Goal: Use online tool/utility: Utilize a website feature to perform a specific function

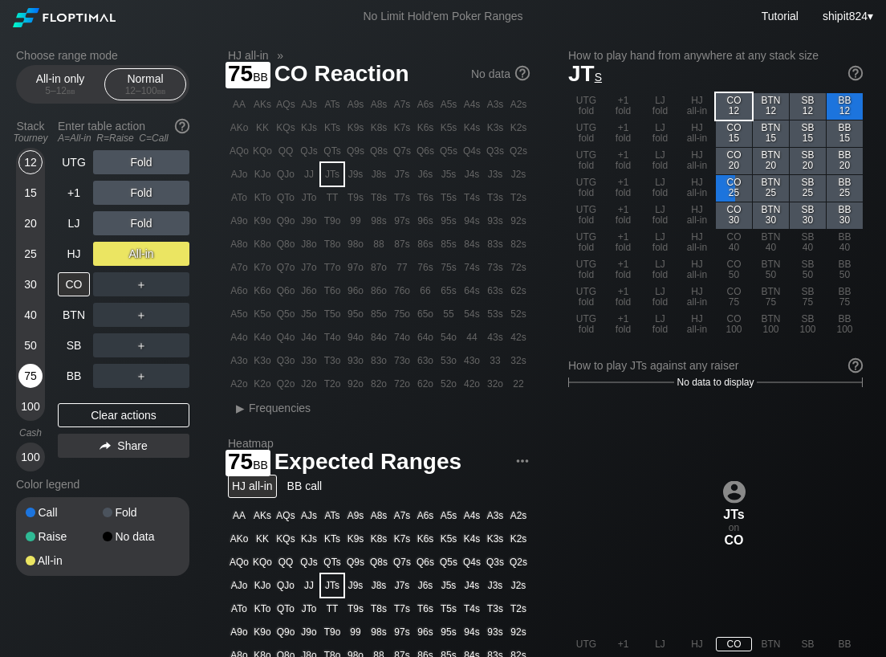
click at [33, 372] on div "75" at bounding box center [30, 376] width 24 height 24
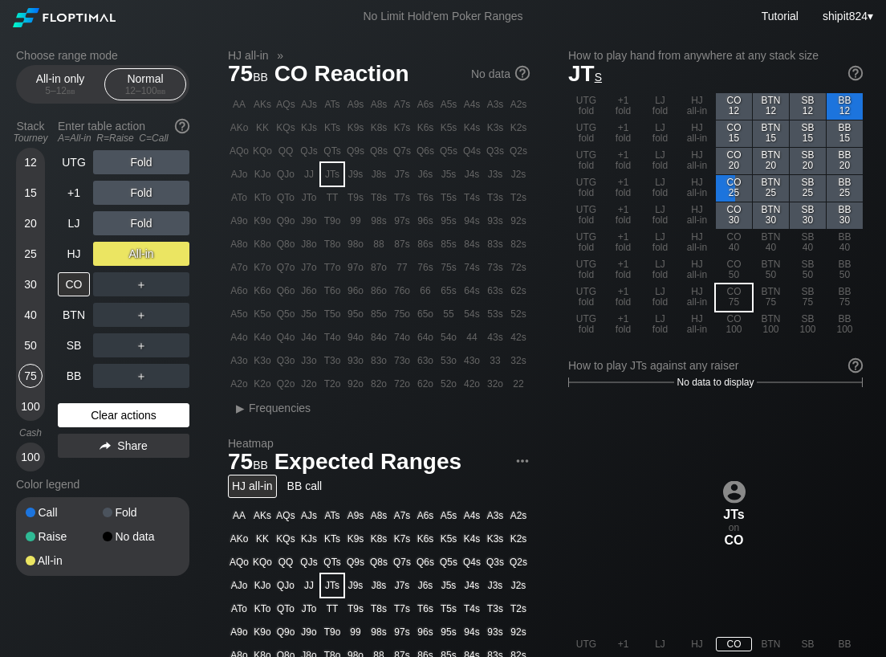
drag, startPoint x: 76, startPoint y: 411, endPoint x: 94, endPoint y: 375, distance: 40.2
click at [76, 410] on div "Clear actions" at bounding box center [124, 415] width 132 height 24
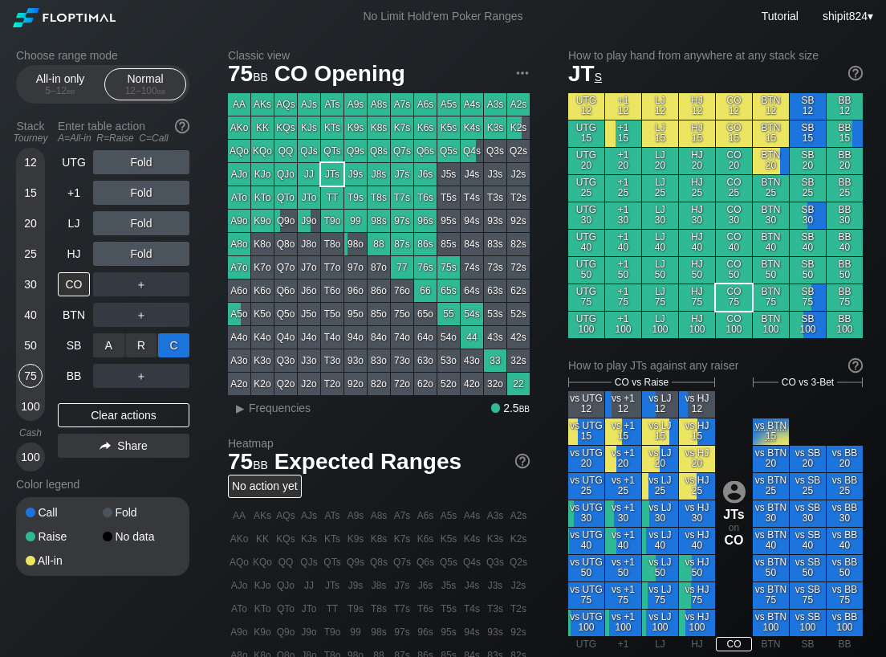
click at [185, 349] on div "C ✕" at bounding box center [173, 345] width 31 height 24
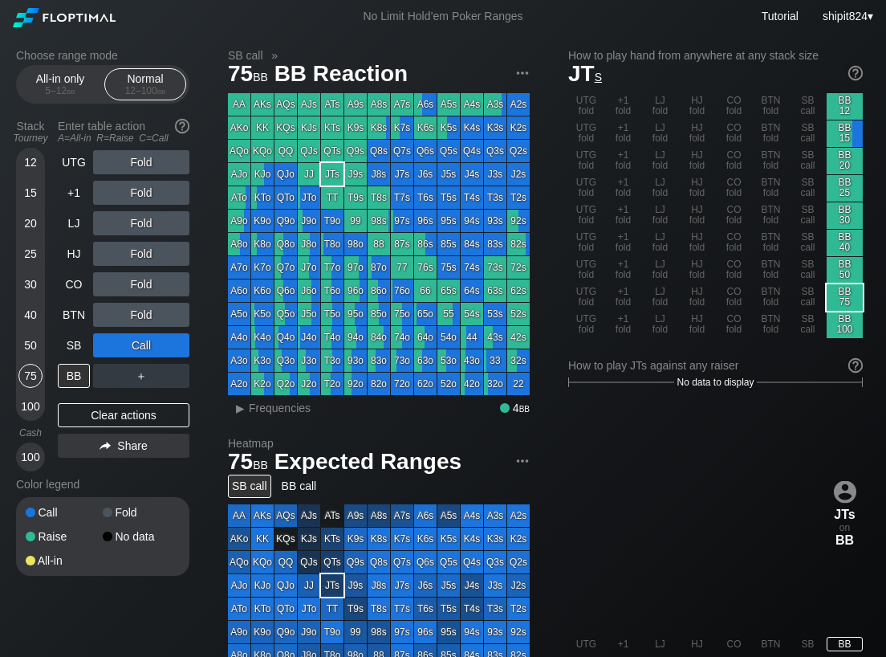
drag, startPoint x: 82, startPoint y: 411, endPoint x: 83, endPoint y: 392, distance: 18.5
click at [82, 409] on div "Clear actions" at bounding box center [124, 415] width 132 height 24
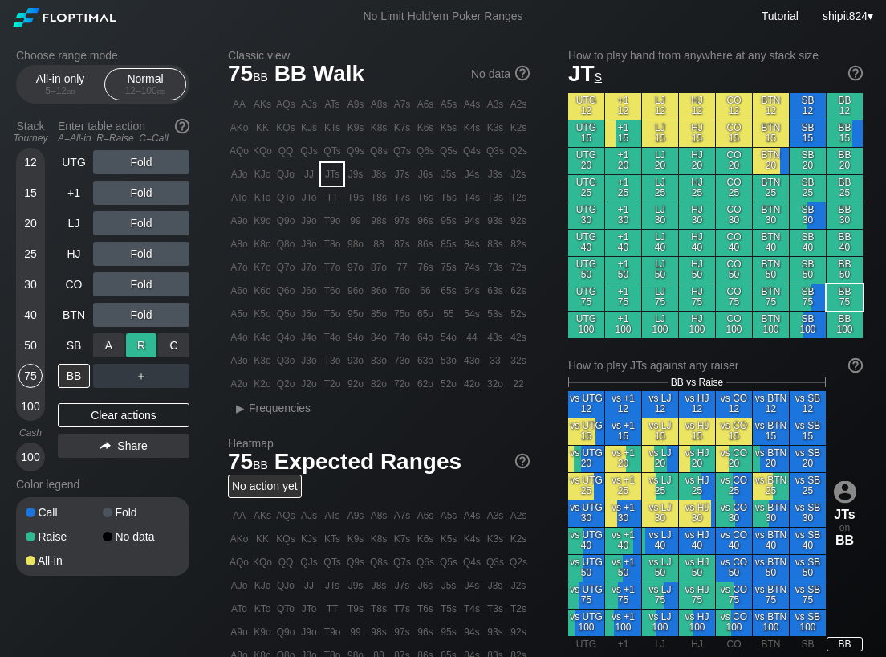
click at [135, 347] on div "R ✕" at bounding box center [141, 345] width 31 height 24
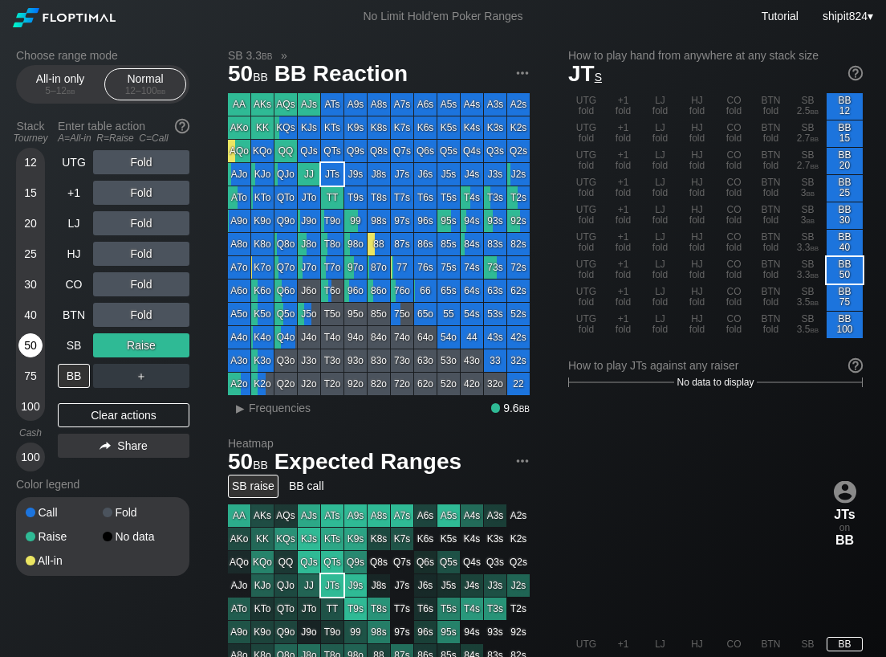
click at [26, 339] on div "50" at bounding box center [30, 345] width 24 height 24
click at [26, 340] on div "50" at bounding box center [30, 345] width 24 height 24
click at [141, 406] on div "Clear actions" at bounding box center [124, 415] width 132 height 24
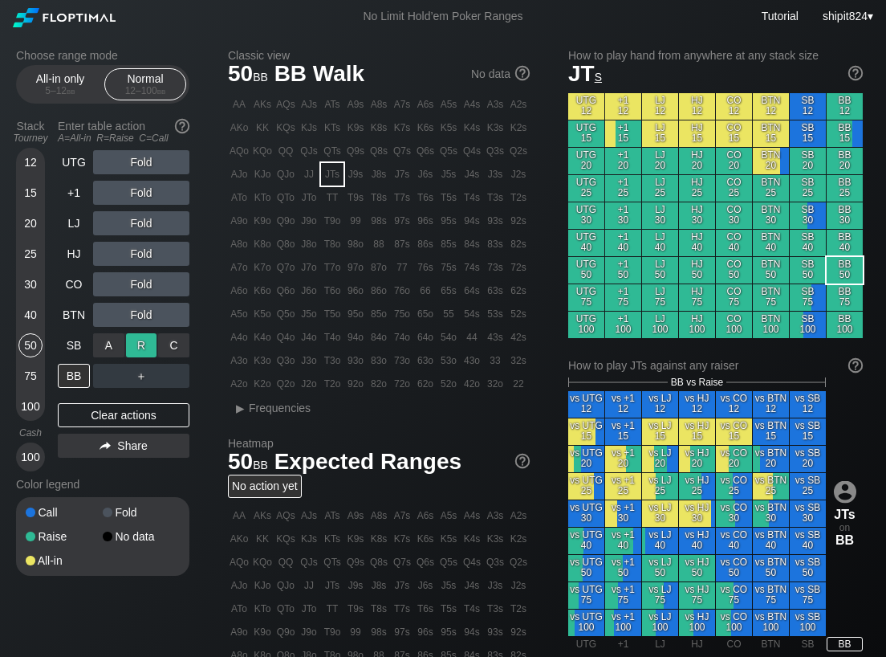
click at [132, 343] on div "R ✕" at bounding box center [141, 345] width 31 height 24
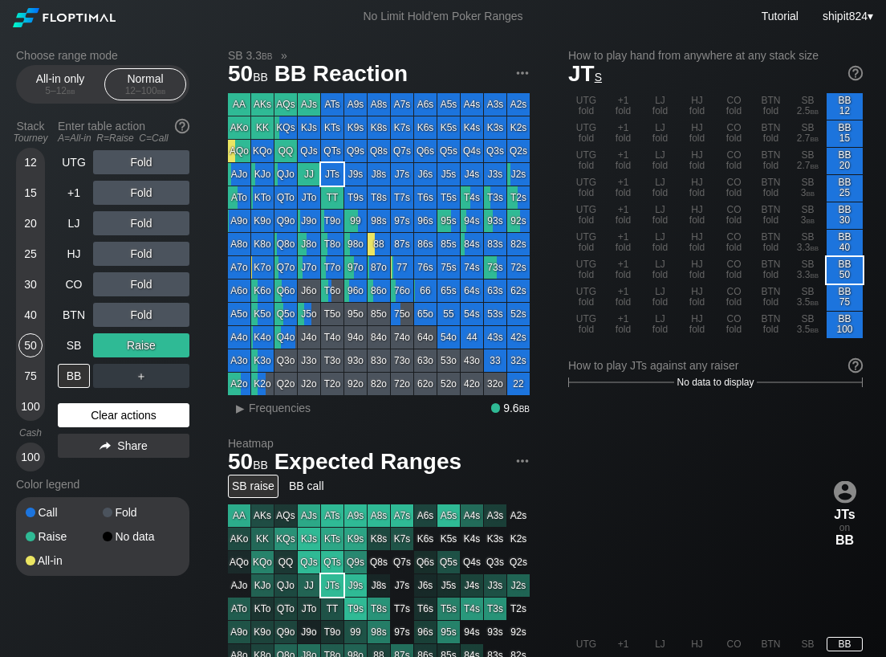
click at [116, 407] on div "Clear actions" at bounding box center [124, 415] width 132 height 24
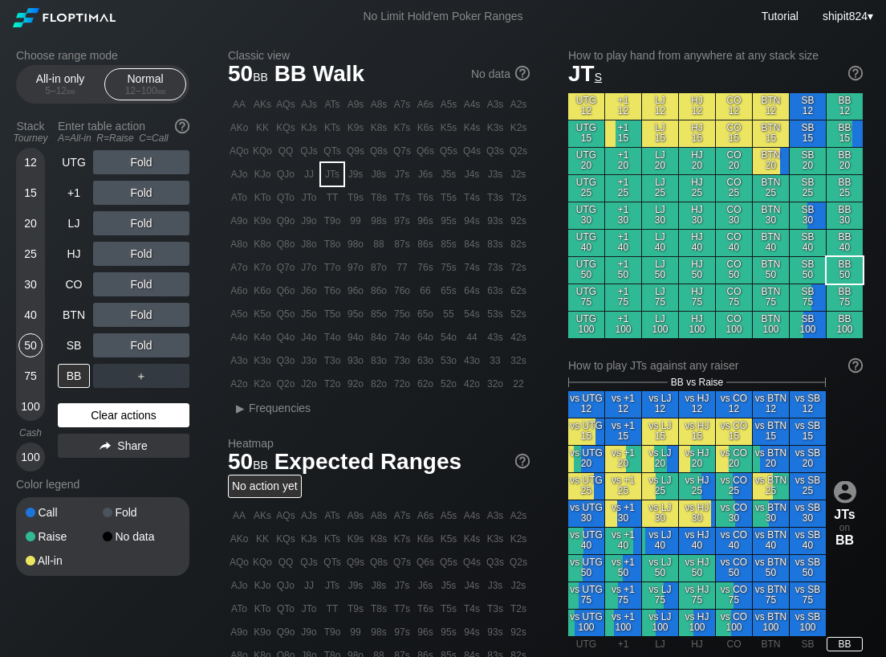
click at [116, 405] on div "Clear actions" at bounding box center [124, 415] width 132 height 24
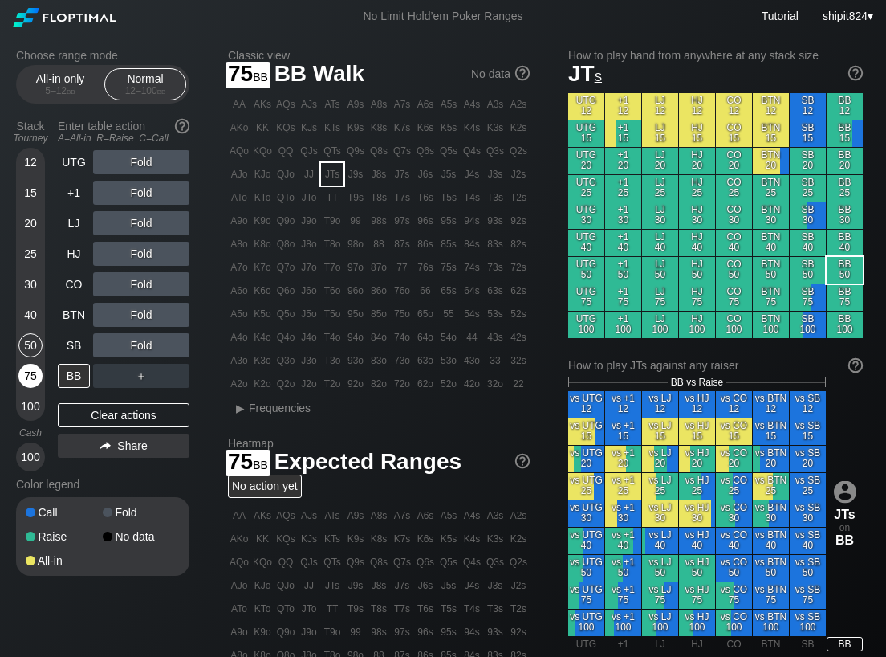
click at [37, 372] on div "75" at bounding box center [30, 376] width 24 height 24
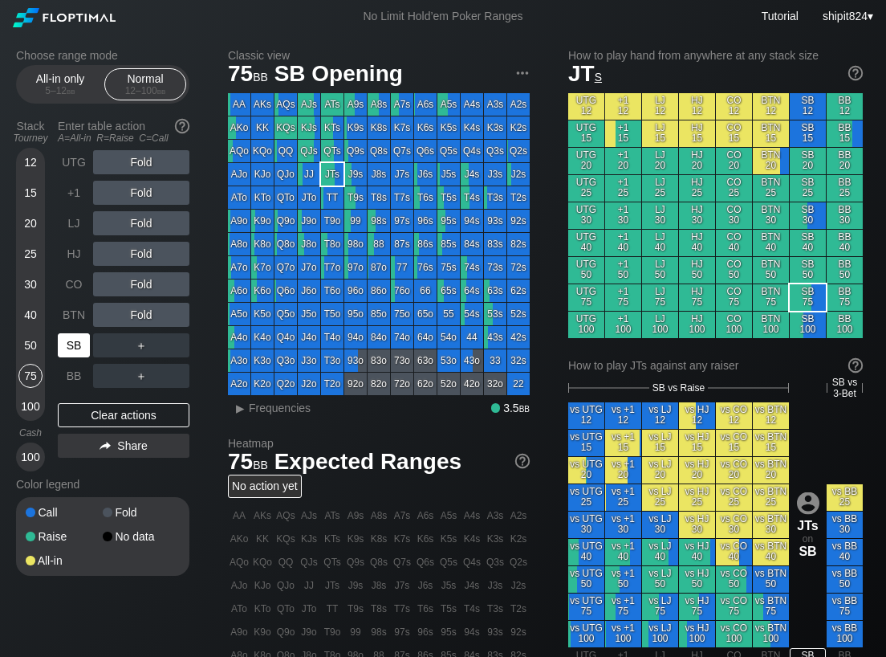
click at [67, 348] on div "SB" at bounding box center [74, 345] width 32 height 24
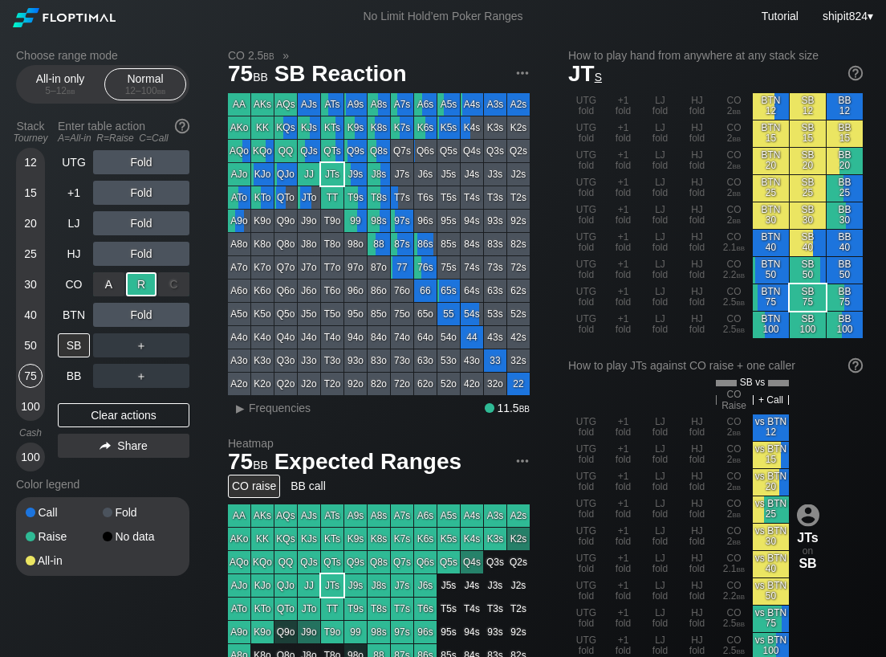
click at [134, 285] on div "R ✕" at bounding box center [141, 284] width 31 height 24
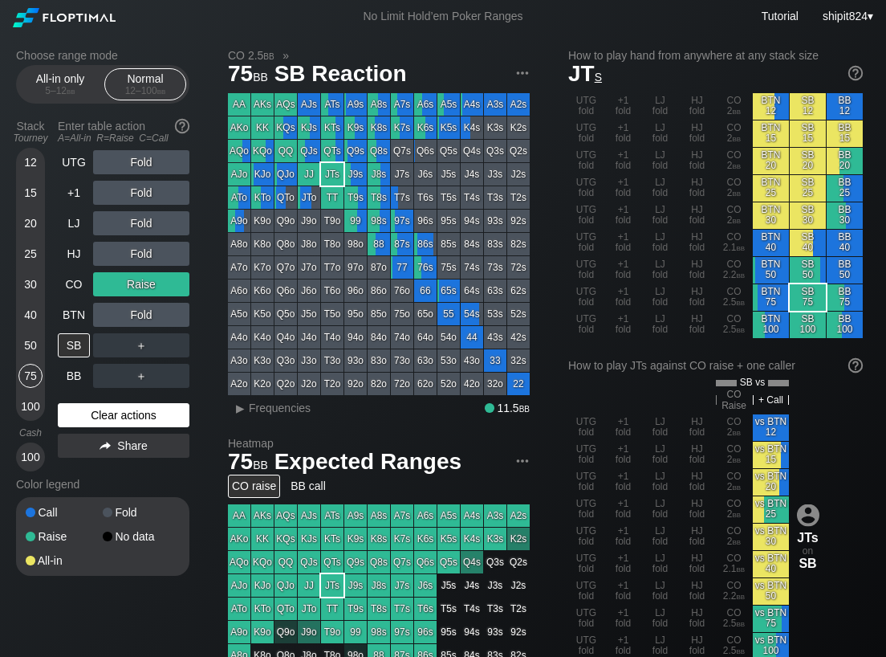
click at [70, 420] on div "Clear actions" at bounding box center [124, 415] width 132 height 24
click at [68, 420] on div "Clear actions" at bounding box center [124, 415] width 132 height 24
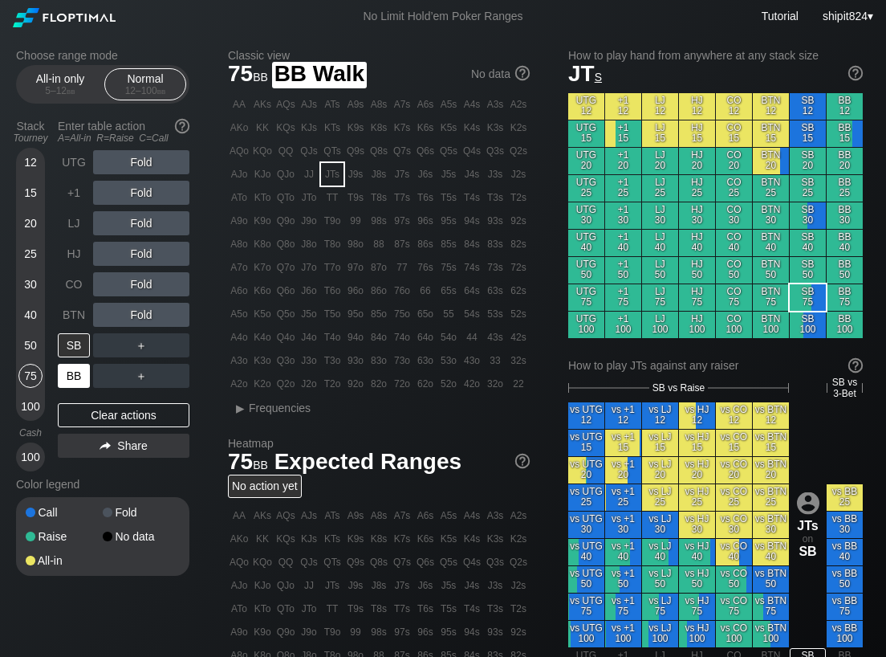
click at [57, 376] on div "Stack Tourney Enter table action A=All-in R=Raise C=Call [PHONE_NUMBER] [PHONE_…" at bounding box center [102, 292] width 173 height 358
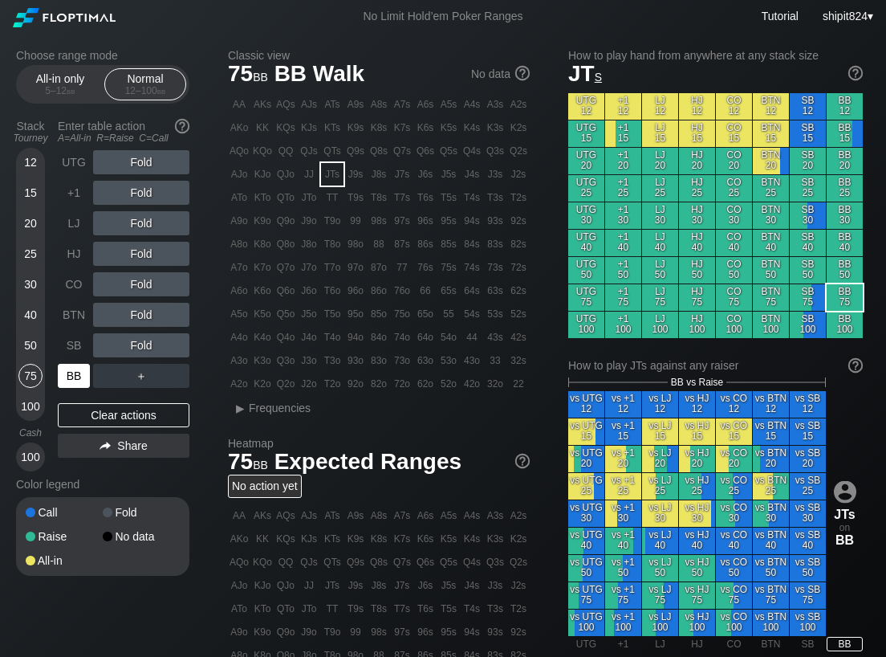
click at [78, 377] on div "BB" at bounding box center [74, 376] width 32 height 24
click at [115, 410] on div "Clear actions" at bounding box center [124, 415] width 132 height 24
click at [115, 409] on div "Clear actions" at bounding box center [124, 415] width 132 height 24
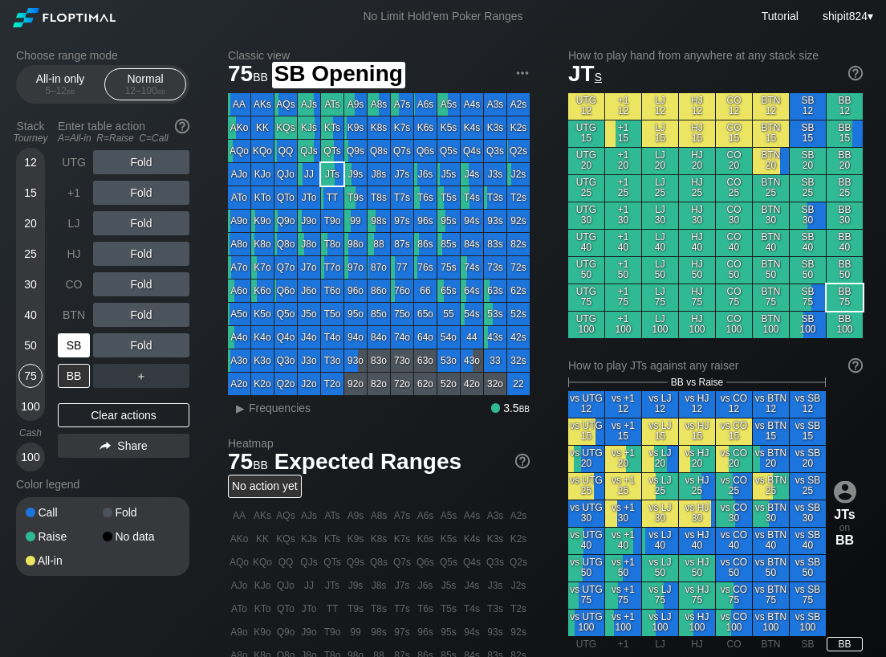
click at [72, 347] on div "SB" at bounding box center [74, 345] width 32 height 24
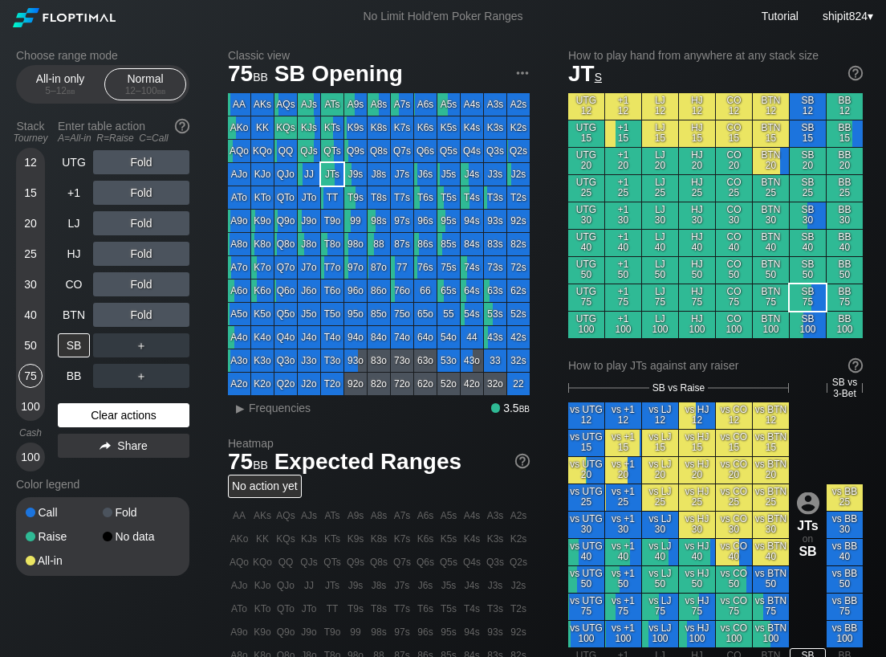
click at [78, 418] on div "Clear actions" at bounding box center [124, 415] width 132 height 24
click at [97, 420] on div "Clear actions" at bounding box center [124, 415] width 132 height 24
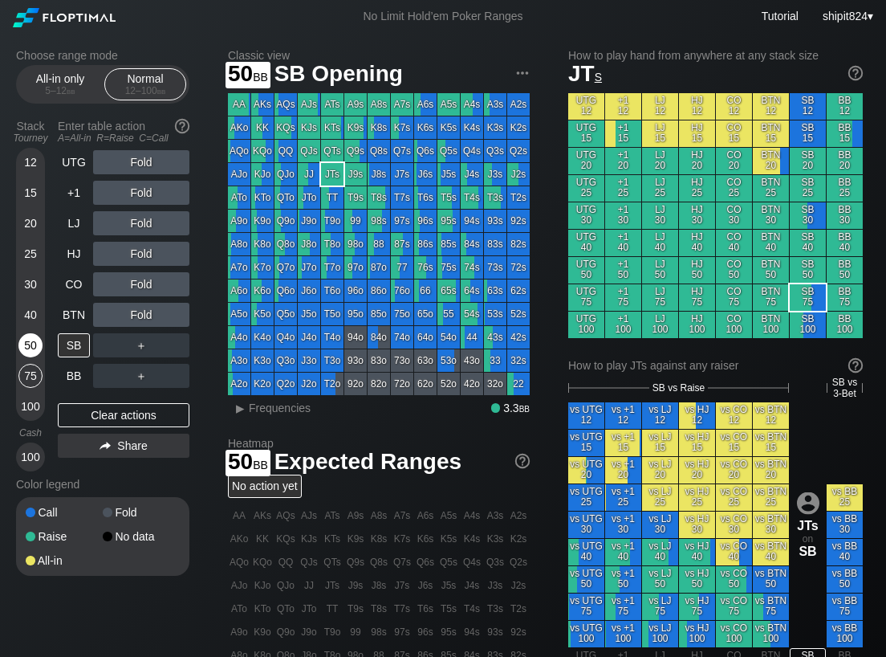
click at [39, 349] on div "50" at bounding box center [30, 345] width 24 height 24
click at [40, 351] on div "50" at bounding box center [30, 345] width 24 height 24
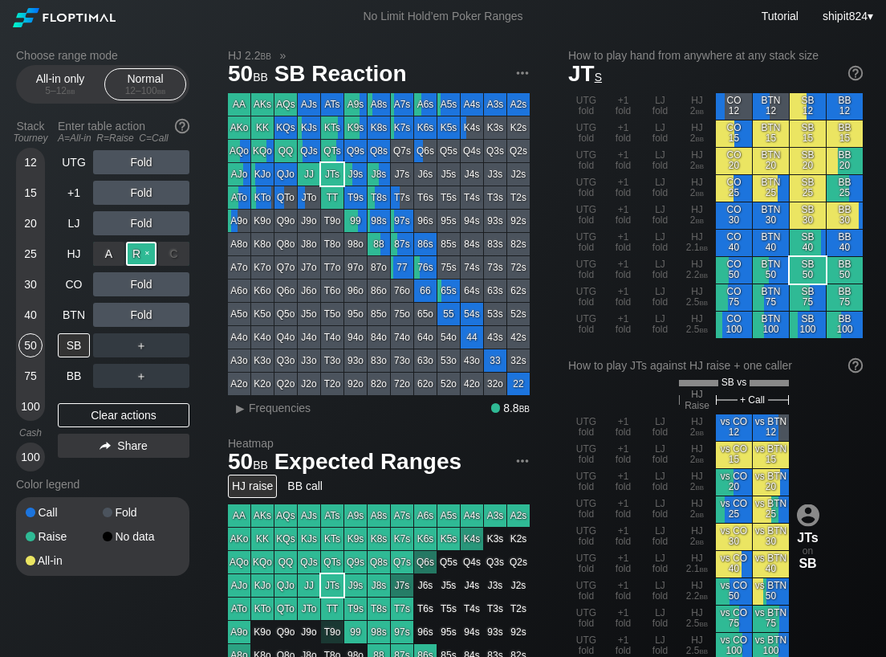
click at [139, 254] on div "R ✕" at bounding box center [141, 254] width 31 height 24
click at [179, 319] on div "Fold" at bounding box center [141, 315] width 96 height 24
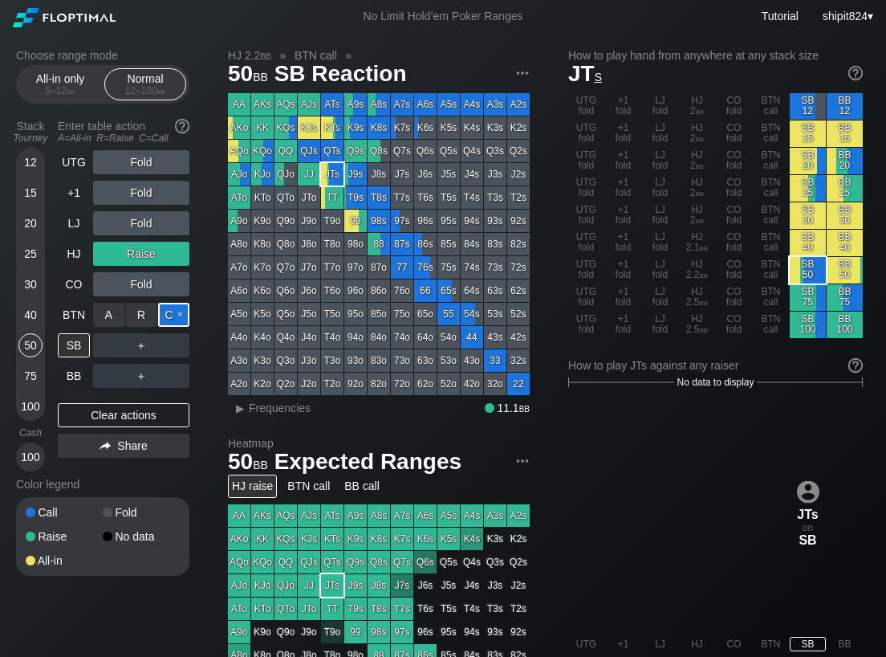
click at [179, 318] on div "C ✕" at bounding box center [173, 315] width 31 height 24
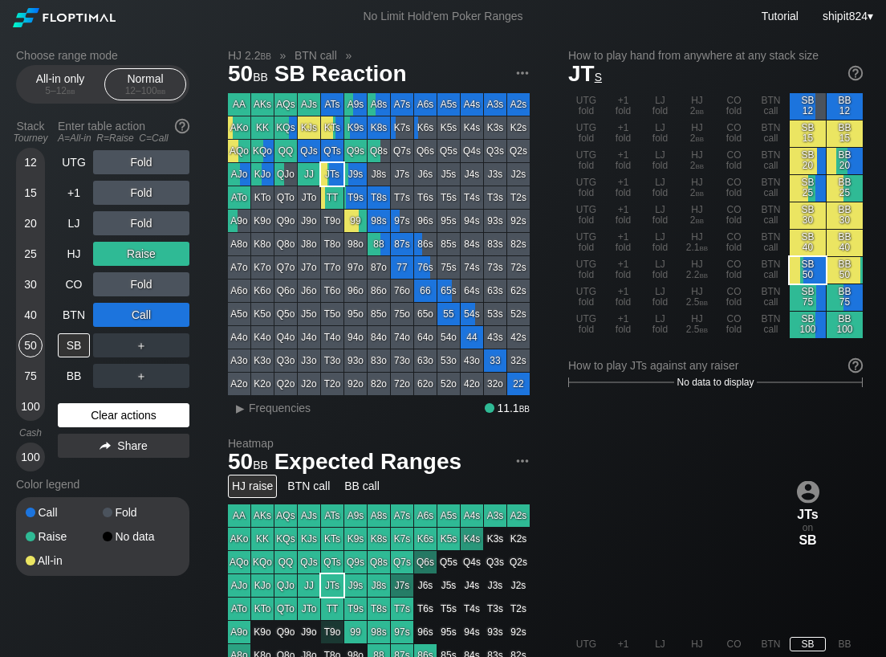
click at [124, 405] on div "Clear actions" at bounding box center [124, 415] width 132 height 24
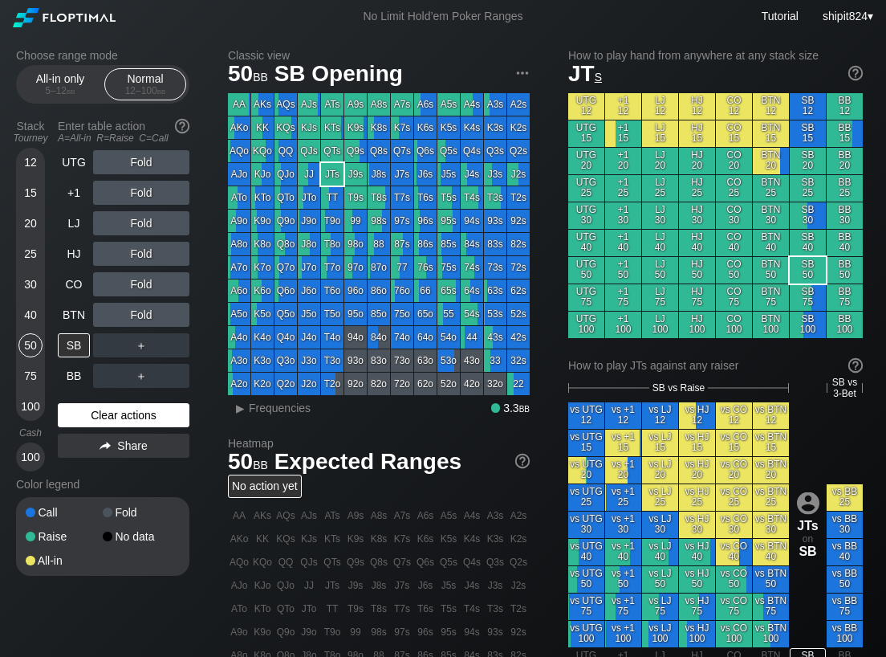
click at [124, 405] on div "Clear actions" at bounding box center [124, 415] width 132 height 24
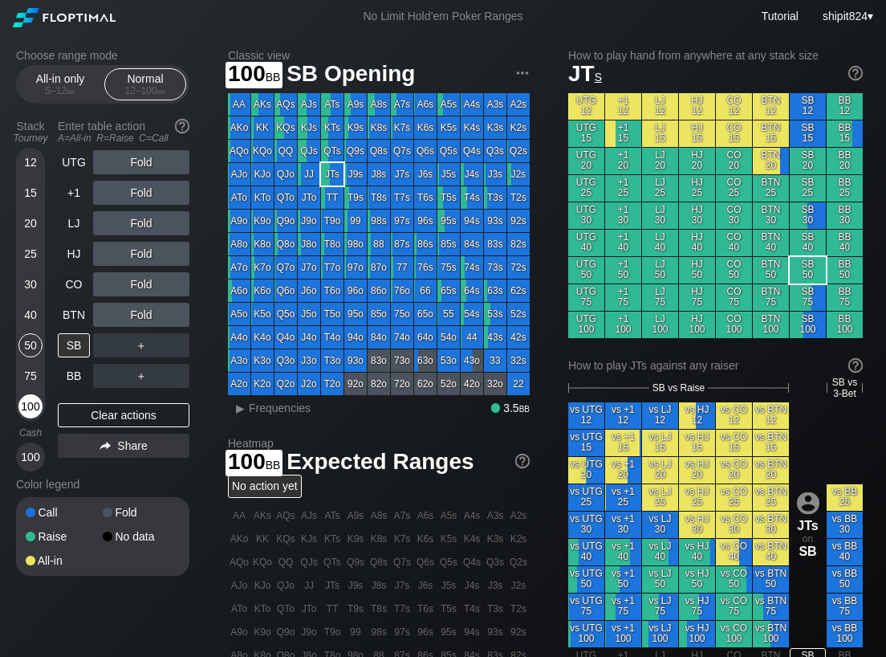
click at [33, 416] on div "100" at bounding box center [30, 406] width 24 height 24
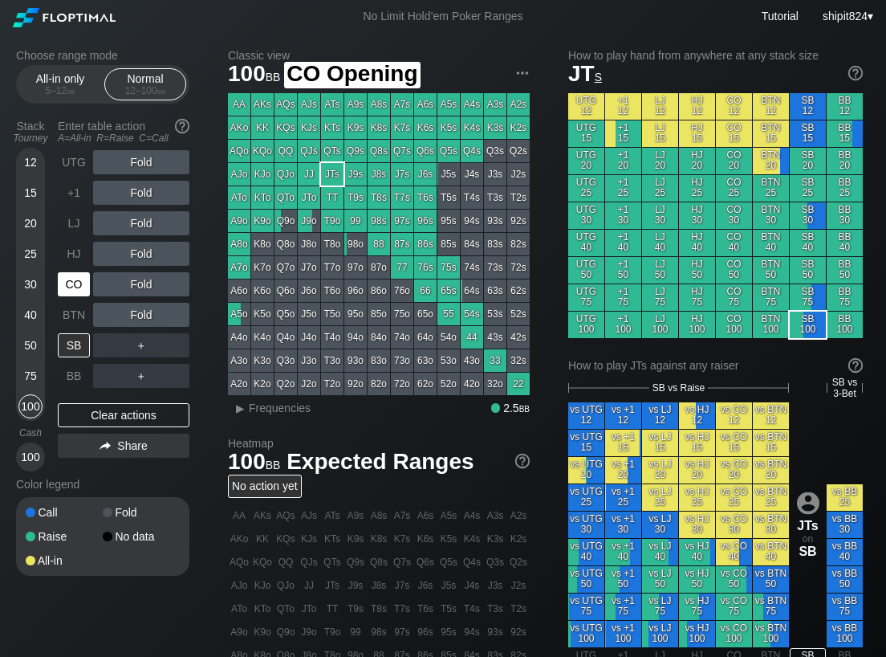
click at [79, 287] on div "CO" at bounding box center [74, 284] width 32 height 24
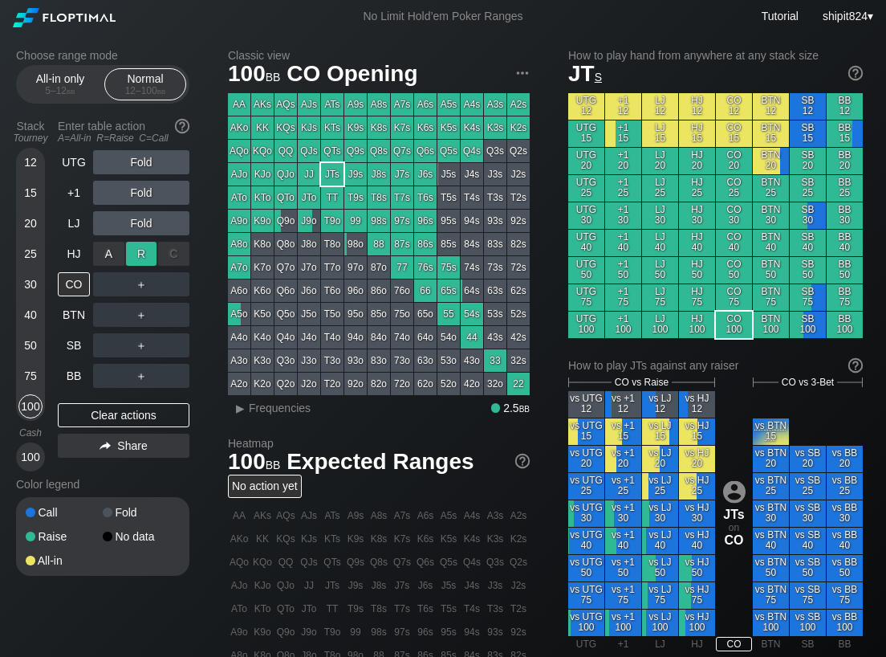
click at [149, 251] on div "R ✕" at bounding box center [141, 254] width 31 height 24
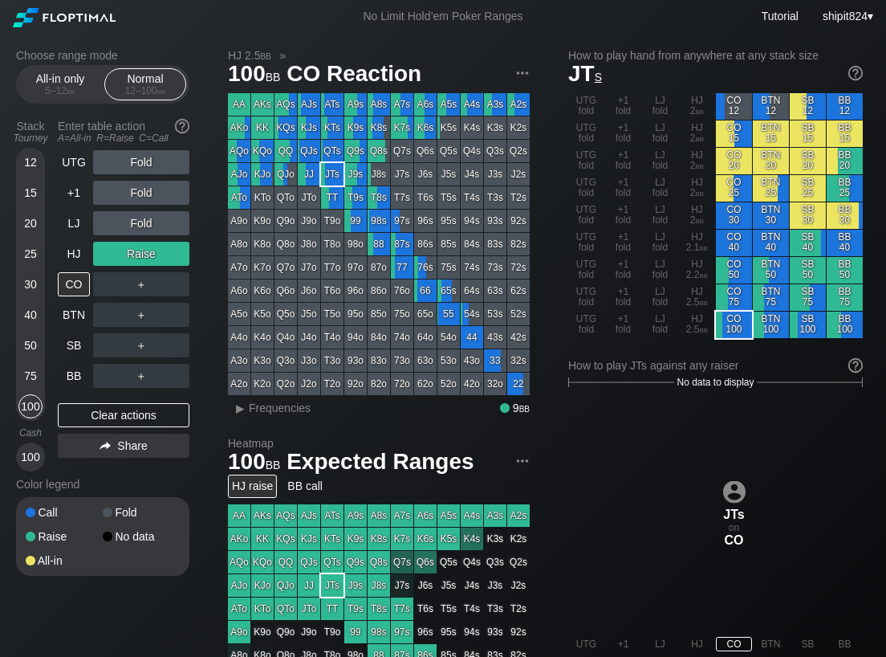
click at [101, 396] on div "UTG Fold +1 Fold LJ Fold HJ Raise CO ＋ BTN ＋ SB ＋ BB ＋ Clear actions Share" at bounding box center [124, 310] width 132 height 321
click at [100, 397] on div "UTG Fold +1 Fold LJ Fold HJ Raise CO ＋ BTN ＋ SB ＋ BB ＋ Clear actions Share" at bounding box center [124, 310] width 132 height 321
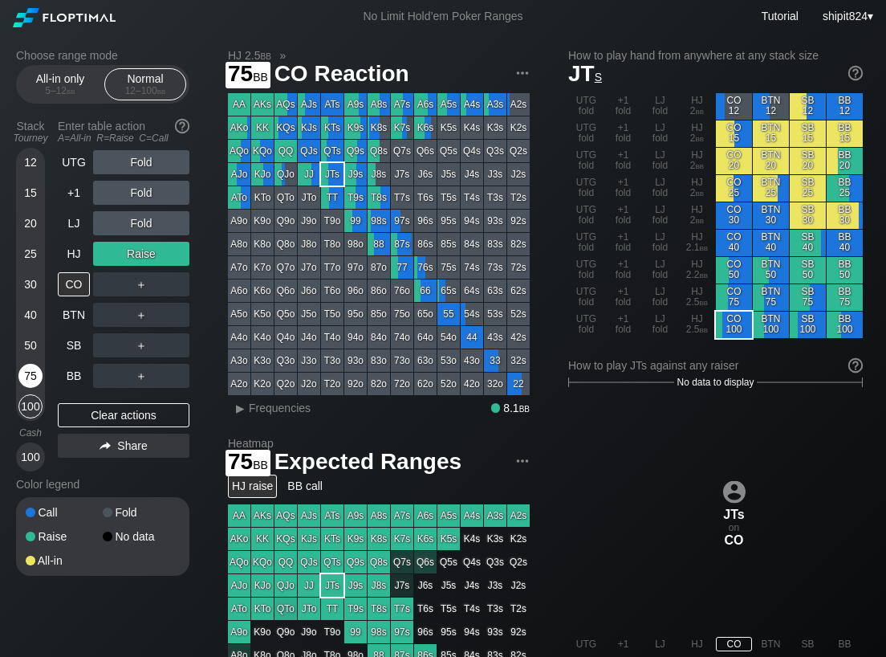
click at [24, 371] on div "75" at bounding box center [30, 376] width 24 height 24
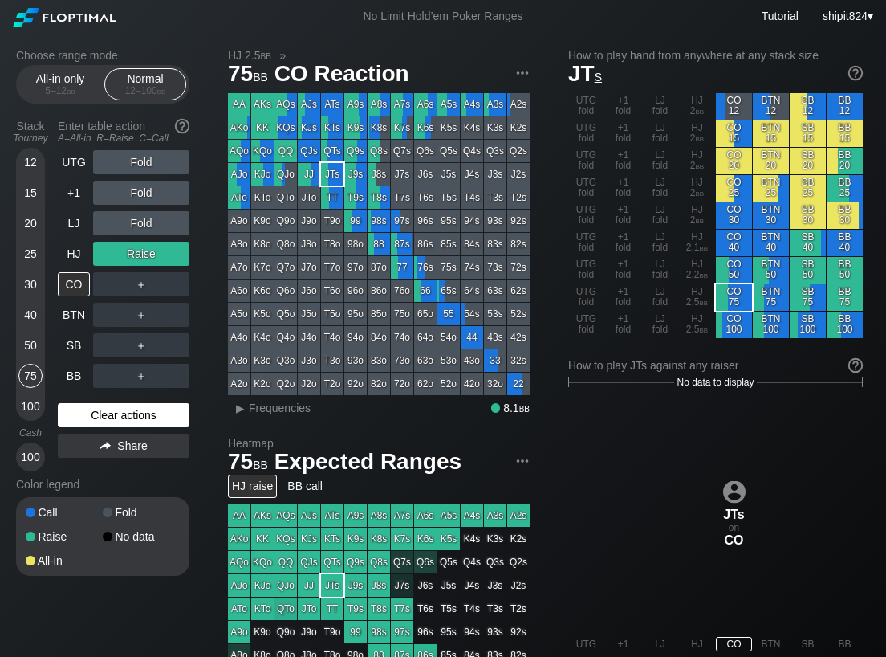
click at [87, 408] on div "Clear actions" at bounding box center [124, 415] width 132 height 24
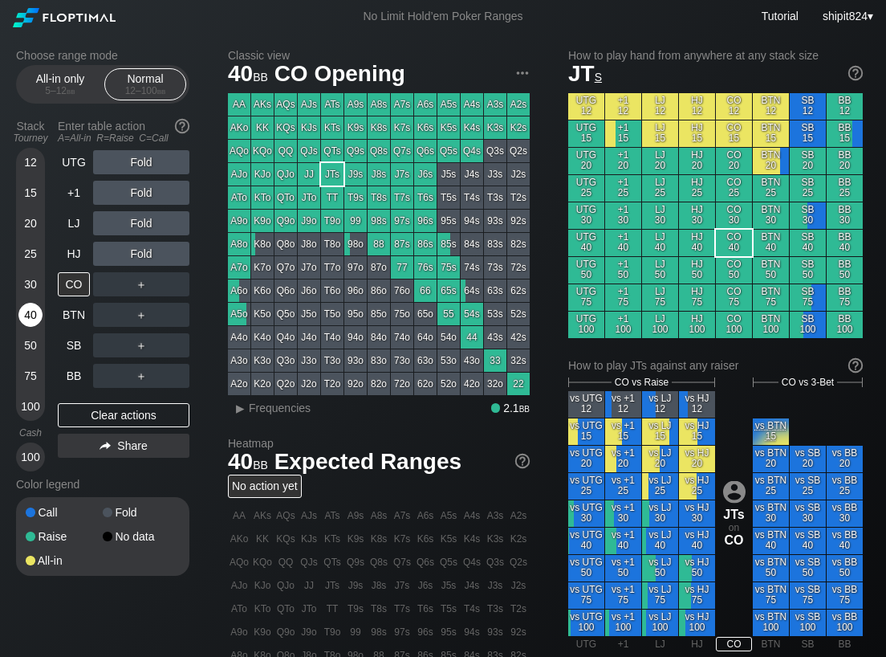
click at [32, 315] on div "40" at bounding box center [30, 315] width 24 height 24
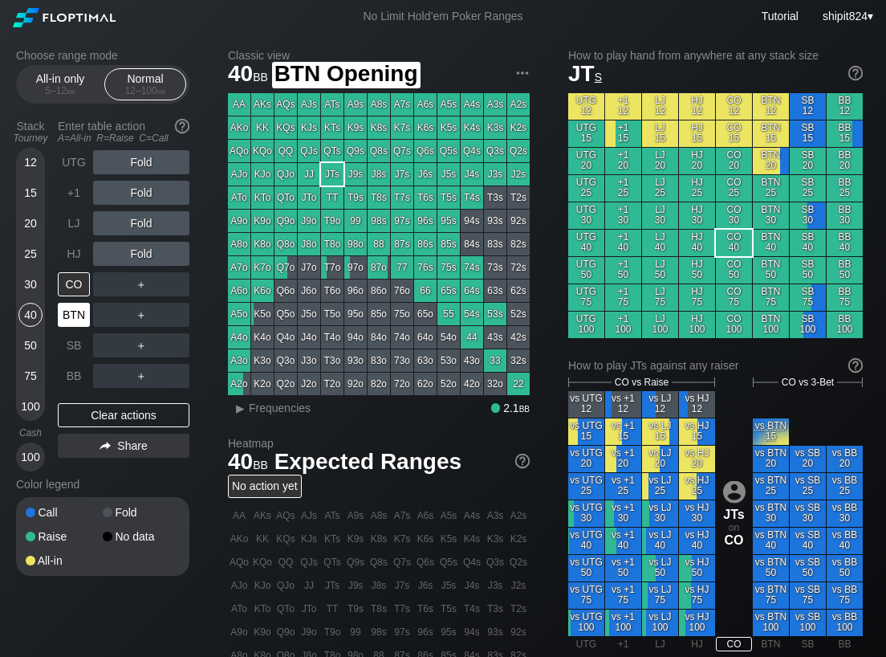
click at [77, 311] on div "BTN" at bounding box center [74, 315] width 32 height 24
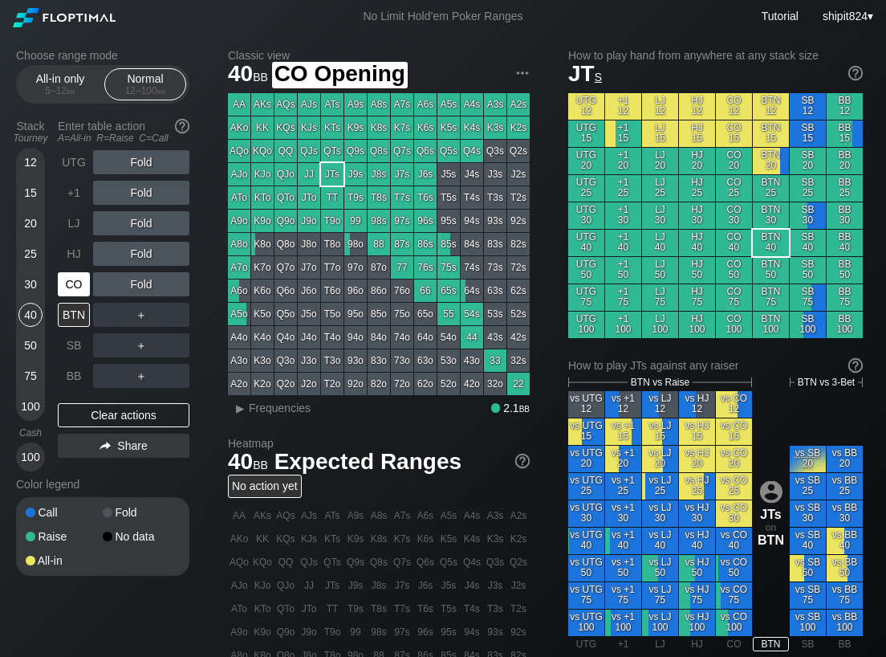
click at [73, 281] on div "CO" at bounding box center [74, 284] width 32 height 24
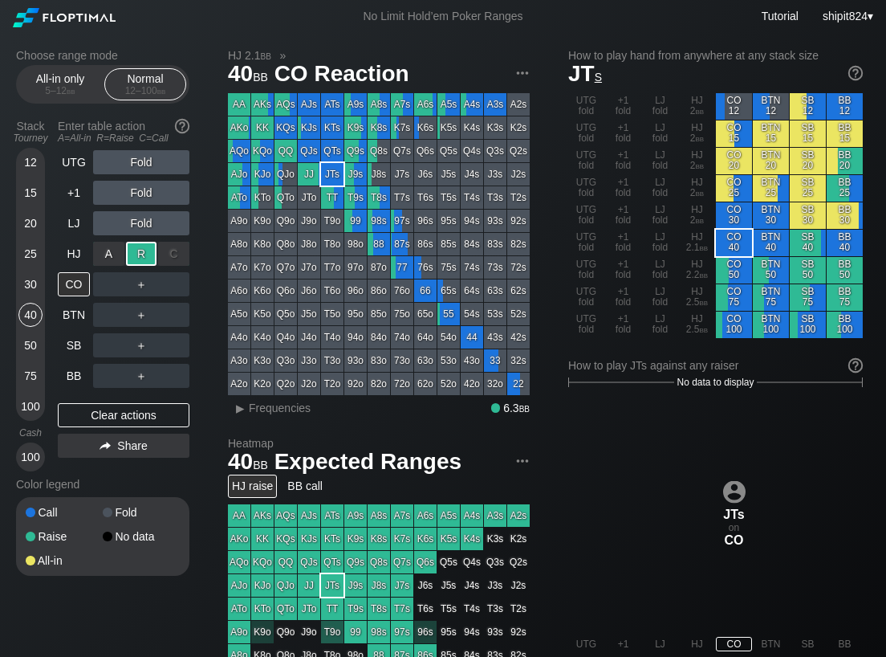
click at [143, 259] on div "R ✕" at bounding box center [141, 254] width 31 height 24
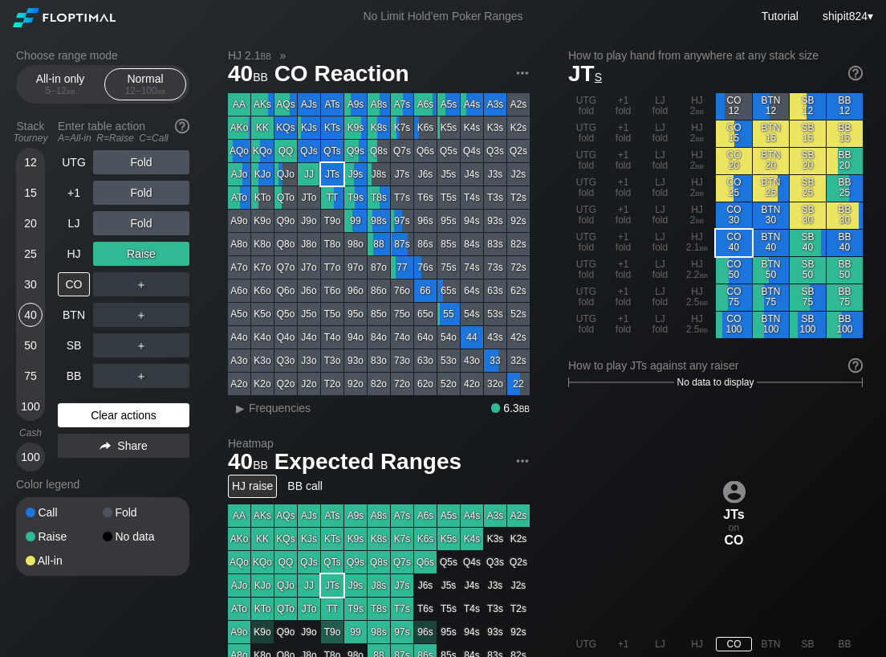
click at [91, 420] on div "Clear actions" at bounding box center [124, 415] width 132 height 24
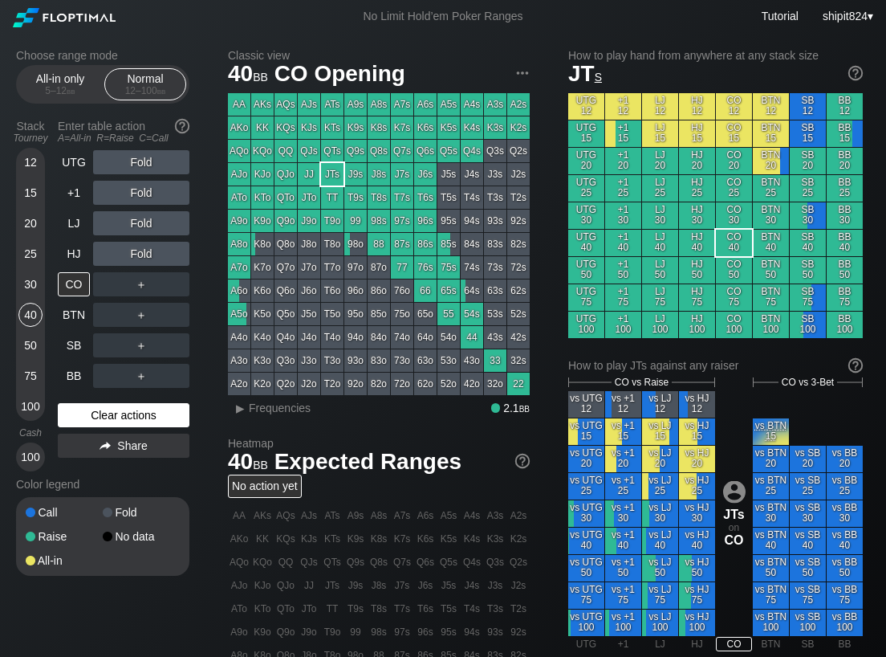
click at [155, 412] on div "Clear actions" at bounding box center [124, 415] width 132 height 24
click at [105, 425] on div "Clear actions" at bounding box center [124, 415] width 132 height 24
drag, startPoint x: 87, startPoint y: 415, endPoint x: 145, endPoint y: 182, distance: 240.0
click at [91, 411] on div "Clear actions" at bounding box center [124, 415] width 132 height 24
drag, startPoint x: 144, startPoint y: 424, endPoint x: 27, endPoint y: 376, distance: 126.7
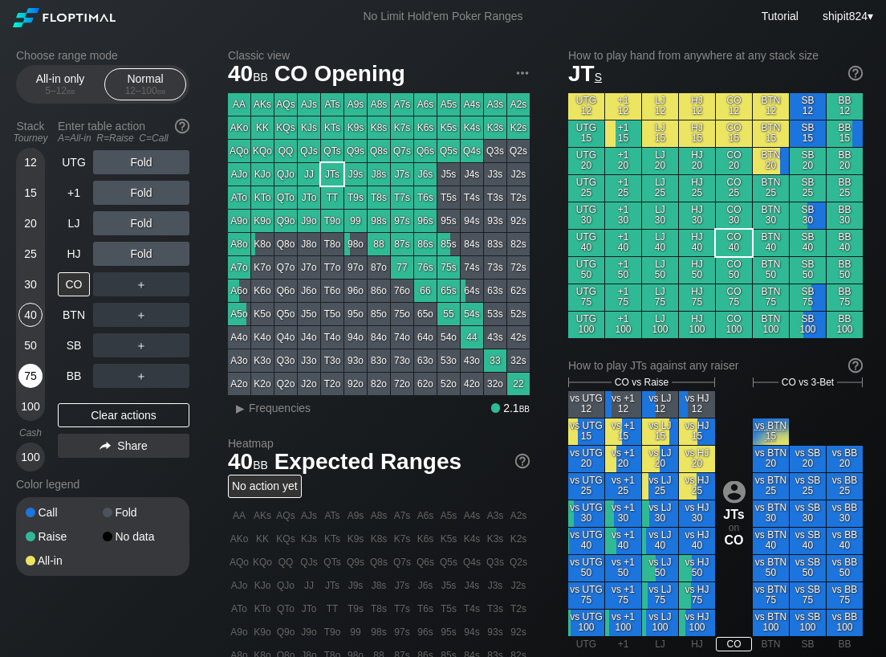
click at [144, 423] on div "Clear actions" at bounding box center [124, 415] width 132 height 24
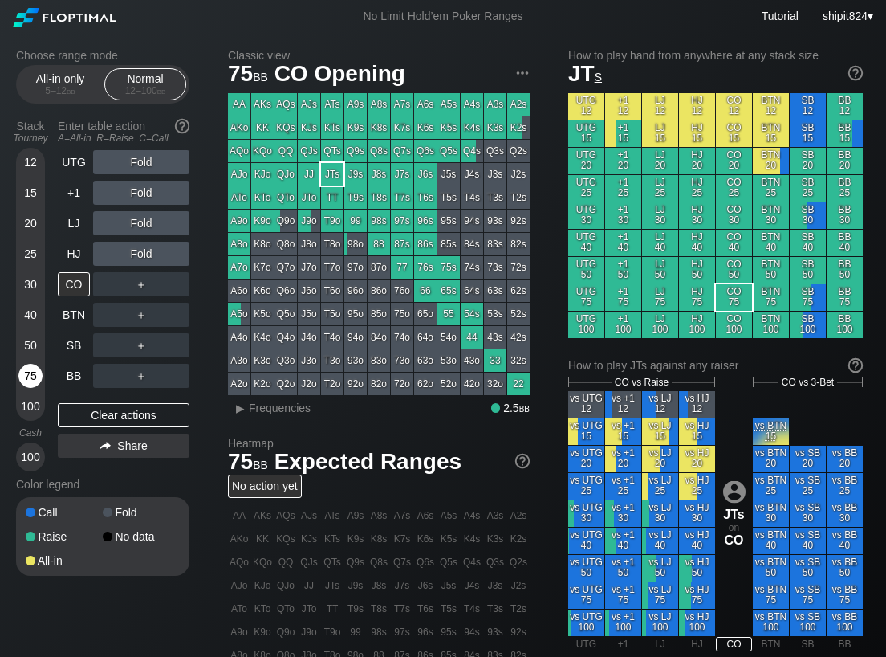
click at [23, 372] on div "75" at bounding box center [30, 376] width 24 height 24
drag, startPoint x: 23, startPoint y: 372, endPoint x: 96, endPoint y: 348, distance: 76.9
click at [24, 372] on div "75" at bounding box center [30, 376] width 24 height 24
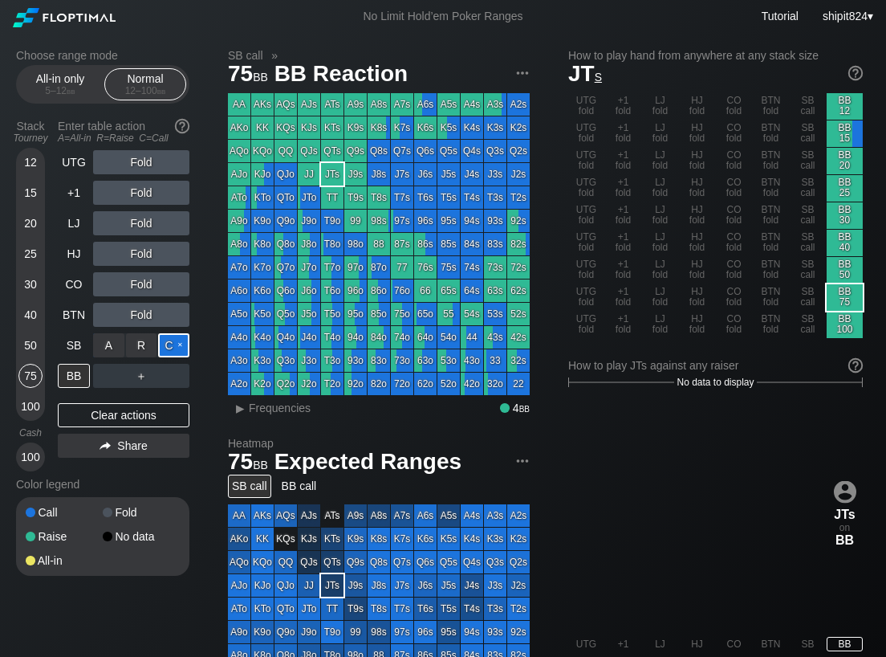
click at [181, 345] on div "C ✕" at bounding box center [173, 345] width 31 height 24
drag, startPoint x: 99, startPoint y: 416, endPoint x: 93, endPoint y: 384, distance: 32.6
click at [98, 416] on div "Clear actions" at bounding box center [124, 415] width 132 height 24
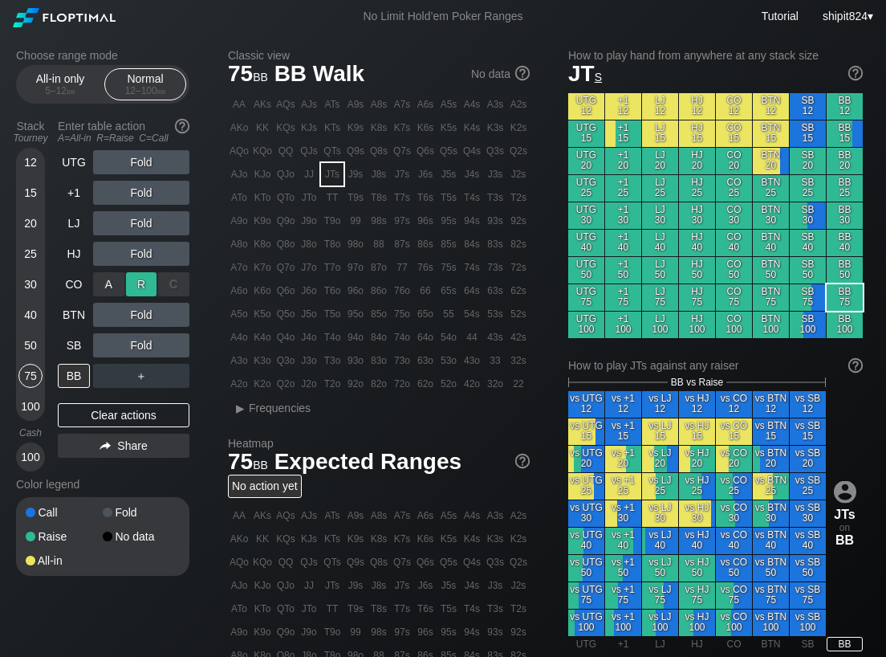
click at [131, 281] on div "R ✕" at bounding box center [141, 284] width 31 height 24
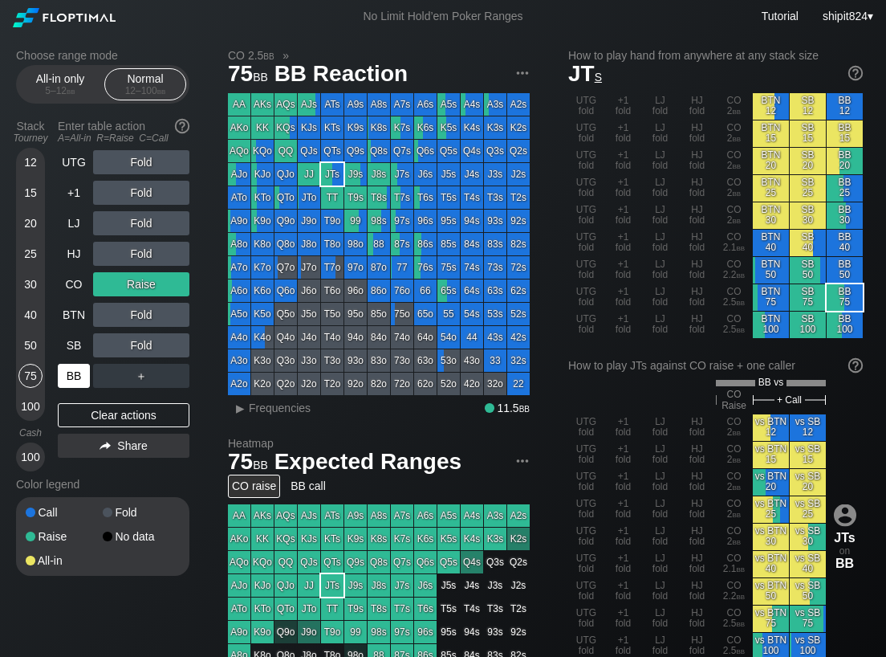
drag, startPoint x: 87, startPoint y: 411, endPoint x: 85, endPoint y: 371, distance: 40.2
click at [87, 411] on div "Clear actions" at bounding box center [124, 415] width 132 height 24
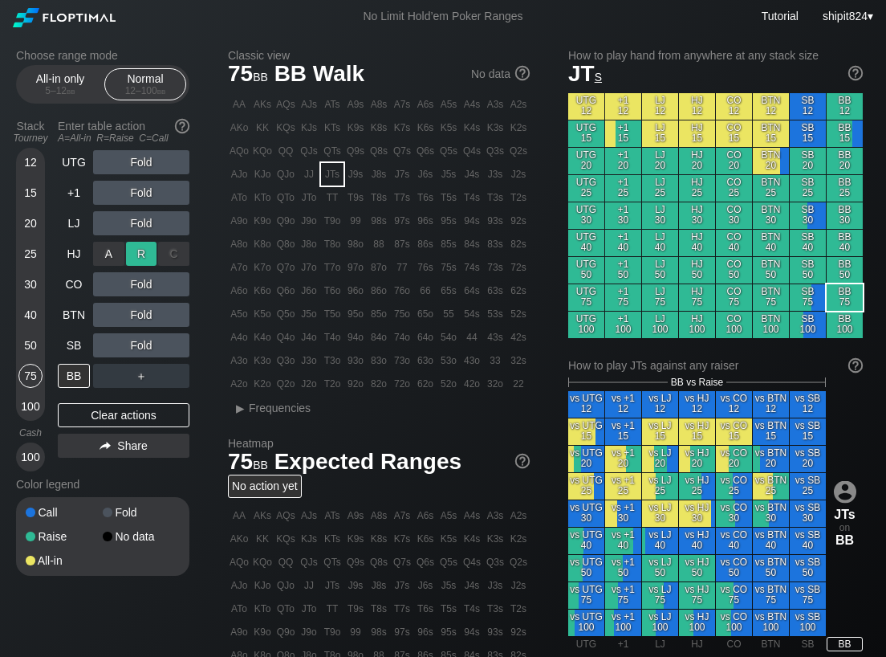
click at [137, 251] on div "R ✕" at bounding box center [141, 254] width 31 height 24
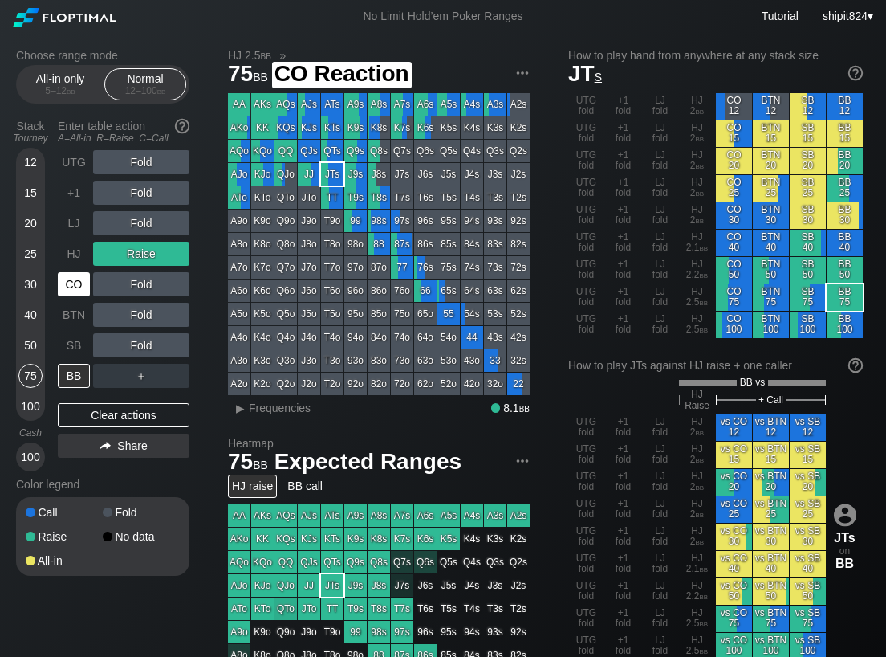
click at [73, 287] on div "CO" at bounding box center [74, 284] width 32 height 24
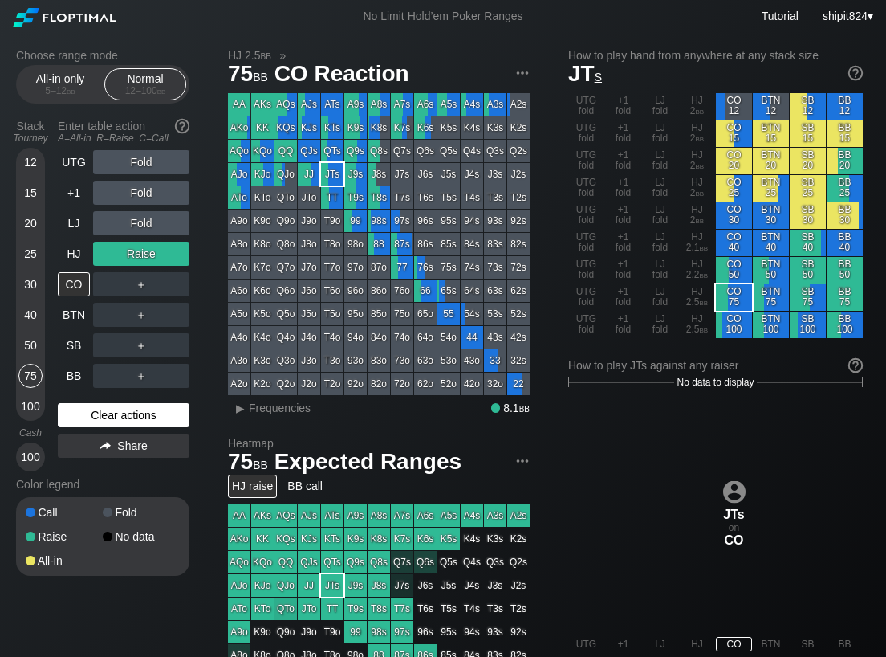
click at [111, 408] on div "Clear actions" at bounding box center [124, 415] width 132 height 24
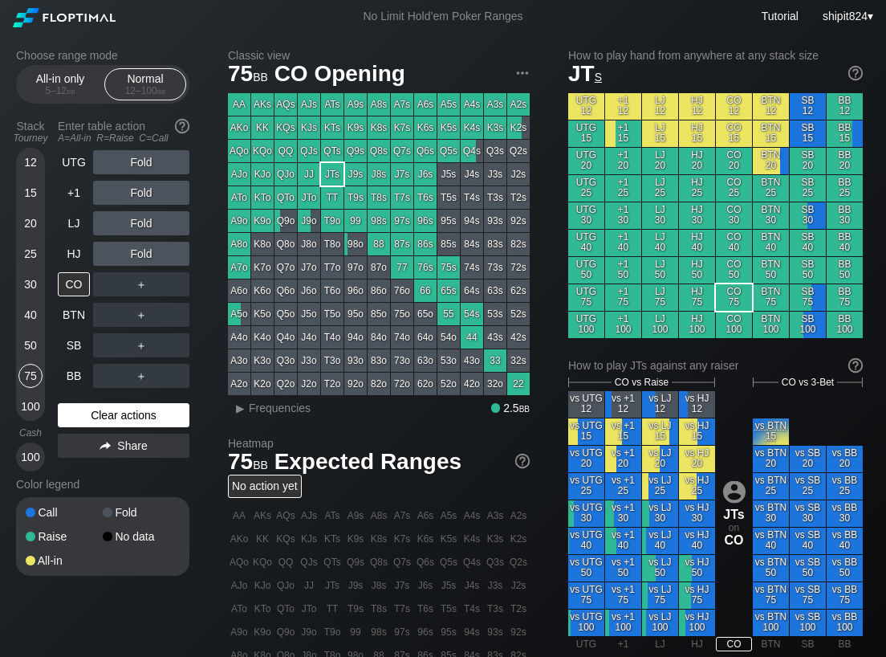
click at [110, 408] on div "Clear actions" at bounding box center [124, 415] width 132 height 24
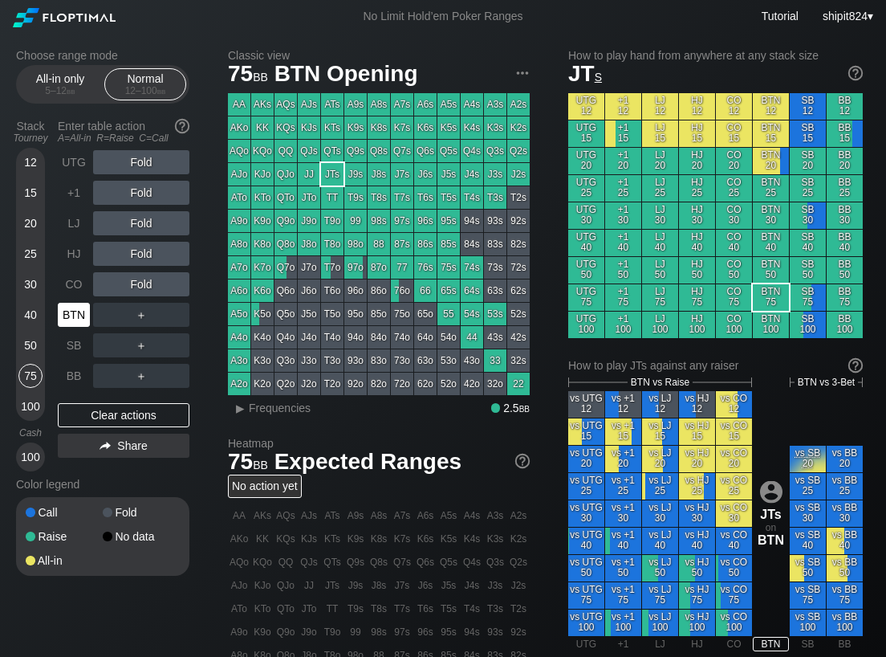
drag, startPoint x: 69, startPoint y: 304, endPoint x: 107, endPoint y: 302, distance: 37.8
click at [70, 304] on div "BTN" at bounding box center [74, 315] width 32 height 24
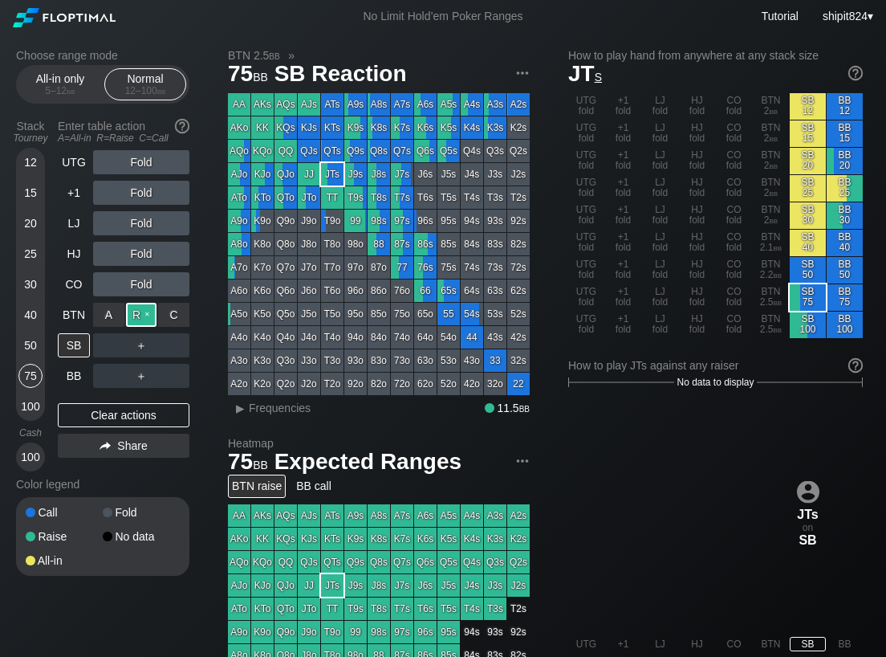
click at [136, 311] on div "R ✕" at bounding box center [141, 315] width 31 height 24
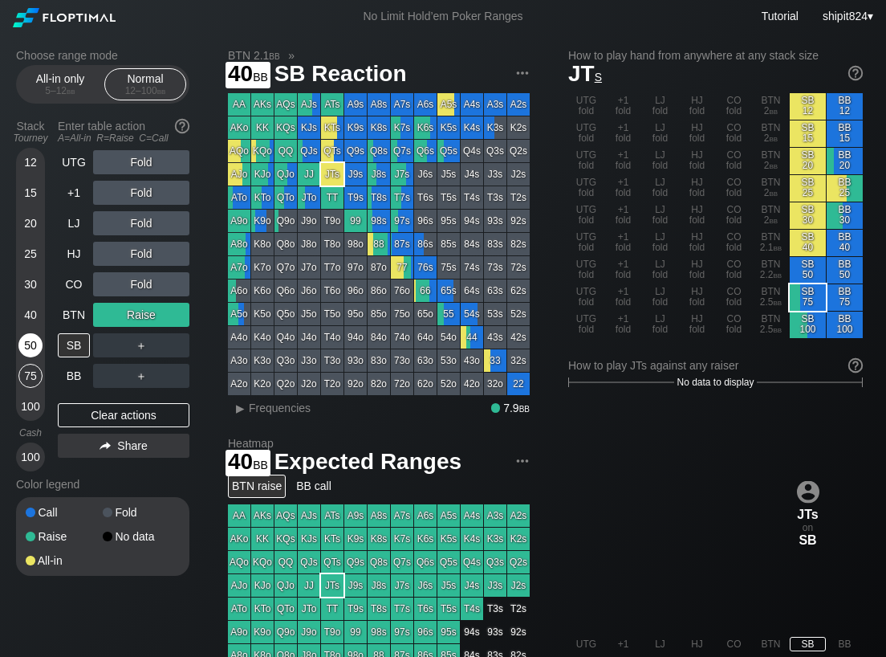
click at [31, 334] on div "50" at bounding box center [30, 345] width 24 height 24
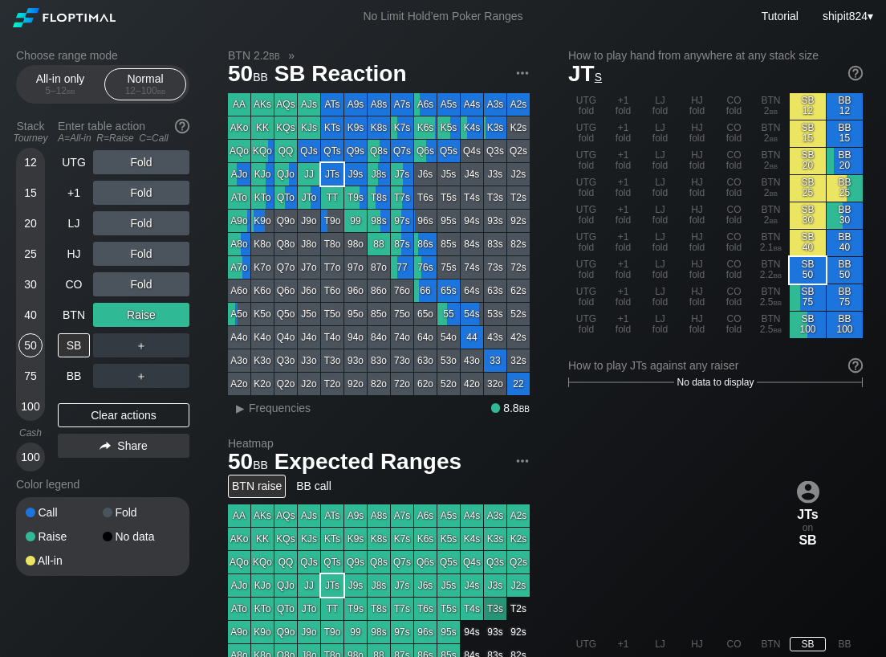
click at [108, 348] on div "＋" at bounding box center [141, 345] width 96 height 24
click at [109, 350] on div "A ✕" at bounding box center [108, 345] width 31 height 24
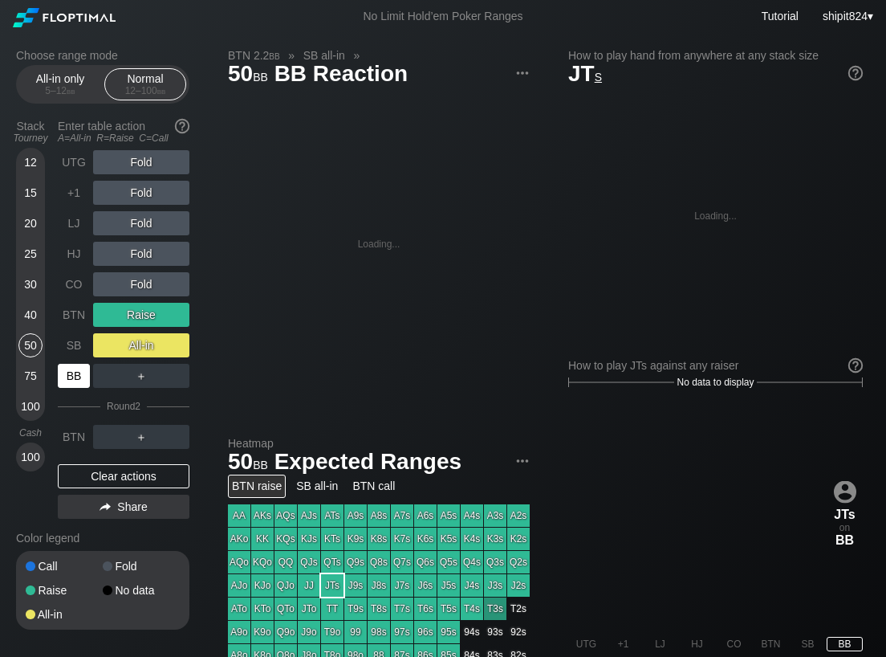
click at [72, 380] on div "BB" at bounding box center [74, 376] width 32 height 24
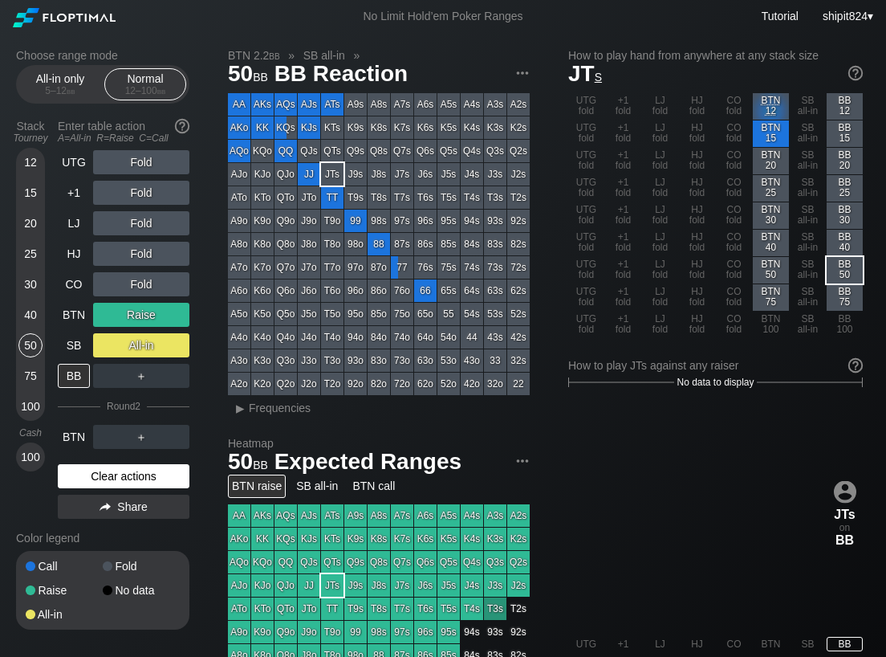
click at [97, 470] on div "Clear actions" at bounding box center [124, 476] width 132 height 24
click at [97, 470] on div "UTG Fold +1 Fold LJ Fold HJ Fold CO Fold BTN Raise SB All-in BB ＋ Round 2 BTN ＋…" at bounding box center [124, 337] width 132 height 375
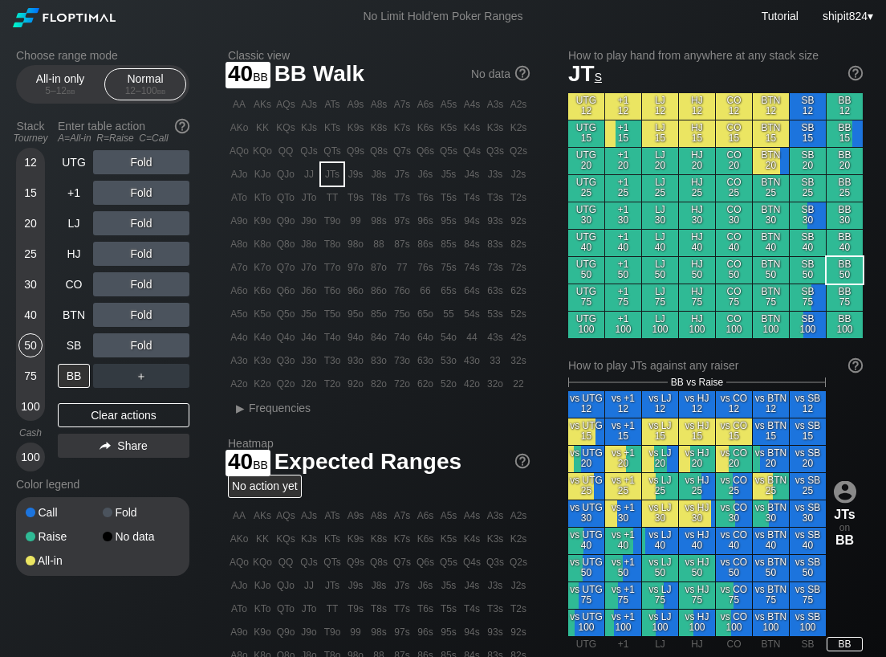
drag, startPoint x: 34, startPoint y: 311, endPoint x: 51, endPoint y: 327, distance: 22.7
click at [34, 311] on div "40" at bounding box center [30, 315] width 24 height 24
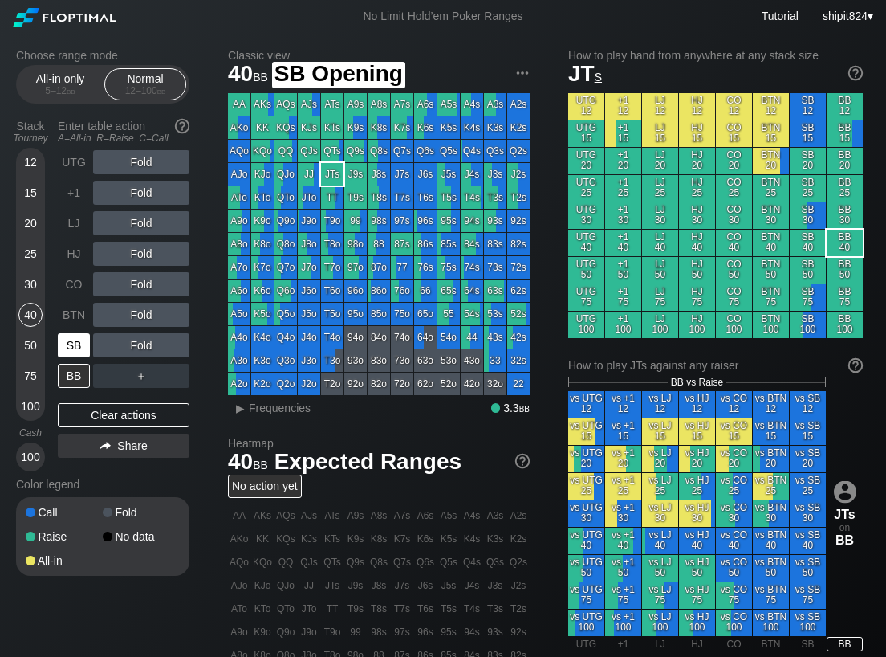
click at [83, 355] on div "SB" at bounding box center [74, 345] width 32 height 24
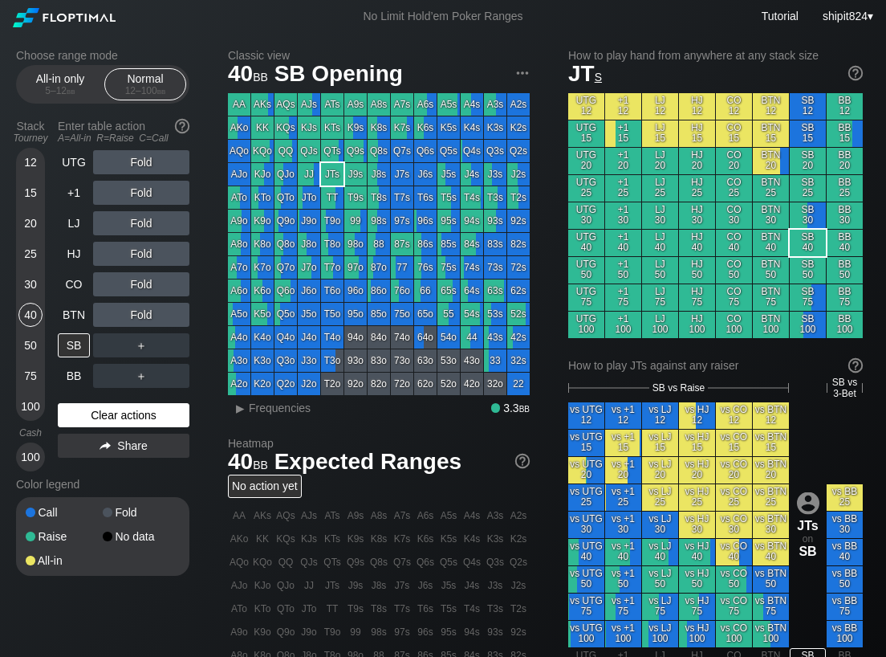
click at [112, 407] on div "Clear actions" at bounding box center [124, 415] width 132 height 24
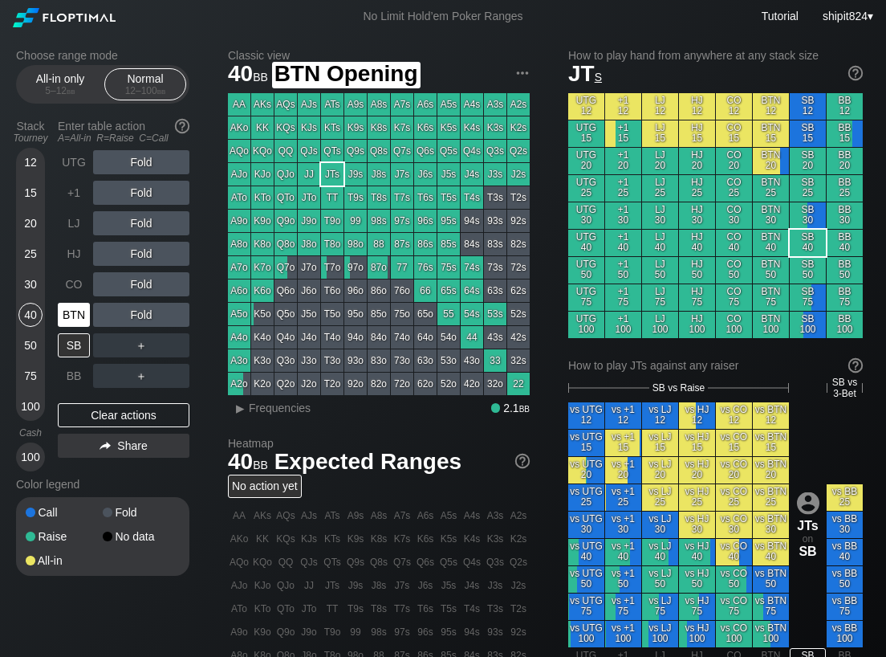
click at [67, 318] on div "BTN" at bounding box center [74, 315] width 32 height 24
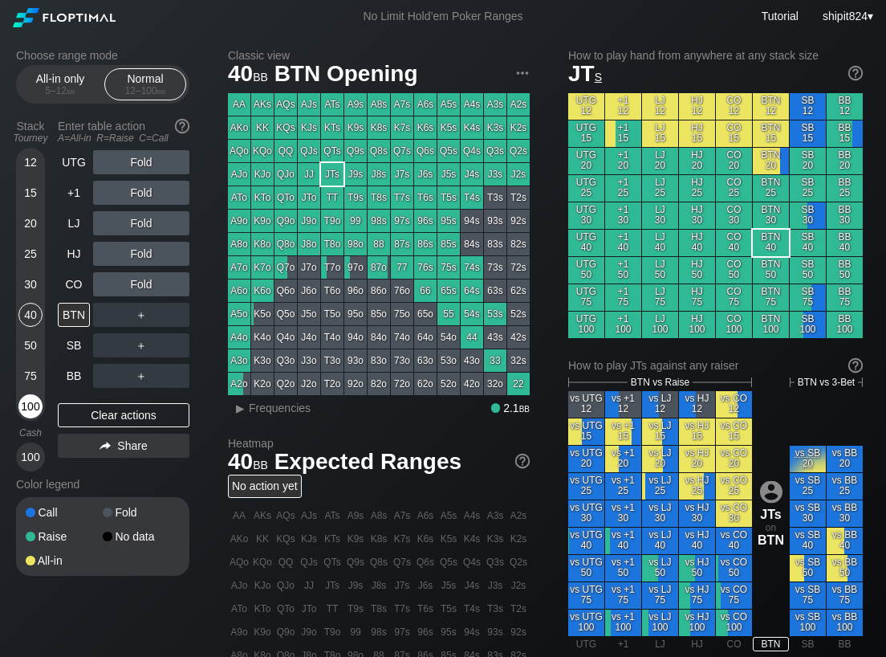
click at [30, 407] on div "100" at bounding box center [30, 406] width 24 height 24
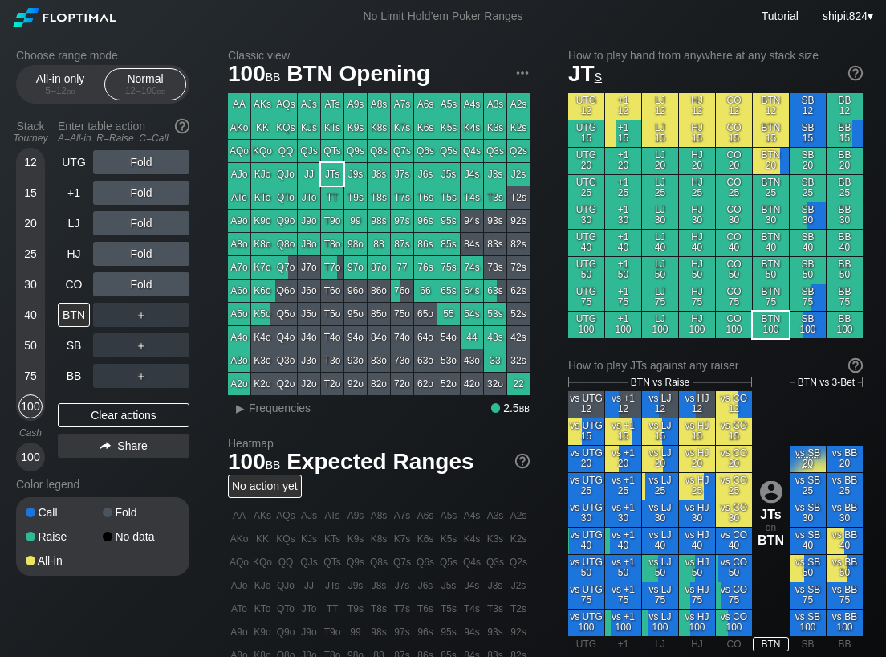
drag, startPoint x: 64, startPoint y: 421, endPoint x: 37, endPoint y: 421, distance: 27.3
click at [65, 420] on div "Clear actions" at bounding box center [124, 415] width 132 height 24
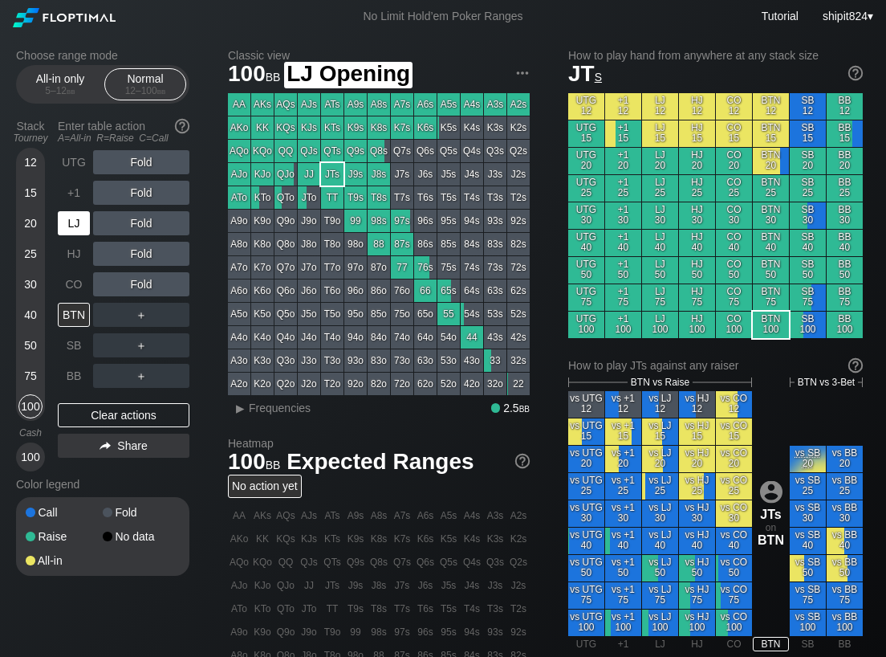
click at [77, 226] on div "LJ" at bounding box center [74, 223] width 32 height 24
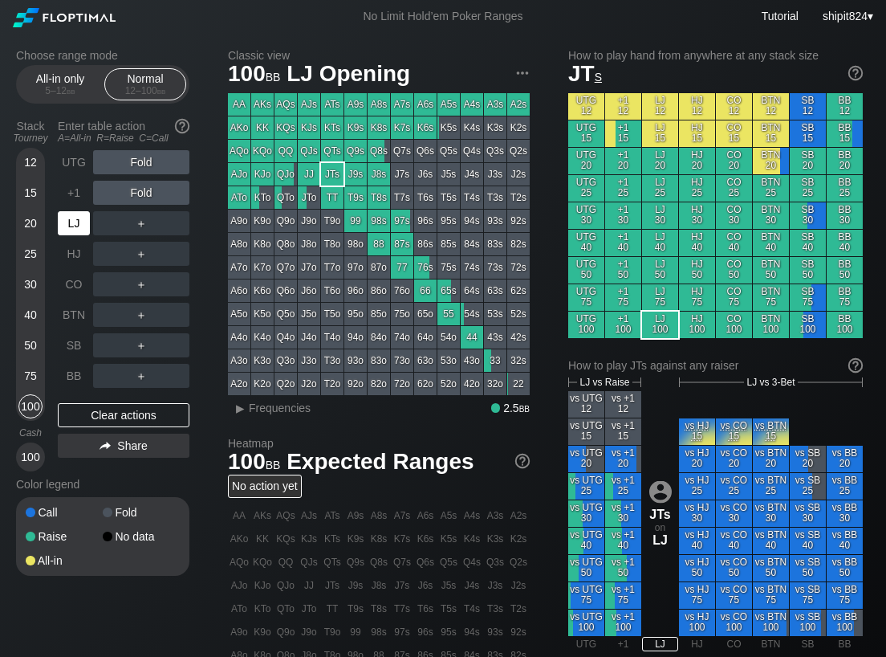
click at [77, 226] on div "LJ" at bounding box center [74, 223] width 32 height 24
click at [77, 225] on div "LJ" at bounding box center [74, 223] width 32 height 24
drag, startPoint x: 108, startPoint y: 419, endPoint x: 103, endPoint y: 408, distance: 12.2
click at [108, 419] on div "Clear actions" at bounding box center [124, 415] width 132 height 24
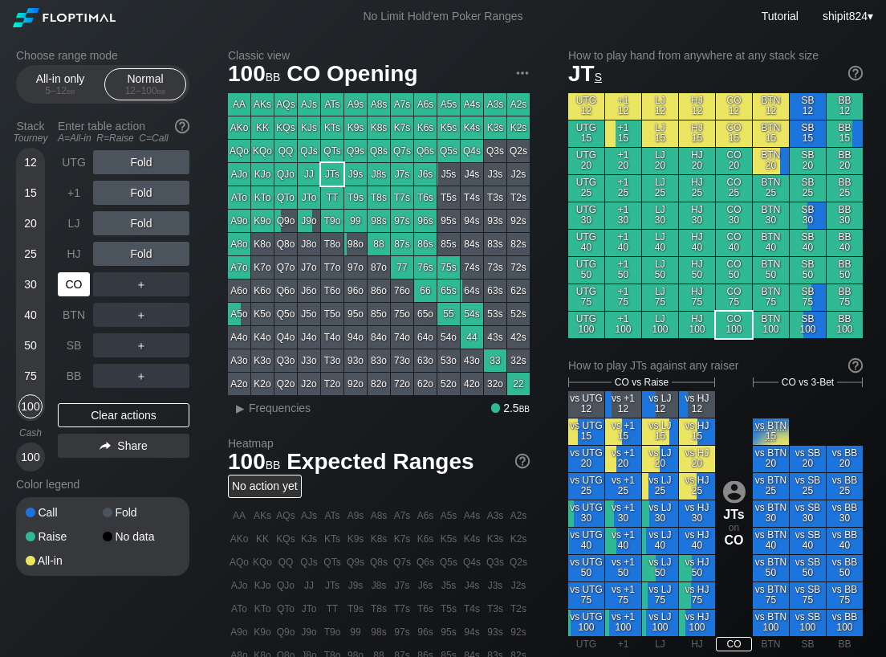
click at [83, 287] on div "CO" at bounding box center [74, 284] width 32 height 24
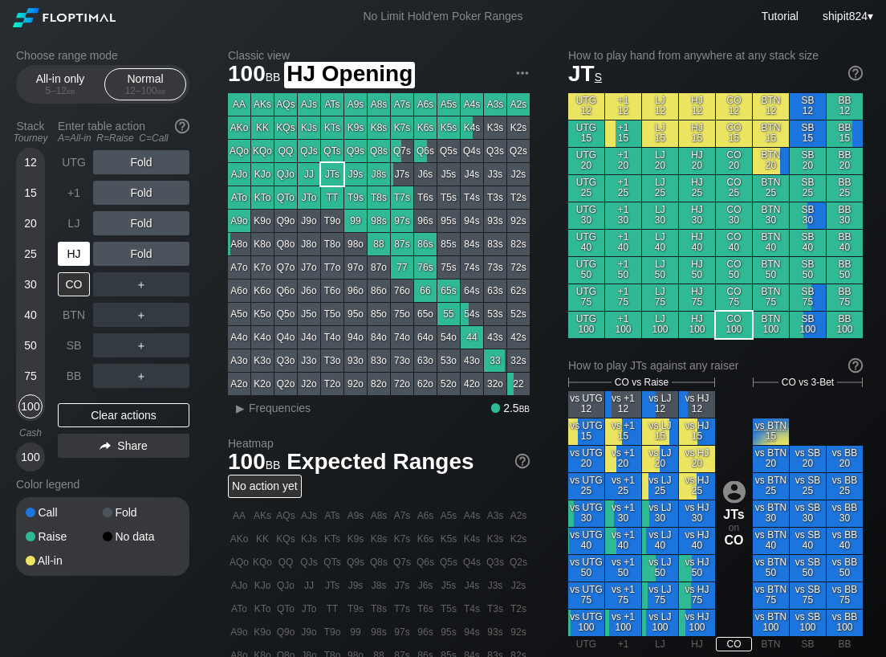
click at [78, 250] on div "HJ" at bounding box center [74, 254] width 32 height 24
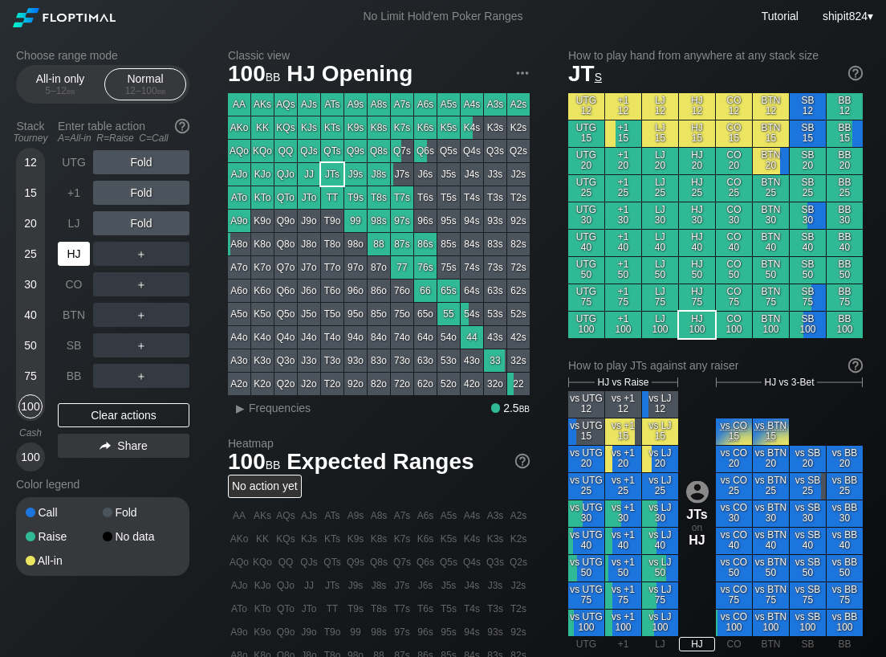
click at [78, 250] on div "HJ" at bounding box center [74, 254] width 32 height 24
click at [77, 250] on div "HJ" at bounding box center [74, 254] width 32 height 24
click at [87, 409] on div "Clear actions" at bounding box center [124, 415] width 132 height 24
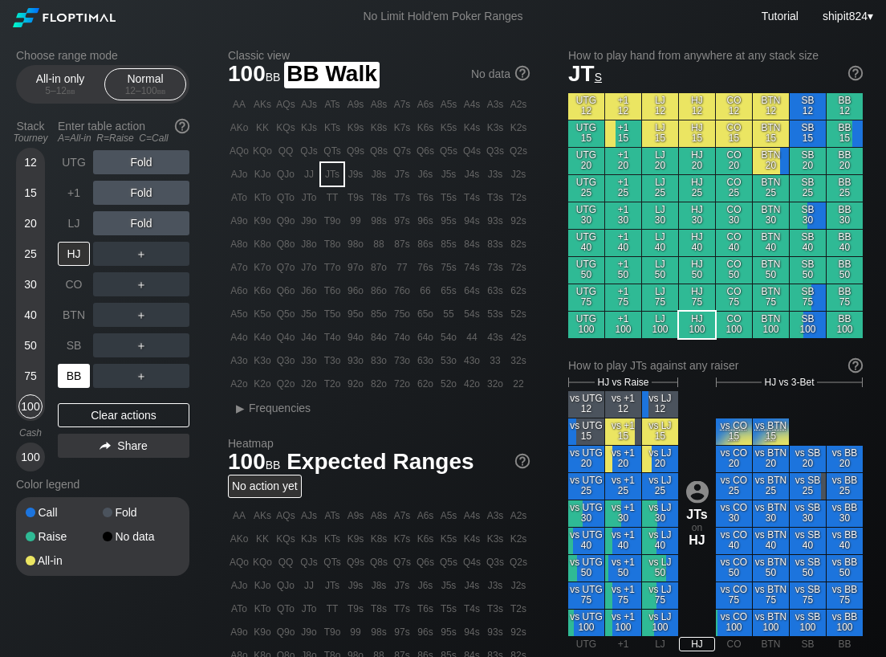
click at [76, 370] on div "BB" at bounding box center [74, 376] width 32 height 24
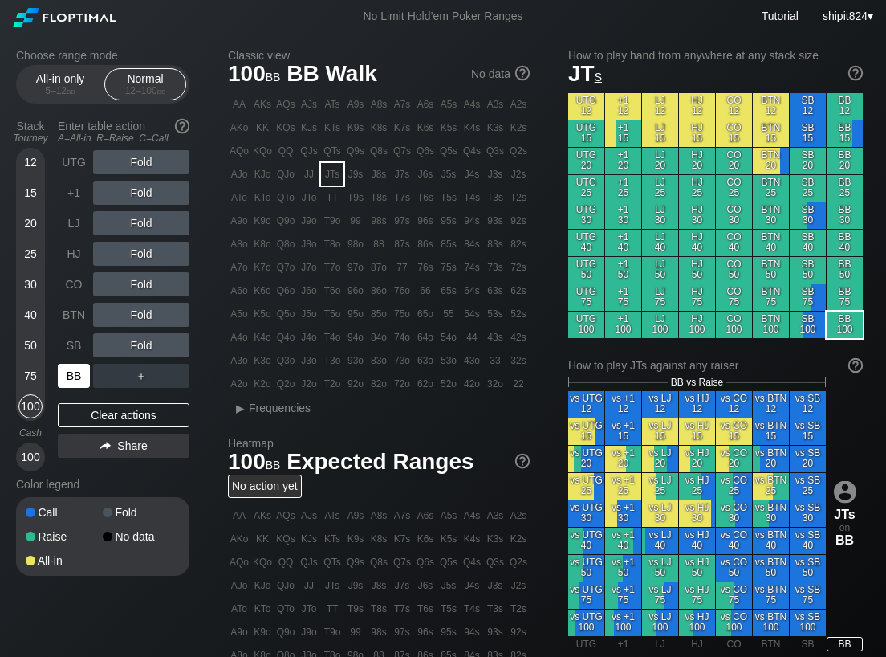
click at [76, 370] on div "BB" at bounding box center [74, 376] width 32 height 24
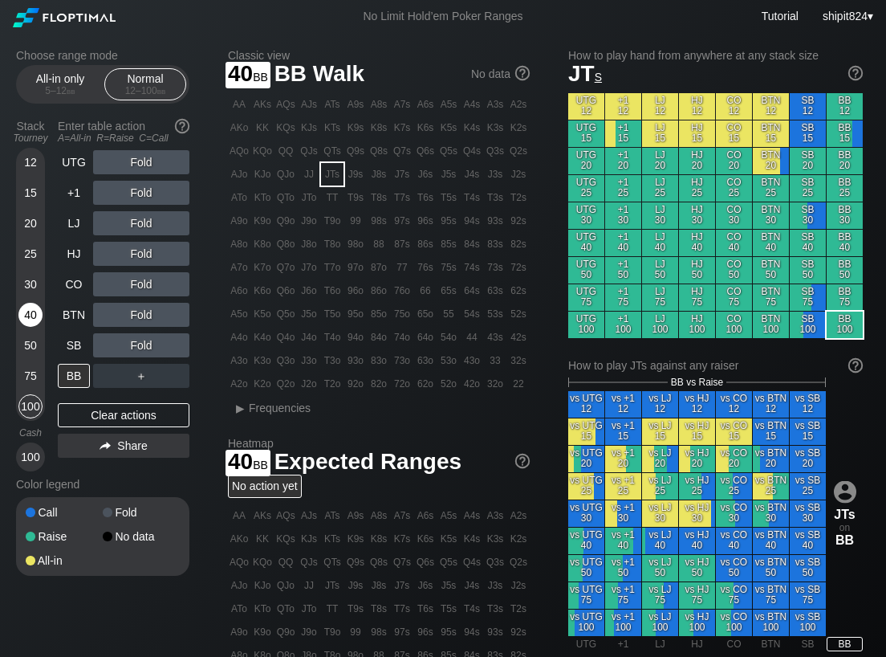
click at [34, 310] on div "40" at bounding box center [30, 315] width 24 height 24
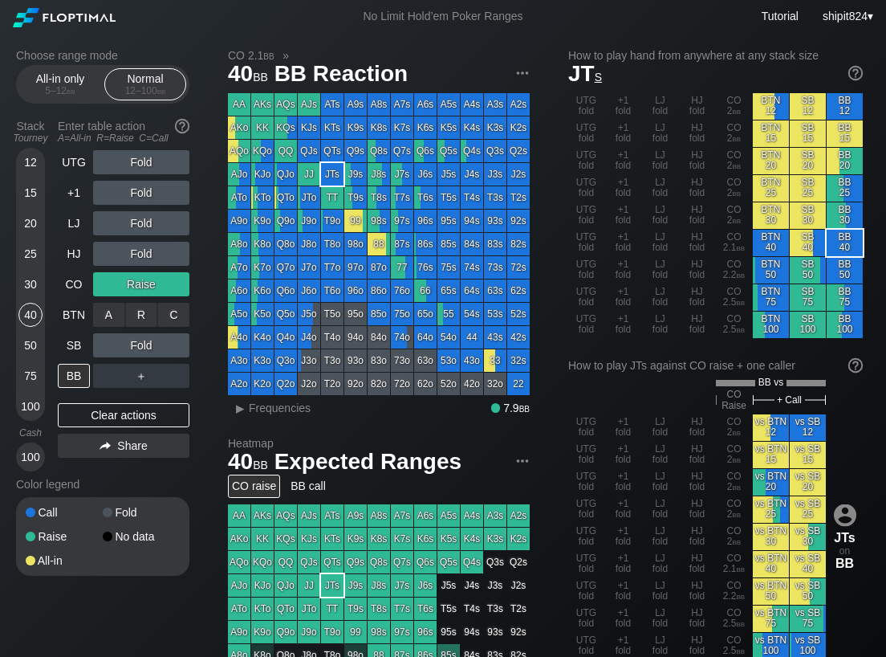
click at [183, 310] on div "A ✕ R ✕ C ✕ Fold" at bounding box center [141, 315] width 96 height 24
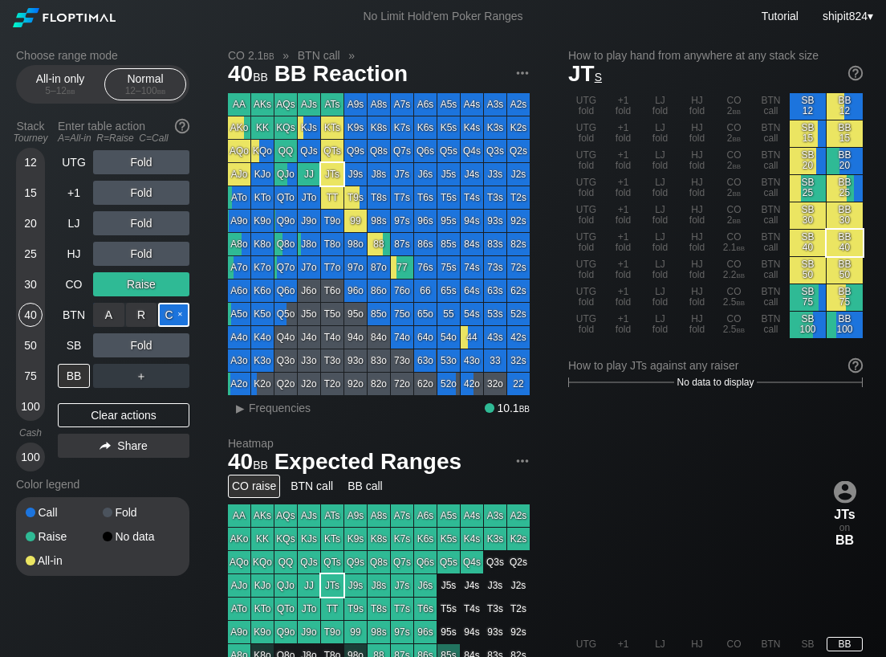
click at [183, 311] on div "C ✕" at bounding box center [173, 315] width 31 height 24
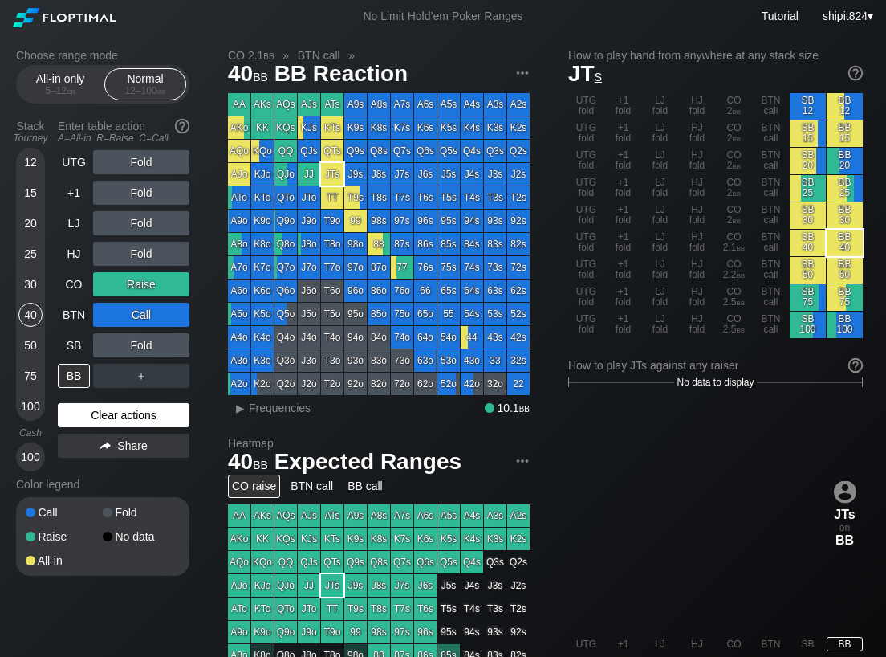
click at [75, 422] on div "Clear actions" at bounding box center [124, 415] width 132 height 24
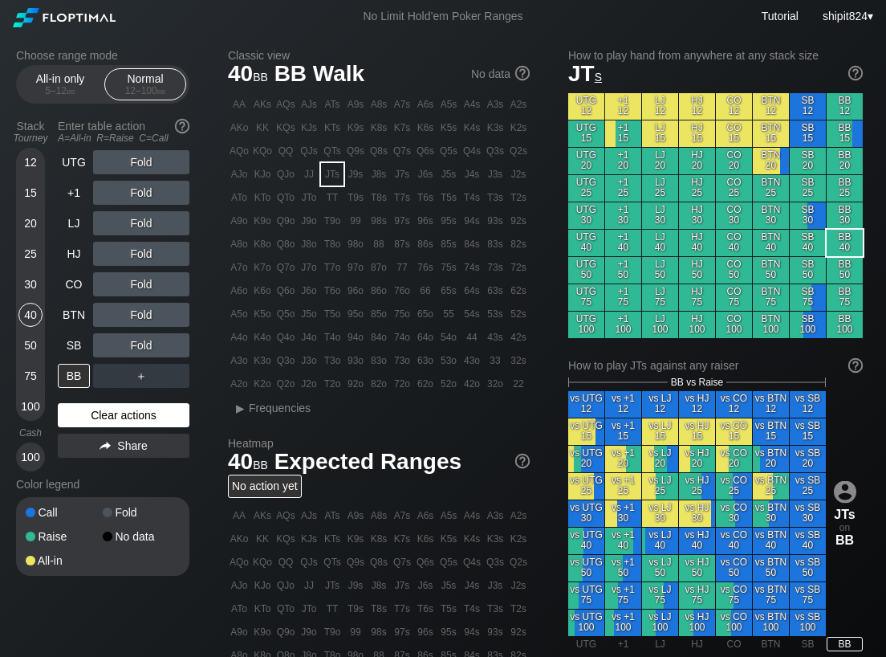
click at [148, 417] on div "Clear actions" at bounding box center [124, 415] width 132 height 24
click at [138, 409] on div "Clear actions" at bounding box center [124, 415] width 132 height 24
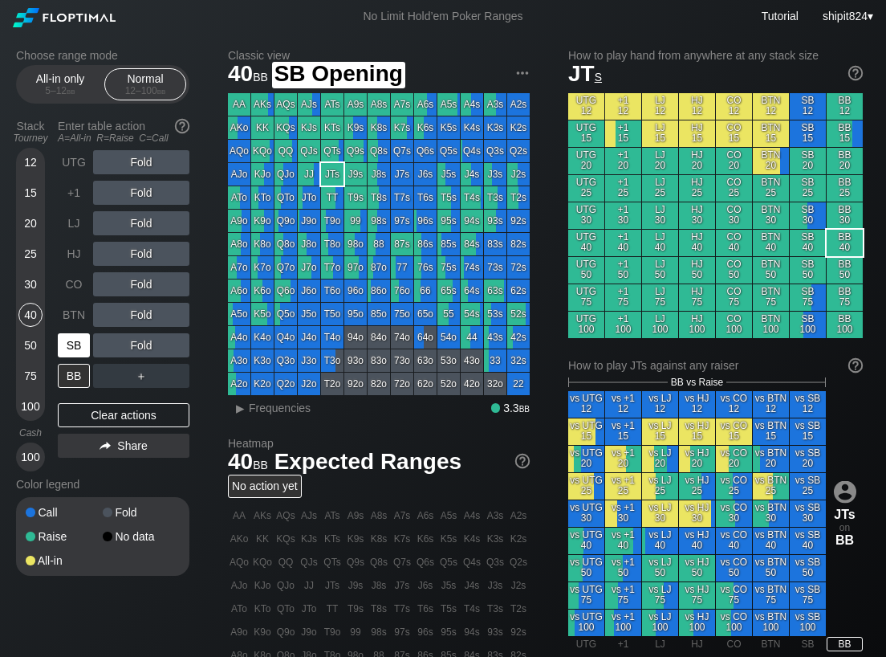
click at [75, 340] on div "SB" at bounding box center [74, 345] width 32 height 24
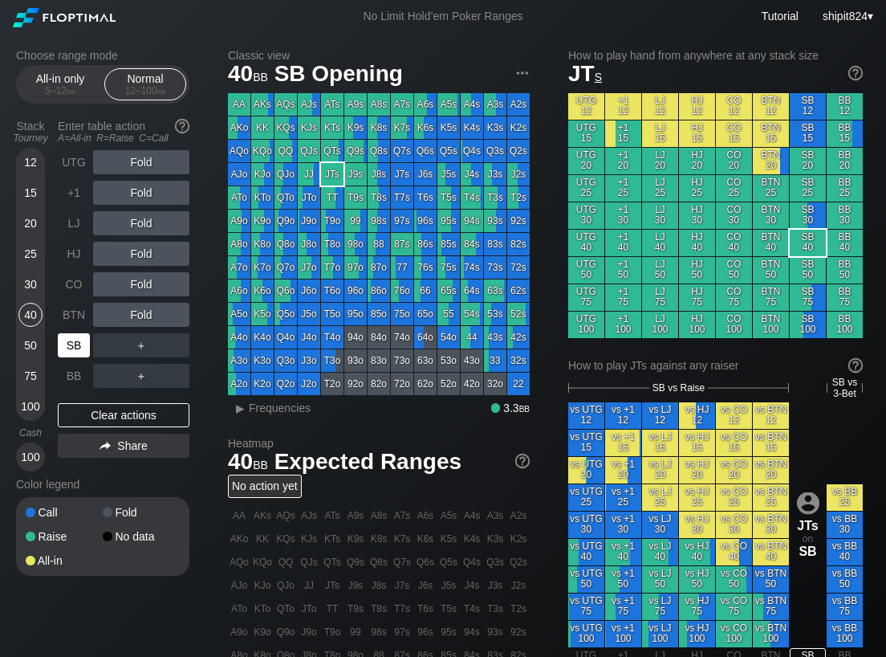
click at [71, 339] on div "SB" at bounding box center [74, 345] width 32 height 24
click at [83, 424] on div "Clear actions" at bounding box center [124, 415] width 132 height 24
click at [83, 422] on div "Clear actions" at bounding box center [124, 415] width 132 height 24
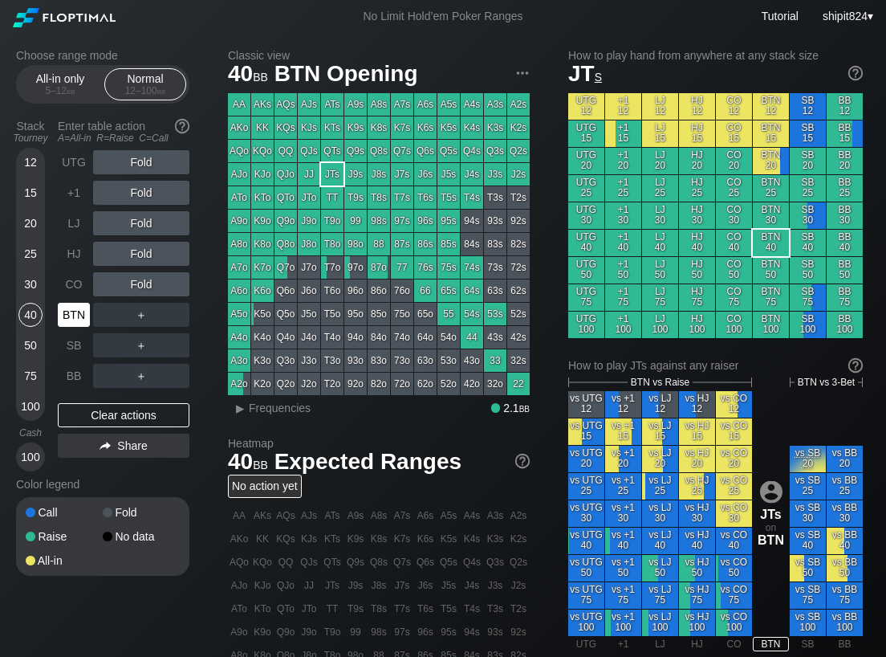
click at [75, 322] on div "BTN" at bounding box center [74, 315] width 32 height 24
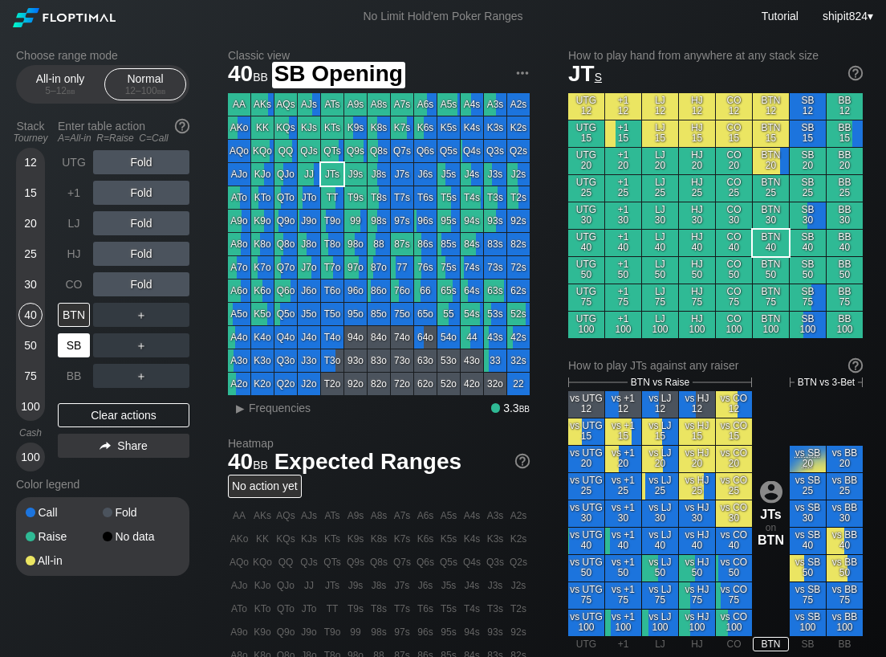
click at [66, 348] on div "SB" at bounding box center [74, 345] width 32 height 24
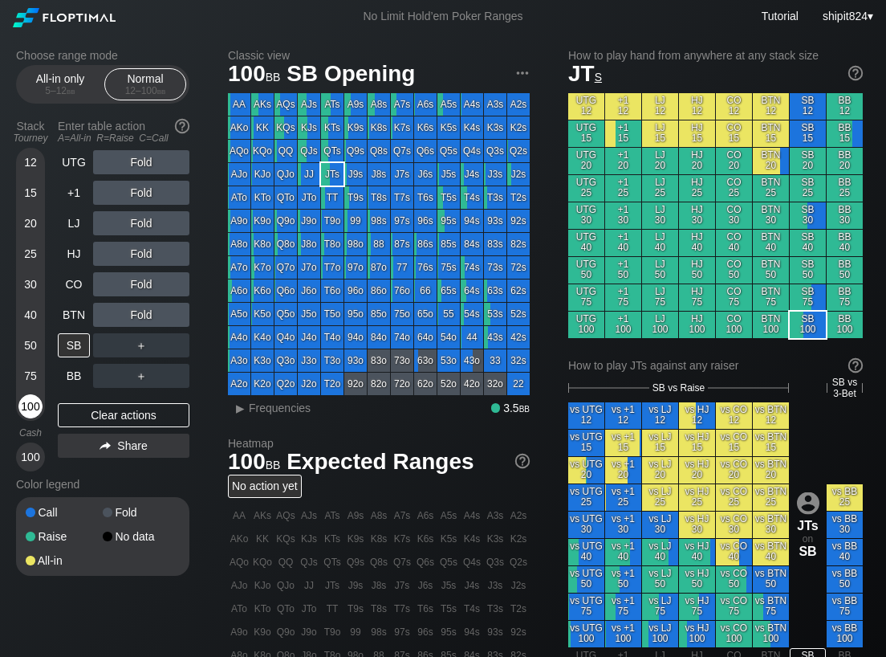
click at [28, 409] on div "100" at bounding box center [30, 406] width 24 height 24
click at [199, 492] on div "Choose range mode All-in only 5 – 12 bb Normal 12 – 100 bb Stack Tourney Enter …" at bounding box center [115, 322] width 199 height 547
click at [151, 409] on div "Clear actions" at bounding box center [124, 415] width 132 height 24
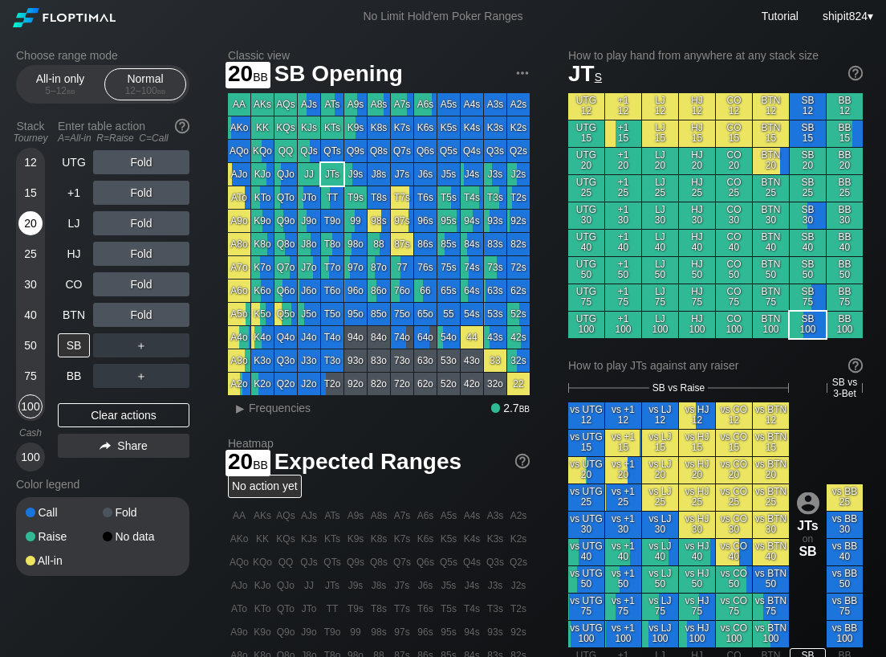
click at [28, 222] on div "20" at bounding box center [30, 223] width 24 height 24
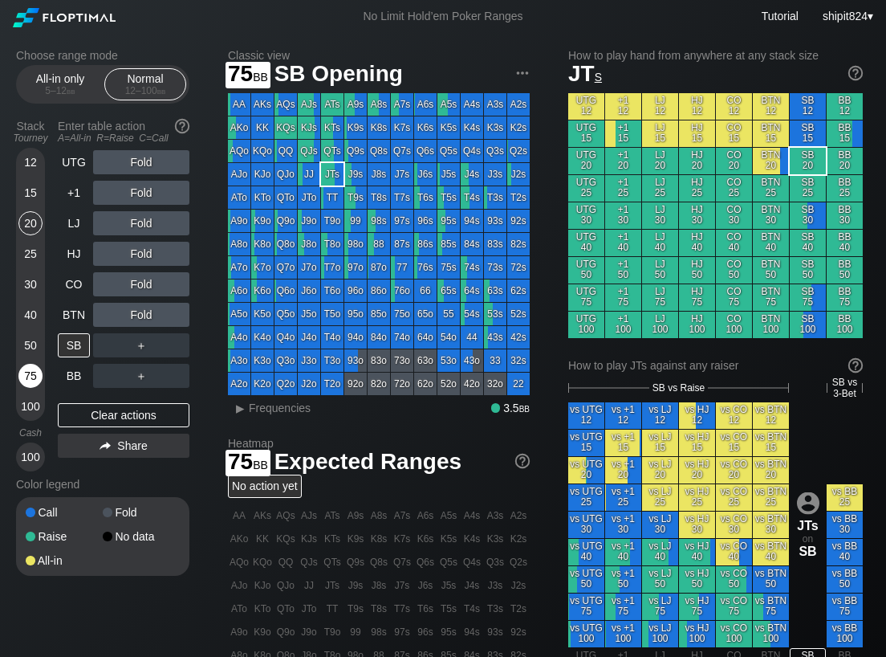
click at [26, 371] on div "75" at bounding box center [30, 376] width 24 height 24
click at [26, 369] on div "75" at bounding box center [30, 376] width 24 height 24
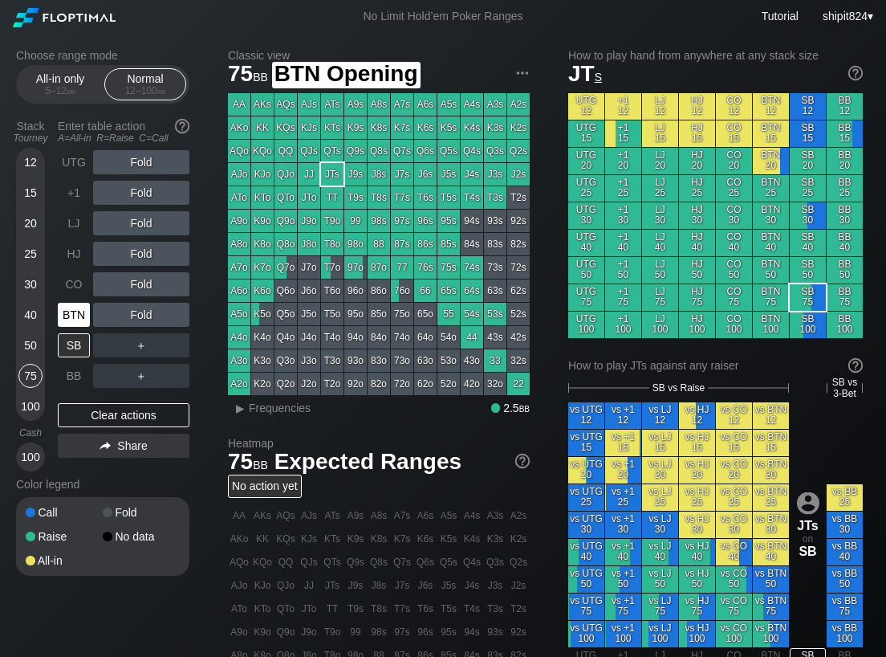
click at [70, 309] on div "BTN" at bounding box center [74, 315] width 32 height 24
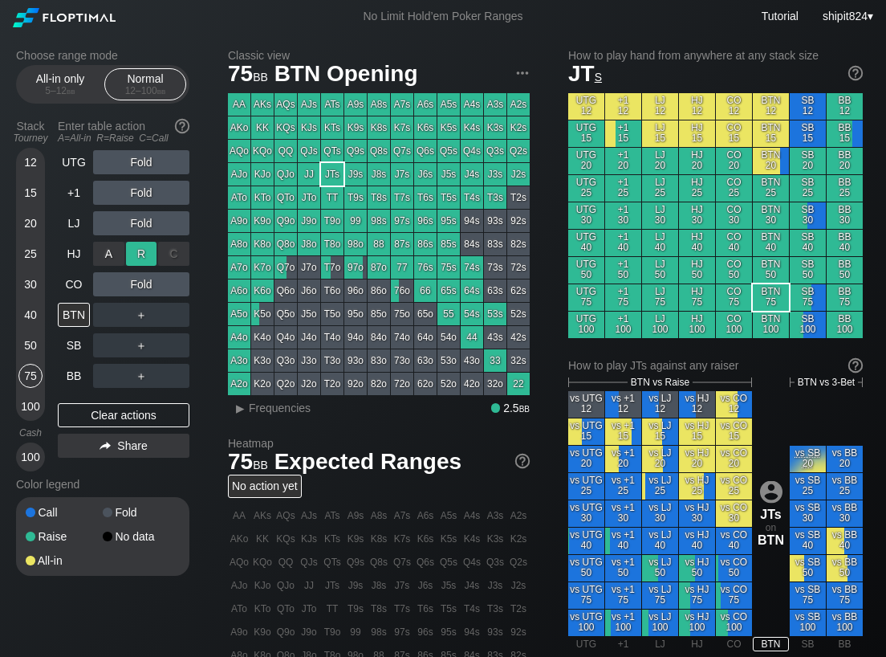
click at [144, 257] on div "R ✕" at bounding box center [141, 254] width 31 height 24
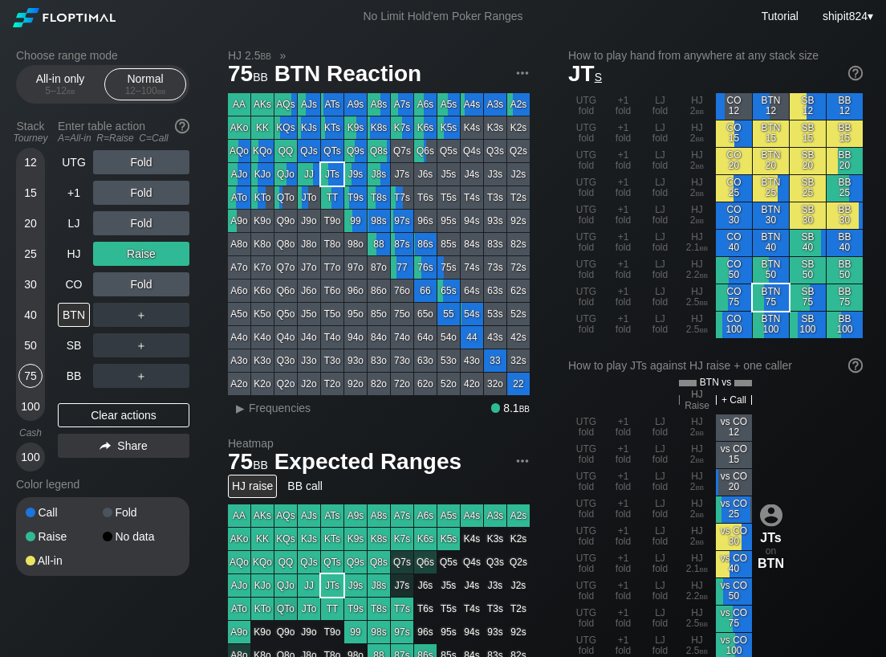
drag, startPoint x: 94, startPoint y: 412, endPoint x: 110, endPoint y: 356, distance: 57.7
click at [97, 408] on div "Clear actions" at bounding box center [124, 415] width 132 height 24
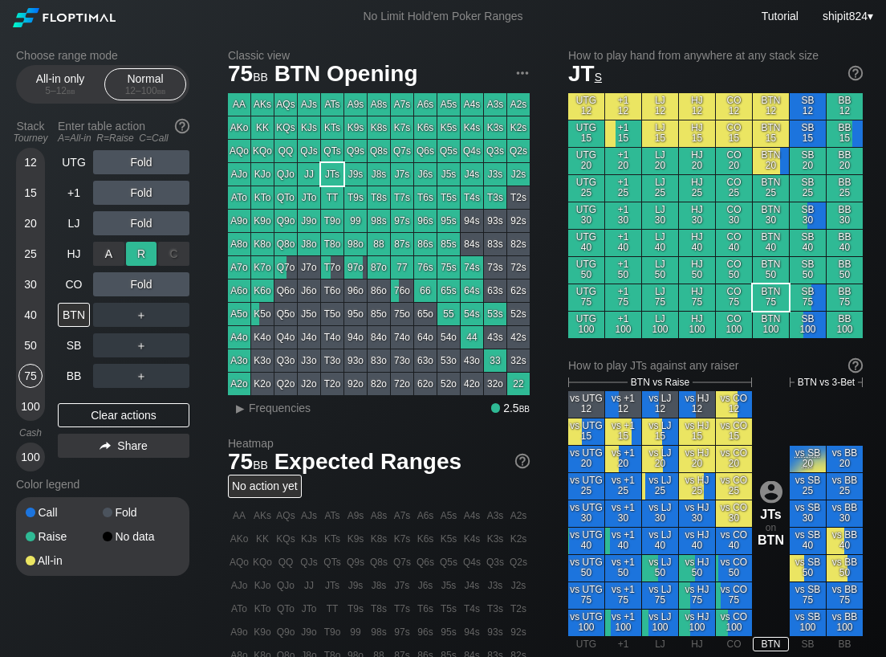
click at [140, 250] on div "R ✕" at bounding box center [141, 254] width 31 height 24
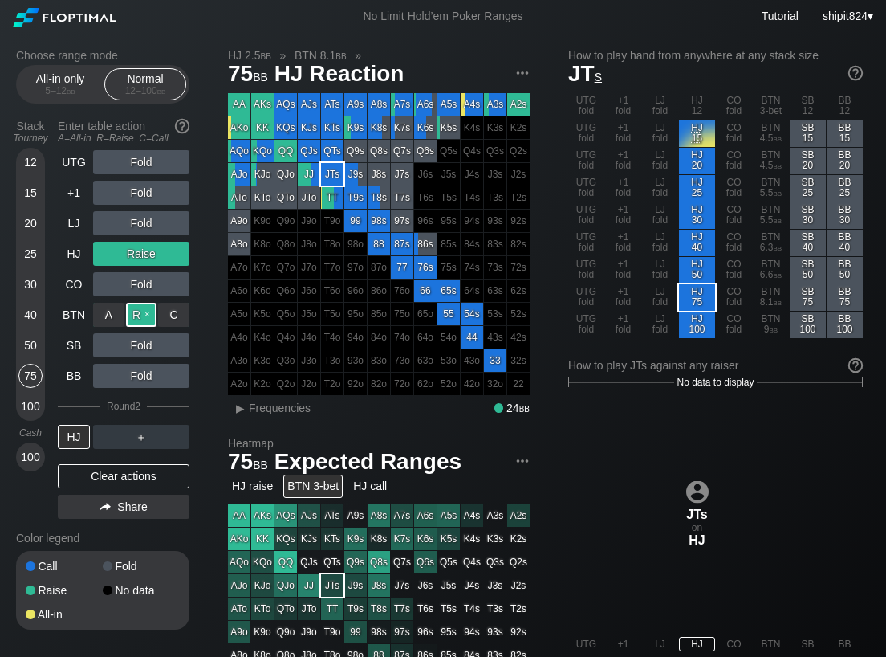
drag, startPoint x: 146, startPoint y: 299, endPoint x: 144, endPoint y: 316, distance: 17.7
click at [144, 316] on div "R ✕" at bounding box center [141, 315] width 31 height 24
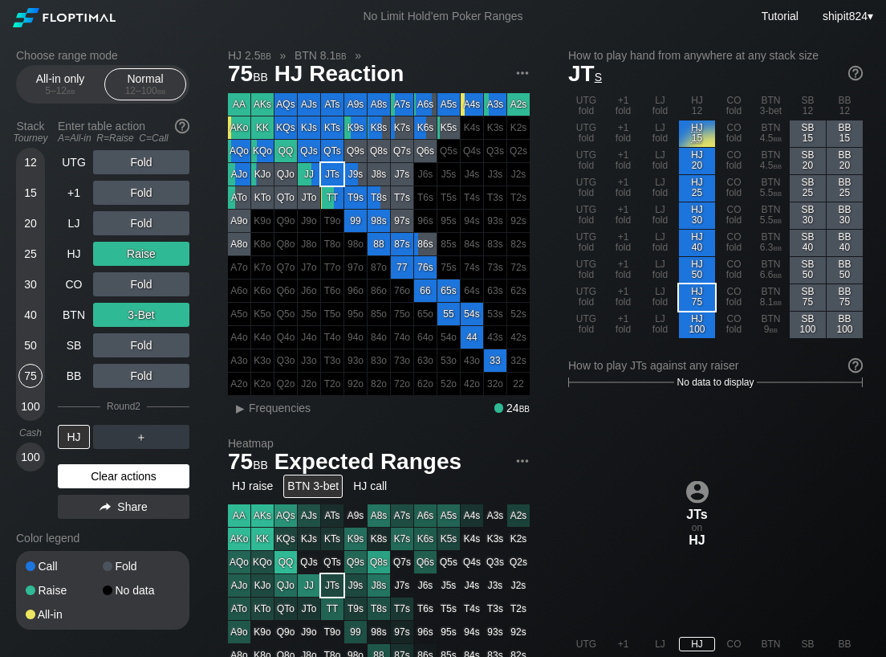
click at [97, 470] on div "Clear actions" at bounding box center [124, 476] width 132 height 24
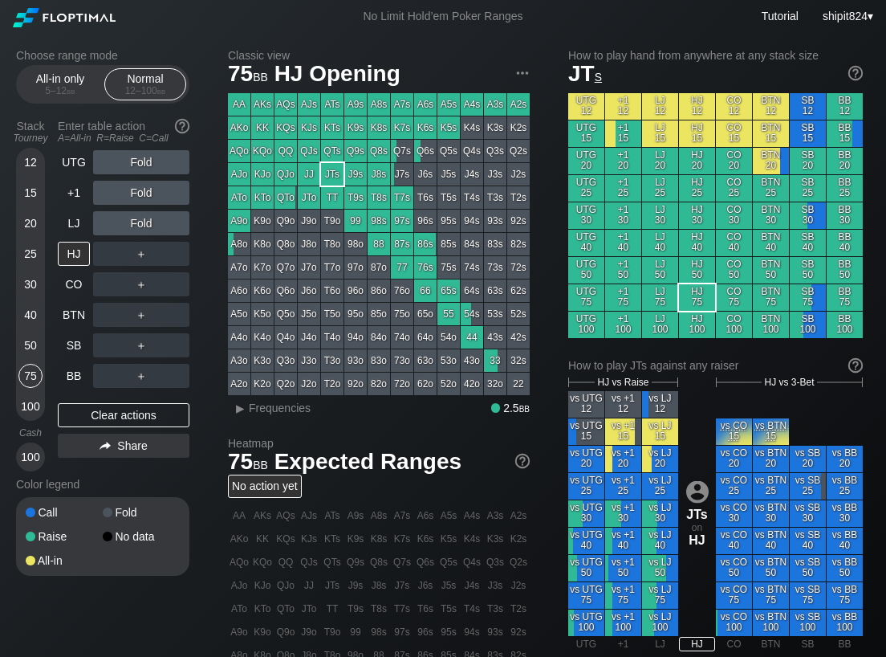
drag, startPoint x: 169, startPoint y: 587, endPoint x: 153, endPoint y: 520, distance: 69.1
click at [169, 587] on div "Choose range mode All-in only 5 – 12 bb Normal 12 – 100 bb Stack Tourney Enter …" at bounding box center [115, 322] width 199 height 547
click at [95, 411] on div "Clear actions" at bounding box center [124, 415] width 132 height 24
click at [43, 255] on div "12 15 20 25 30 40 50 75 100" at bounding box center [30, 284] width 29 height 273
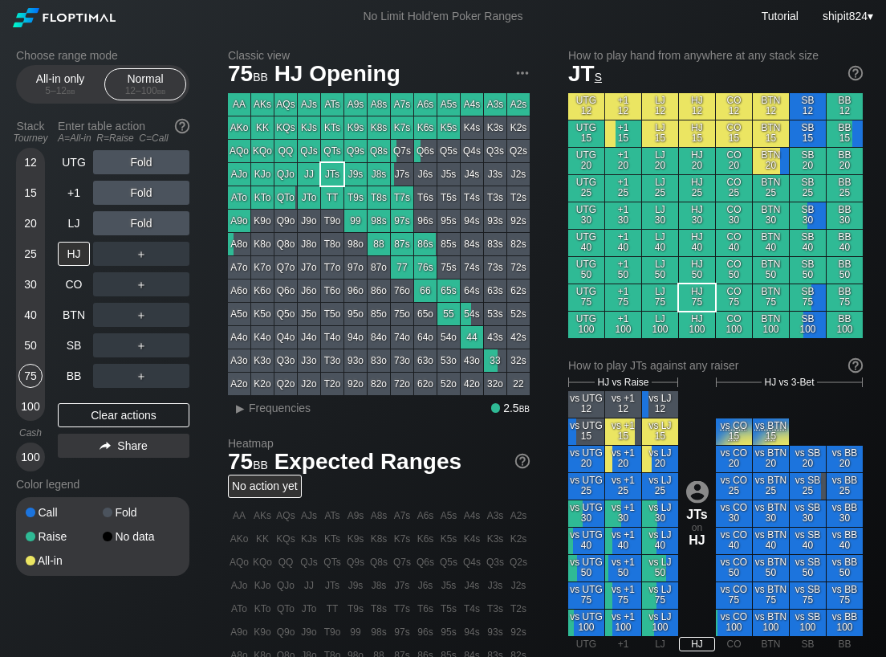
click at [43, 254] on div "12 15 20 25 30 40 50 75 100" at bounding box center [30, 284] width 29 height 273
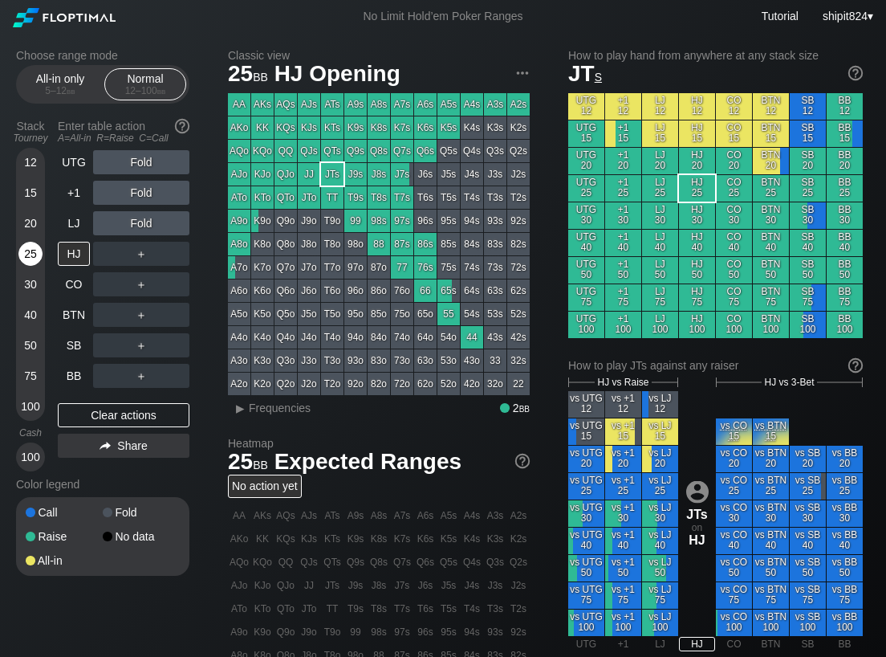
click at [41, 255] on div "25" at bounding box center [30, 254] width 24 height 24
click at [14, 263] on div "Choose range mode All-in only 5 – 12 bb Normal 12 – 100 bb Stack Tourney Enter …" at bounding box center [443, 545] width 880 height 1025
click at [90, 374] on div "BB" at bounding box center [75, 375] width 35 height 30
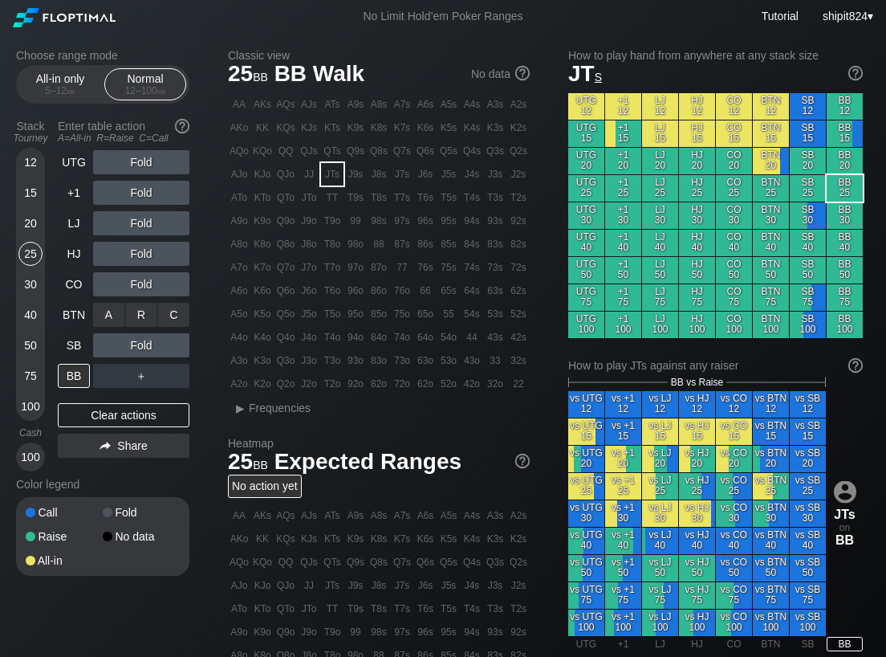
drag, startPoint x: 141, startPoint y: 325, endPoint x: 108, endPoint y: 327, distance: 33.0
click at [144, 313] on div "R ✕" at bounding box center [141, 315] width 31 height 24
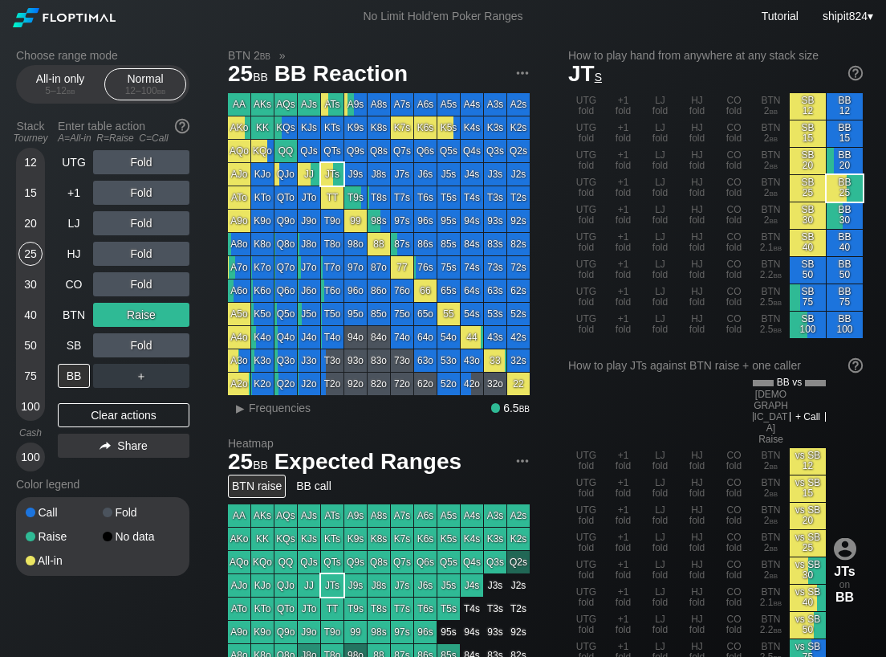
drag, startPoint x: 68, startPoint y: 418, endPoint x: 55, endPoint y: 352, distance: 67.8
click at [68, 417] on div "Clear actions" at bounding box center [124, 415] width 132 height 24
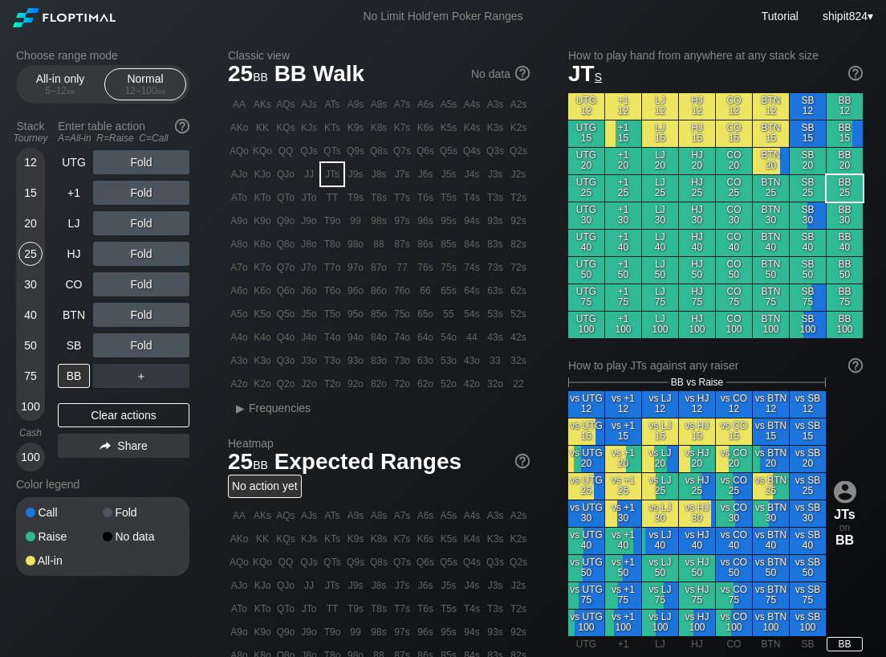
click at [55, 352] on div "Stack Tourney Enter table action A=All-in R=Raise C=Call [PHONE_NUMBER] [PHONE_…" at bounding box center [102, 292] width 173 height 358
click at [57, 350] on div "Stack Tourney Enter table action A=All-in R=Raise C=Call [PHONE_NUMBER] [PHONE_…" at bounding box center [102, 292] width 173 height 358
click at [59, 351] on div "SB" at bounding box center [74, 345] width 32 height 24
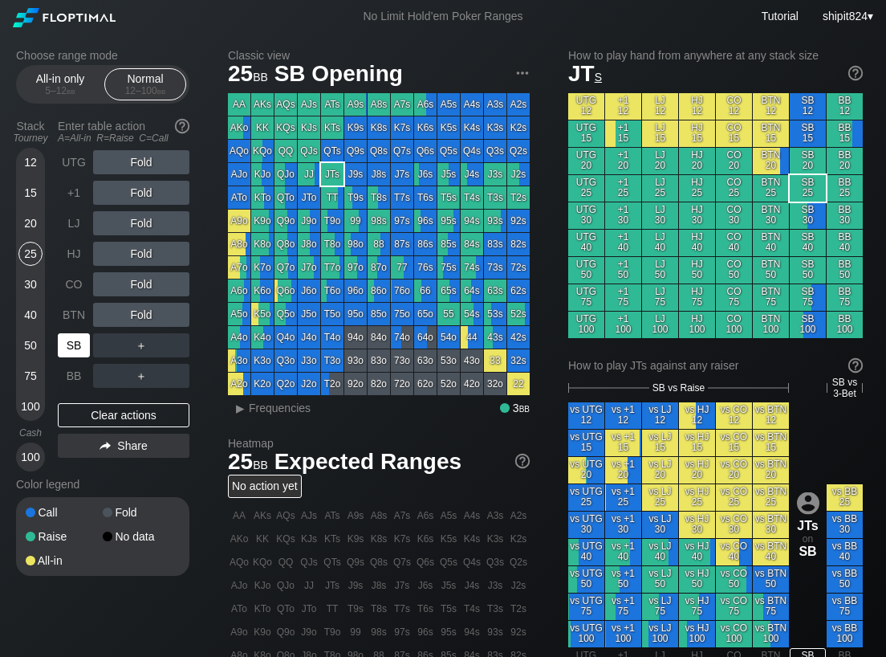
click at [66, 350] on div "SB" at bounding box center [74, 345] width 32 height 24
click at [25, 197] on div "15" at bounding box center [30, 193] width 24 height 24
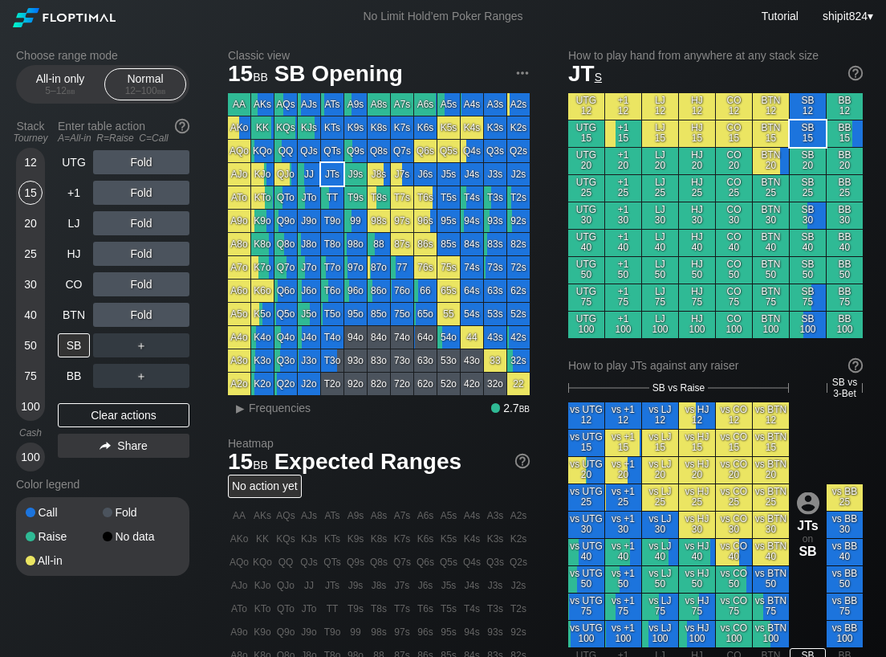
click at [18, 205] on div "12 15 20 25 30 40 50 75 100" at bounding box center [30, 284] width 29 height 273
drag, startPoint x: 120, startPoint y: 421, endPoint x: 95, endPoint y: 339, distance: 85.6
click at [120, 421] on div "Clear actions" at bounding box center [124, 415] width 132 height 24
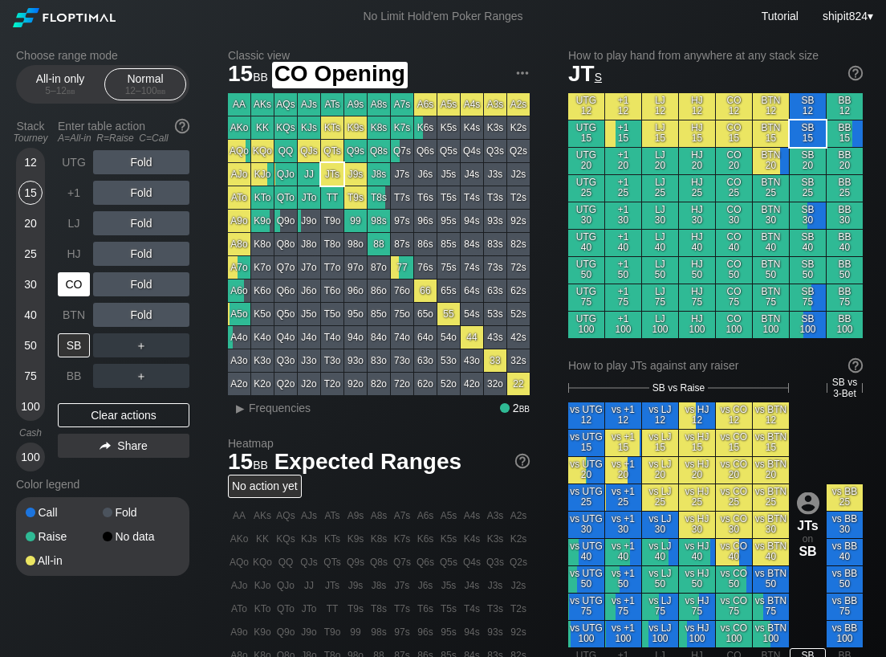
click at [82, 283] on div "CO" at bounding box center [74, 284] width 32 height 24
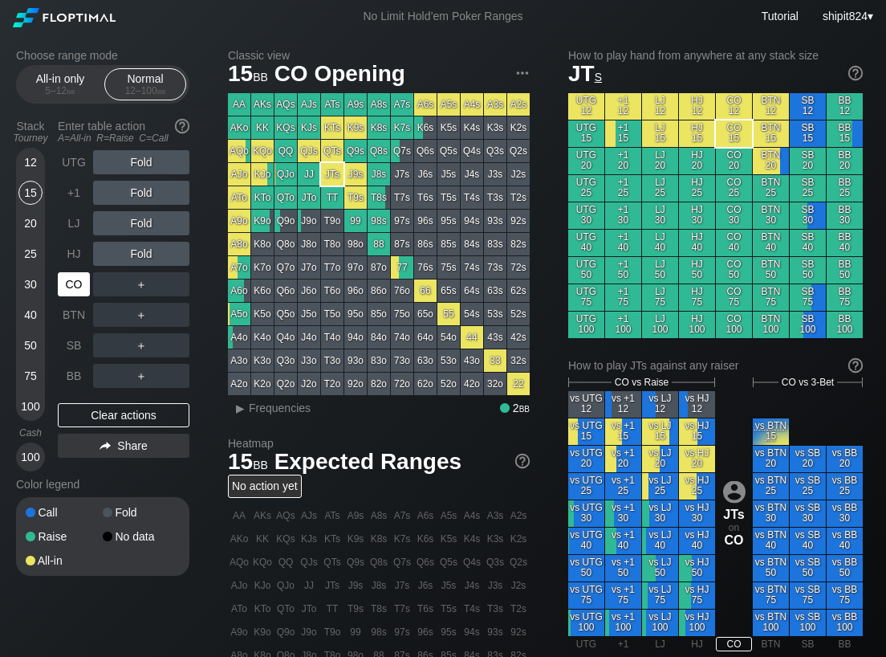
click at [82, 284] on div "CO" at bounding box center [74, 284] width 32 height 24
click at [82, 281] on div "CO" at bounding box center [74, 284] width 32 height 24
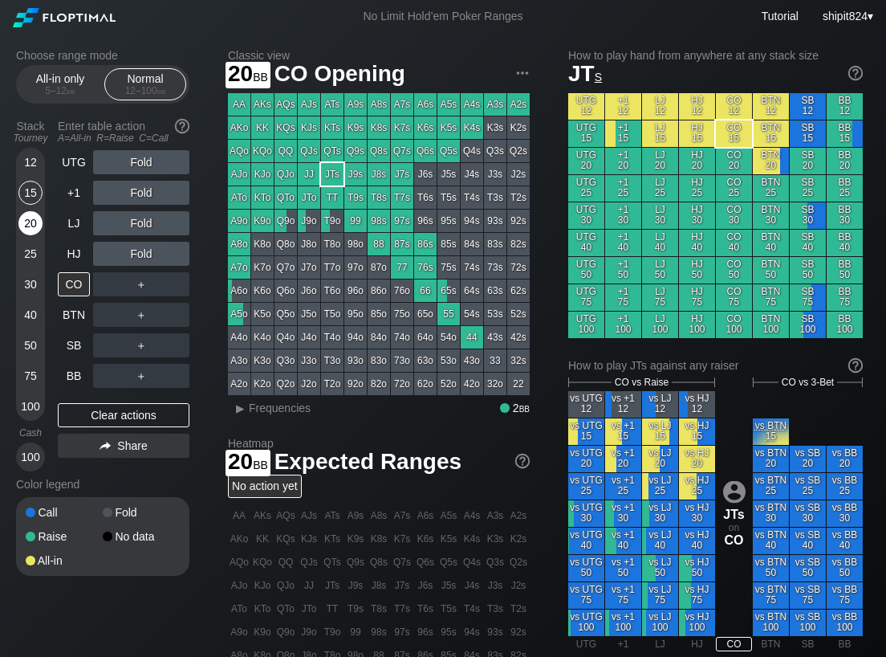
click at [30, 238] on div "20" at bounding box center [30, 226] width 24 height 30
click at [30, 234] on div "20" at bounding box center [30, 223] width 24 height 24
click at [29, 232] on div "20" at bounding box center [30, 223] width 24 height 24
drag, startPoint x: 99, startPoint y: 408, endPoint x: 94, endPoint y: 380, distance: 27.7
click at [98, 409] on div "Clear actions" at bounding box center [124, 415] width 132 height 24
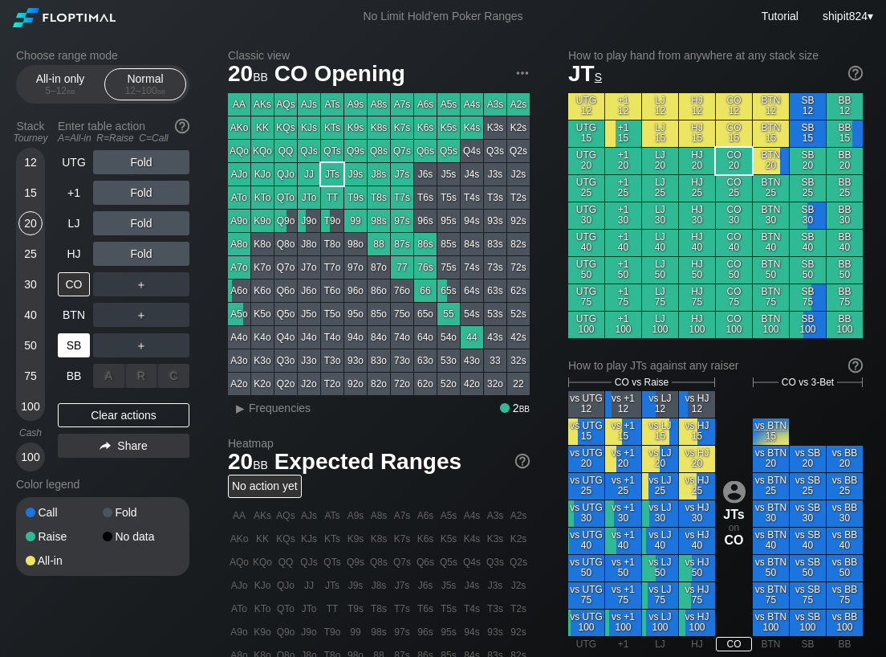
click at [89, 357] on div "SB" at bounding box center [75, 345] width 35 height 30
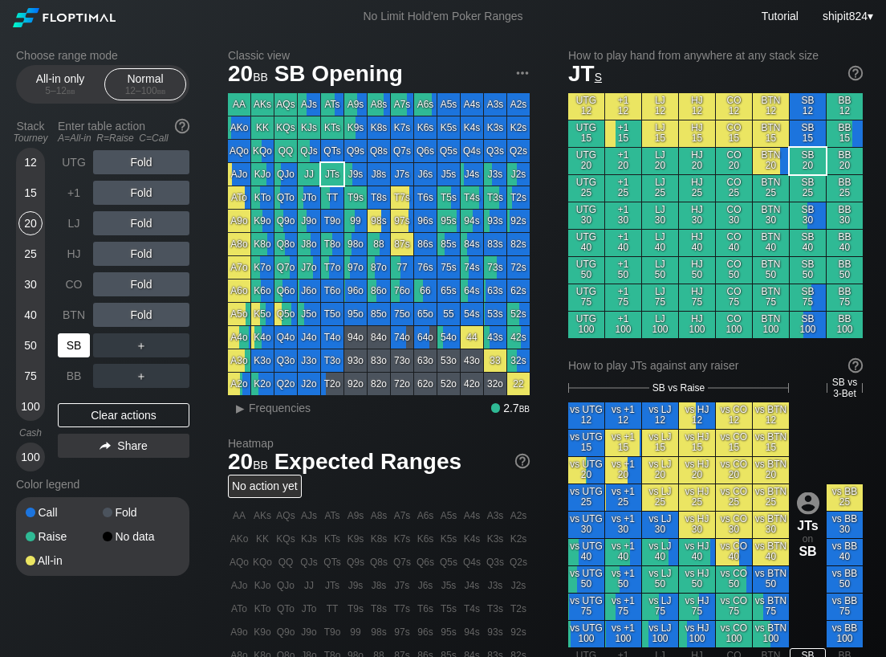
click at [78, 339] on div "SB" at bounding box center [74, 345] width 32 height 24
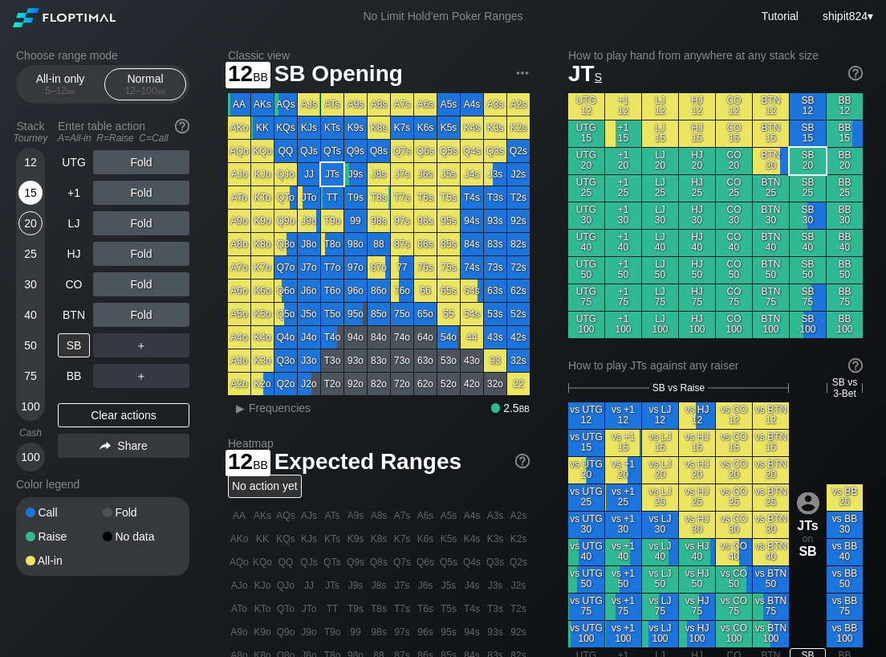
click at [19, 190] on div "12 15 20 25 30 40 50 75 100" at bounding box center [30, 284] width 29 height 273
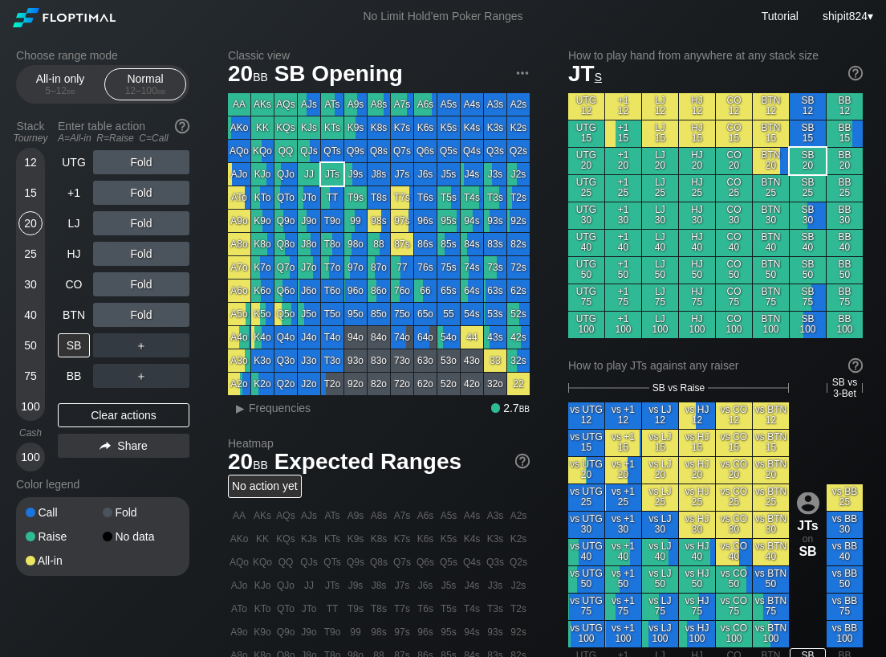
click at [30, 198] on div "15" at bounding box center [30, 193] width 24 height 24
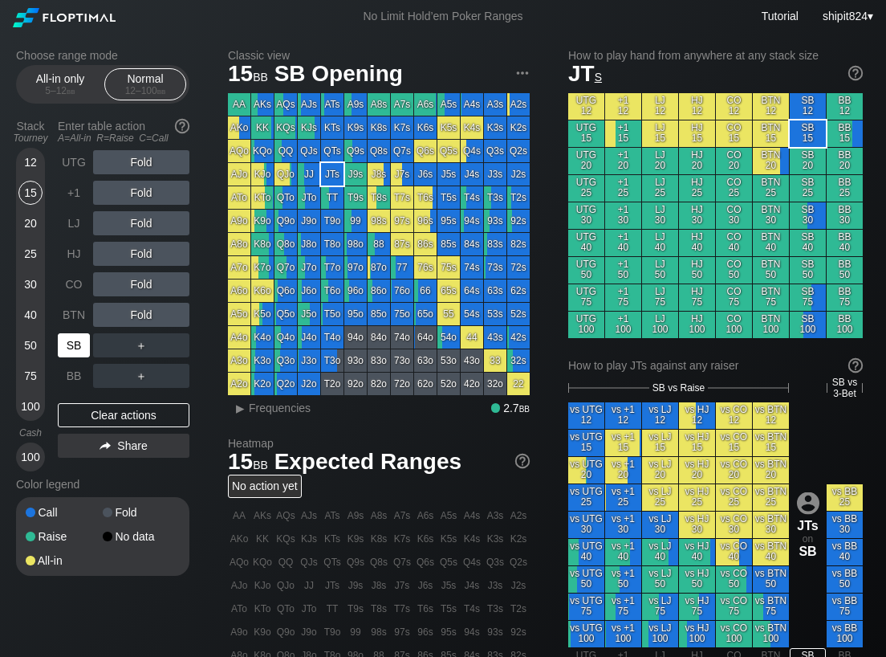
click at [73, 347] on div "SB" at bounding box center [74, 345] width 32 height 24
drag, startPoint x: 79, startPoint y: 408, endPoint x: 83, endPoint y: 374, distance: 33.9
click at [79, 407] on div "Clear actions" at bounding box center [124, 415] width 132 height 24
click at [78, 344] on div "SB" at bounding box center [74, 345] width 32 height 24
click at [78, 343] on div "SB" at bounding box center [74, 345] width 32 height 24
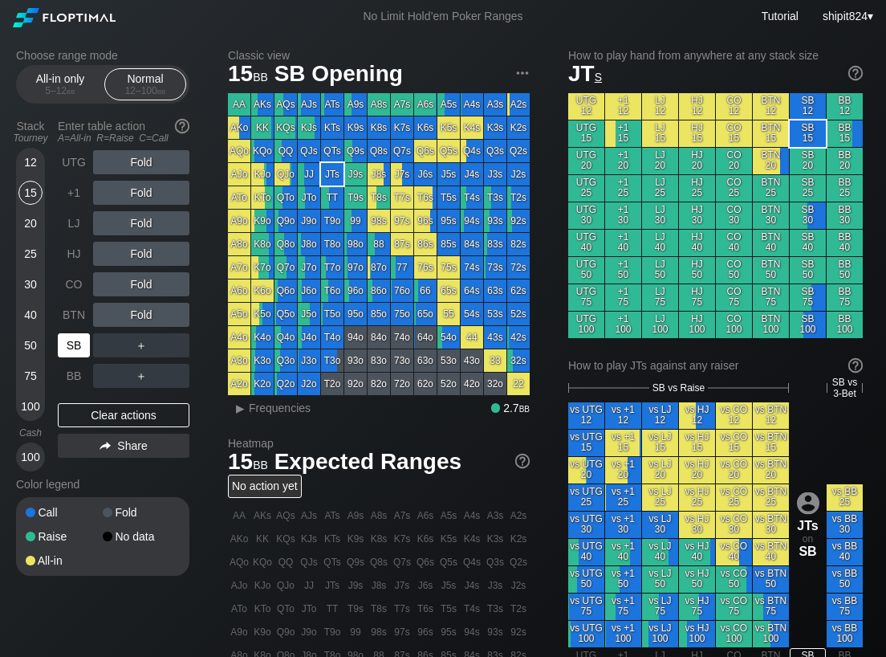
click at [78, 343] on div "SB" at bounding box center [74, 345] width 32 height 24
drag, startPoint x: 67, startPoint y: 413, endPoint x: 52, endPoint y: 356, distance: 58.8
click at [69, 413] on div "Clear actions" at bounding box center [124, 415] width 132 height 24
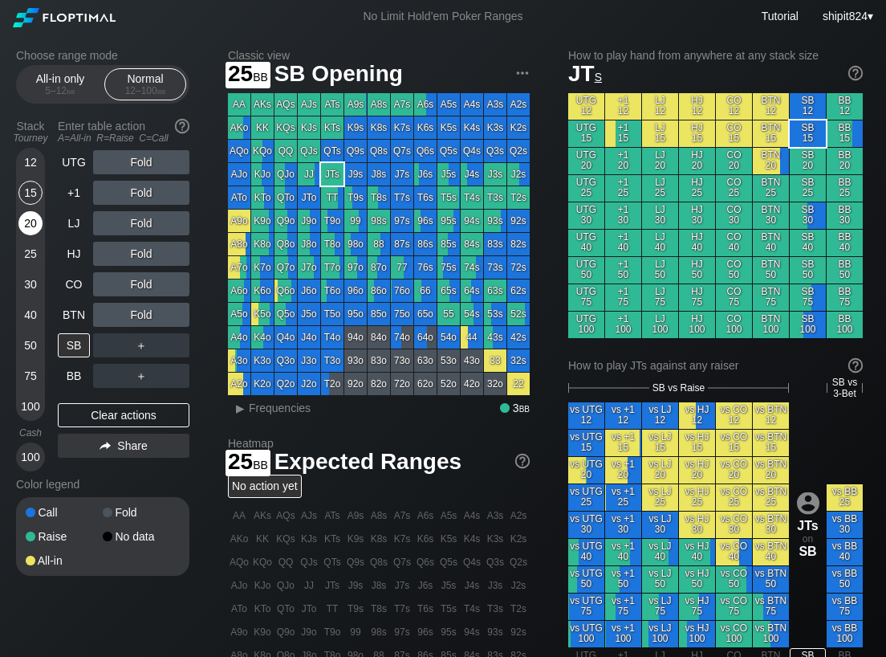
click at [21, 230] on div "20" at bounding box center [30, 223] width 24 height 24
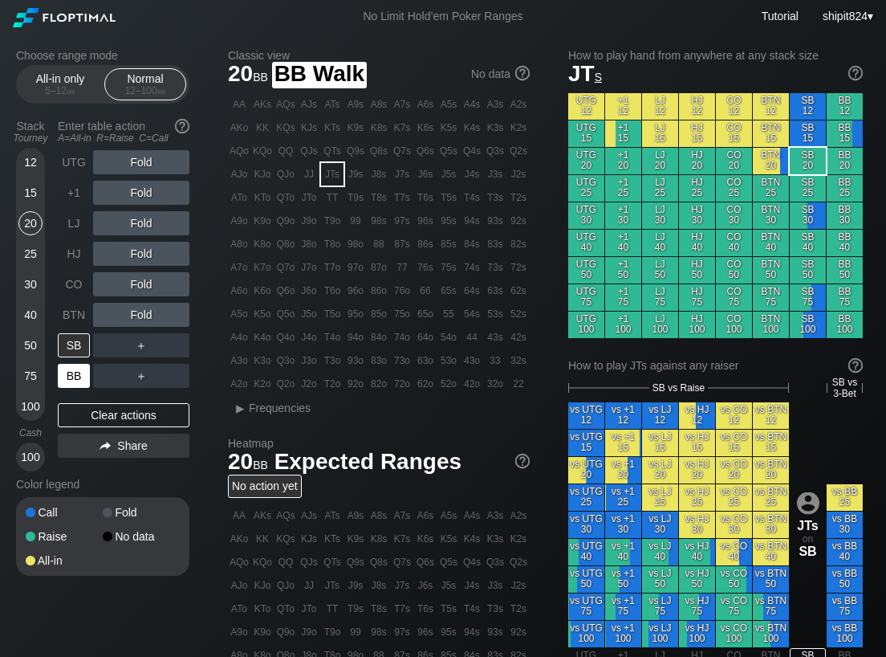
click at [70, 363] on div "BB" at bounding box center [75, 375] width 35 height 30
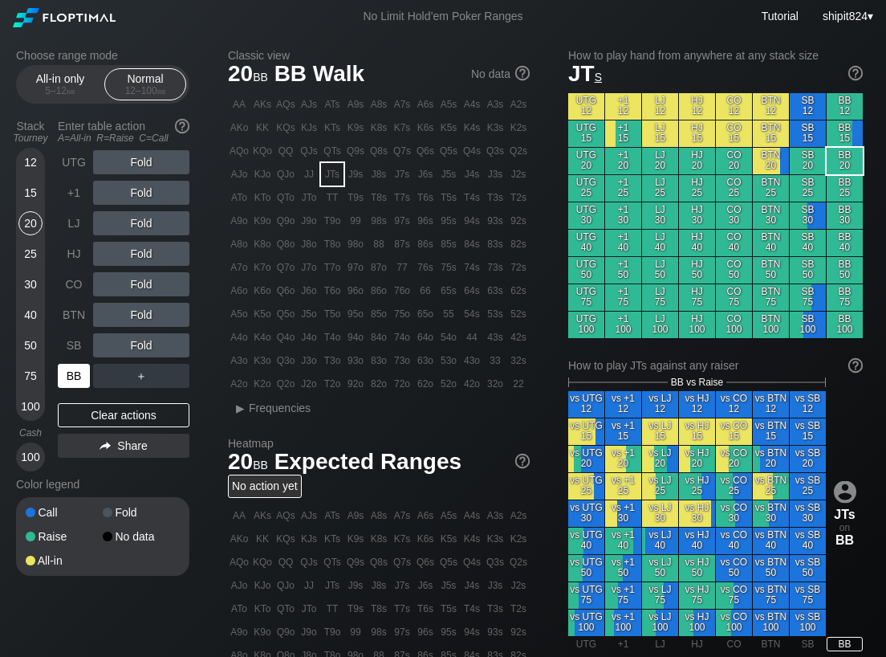
click at [71, 363] on div "BB" at bounding box center [75, 375] width 35 height 30
click at [73, 361] on div "BB" at bounding box center [75, 375] width 35 height 30
drag, startPoint x: 140, startPoint y: 298, endPoint x: 136, endPoint y: 315, distance: 17.3
click at [136, 314] on div "R ✕" at bounding box center [141, 315] width 31 height 24
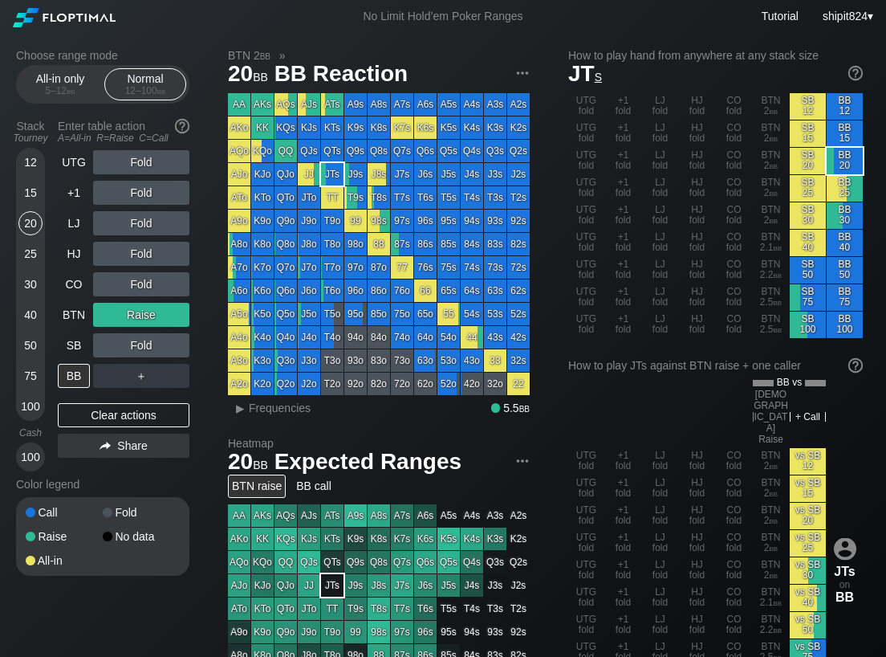
click at [26, 189] on div "15" at bounding box center [30, 193] width 24 height 24
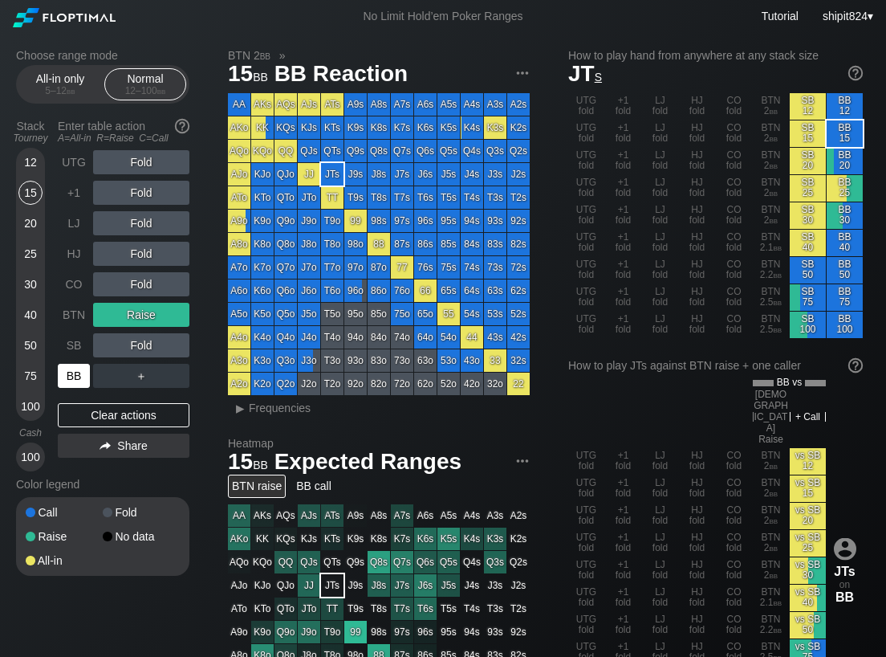
click at [70, 384] on div "BB" at bounding box center [74, 376] width 32 height 24
click at [102, 429] on div "UTG Fold +1 Fold LJ Fold HJ Fold CO Fold BTN Raise SB Fold BB ＋ Clear actions S…" at bounding box center [124, 310] width 132 height 321
click at [101, 416] on div "Clear actions" at bounding box center [124, 415] width 132 height 24
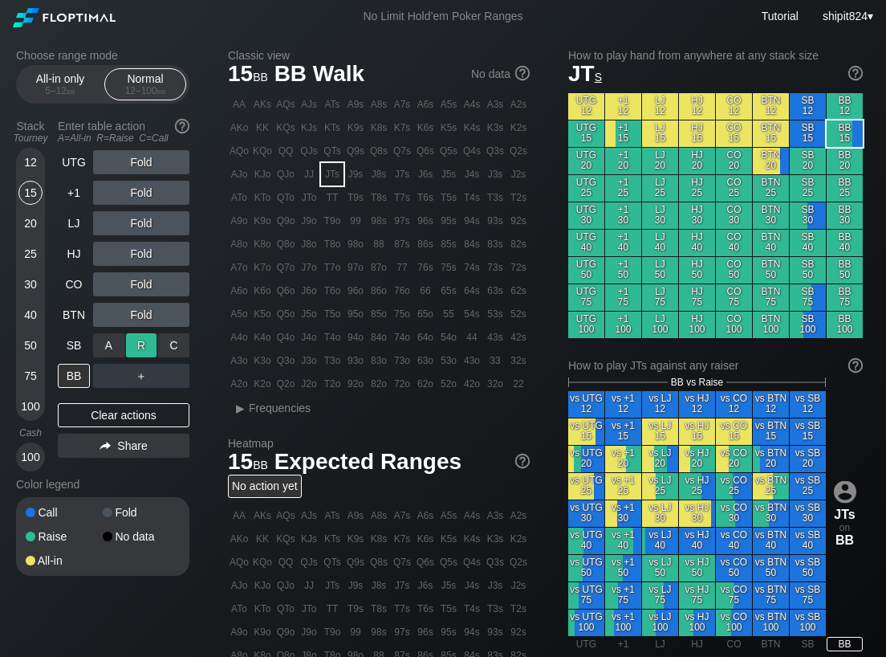
click at [141, 344] on div "R ✕" at bounding box center [141, 345] width 31 height 24
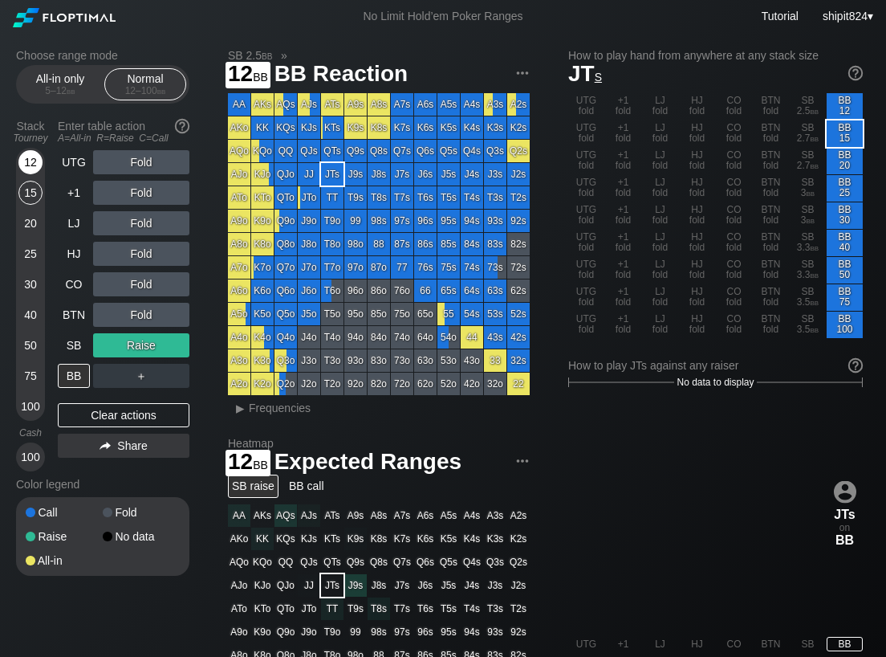
click at [35, 167] on div "12" at bounding box center [30, 162] width 24 height 24
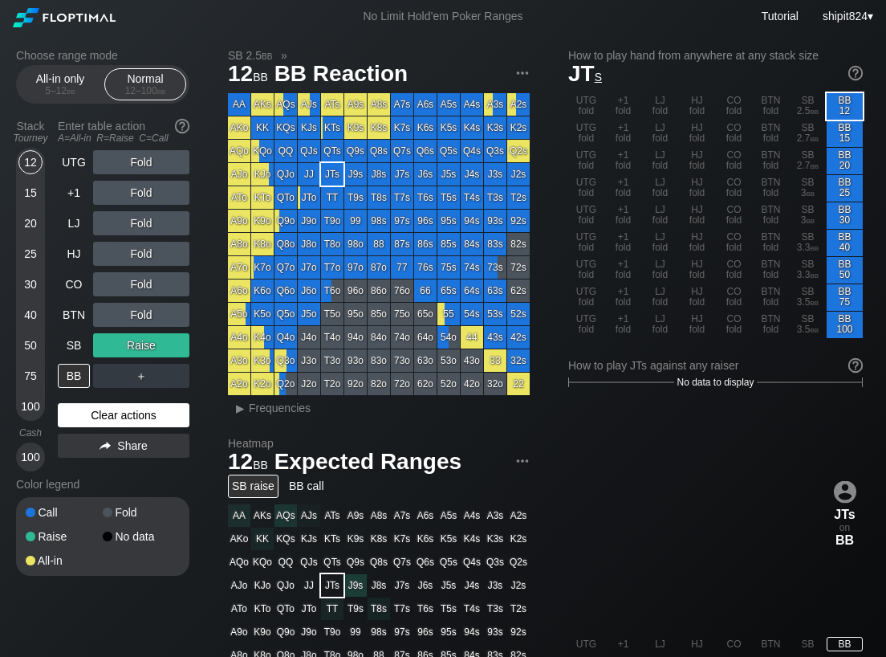
click at [104, 421] on div "Clear actions" at bounding box center [124, 415] width 132 height 24
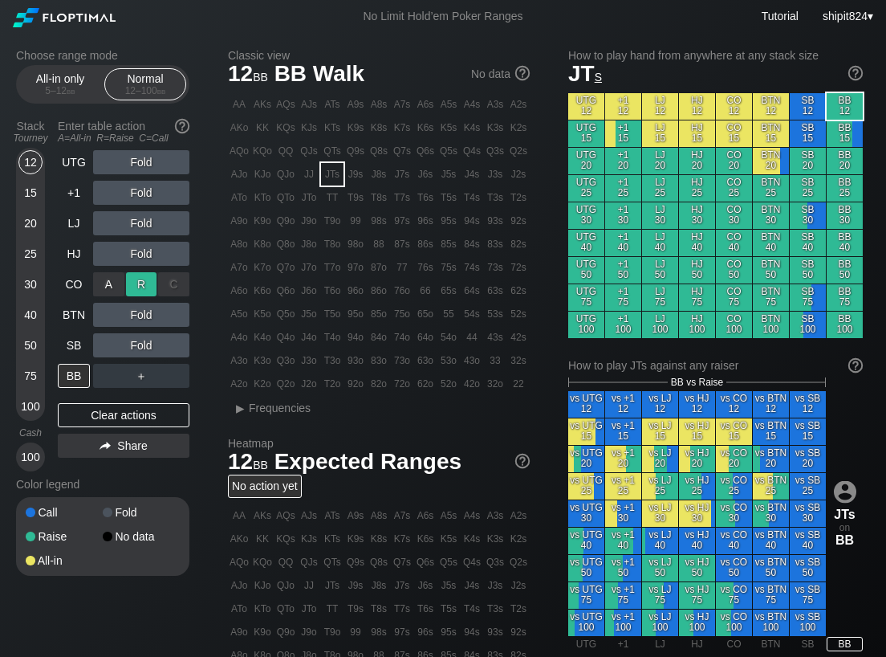
click at [144, 289] on div "R ✕" at bounding box center [141, 284] width 31 height 24
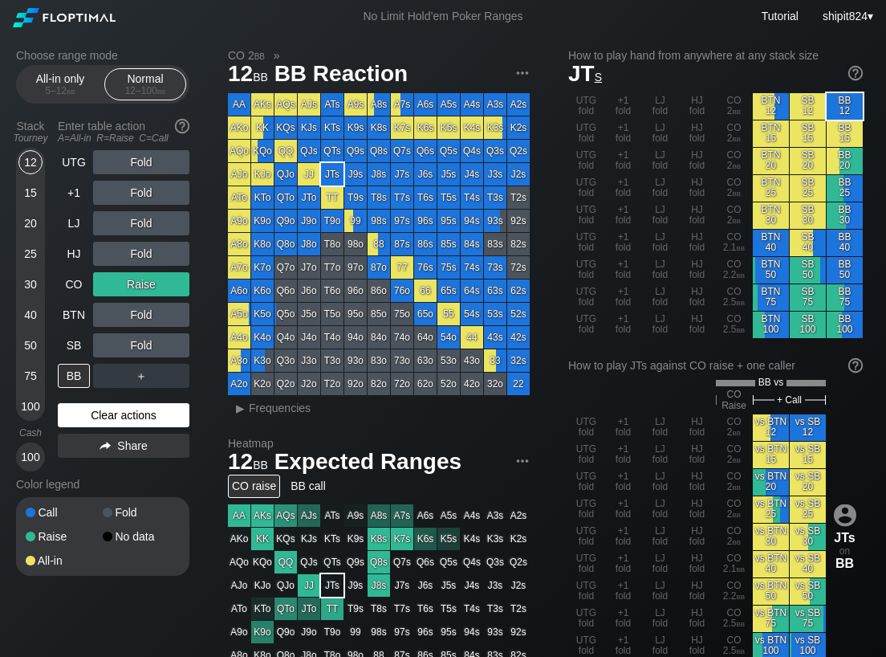
click at [115, 418] on div "Clear actions" at bounding box center [124, 415] width 132 height 24
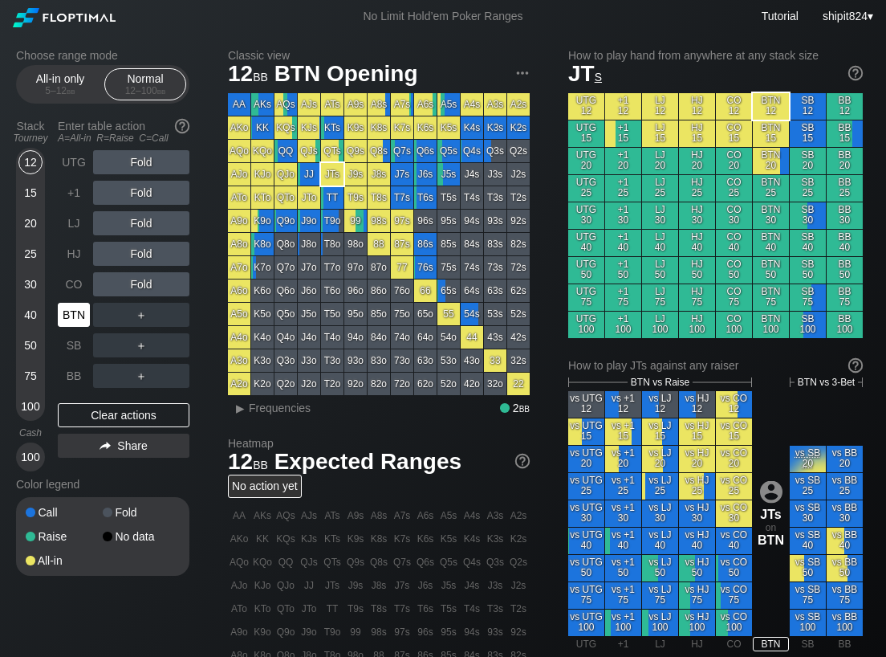
click at [83, 318] on div "BTN" at bounding box center [74, 315] width 32 height 24
click at [143, 312] on div "R ✕" at bounding box center [141, 315] width 31 height 24
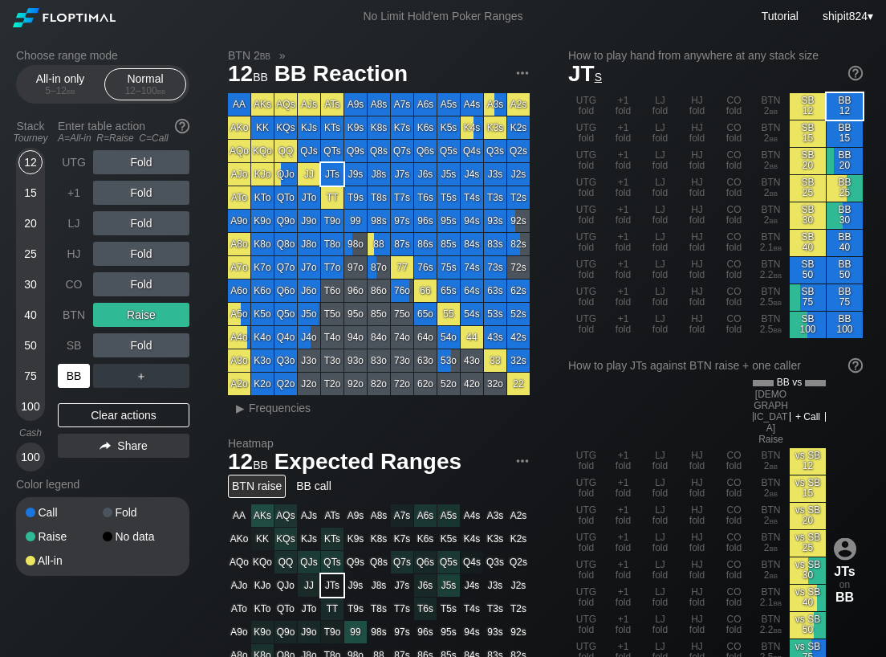
drag, startPoint x: 78, startPoint y: 374, endPoint x: 83, endPoint y: 366, distance: 9.8
click at [78, 375] on div "BB" at bounding box center [74, 376] width 32 height 24
drag, startPoint x: 125, startPoint y: 417, endPoint x: 127, endPoint y: 387, distance: 30.5
click at [124, 416] on div "Clear actions" at bounding box center [124, 415] width 132 height 24
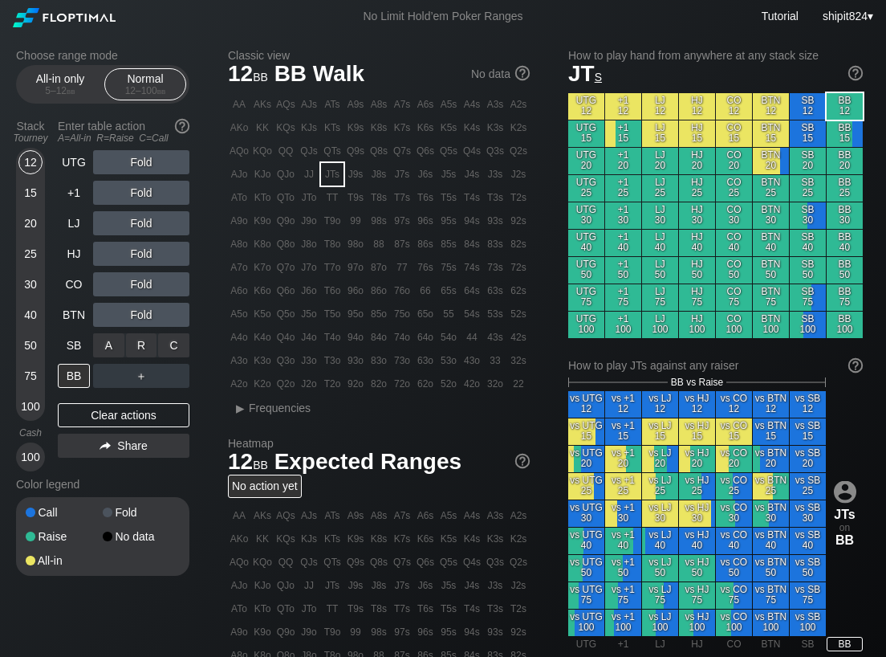
click at [140, 339] on div "R ✕" at bounding box center [141, 345] width 31 height 24
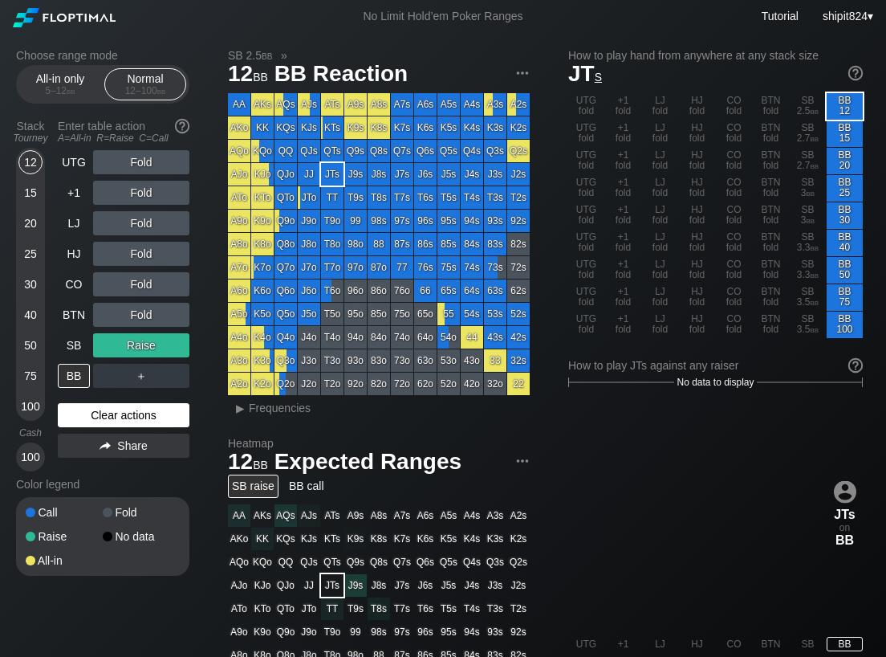
click at [119, 412] on div "Clear actions" at bounding box center [124, 415] width 132 height 24
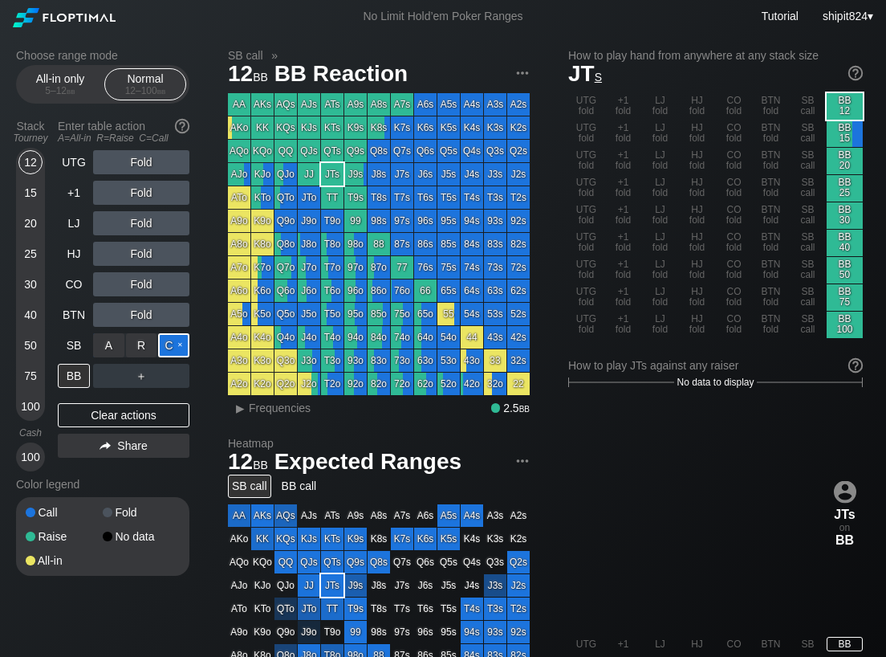
click at [181, 341] on div "C ✕" at bounding box center [173, 345] width 31 height 24
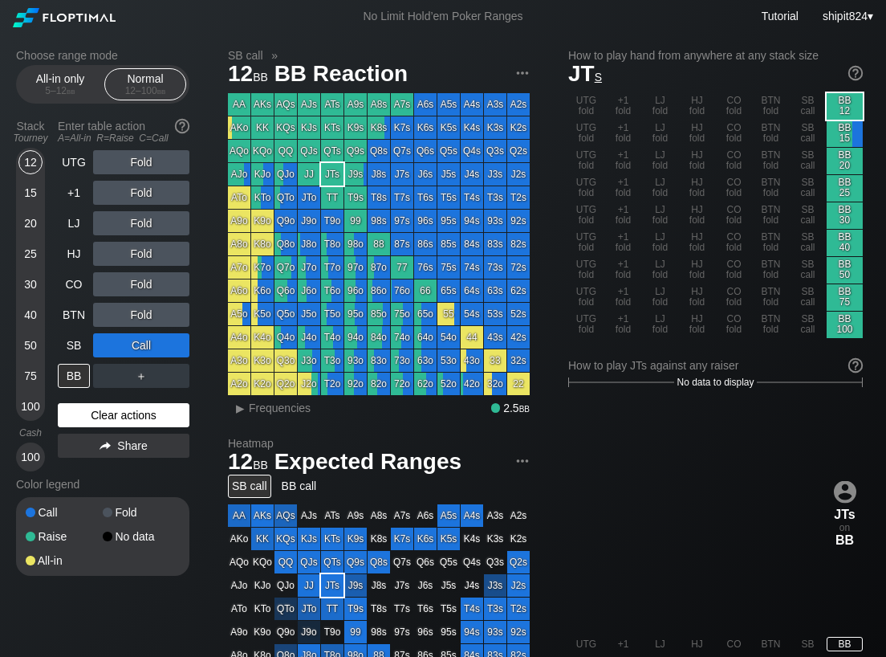
click at [124, 417] on div "Clear actions" at bounding box center [124, 415] width 132 height 24
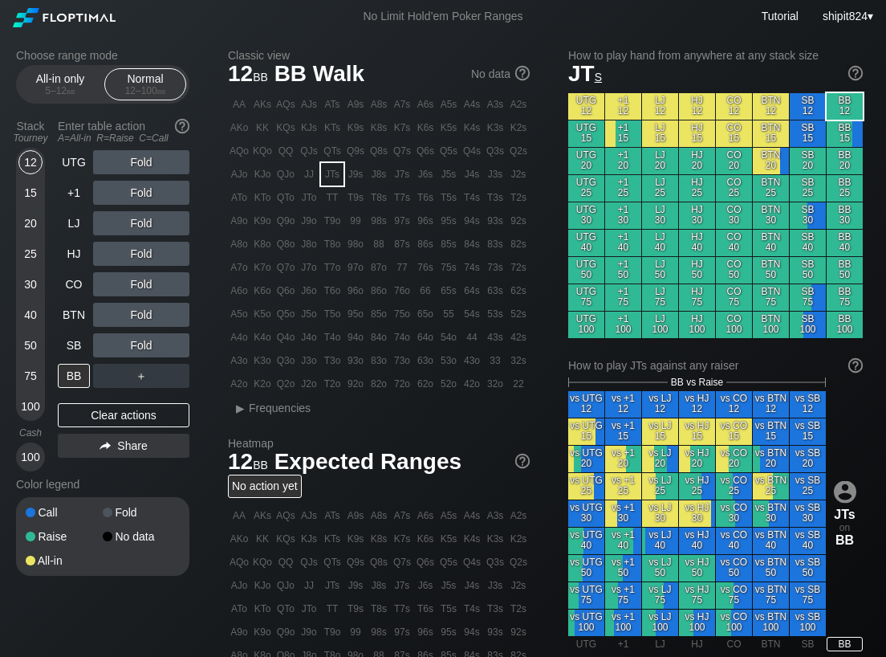
click at [35, 189] on div "15" at bounding box center [30, 193] width 24 height 24
click at [33, 193] on div "15" at bounding box center [30, 193] width 24 height 24
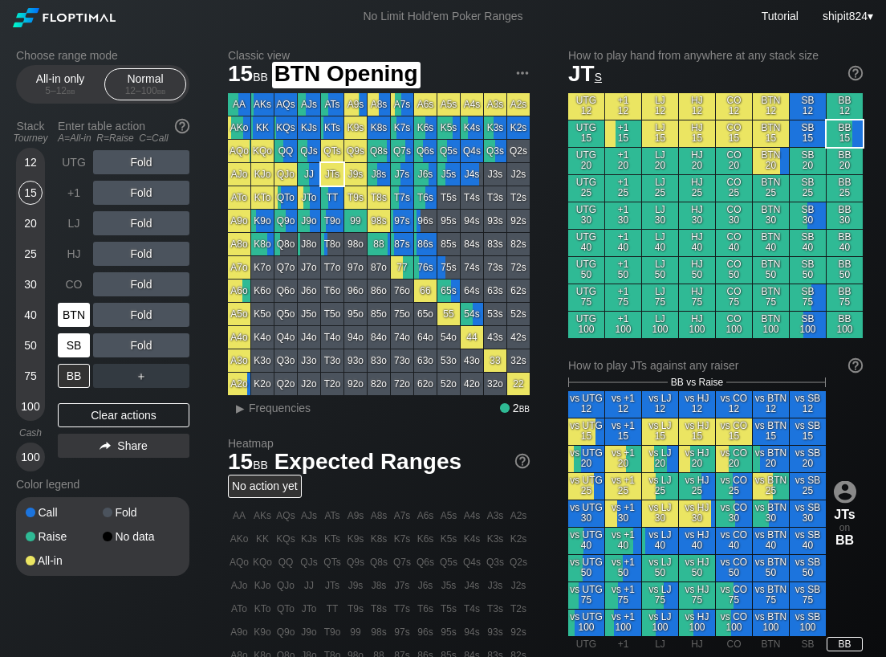
click at [72, 342] on div "SB" at bounding box center [74, 345] width 32 height 24
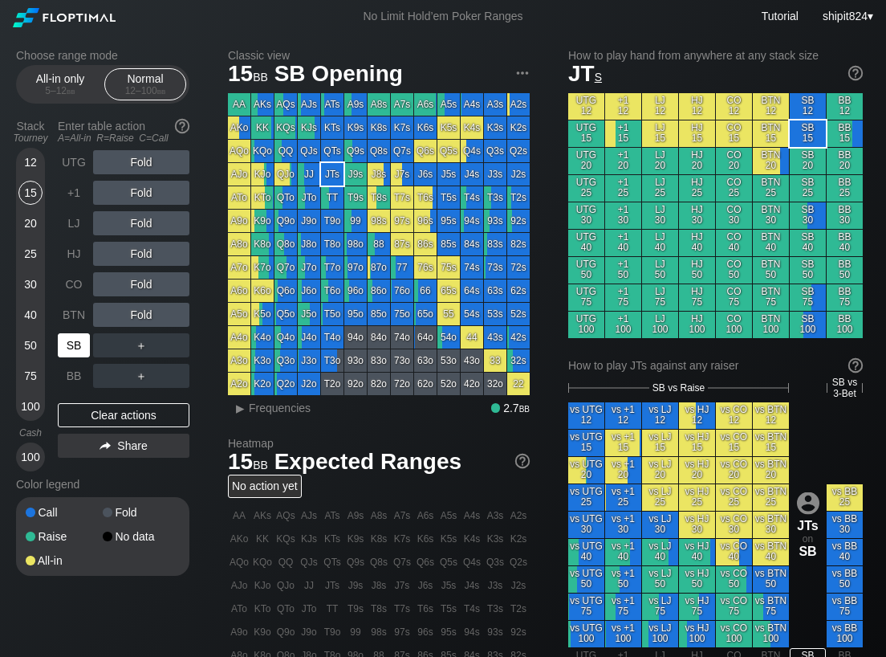
click at [71, 340] on div "SB" at bounding box center [74, 345] width 32 height 24
click at [138, 237] on div "A ✕ R ✕ C ✕ Fold" at bounding box center [141, 253] width 96 height 37
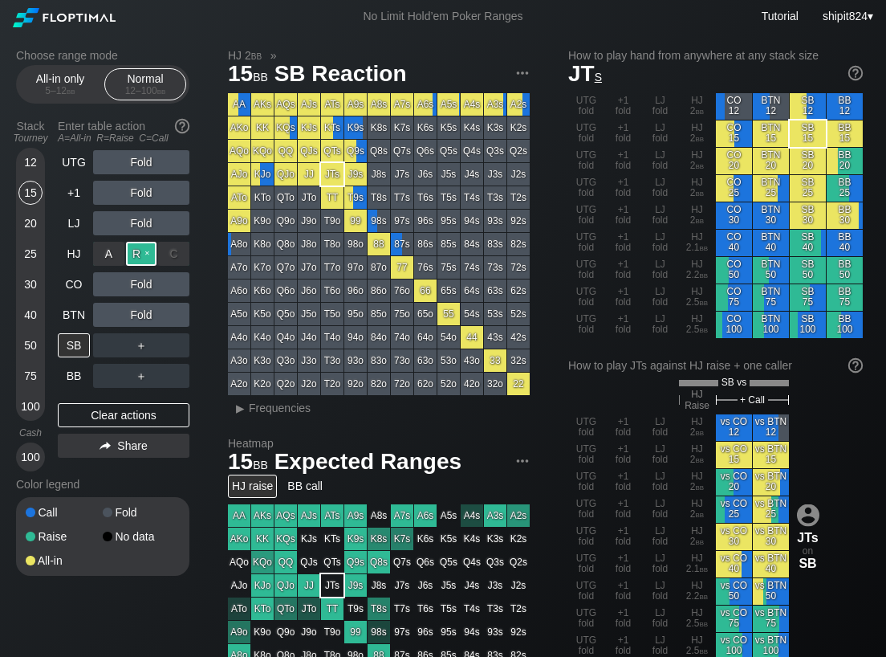
click at [137, 251] on div "R ✕" at bounding box center [141, 254] width 31 height 24
click at [136, 412] on div "Clear actions" at bounding box center [124, 415] width 132 height 24
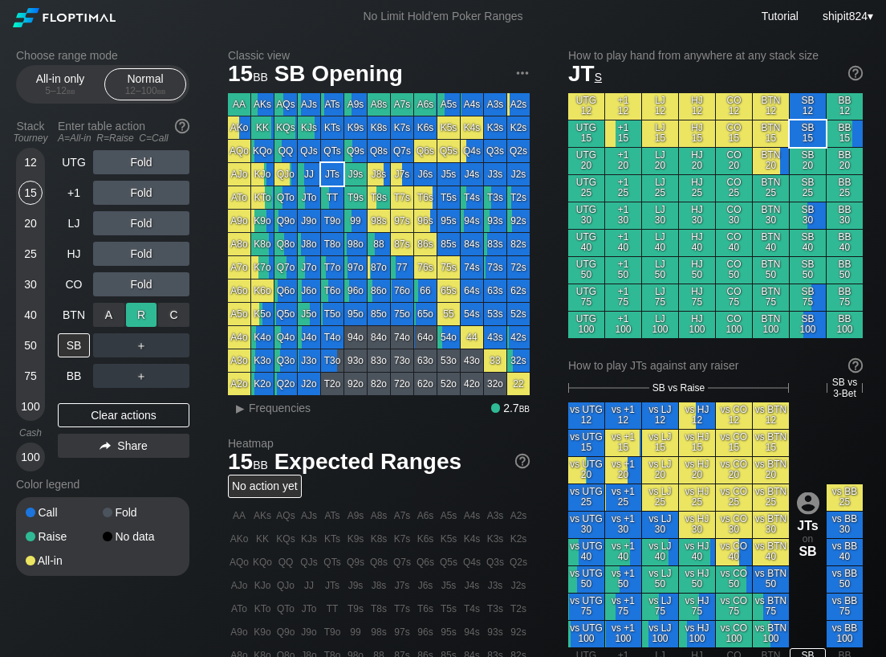
click at [138, 313] on div "R ✕" at bounding box center [141, 315] width 31 height 24
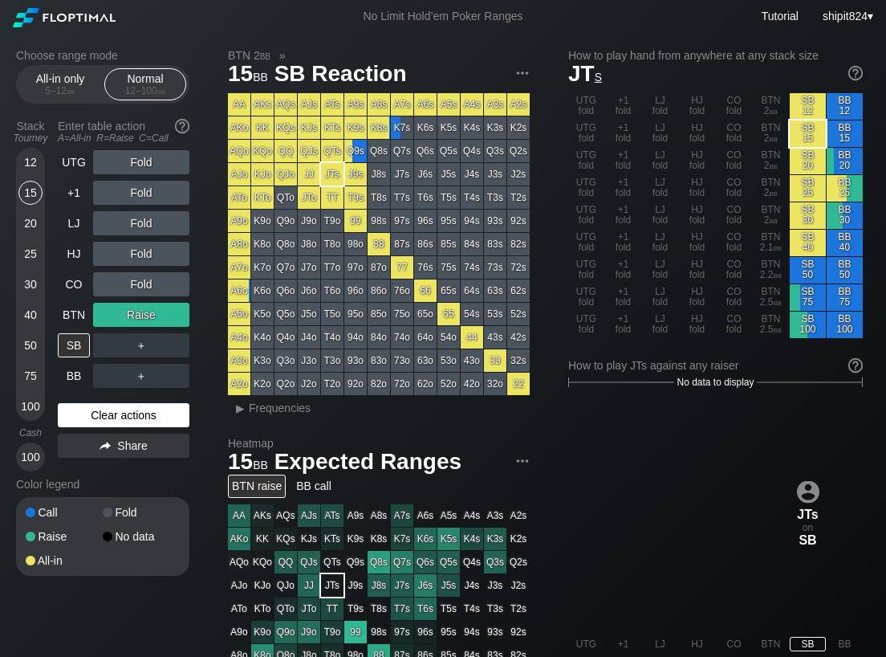
click at [102, 422] on div "Clear actions" at bounding box center [124, 415] width 132 height 24
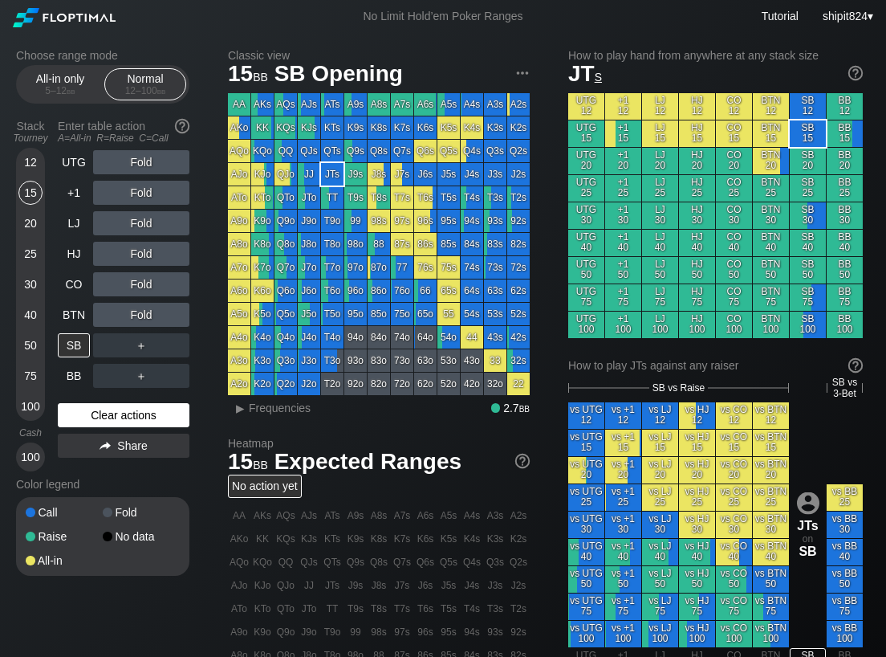
click at [102, 421] on div "Clear actions" at bounding box center [124, 415] width 132 height 24
click at [72, 344] on div "SB" at bounding box center [74, 345] width 32 height 24
click at [26, 218] on div "20" at bounding box center [30, 223] width 24 height 24
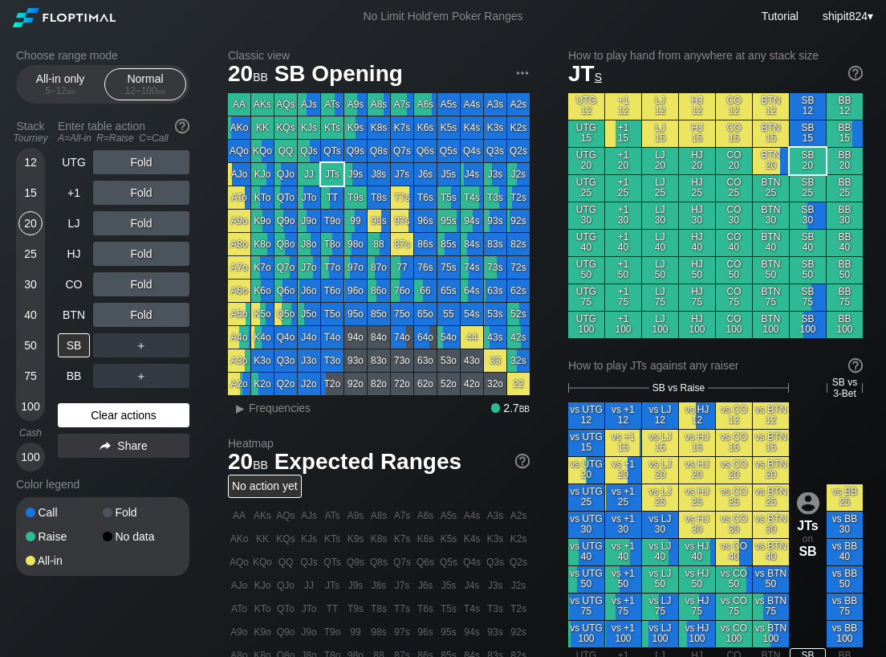
click at [110, 423] on div "Clear actions" at bounding box center [124, 415] width 132 height 24
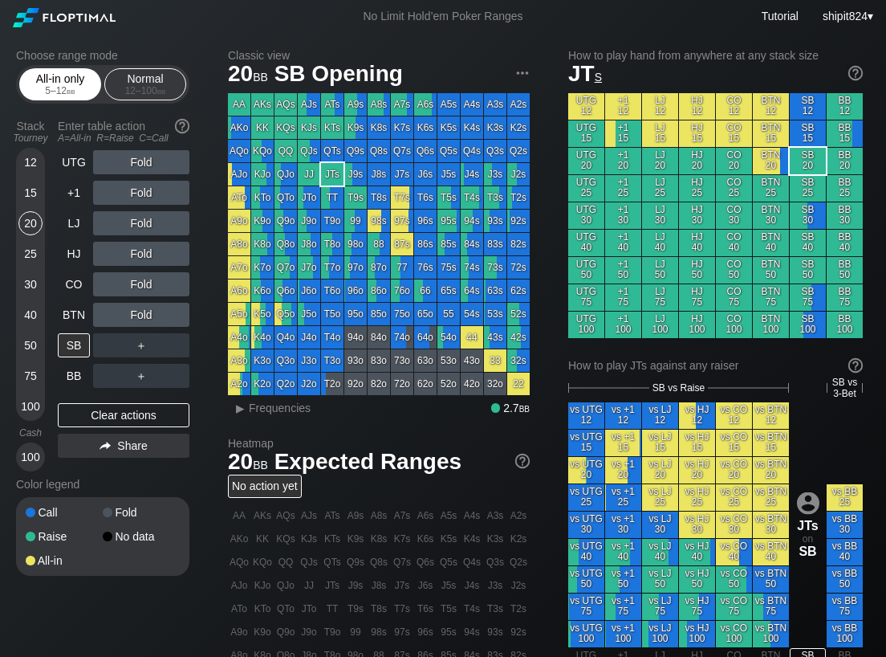
drag, startPoint x: 59, startPoint y: 84, endPoint x: 50, endPoint y: 86, distance: 9.0
click at [59, 86] on div "All-in only 5 – 12 bb" at bounding box center [60, 84] width 74 height 30
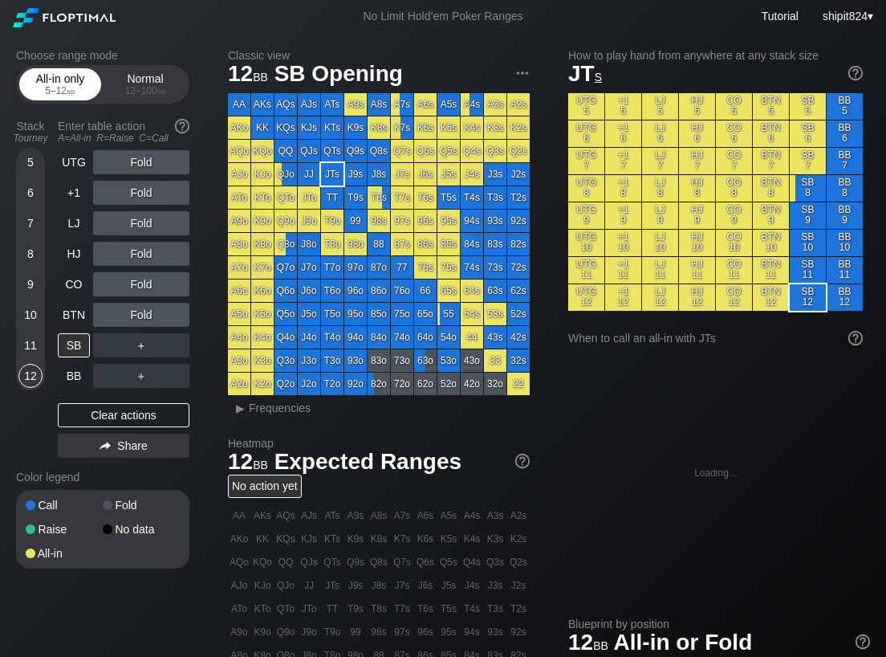
click at [50, 86] on div "5 – 12 bb" at bounding box center [59, 90] width 67 height 11
click at [49, 86] on div "5 – 12 bb" at bounding box center [59, 90] width 67 height 11
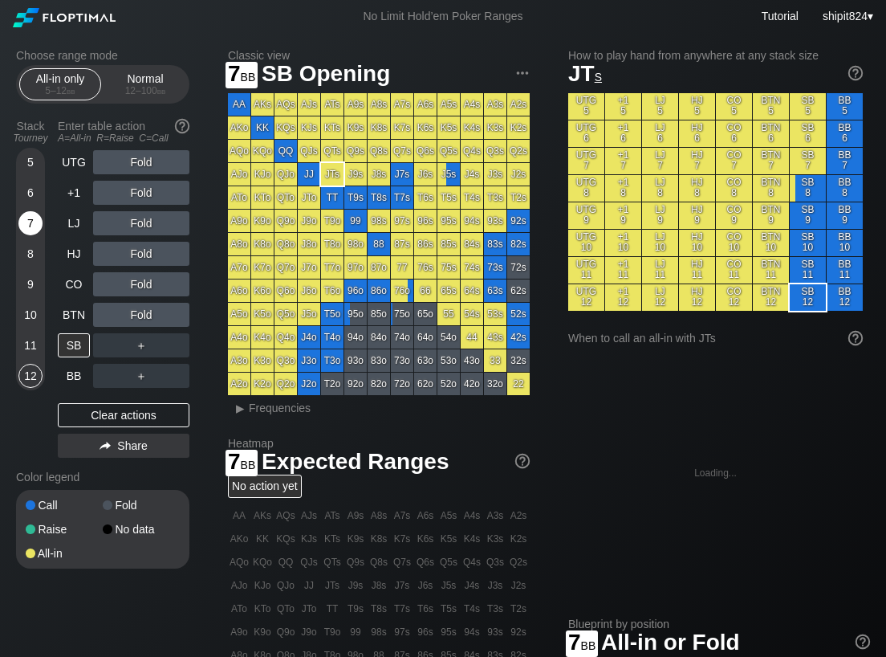
click at [33, 216] on div "7" at bounding box center [30, 223] width 24 height 24
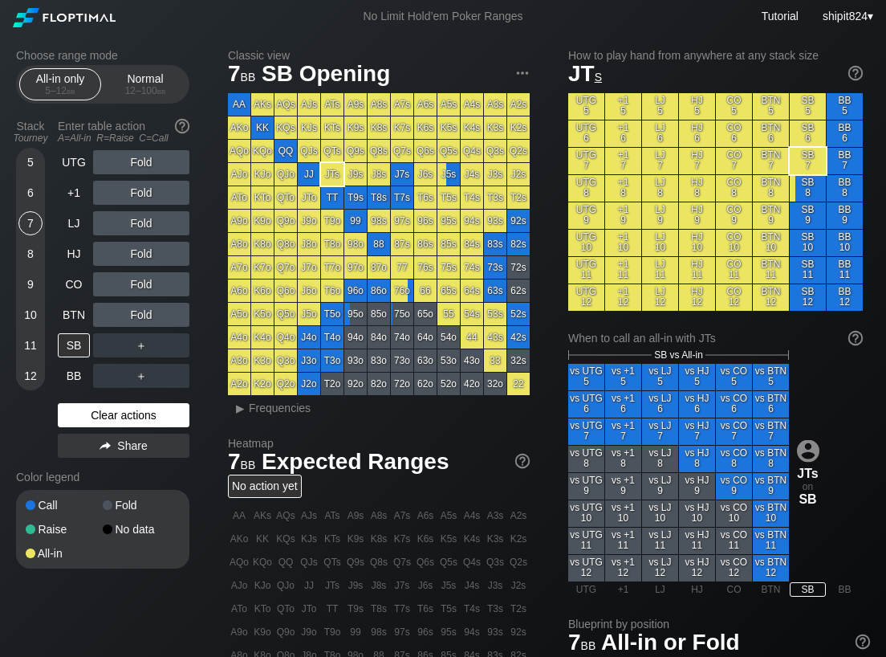
drag, startPoint x: 163, startPoint y: 414, endPoint x: 154, endPoint y: 408, distance: 10.9
click at [163, 413] on div "Clear actions" at bounding box center [124, 415] width 132 height 24
click at [70, 287] on div "CO" at bounding box center [74, 284] width 32 height 24
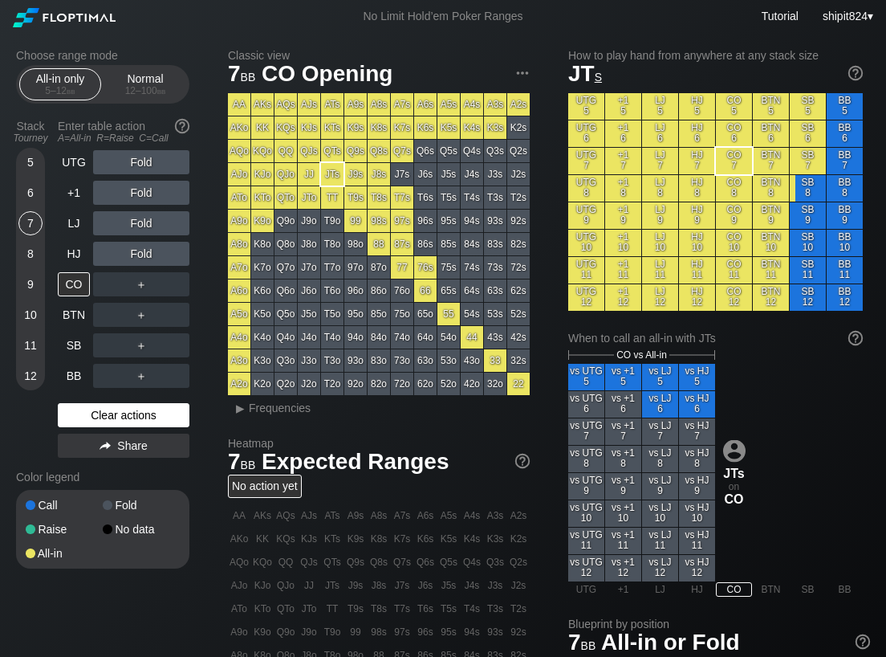
click at [166, 409] on div "Clear actions" at bounding box center [124, 415] width 132 height 24
click at [165, 409] on div "Clear actions" at bounding box center [124, 415] width 132 height 24
click at [155, 417] on div "Clear actions" at bounding box center [124, 415] width 132 height 24
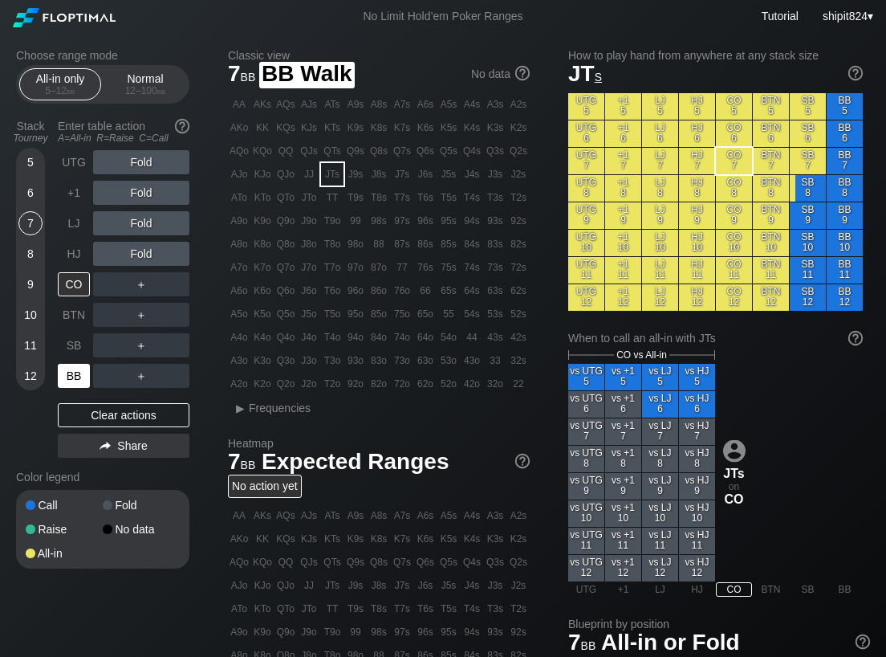
click at [71, 374] on div "BB" at bounding box center [74, 376] width 32 height 24
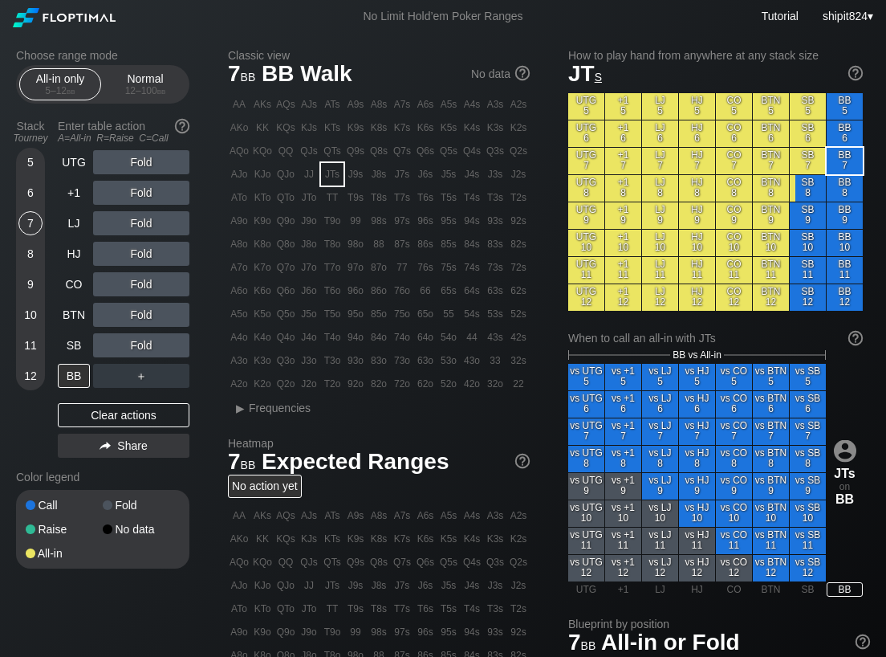
click at [23, 135] on div "Tourney" at bounding box center [31, 137] width 42 height 11
click at [28, 161] on div "5" at bounding box center [30, 162] width 24 height 24
click at [148, 103] on div "All-in only 5 – 12 bb Normal 12 – 100 bb" at bounding box center [102, 84] width 173 height 39
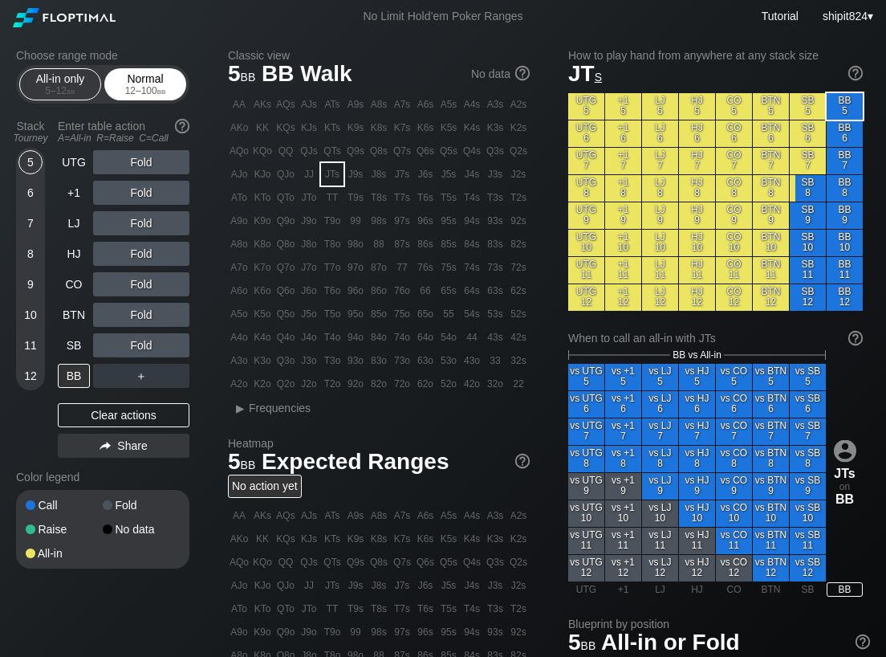
click at [148, 99] on div "Normal 12 – 100 bb" at bounding box center [145, 84] width 74 height 30
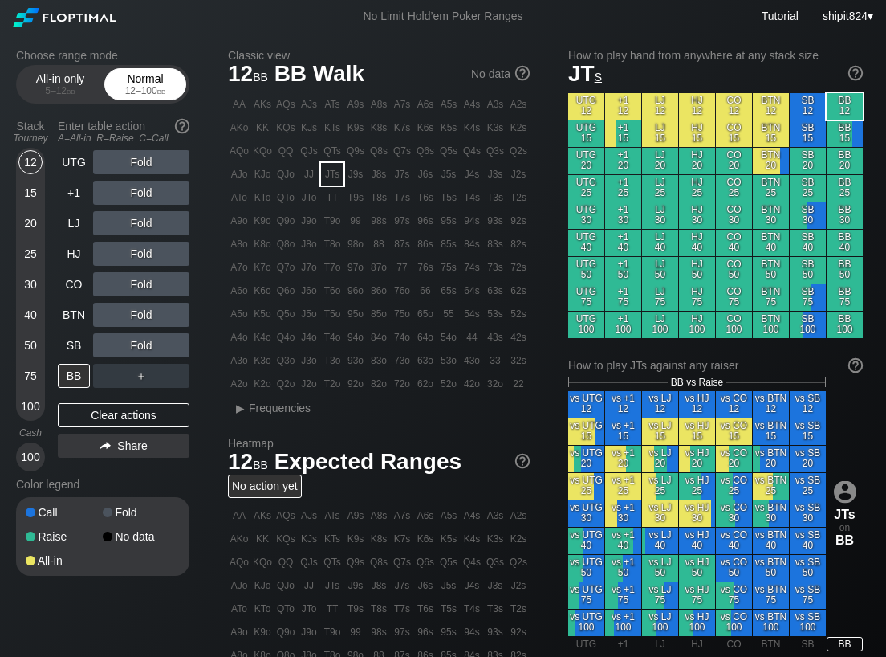
click at [147, 91] on div "12 – 100 bb" at bounding box center [145, 90] width 67 height 11
click at [139, 112] on section "Choose range mode All-in only 5 – 12 bb Normal 12 – 100 bb Stack Tourney Enter …" at bounding box center [102, 312] width 173 height 526
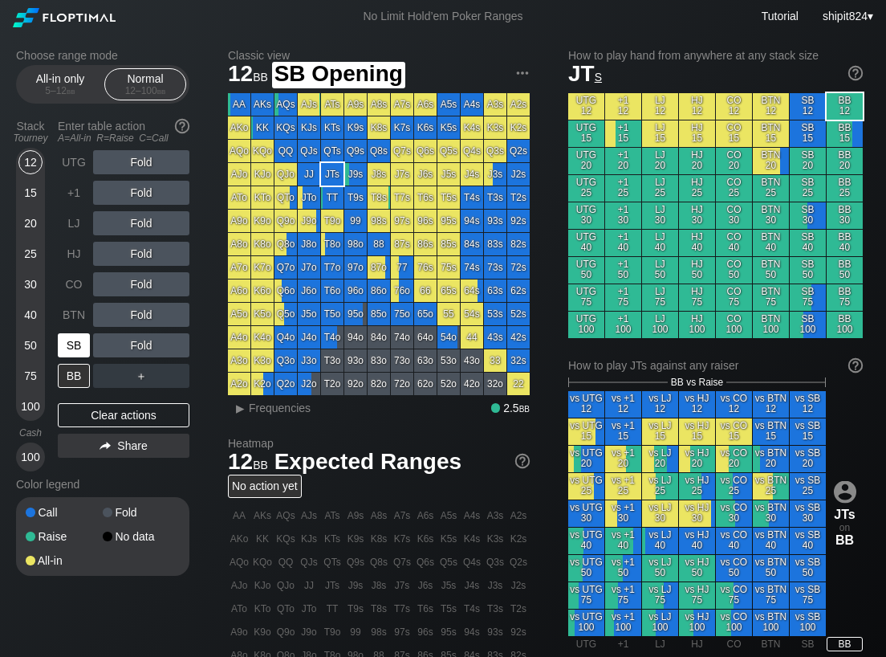
click at [77, 348] on div "SB" at bounding box center [74, 345] width 32 height 24
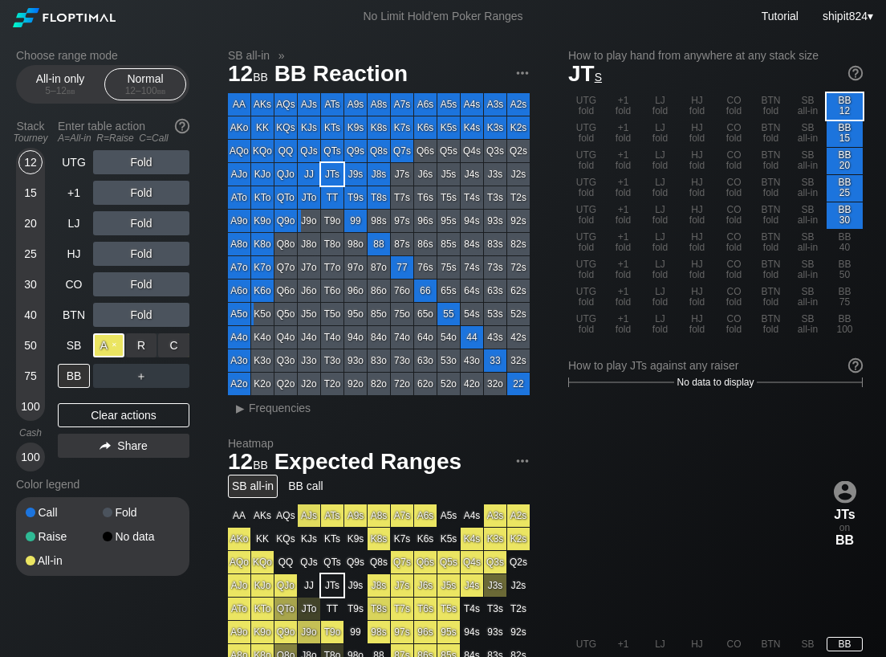
click at [108, 346] on div "A ✕" at bounding box center [108, 345] width 31 height 24
click at [83, 79] on div "All-in only 5 – 12 bb" at bounding box center [60, 84] width 74 height 30
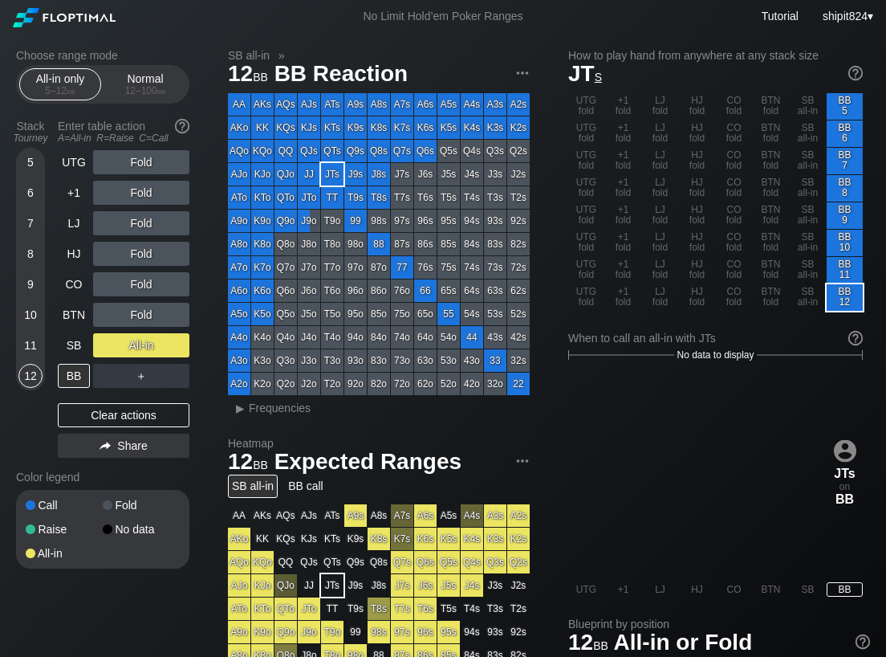
click at [30, 166] on div "5" at bounding box center [30, 162] width 24 height 24
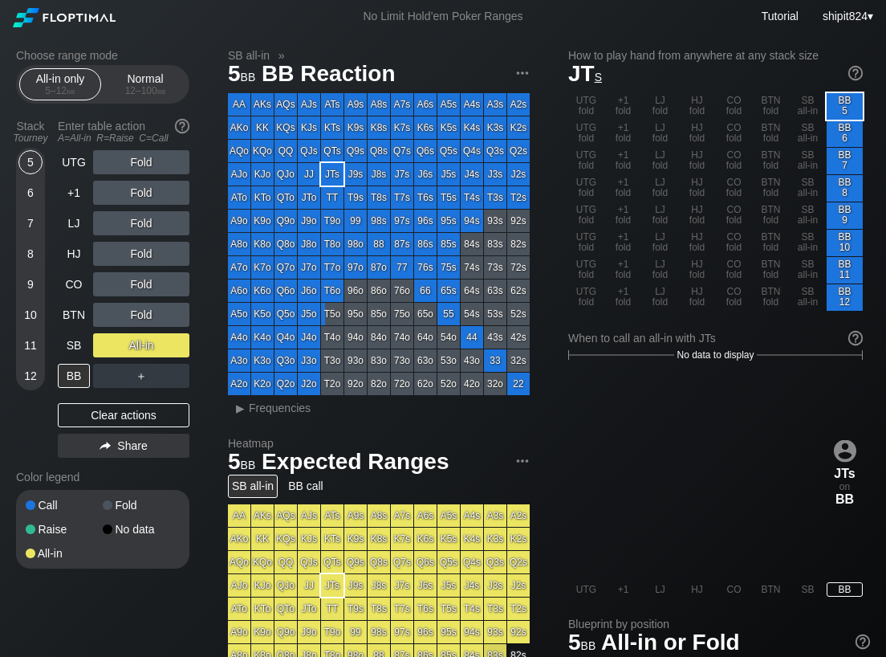
click at [592, 443] on div "JTs on BB" at bounding box center [715, 473] width 295 height 218
click at [110, 413] on div "Clear actions" at bounding box center [124, 415] width 132 height 24
click at [107, 412] on div "Clear actions" at bounding box center [124, 415] width 132 height 24
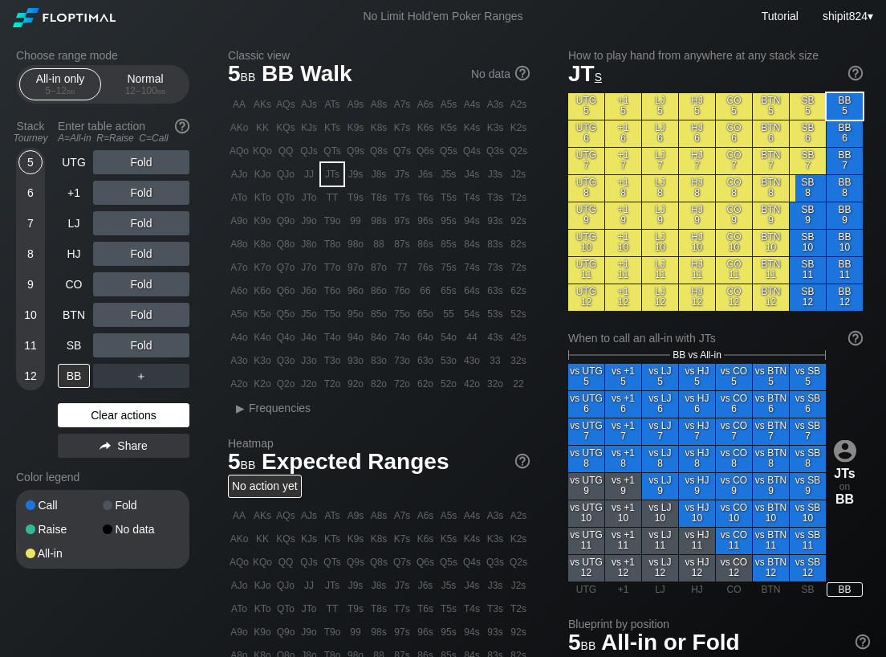
click at [106, 412] on div "Clear actions" at bounding box center [124, 415] width 132 height 24
click at [106, 411] on div "Clear actions" at bounding box center [124, 415] width 132 height 24
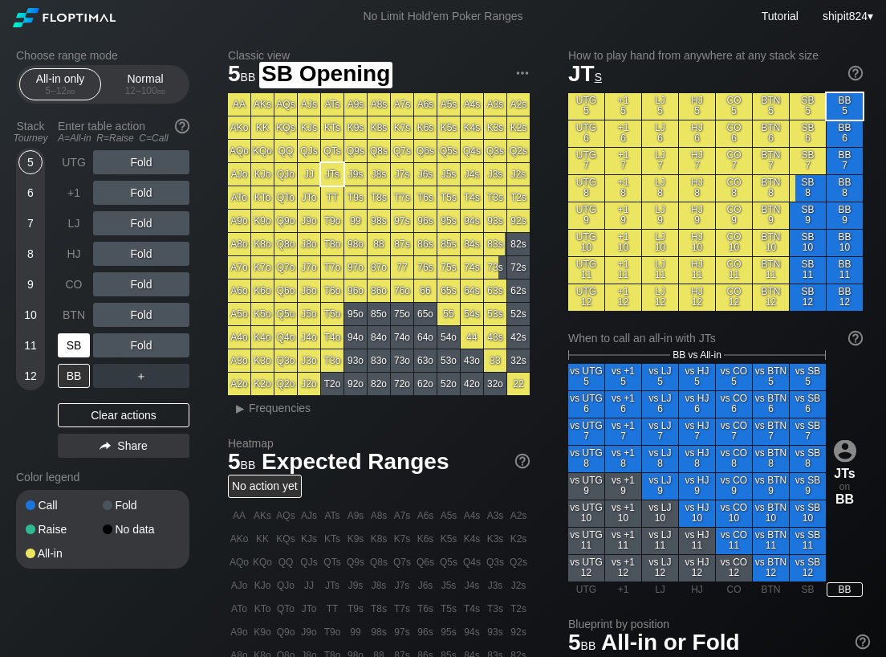
click at [57, 342] on div "Stack Tourney Enter table action A=All-in R=Raise C=Call 5 6 7 8 [PHONE_NUMBER]…" at bounding box center [102, 288] width 173 height 351
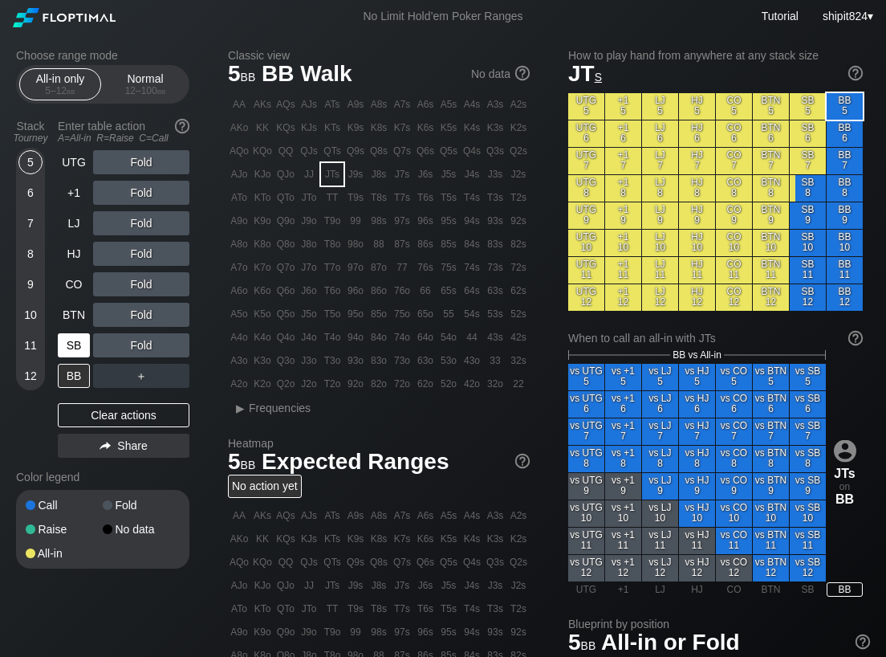
drag, startPoint x: 57, startPoint y: 342, endPoint x: 69, endPoint y: 335, distance: 14.0
click at [61, 340] on div "Stack Tourney Enter table action A=All-in R=Raise C=Call 5 6 7 8 [PHONE_NUMBER]…" at bounding box center [102, 288] width 173 height 351
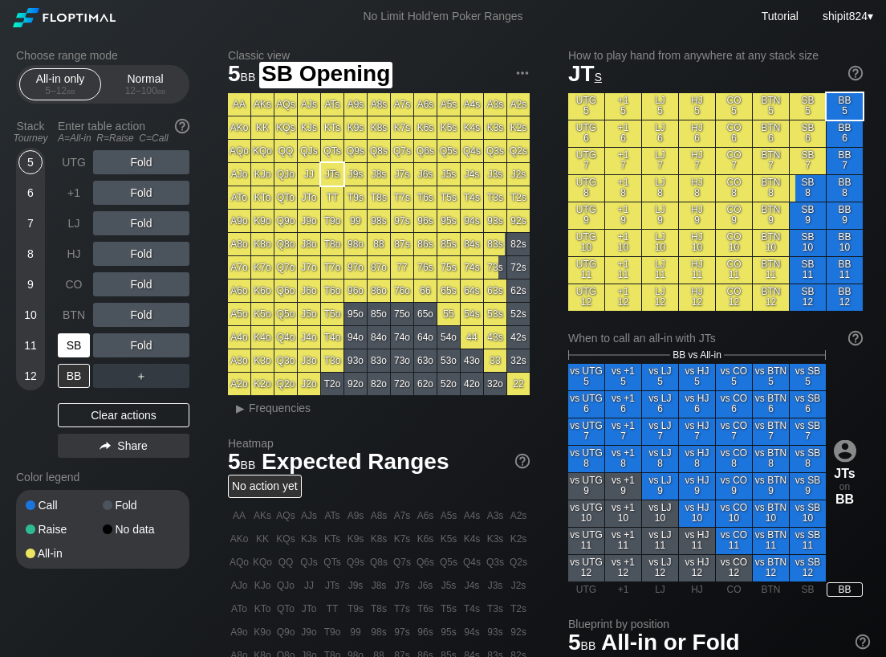
click at [69, 335] on div "SB" at bounding box center [74, 345] width 32 height 24
click at [68, 335] on div "SB" at bounding box center [74, 345] width 32 height 24
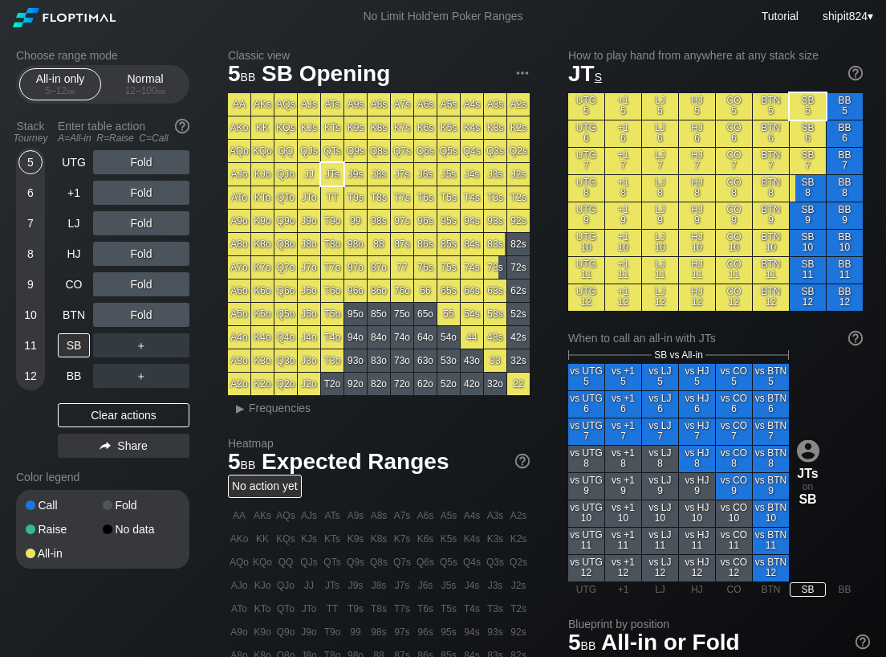
click at [104, 397] on div "UTG Fold +1 Fold LJ Fold HJ Fold CO Fold BTN Fold SB ＋ BB ＋ Clear actions Share" at bounding box center [124, 307] width 132 height 314
click at [103, 396] on div "UTG Fold +1 Fold LJ Fold HJ Fold CO Fold BTN Fold SB ＋ BB ＋ Clear actions Share" at bounding box center [124, 307] width 132 height 314
click at [102, 396] on div "UTG Fold +1 Fold LJ Fold HJ Fold CO Fold BTN Fold SB ＋ BB ＋ Clear actions Share" at bounding box center [124, 307] width 132 height 314
click at [153, 420] on div "Clear actions" at bounding box center [124, 415] width 132 height 24
click at [153, 418] on div "Clear actions" at bounding box center [124, 415] width 132 height 24
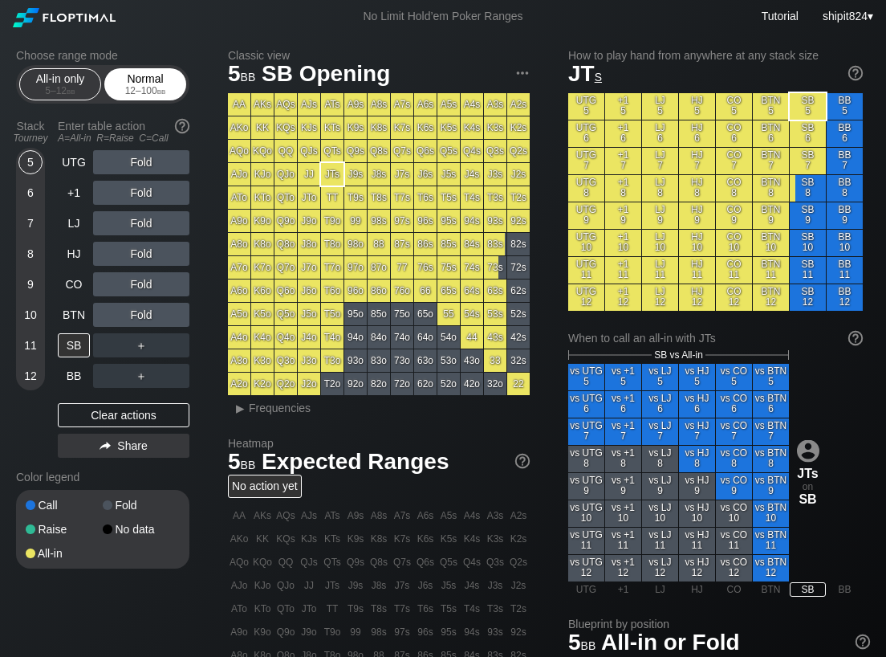
click at [144, 68] on div "All-in only 5 – 12 bb Normal 12 – 100 bb" at bounding box center [102, 84] width 173 height 39
click at [142, 73] on div "Normal 12 – 100 bb" at bounding box center [145, 84] width 74 height 30
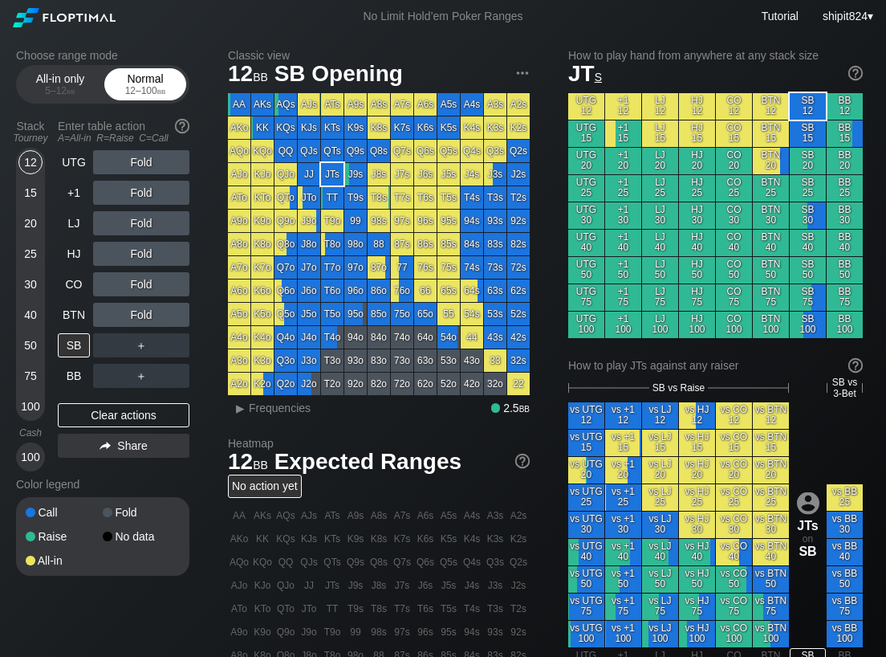
click at [142, 73] on div "Normal 12 – 100 bb" at bounding box center [145, 84] width 74 height 30
click at [134, 88] on div "12 – 100 bb" at bounding box center [145, 90] width 67 height 11
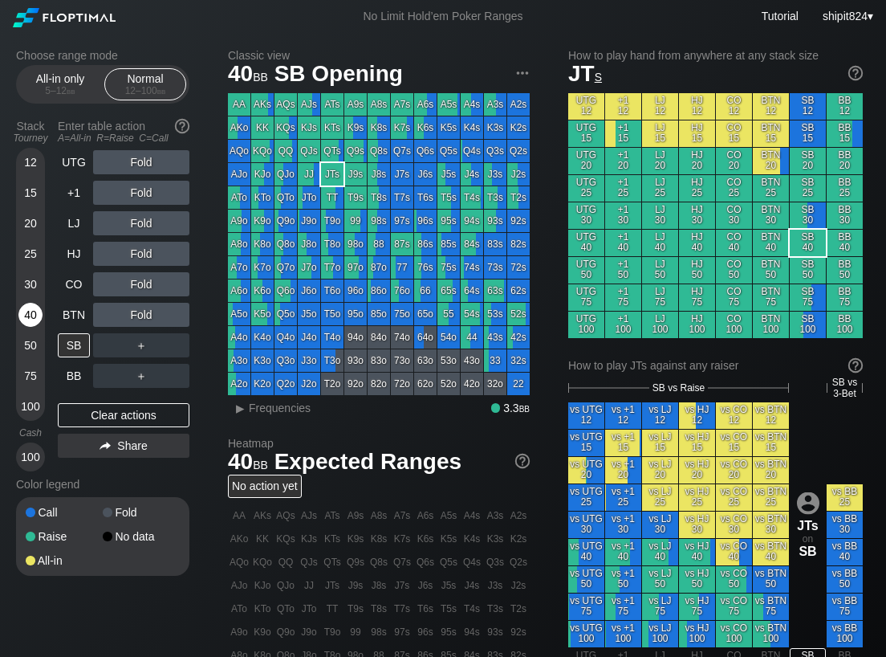
click at [34, 320] on div "40" at bounding box center [30, 315] width 24 height 24
click at [176, 407] on div "Clear actions" at bounding box center [124, 415] width 132 height 24
click at [175, 408] on div "Clear actions" at bounding box center [124, 415] width 132 height 24
click at [119, 413] on div "Clear actions" at bounding box center [124, 415] width 132 height 24
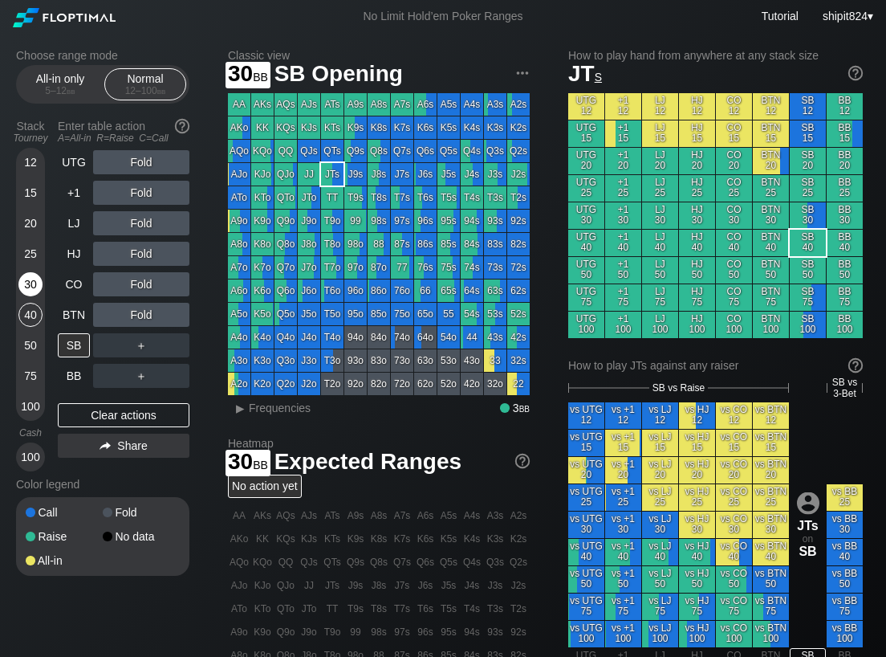
click at [34, 277] on div "30" at bounding box center [30, 284] width 24 height 24
click at [35, 277] on div "30" at bounding box center [30, 284] width 24 height 24
click at [35, 278] on div "30" at bounding box center [30, 284] width 24 height 24
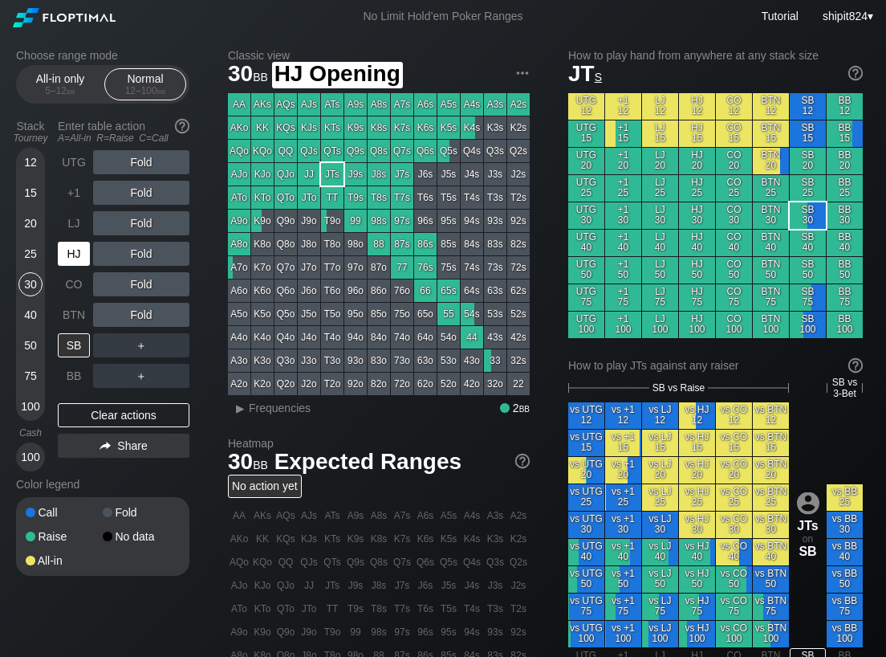
click at [83, 250] on div "HJ" at bounding box center [74, 254] width 32 height 24
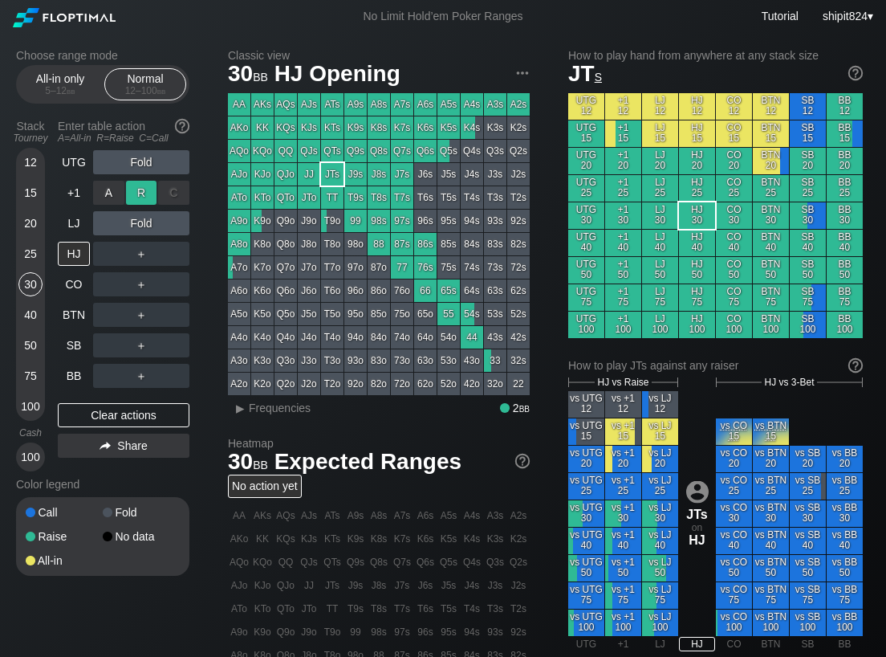
click at [140, 188] on div "R ✕" at bounding box center [141, 193] width 31 height 24
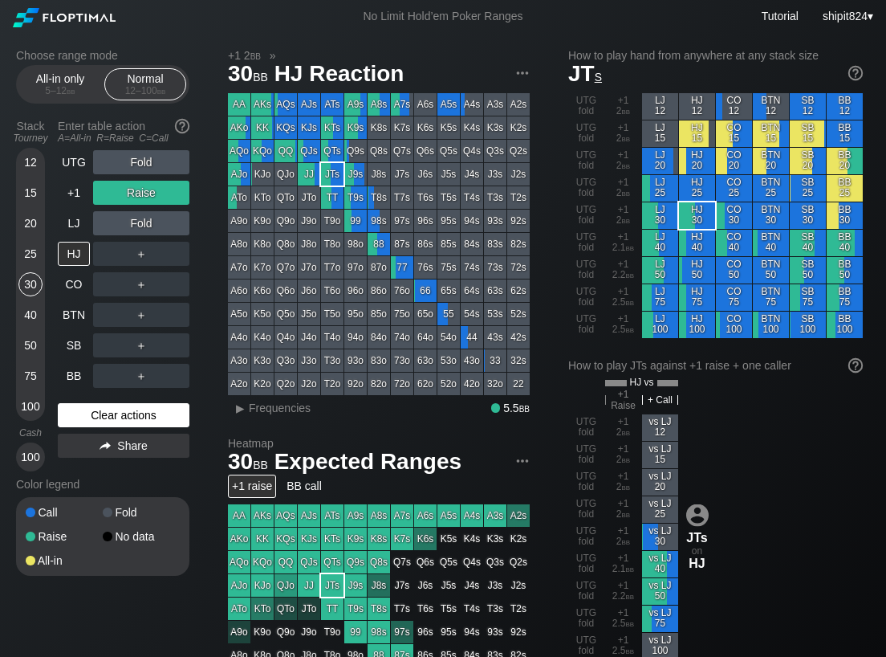
click at [122, 412] on div "Clear actions" at bounding box center [124, 415] width 132 height 24
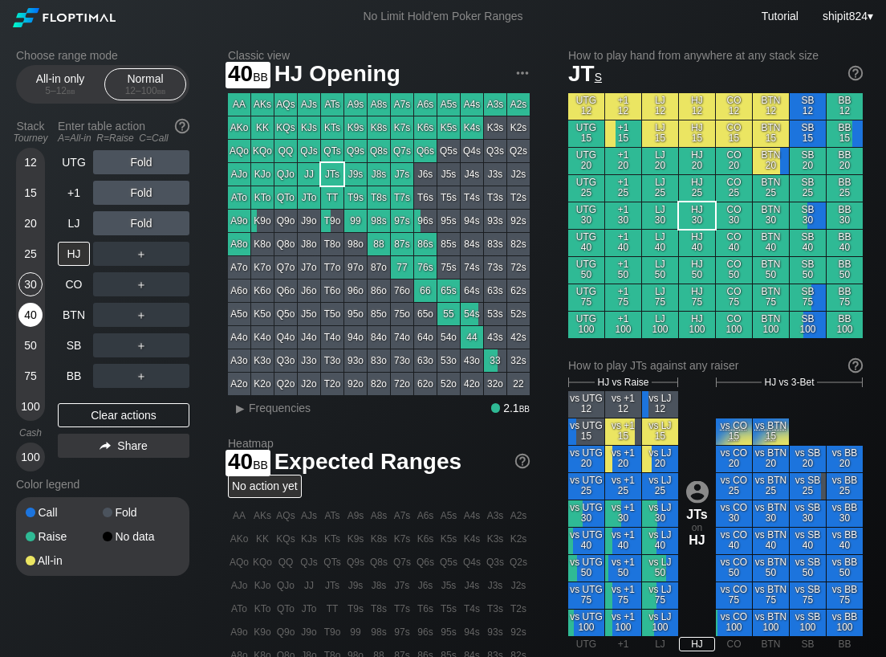
drag, startPoint x: 20, startPoint y: 307, endPoint x: 28, endPoint y: 310, distance: 8.6
click at [21, 307] on div "40" at bounding box center [30, 315] width 24 height 24
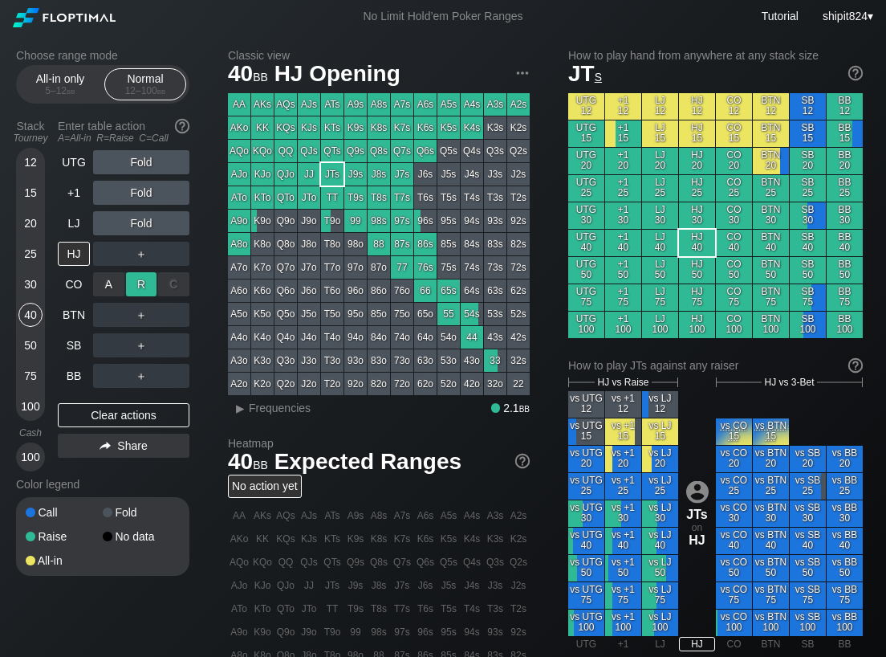
click at [139, 287] on div "R ✕" at bounding box center [141, 284] width 31 height 24
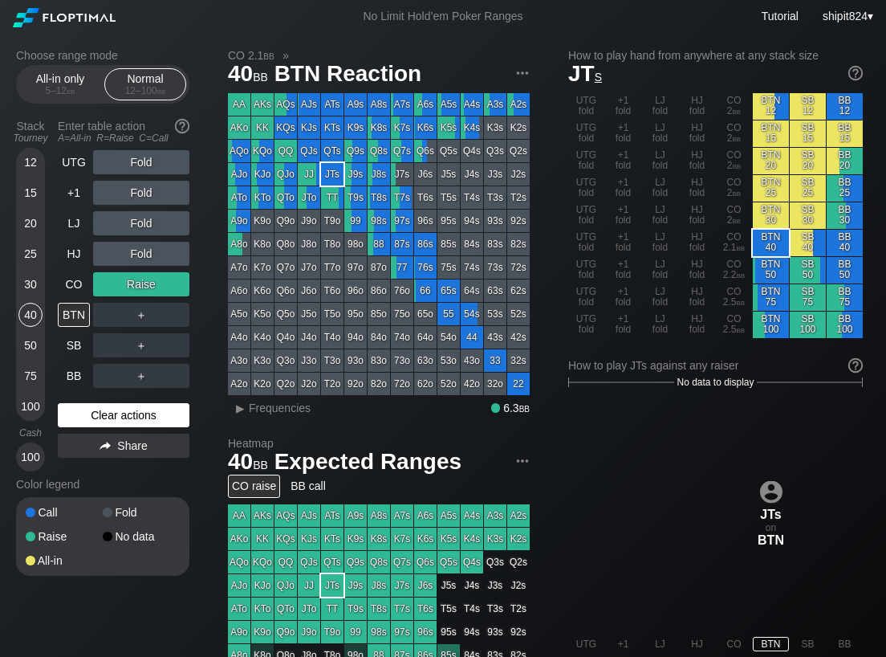
click at [99, 404] on div "Clear actions" at bounding box center [124, 415] width 132 height 24
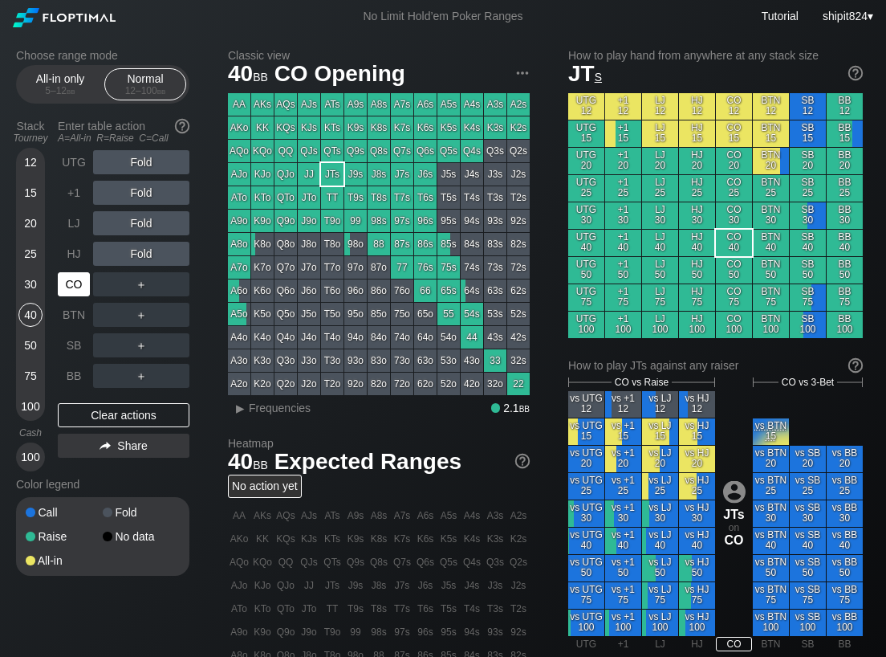
click at [76, 284] on div "CO" at bounding box center [74, 284] width 32 height 24
click at [172, 413] on div "Clear actions" at bounding box center [124, 415] width 132 height 24
click at [172, 412] on div "Clear actions" at bounding box center [124, 415] width 132 height 24
click at [60, 83] on div "All-in only 5 – 12 bb" at bounding box center [60, 84] width 74 height 30
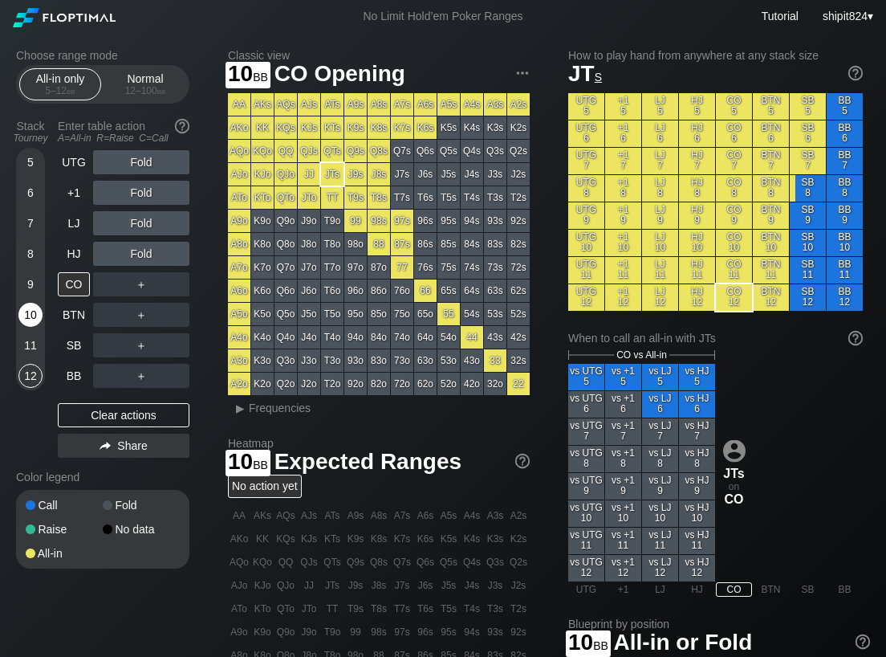
click at [31, 320] on div "10" at bounding box center [30, 315] width 24 height 24
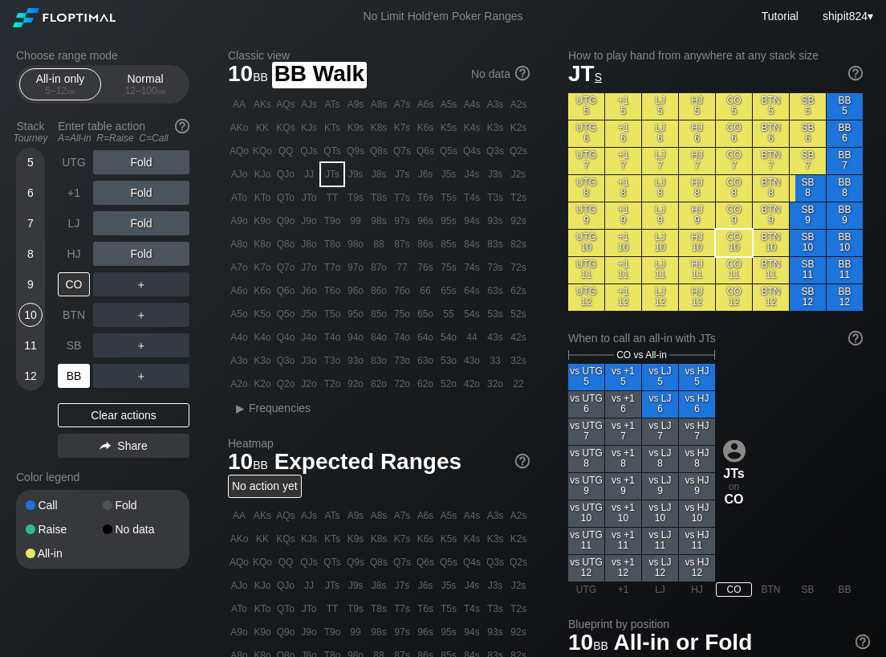
drag, startPoint x: 75, startPoint y: 372, endPoint x: 96, endPoint y: 355, distance: 26.8
click at [76, 370] on div "BB" at bounding box center [74, 376] width 32 height 24
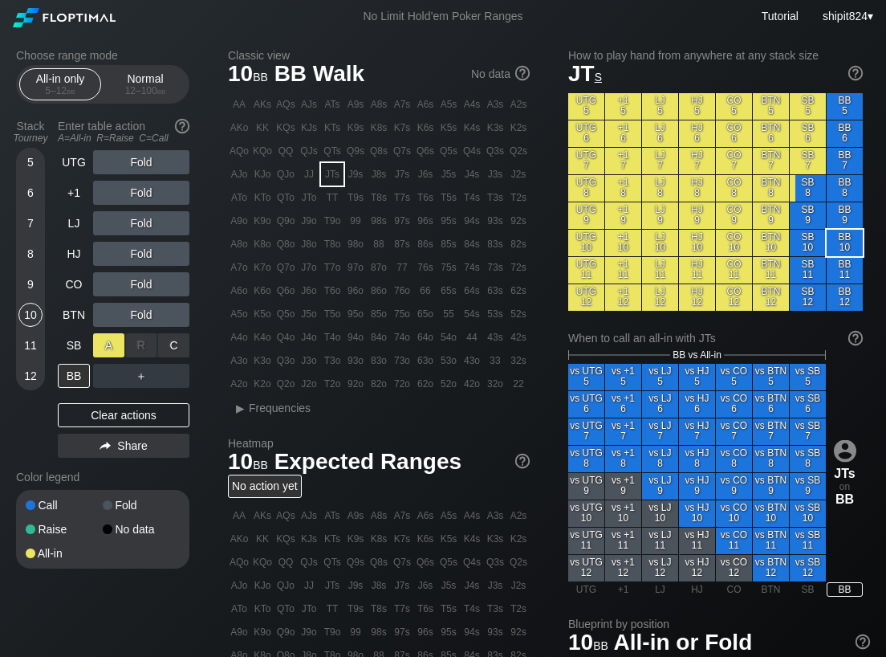
click at [112, 346] on div "A ✕" at bounding box center [108, 345] width 31 height 24
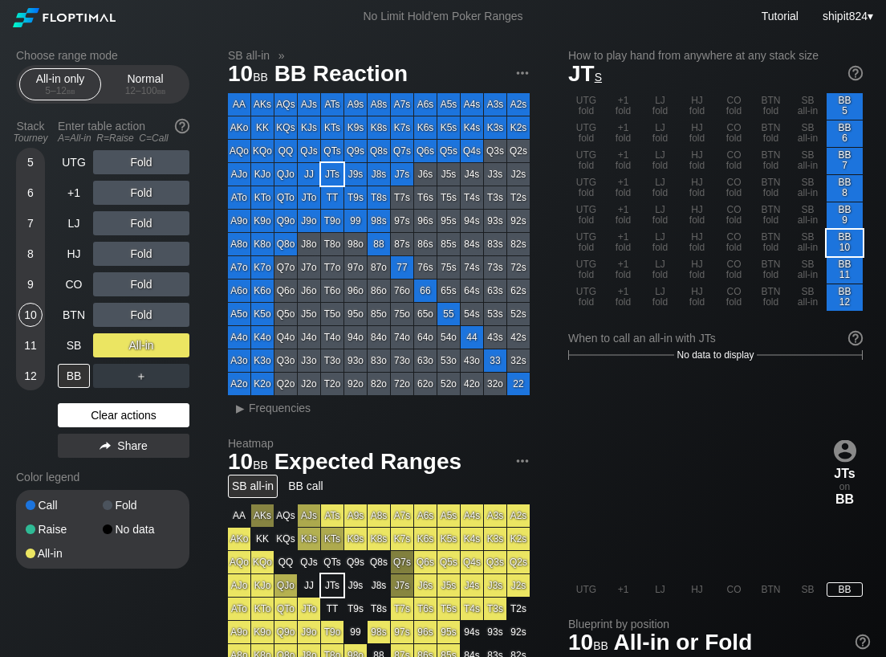
click at [175, 417] on div "Clear actions" at bounding box center [124, 415] width 132 height 24
click at [172, 414] on div "Clear actions" at bounding box center [124, 415] width 132 height 24
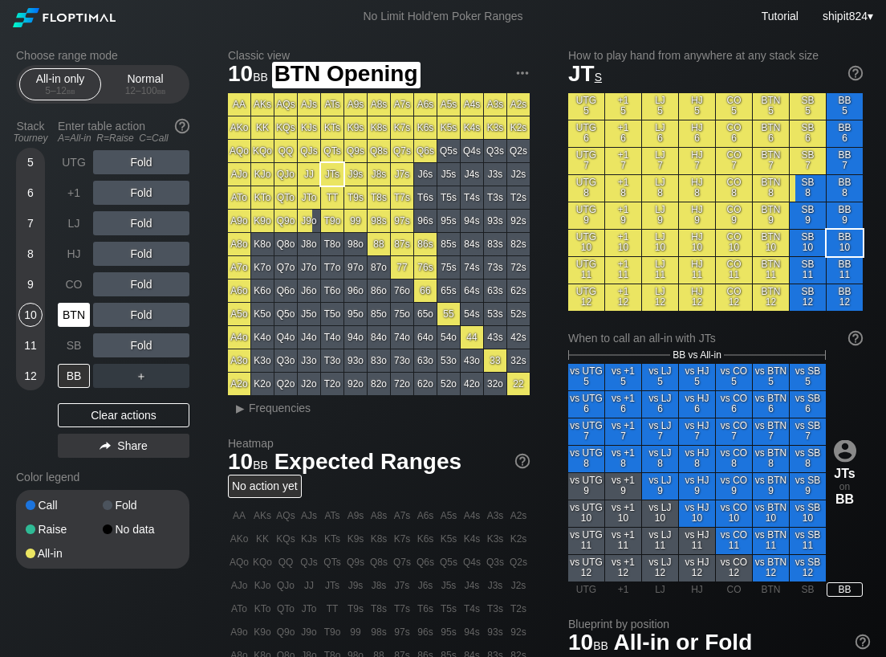
click at [84, 323] on div "BTN" at bounding box center [74, 315] width 32 height 24
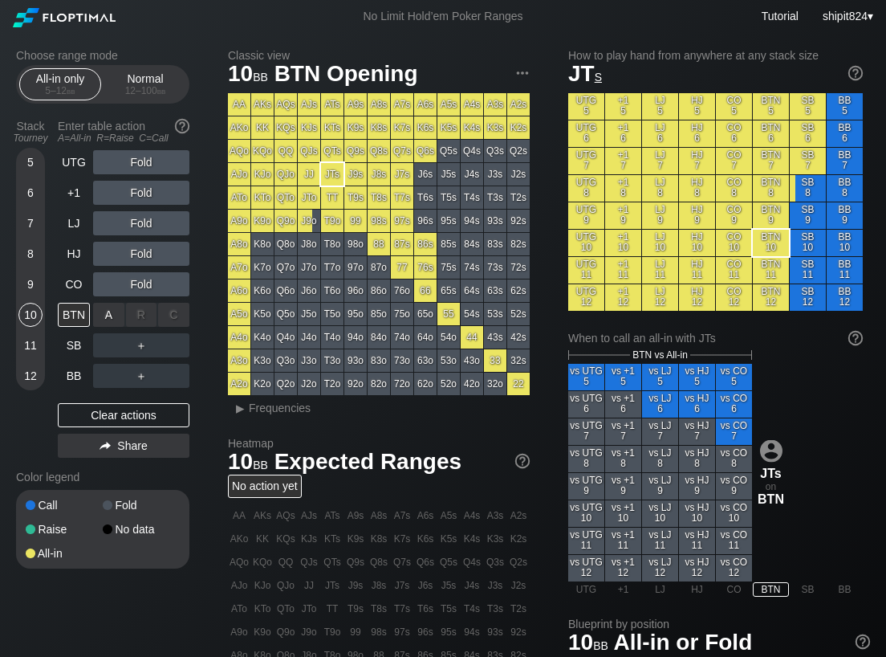
click at [106, 316] on div "A ✕" at bounding box center [108, 315] width 31 height 24
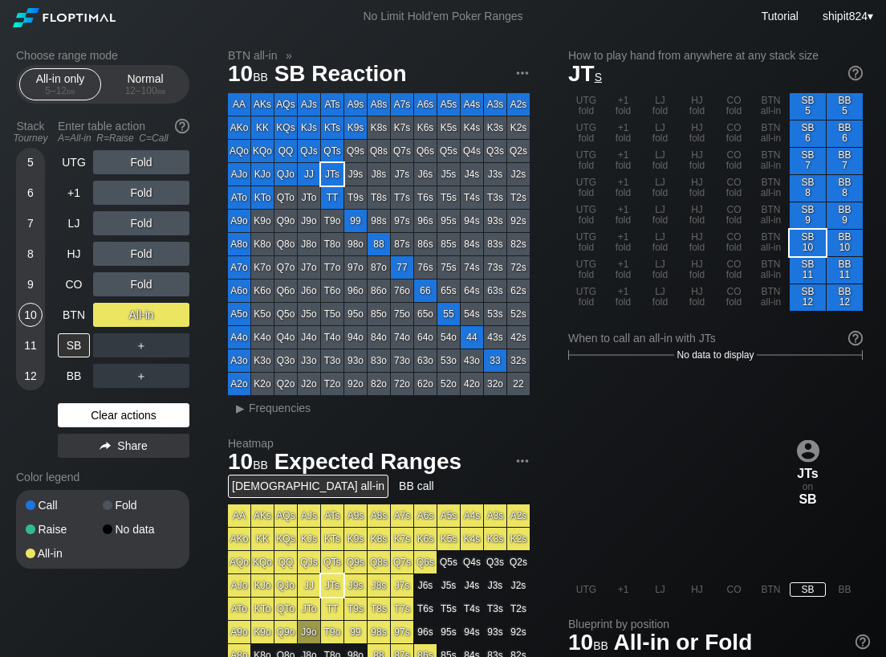
drag, startPoint x: 105, startPoint y: 417, endPoint x: 96, endPoint y: 383, distance: 35.1
click at [105, 416] on div "Clear actions" at bounding box center [124, 415] width 132 height 24
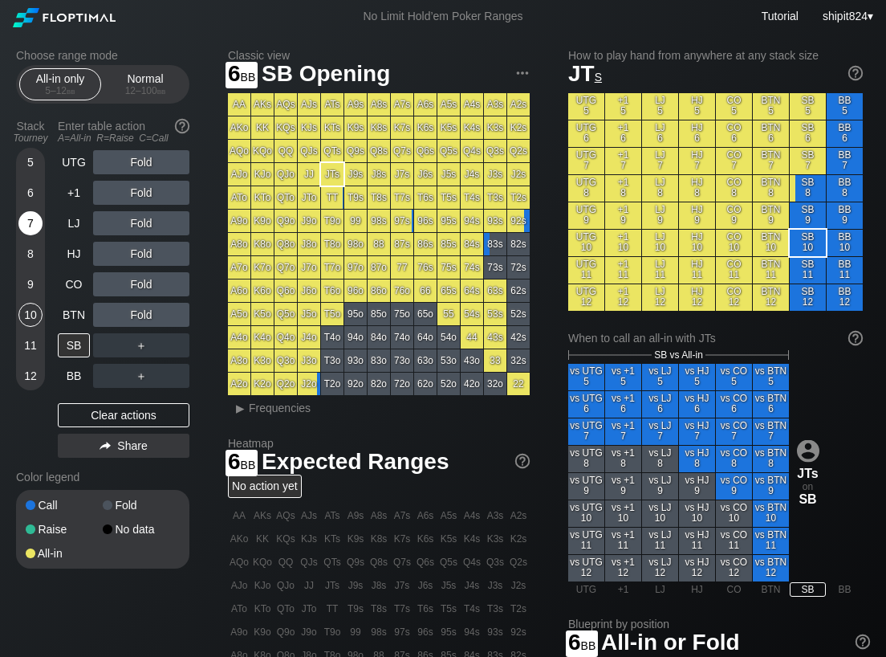
drag, startPoint x: 30, startPoint y: 199, endPoint x: 34, endPoint y: 221, distance: 22.0
click at [30, 198] on div "6" at bounding box center [30, 193] width 24 height 24
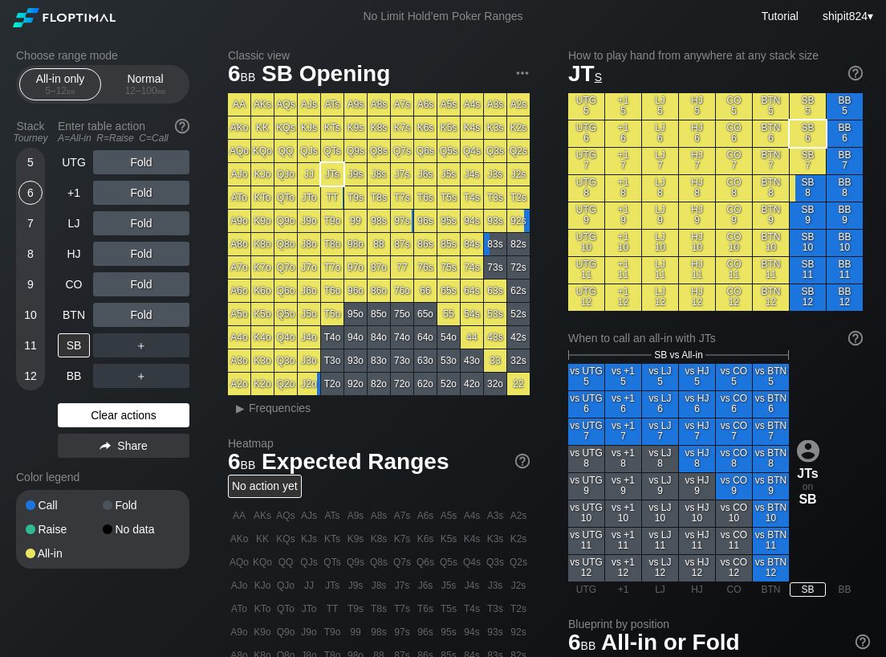
click at [112, 419] on div "Clear actions" at bounding box center [124, 415] width 132 height 24
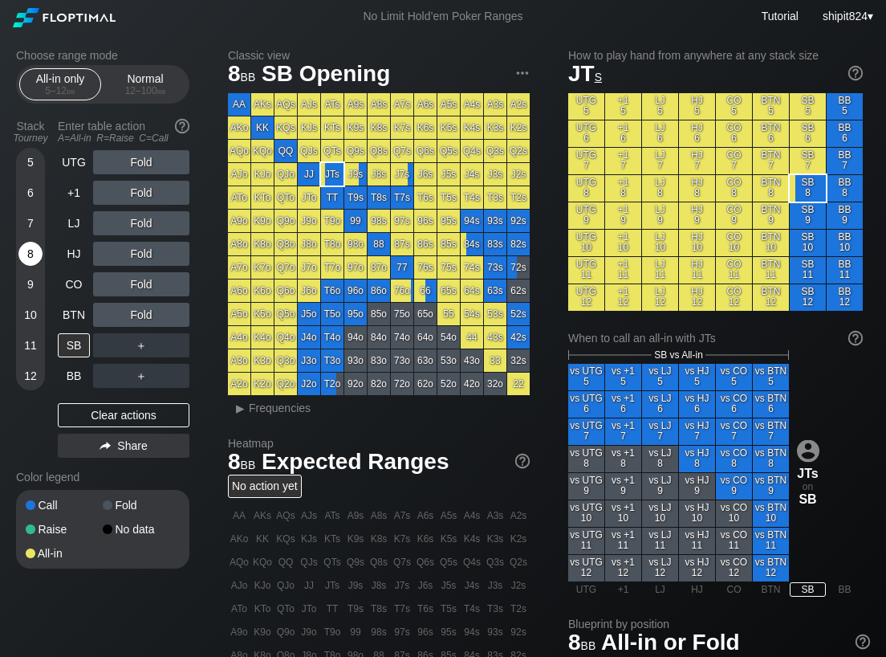
click at [29, 258] on div "8" at bounding box center [30, 254] width 24 height 24
click at [29, 259] on div "8" at bounding box center [30, 254] width 24 height 24
click at [28, 259] on div "8" at bounding box center [30, 254] width 24 height 24
click at [27, 258] on div "8" at bounding box center [30, 254] width 24 height 24
click at [67, 288] on div "CO" at bounding box center [74, 284] width 32 height 24
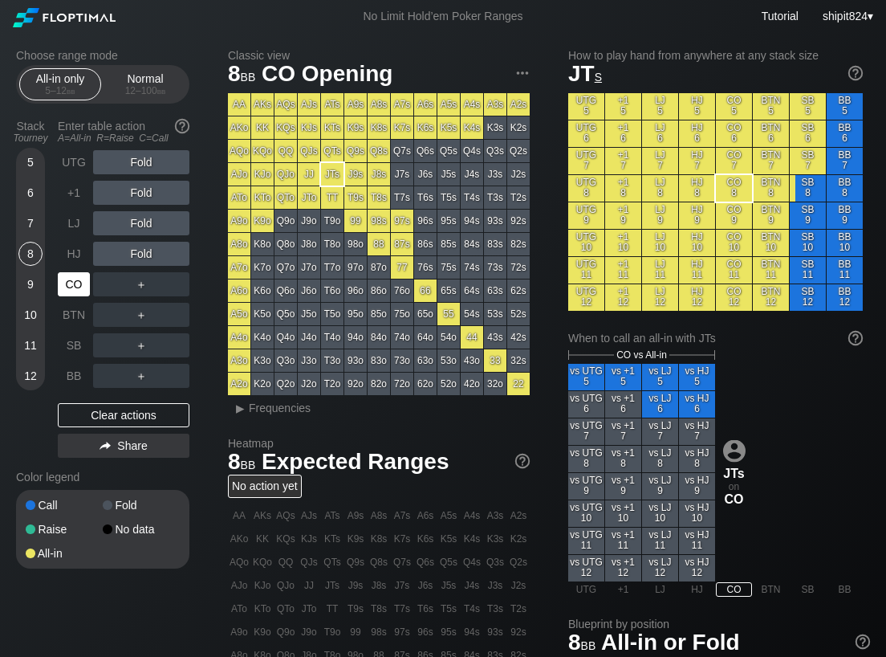
click at [67, 288] on div "CO" at bounding box center [74, 284] width 32 height 24
click at [67, 287] on div "CO" at bounding box center [74, 284] width 32 height 24
click at [67, 288] on div "CO" at bounding box center [74, 284] width 32 height 24
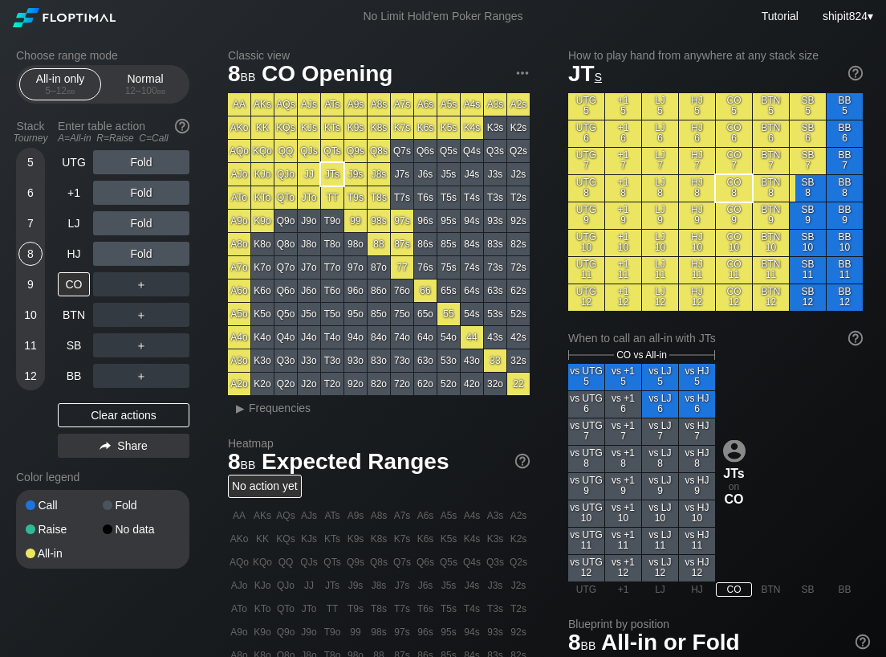
click at [26, 346] on div "11" at bounding box center [30, 345] width 24 height 24
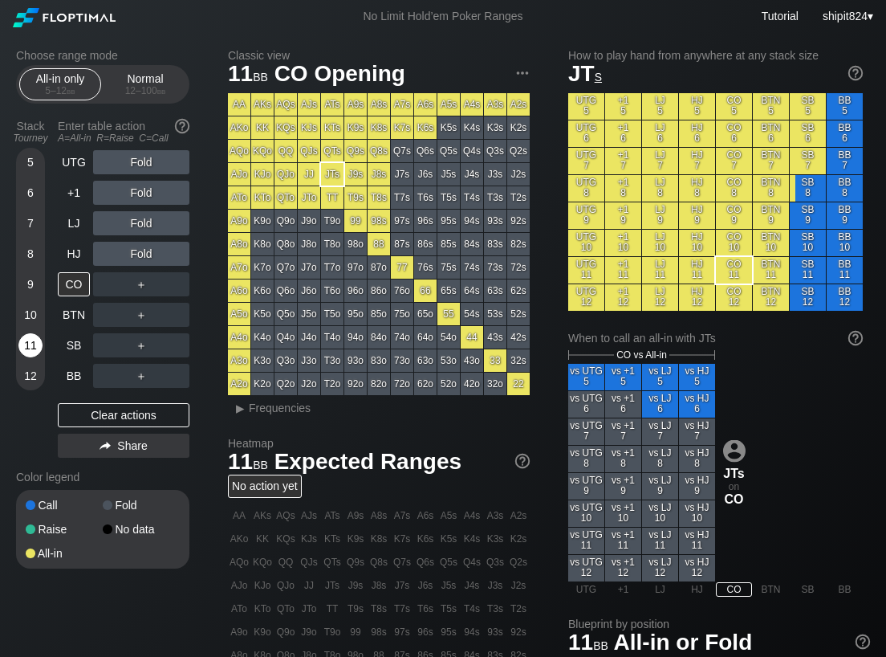
click at [26, 344] on div "11" at bounding box center [30, 345] width 24 height 24
click at [67, 283] on div "CO" at bounding box center [74, 284] width 32 height 24
click at [67, 284] on div "CO" at bounding box center [74, 284] width 32 height 24
click at [104, 290] on div "A ✕" at bounding box center [108, 284] width 31 height 24
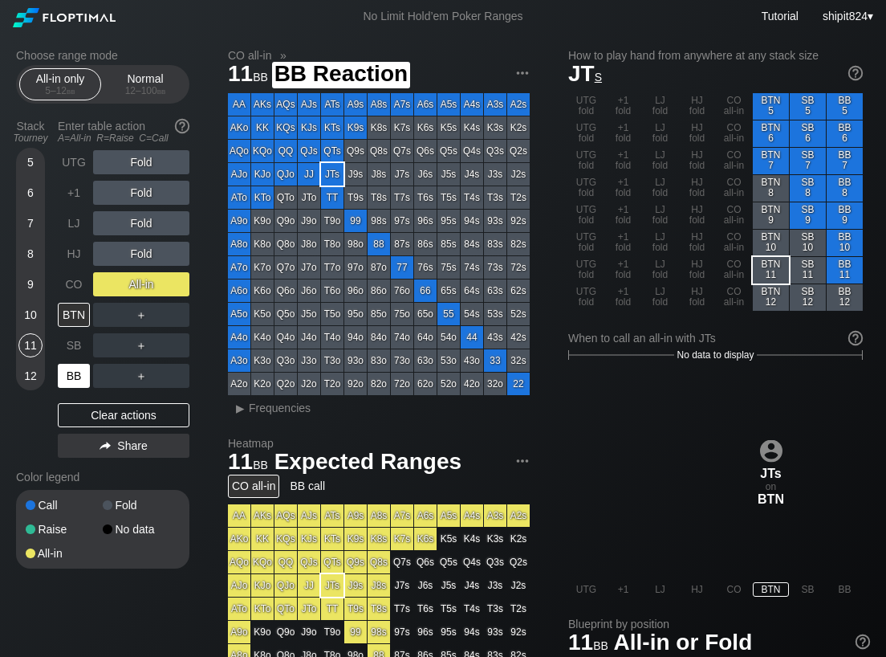
click at [76, 375] on div "BB" at bounding box center [74, 376] width 32 height 24
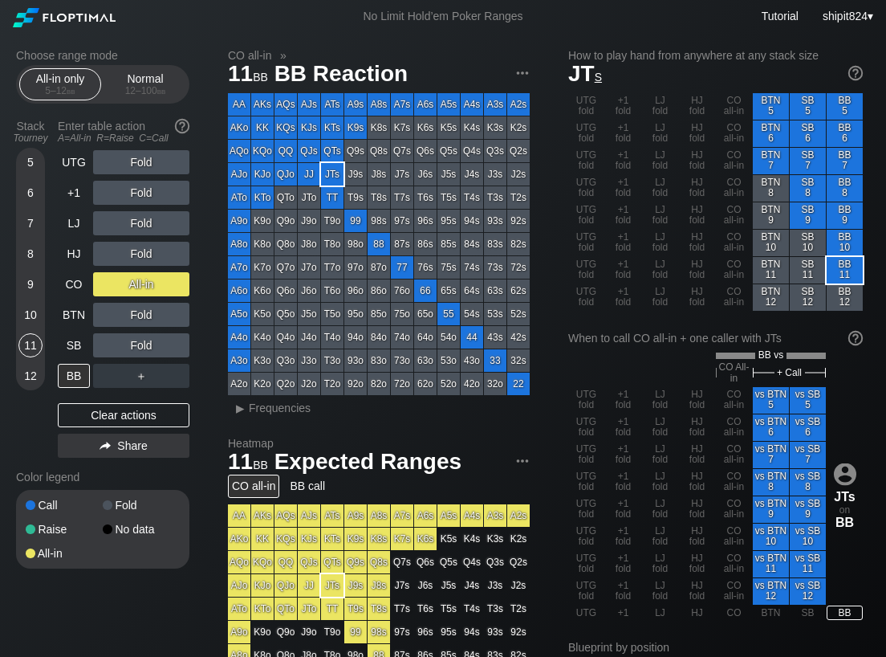
click at [116, 400] on div "UTG Fold +1 Fold LJ Fold HJ Fold CO All-in BTN Fold SB Fold BB ＋ Clear actions …" at bounding box center [124, 307] width 132 height 314
click at [116, 410] on div "Clear actions" at bounding box center [124, 415] width 132 height 24
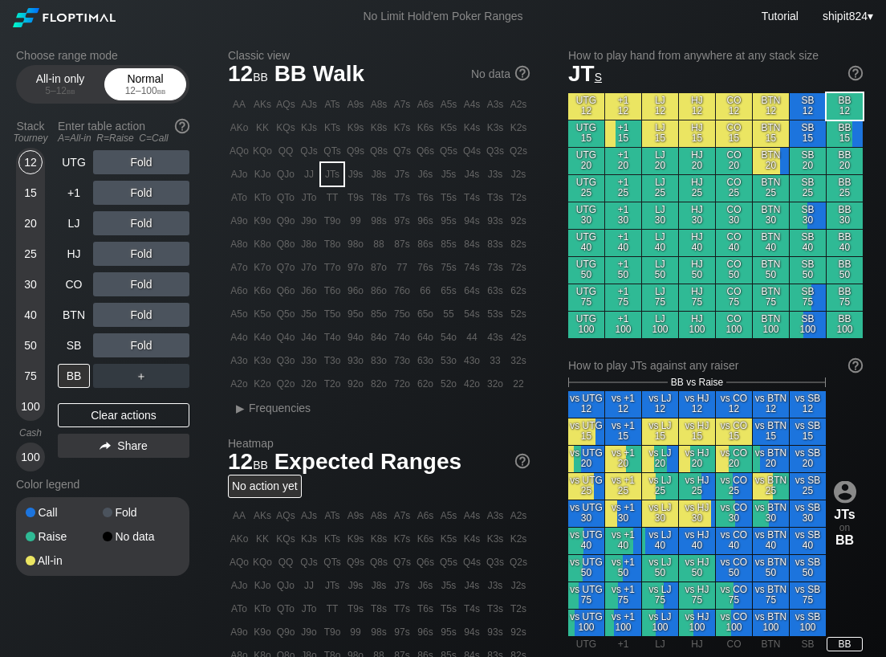
click at [137, 87] on div "12 – 100 bb" at bounding box center [145, 90] width 67 height 11
click at [26, 190] on div "15" at bounding box center [30, 193] width 24 height 24
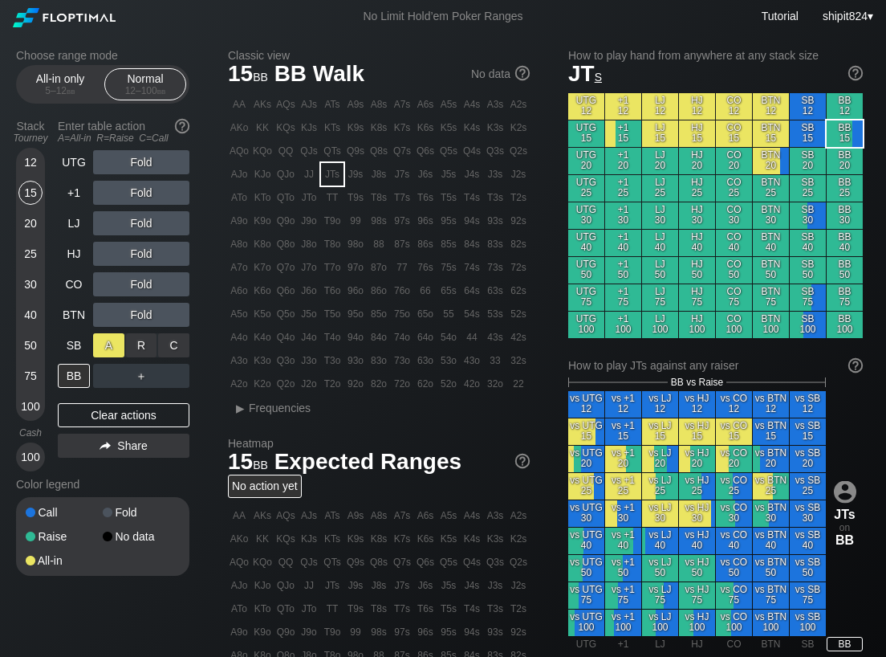
click at [110, 344] on div "A ✕" at bounding box center [108, 345] width 31 height 24
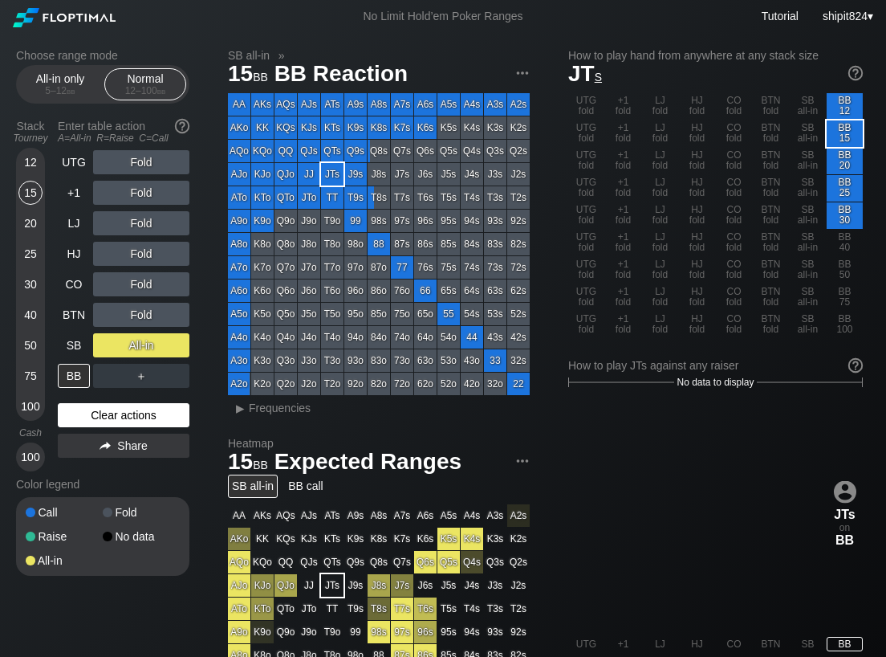
click at [122, 425] on div "Clear actions" at bounding box center [124, 415] width 132 height 24
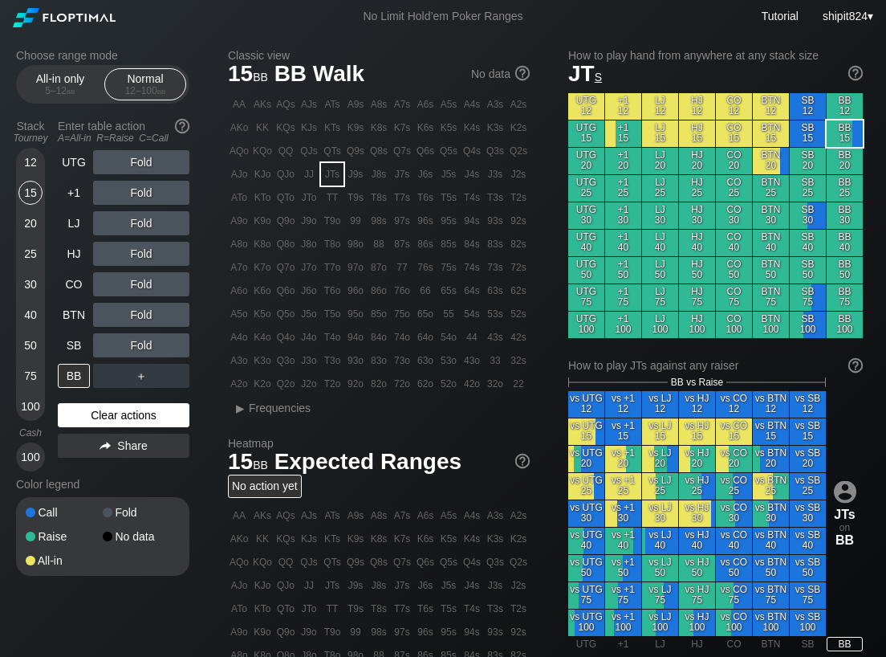
click at [122, 425] on div "Clear actions" at bounding box center [124, 415] width 132 height 24
click at [78, 413] on div "Clear actions" at bounding box center [124, 415] width 132 height 24
click at [91, 394] on div "UTG Fold +1 Fold LJ Fold HJ Fold CO Fold BTN Fold SB Fold BB ＋ Clear actions Sh…" at bounding box center [124, 310] width 132 height 321
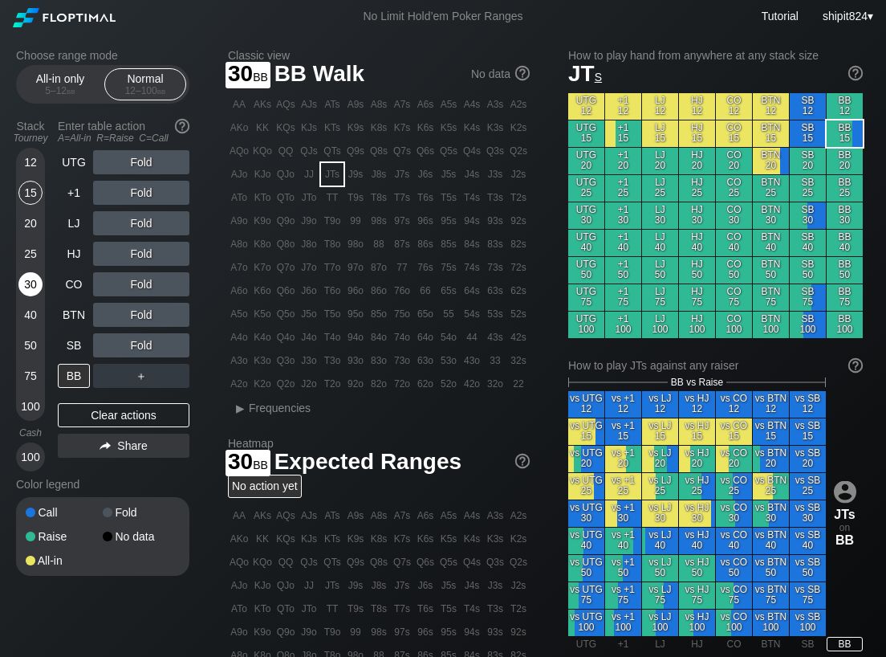
click at [33, 292] on div "30" at bounding box center [30, 284] width 24 height 24
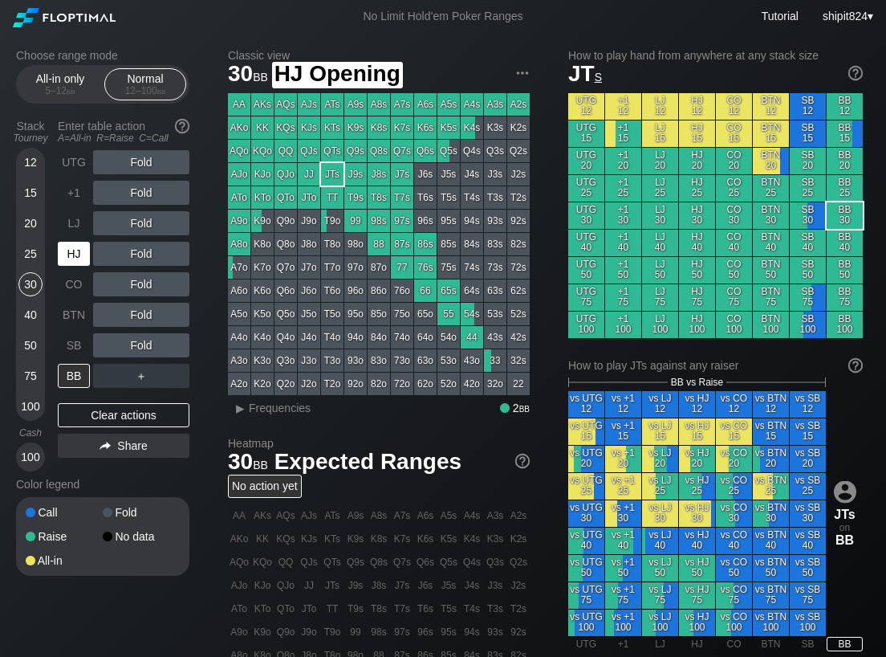
click at [81, 258] on div "HJ" at bounding box center [74, 254] width 32 height 24
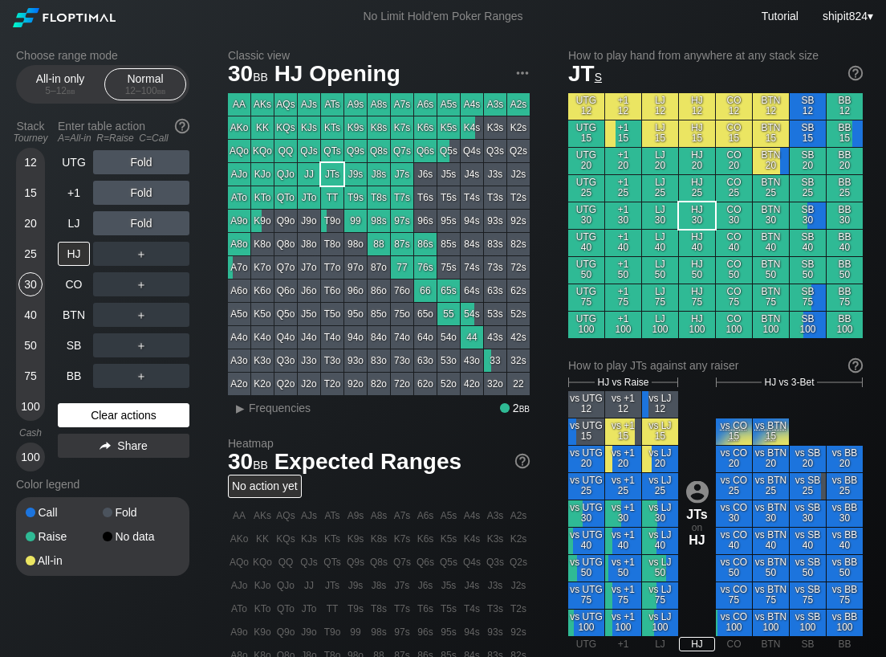
click at [109, 414] on div "Clear actions" at bounding box center [124, 415] width 132 height 24
click at [137, 281] on div "＋" at bounding box center [141, 284] width 96 height 24
click at [137, 281] on div "R ✕" at bounding box center [141, 284] width 31 height 24
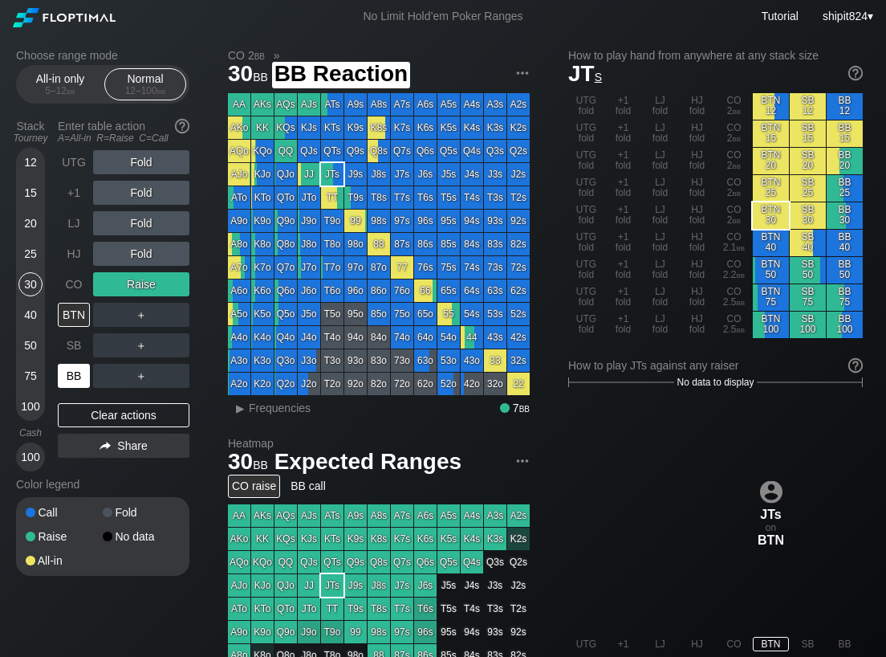
click at [74, 368] on div "BB" at bounding box center [74, 376] width 32 height 24
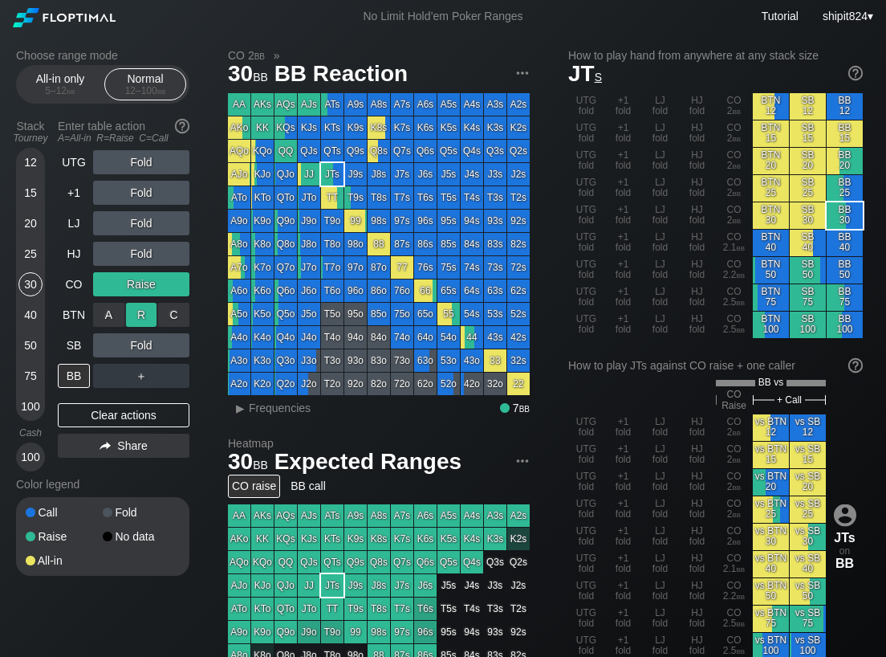
click at [148, 307] on div "R ✕" at bounding box center [141, 315] width 31 height 24
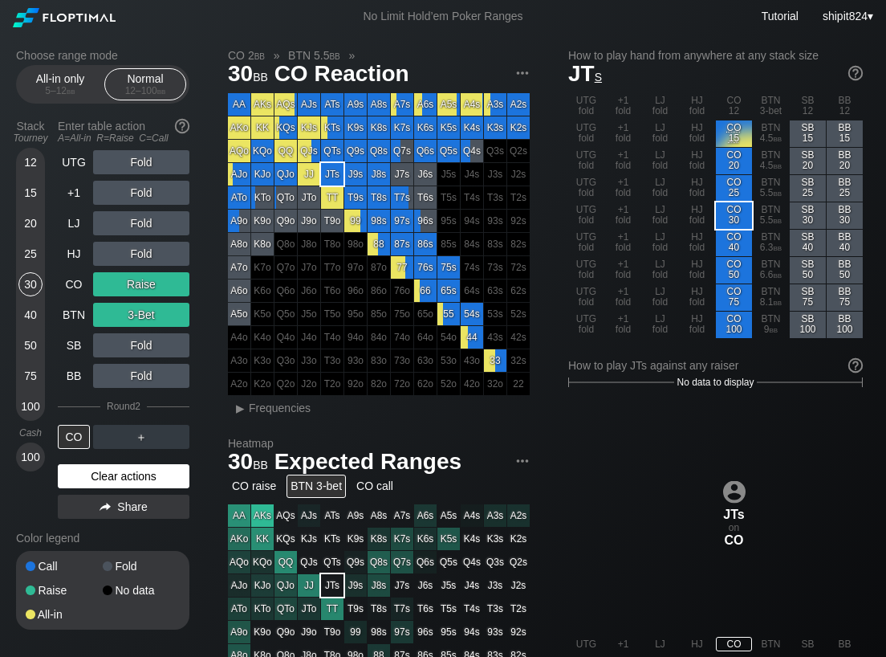
click at [132, 467] on div "Clear actions" at bounding box center [124, 476] width 132 height 24
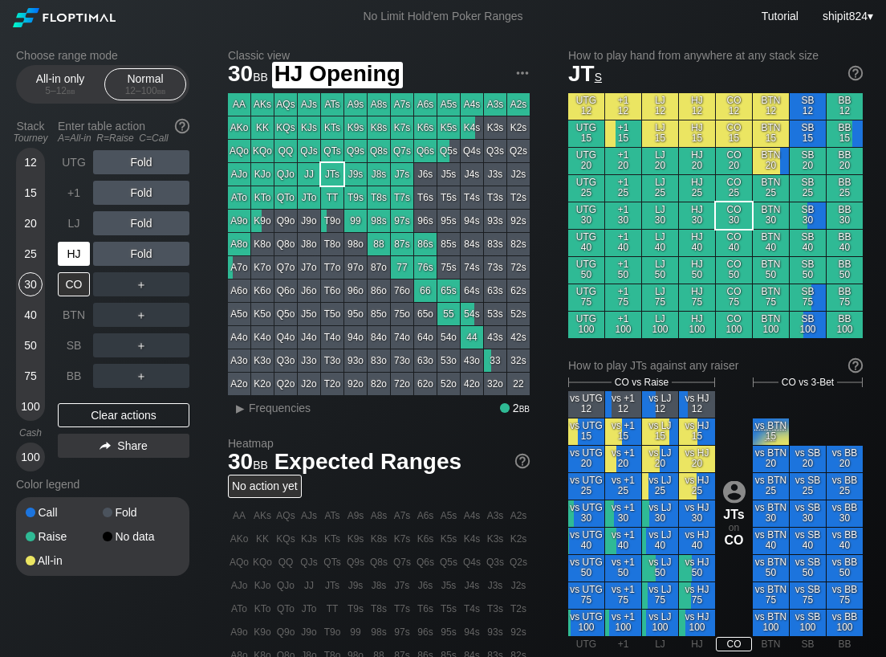
drag, startPoint x: 78, startPoint y: 250, endPoint x: 73, endPoint y: 239, distance: 12.2
click at [78, 250] on div "HJ" at bounding box center [74, 254] width 32 height 24
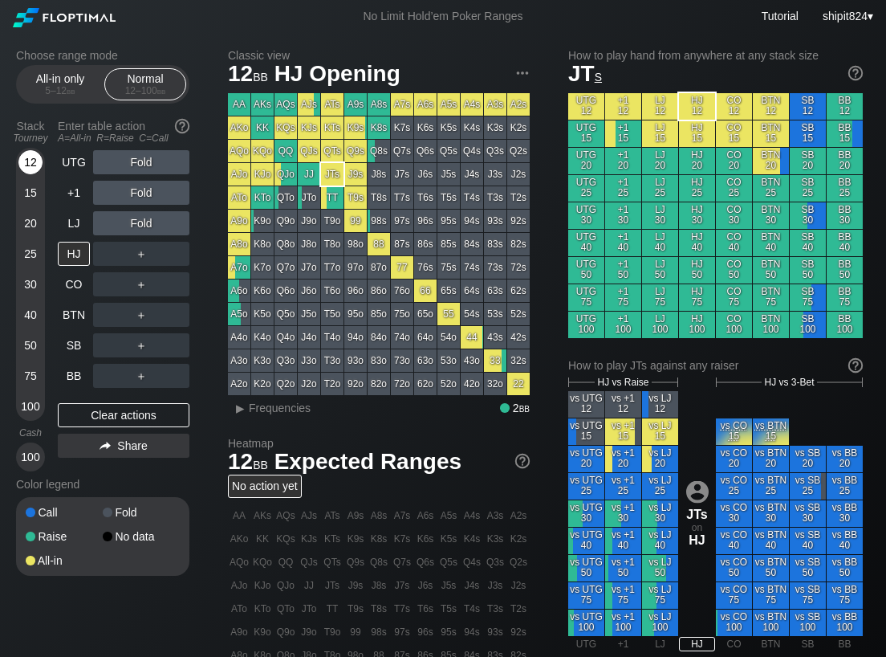
click at [22, 152] on div "12" at bounding box center [30, 165] width 24 height 30
click at [104, 245] on div "A ✕" at bounding box center [108, 254] width 31 height 24
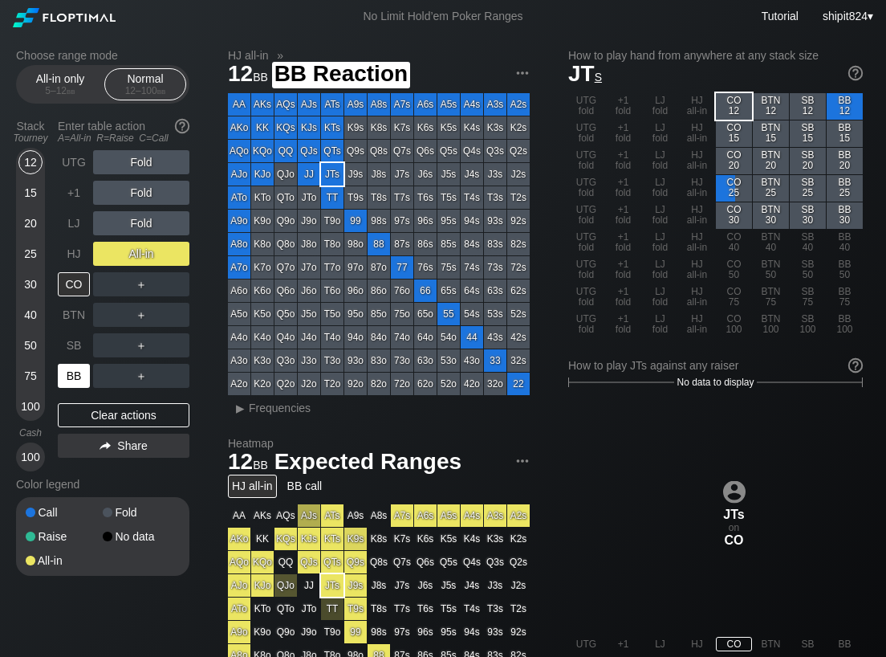
click at [83, 370] on div "BB" at bounding box center [74, 376] width 32 height 24
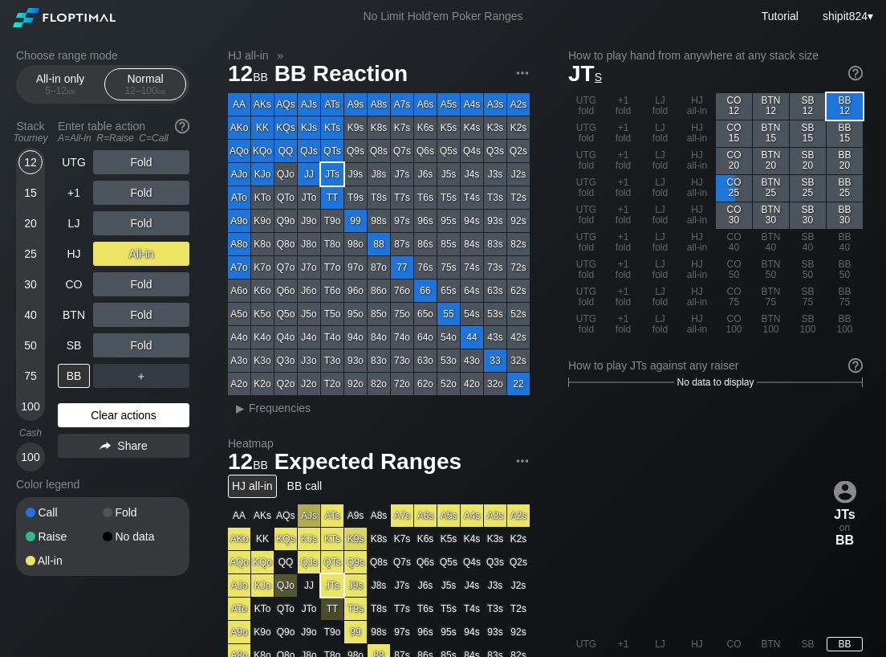
click at [62, 408] on div "Clear actions" at bounding box center [124, 415] width 132 height 24
click at [59, 407] on div "Clear actions" at bounding box center [124, 415] width 132 height 24
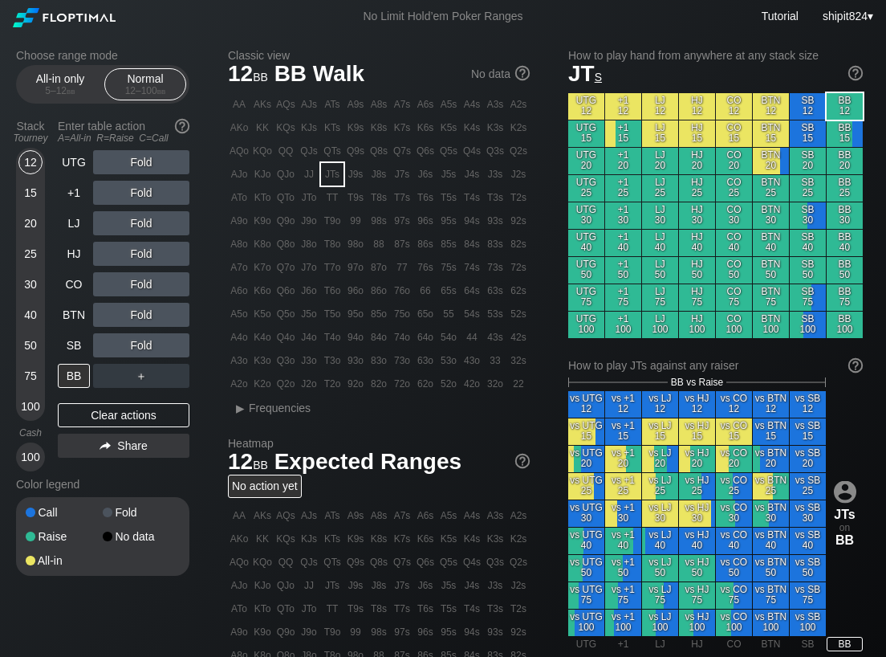
click at [59, 402] on div "UTG Fold +1 Fold LJ Fold HJ Fold CO Fold BTN Fold SB Fold BB ＋ Clear actions Sh…" at bounding box center [124, 310] width 132 height 321
click at [35, 230] on div "20" at bounding box center [30, 223] width 24 height 24
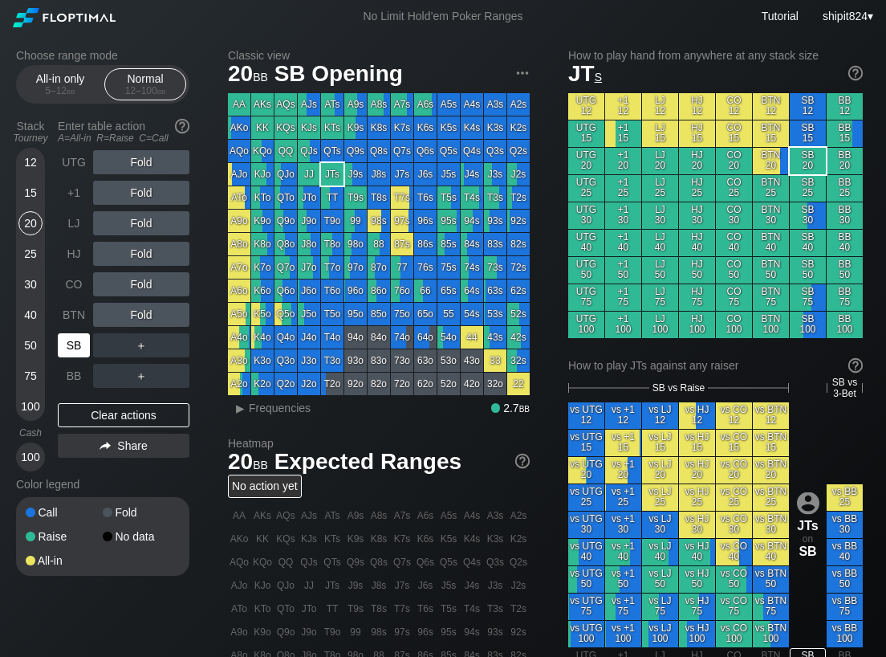
click at [77, 341] on div "SB" at bounding box center [74, 345] width 32 height 24
click at [40, 199] on div "15" at bounding box center [30, 193] width 24 height 24
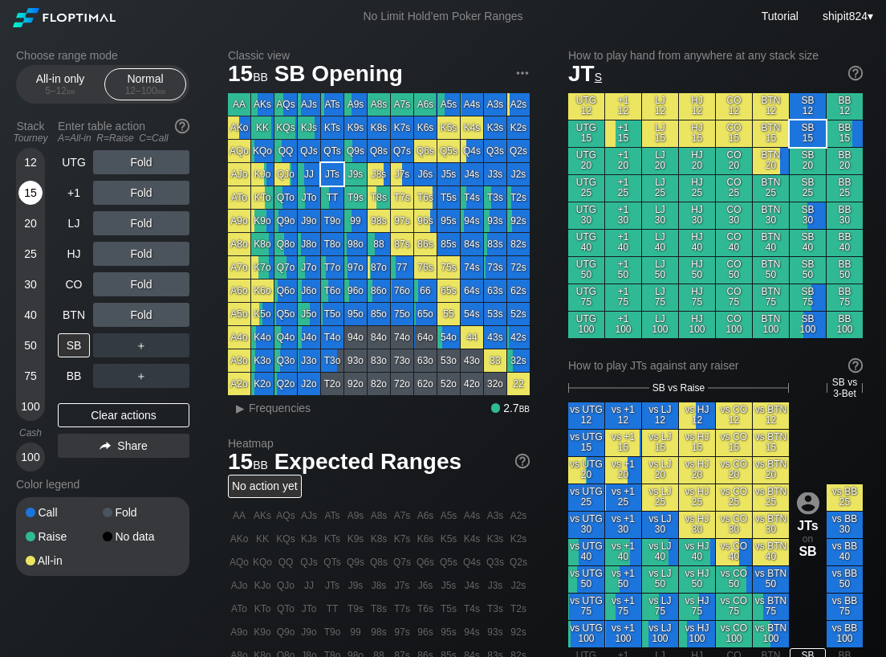
click at [40, 197] on div "15" at bounding box center [30, 193] width 24 height 24
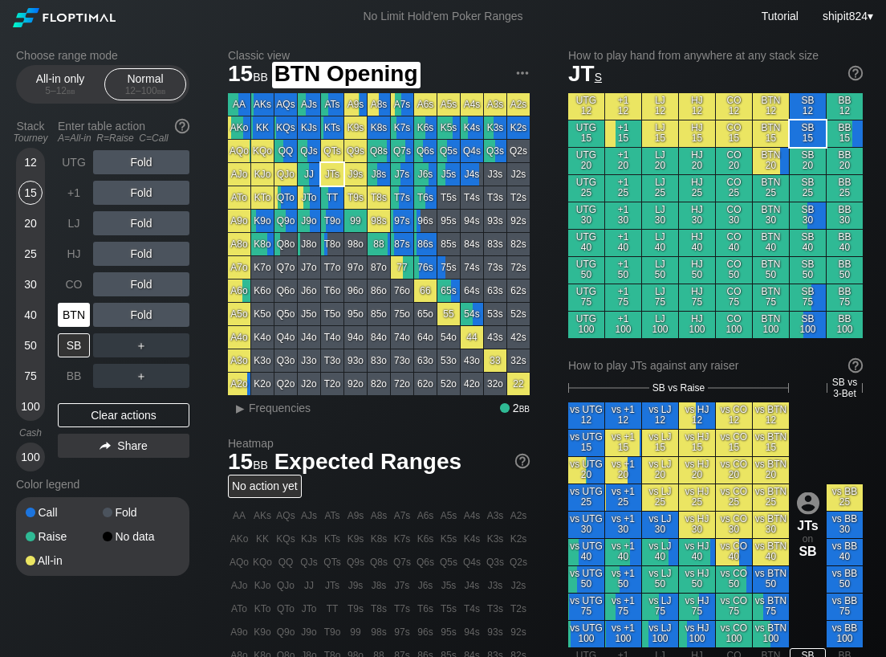
click at [74, 307] on div "BTN" at bounding box center [74, 315] width 32 height 24
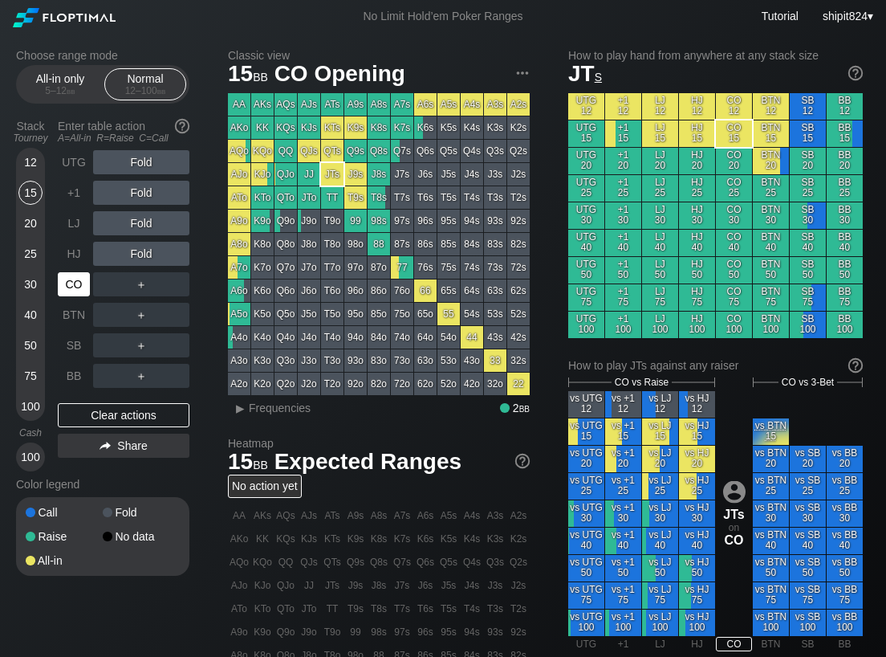
click at [79, 275] on div "CO" at bounding box center [74, 284] width 32 height 24
click at [78, 274] on div "CO" at bounding box center [74, 284] width 32 height 24
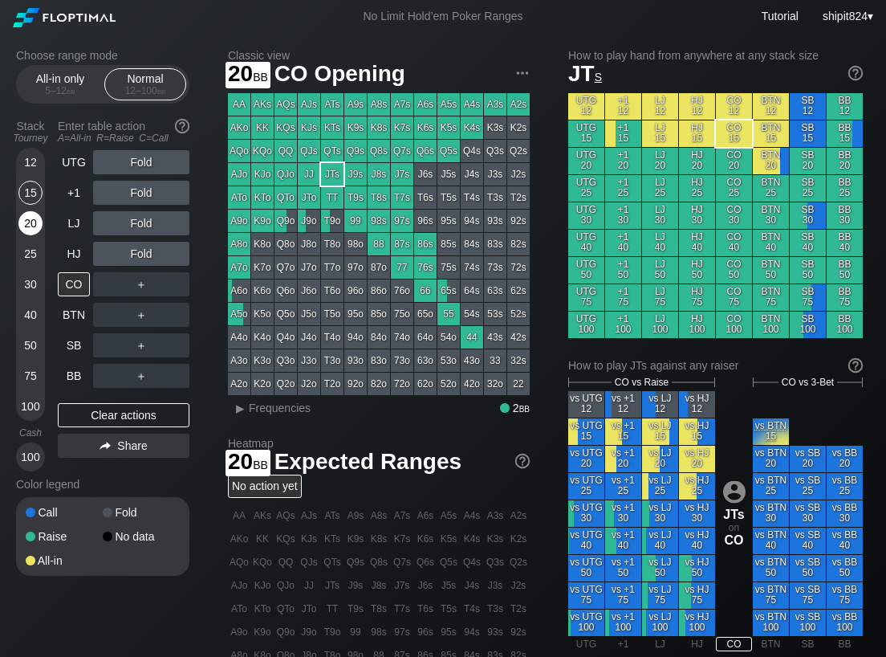
click at [30, 225] on div "20" at bounding box center [30, 223] width 24 height 24
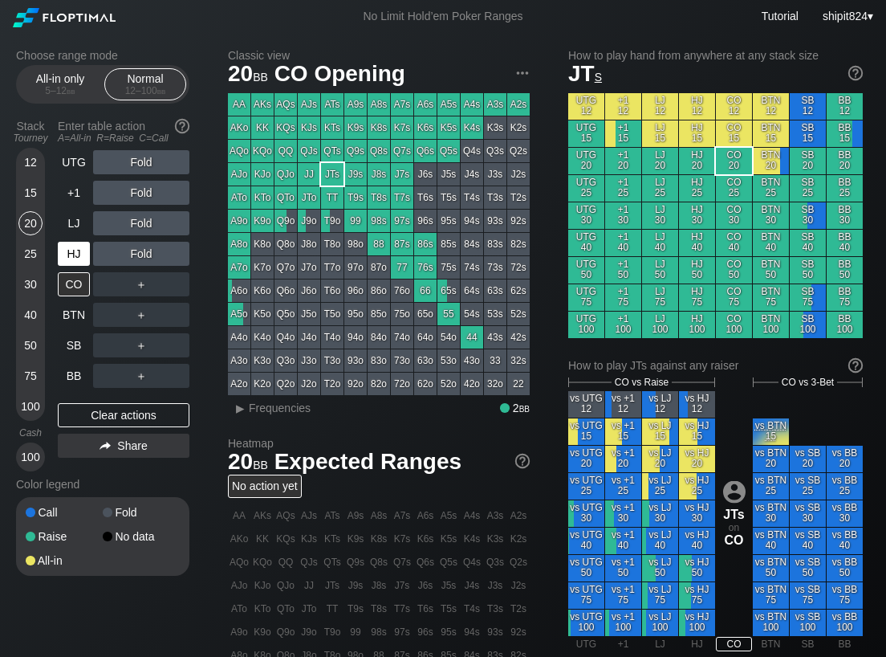
click at [76, 242] on div "HJ" at bounding box center [74, 254] width 32 height 24
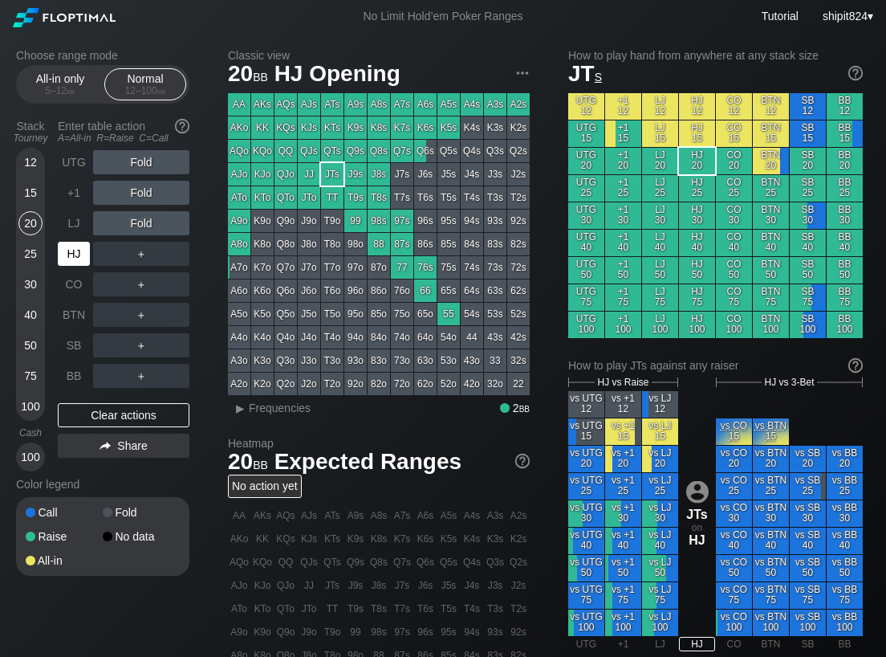
click at [76, 242] on div "HJ" at bounding box center [74, 254] width 32 height 24
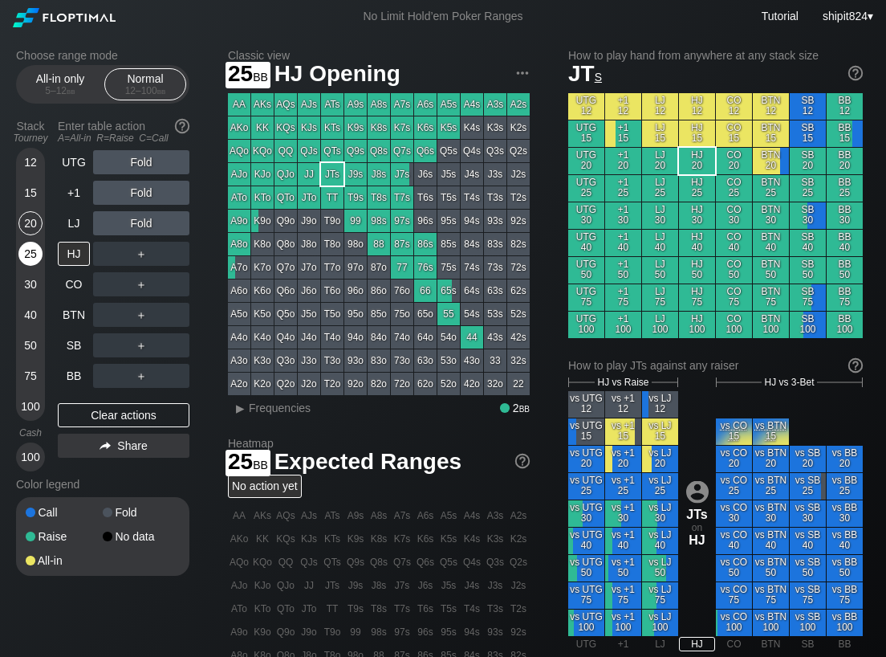
click at [26, 270] on div "25" at bounding box center [30, 257] width 24 height 30
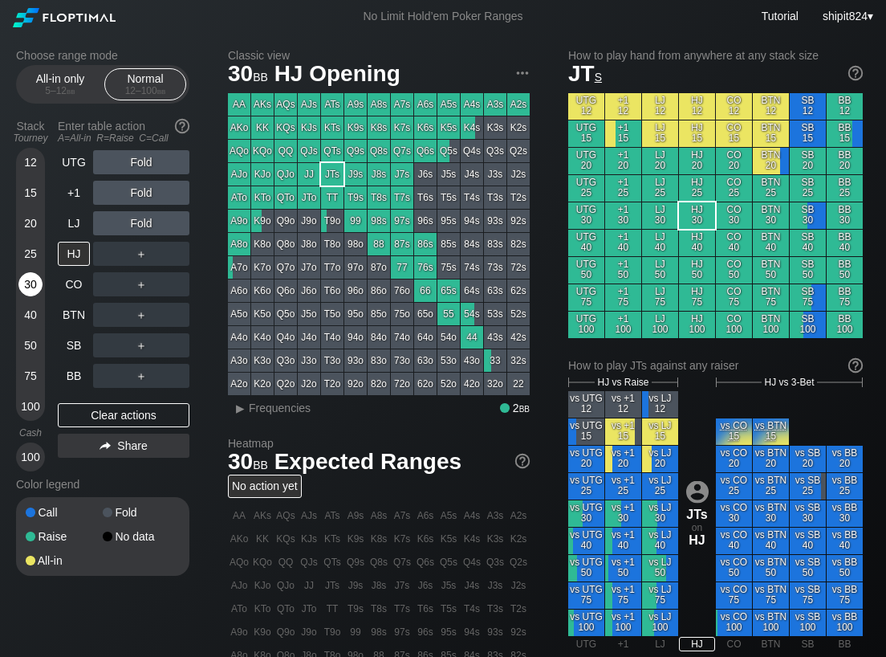
click at [29, 274] on div "30" at bounding box center [30, 284] width 24 height 24
click at [30, 274] on div "30" at bounding box center [30, 284] width 24 height 24
click at [136, 418] on div "Clear actions" at bounding box center [124, 415] width 132 height 24
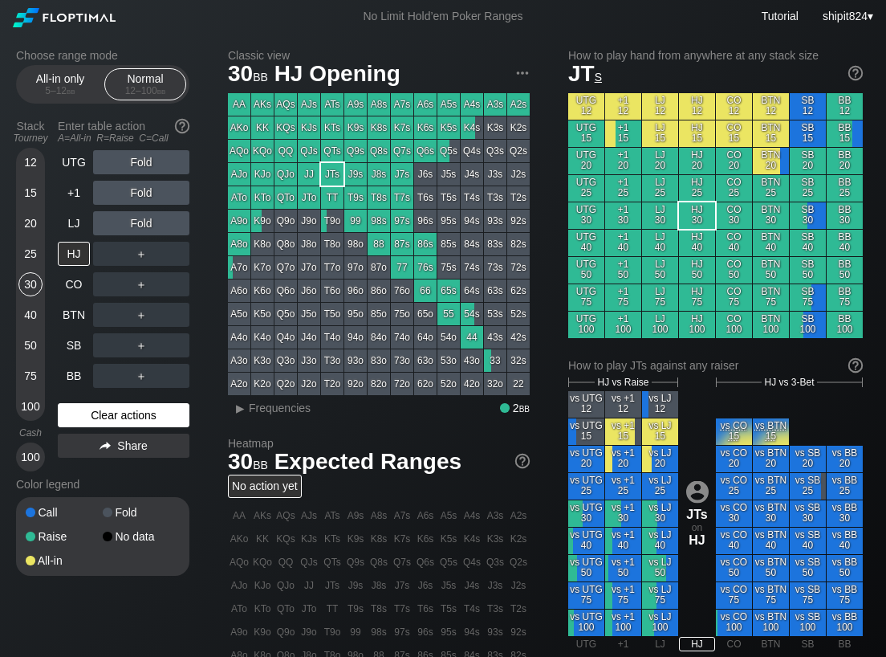
click at [134, 414] on div "Clear actions" at bounding box center [124, 415] width 132 height 24
click at [109, 409] on div "Clear actions" at bounding box center [124, 415] width 132 height 24
click at [78, 404] on div "Clear actions" at bounding box center [124, 415] width 132 height 24
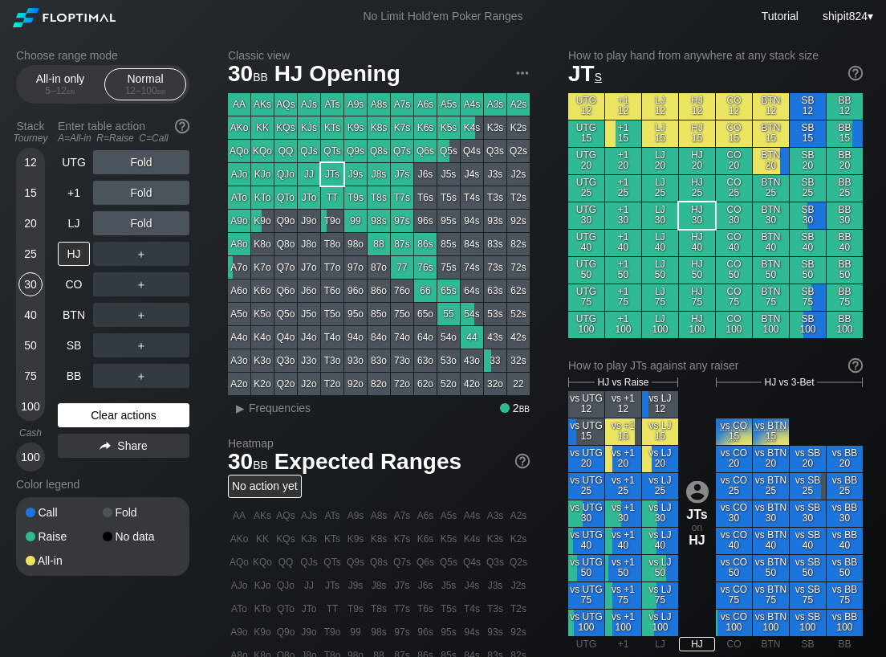
click at [78, 403] on div "Clear actions" at bounding box center [124, 415] width 132 height 24
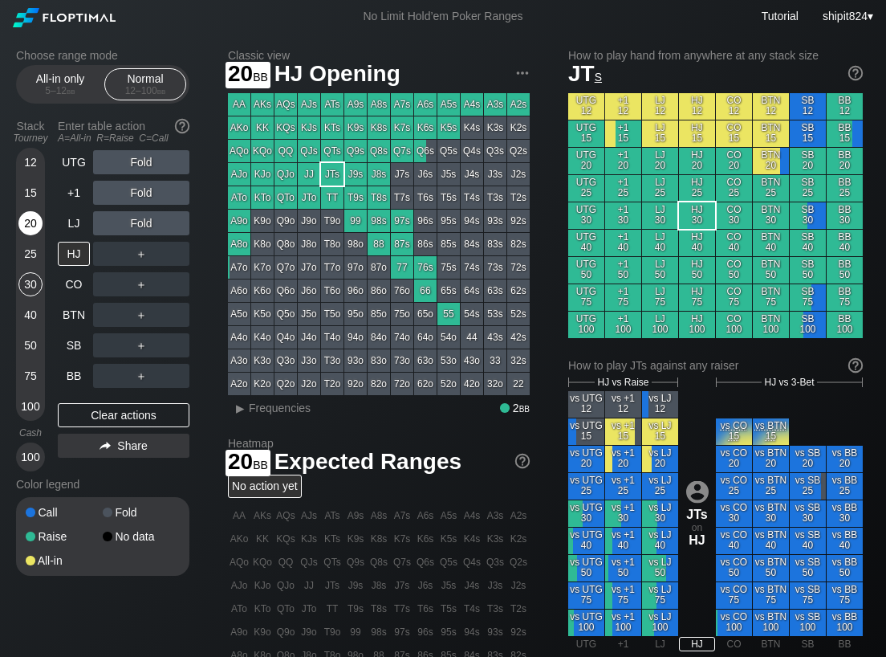
click at [26, 226] on div "20" at bounding box center [30, 223] width 24 height 24
click at [27, 225] on div "20" at bounding box center [30, 223] width 24 height 24
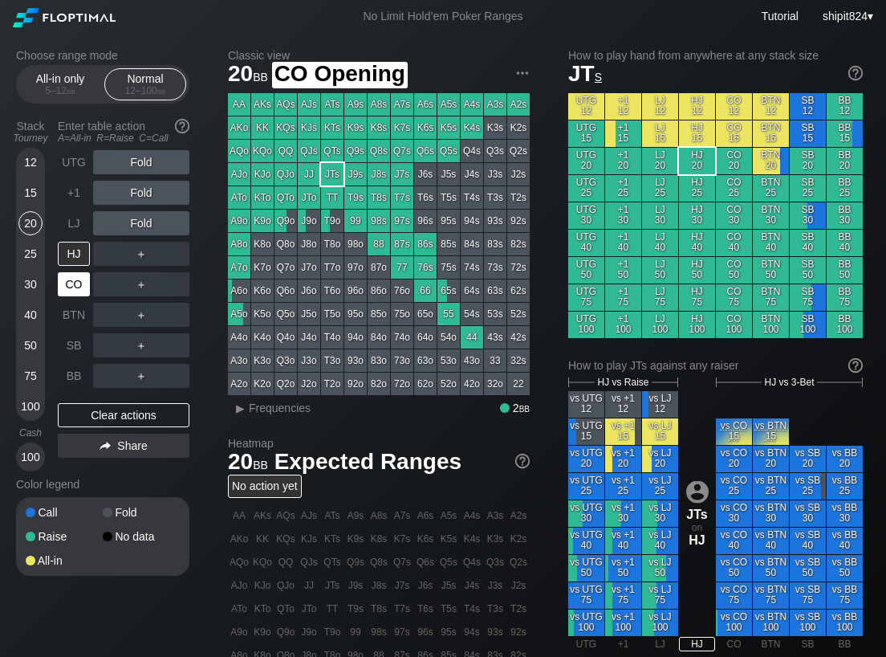
click at [78, 293] on div "CO" at bounding box center [74, 284] width 32 height 24
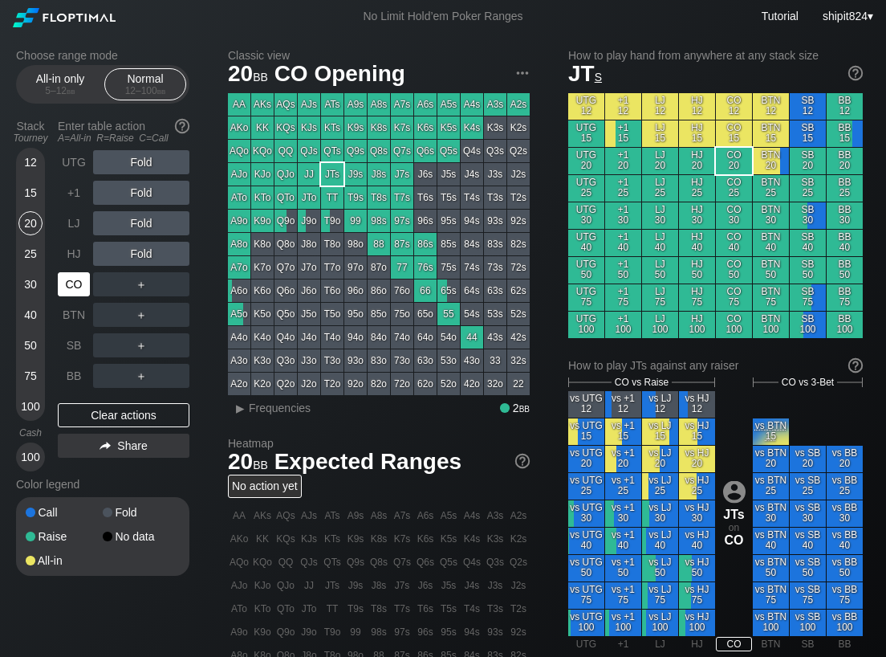
drag, startPoint x: 79, startPoint y: 291, endPoint x: 107, endPoint y: 283, distance: 29.0
click at [79, 290] on div "CO" at bounding box center [74, 284] width 32 height 24
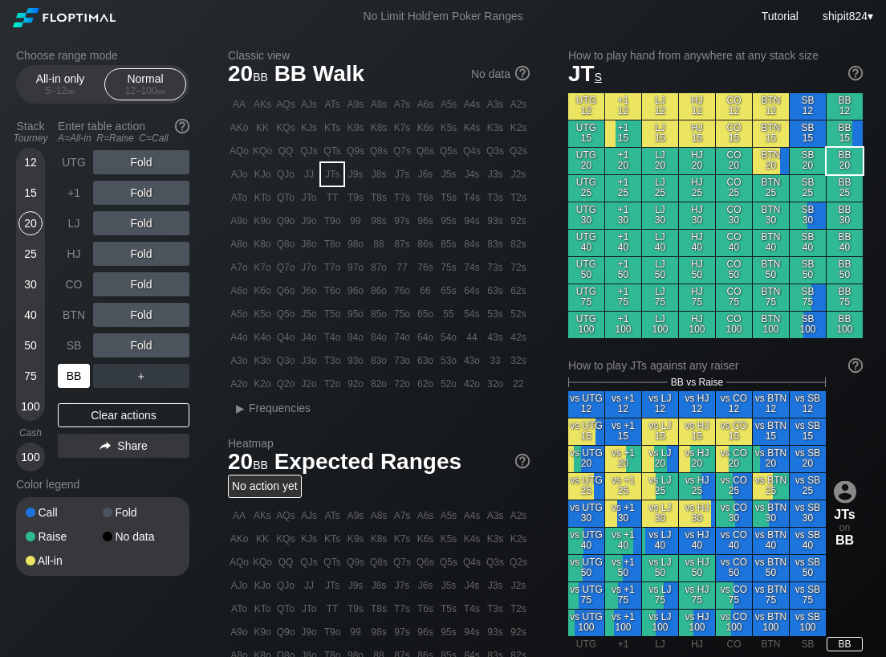
click at [78, 379] on div "BB" at bounding box center [74, 376] width 32 height 24
click at [157, 311] on div "A ✕ R ✕ C ✕" at bounding box center [141, 315] width 96 height 24
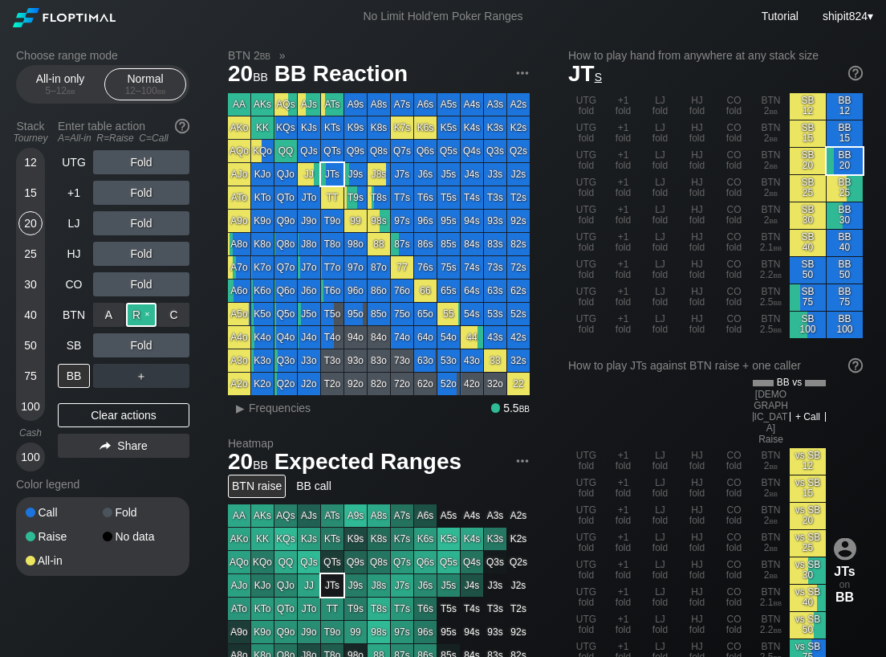
click at [140, 315] on div "R ✕" at bounding box center [141, 315] width 31 height 24
click at [31, 192] on div "15" at bounding box center [30, 193] width 24 height 24
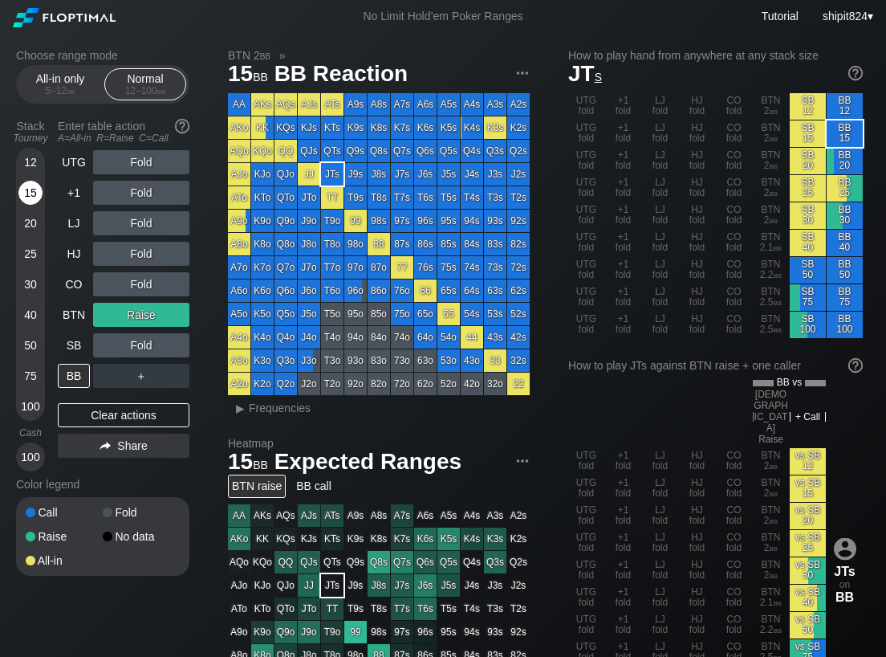
click at [31, 191] on div "15" at bounding box center [30, 193] width 24 height 24
click at [31, 190] on div "15" at bounding box center [30, 193] width 24 height 24
click at [105, 405] on div "Clear actions" at bounding box center [124, 415] width 132 height 24
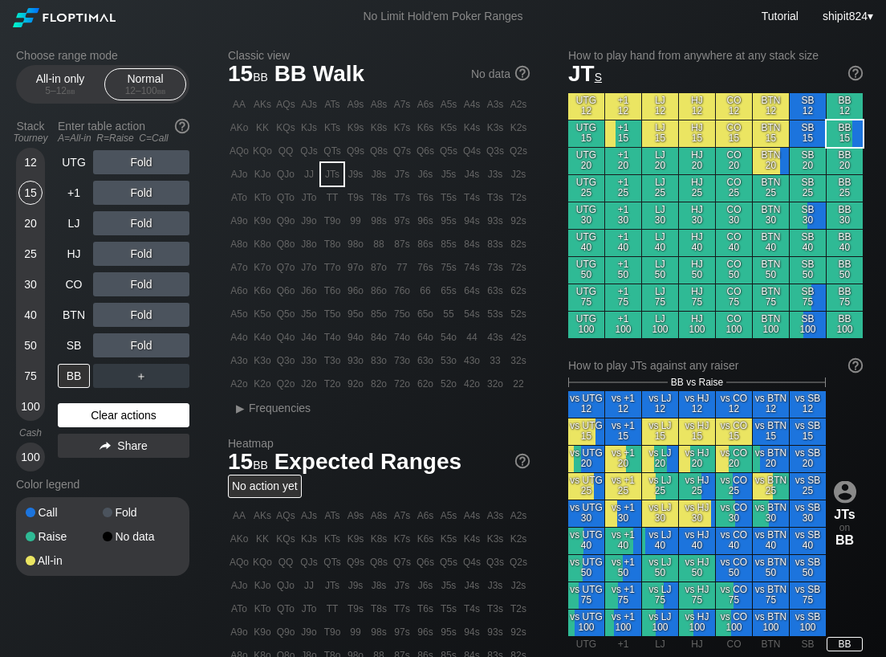
click at [105, 405] on div "Clear actions" at bounding box center [124, 415] width 132 height 24
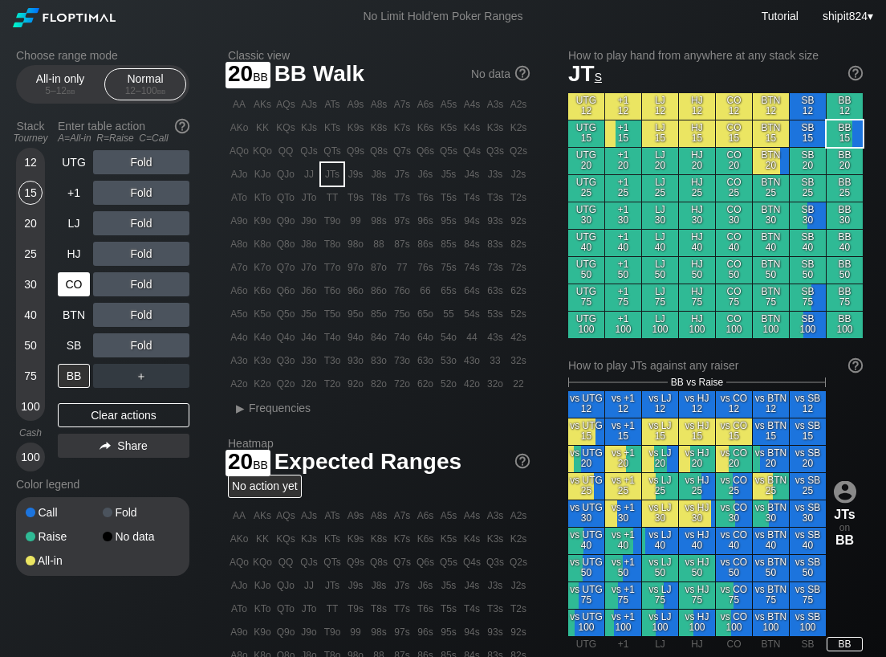
drag, startPoint x: 32, startPoint y: 221, endPoint x: 74, endPoint y: 279, distance: 71.9
click at [34, 222] on div "20" at bounding box center [30, 223] width 24 height 24
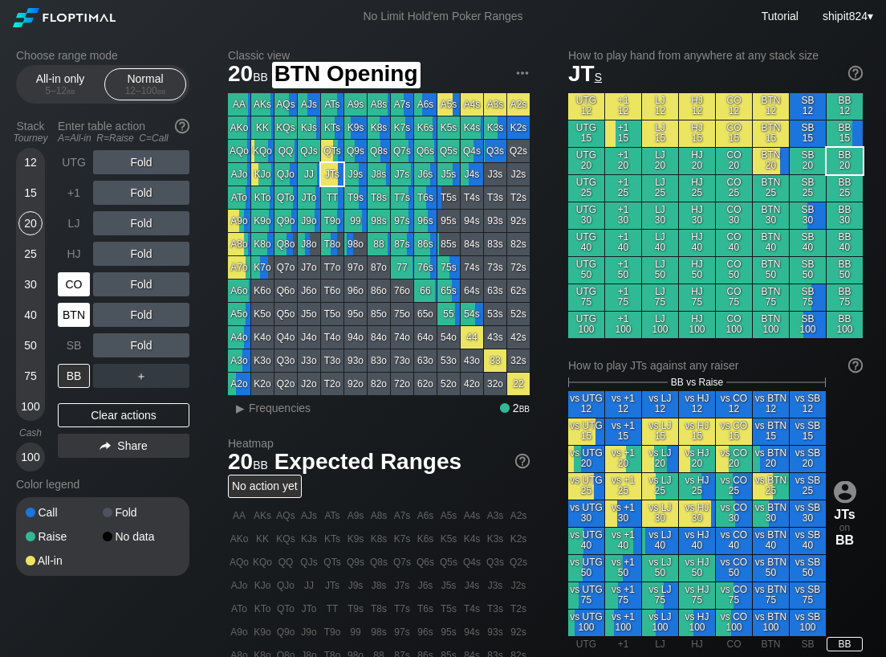
drag, startPoint x: 84, startPoint y: 308, endPoint x: 66, endPoint y: 293, distance: 23.9
click at [87, 313] on div "BTN" at bounding box center [74, 315] width 32 height 24
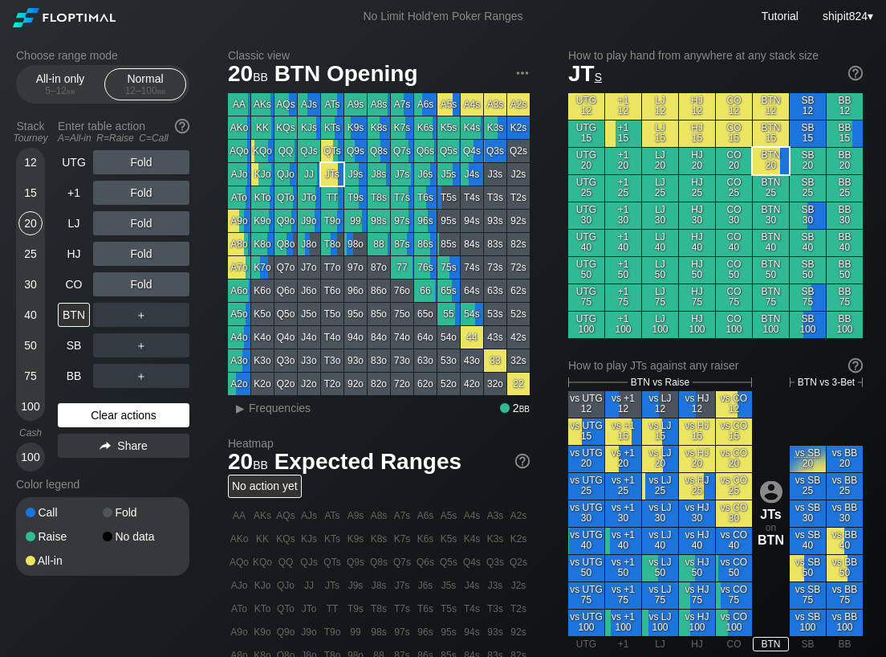
click at [76, 404] on div "Clear actions" at bounding box center [124, 415] width 132 height 24
click at [77, 402] on div "UTG Fold +1 Fold LJ Fold HJ Fold CO Fold BTN ＋ SB ＋ BB ＋ Clear actions Share" at bounding box center [124, 310] width 132 height 321
click at [77, 400] on div "UTG Fold +1 Fold LJ Fold HJ Fold CO Fold BTN ＋ SB ＋ BB ＋ Clear actions Share" at bounding box center [124, 310] width 132 height 321
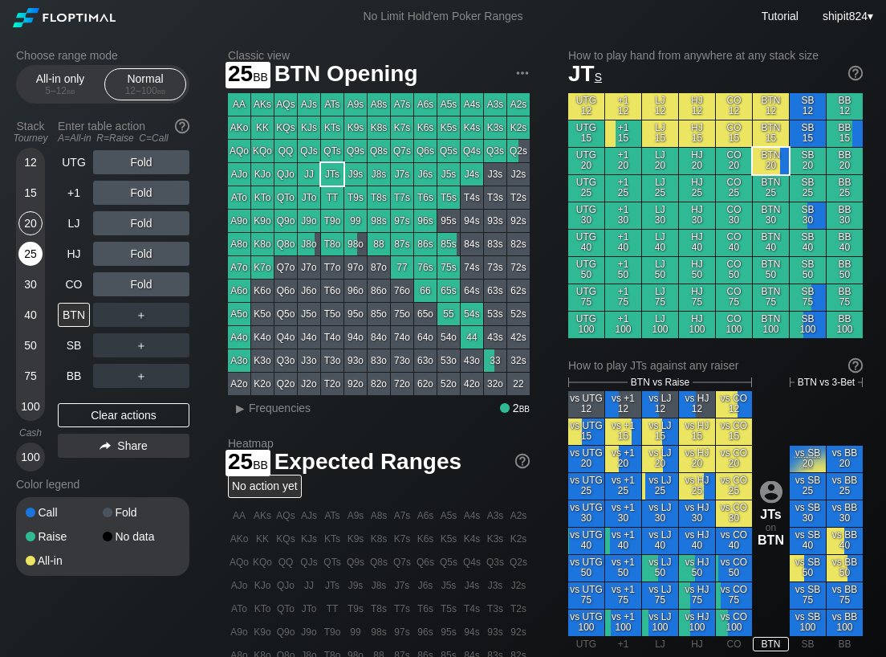
click at [24, 252] on div "25" at bounding box center [30, 254] width 24 height 24
click at [26, 252] on div "25" at bounding box center [30, 254] width 24 height 24
click at [28, 254] on div "25" at bounding box center [30, 254] width 24 height 24
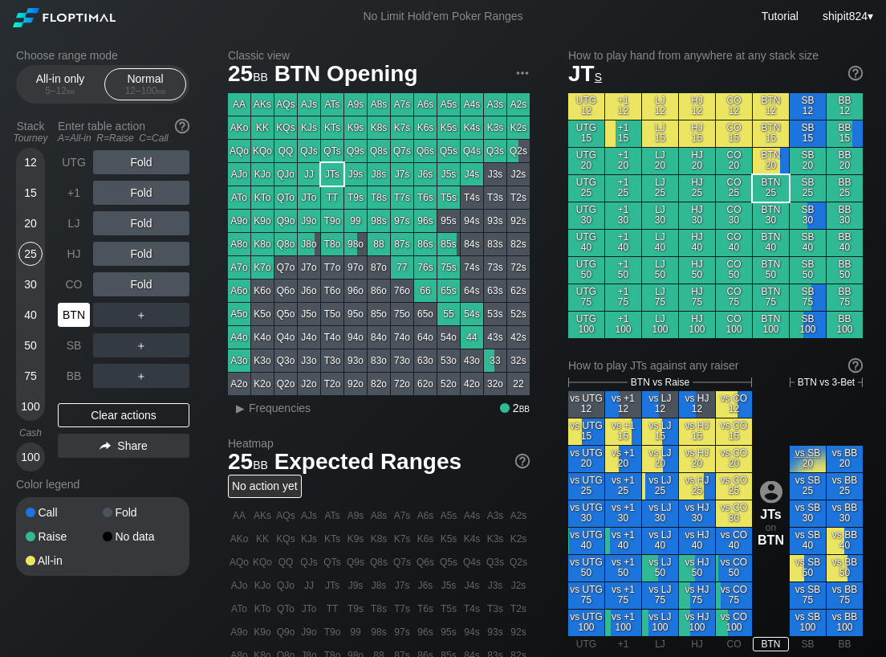
click at [80, 316] on div "BTN" at bounding box center [74, 315] width 32 height 24
click at [79, 315] on div "BTN" at bounding box center [74, 315] width 32 height 24
click at [28, 157] on div "12" at bounding box center [30, 162] width 24 height 24
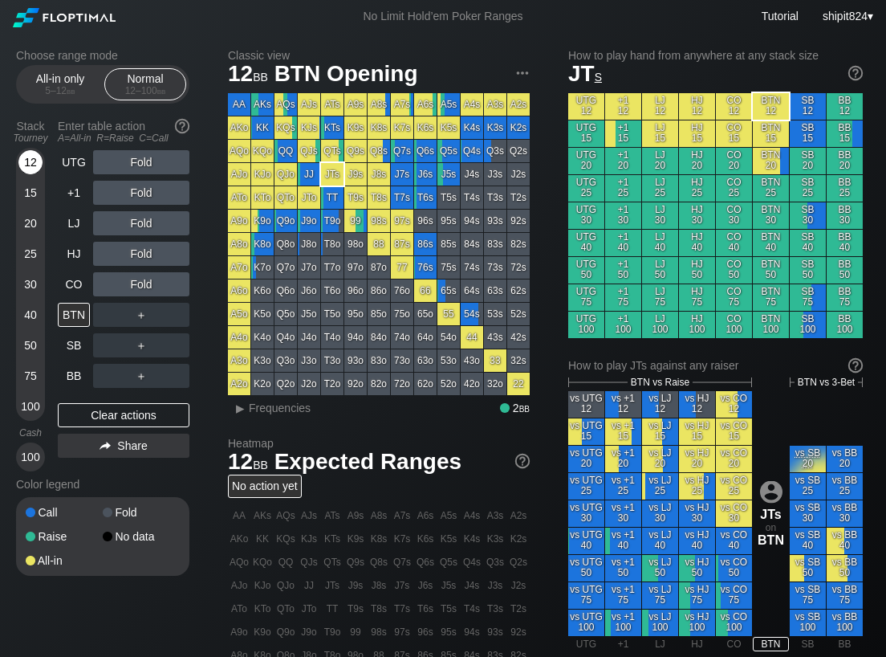
click at [28, 157] on div "12" at bounding box center [30, 162] width 24 height 24
click at [28, 159] on div "12" at bounding box center [30, 162] width 24 height 24
click at [105, 217] on div "A ✕" at bounding box center [108, 223] width 31 height 24
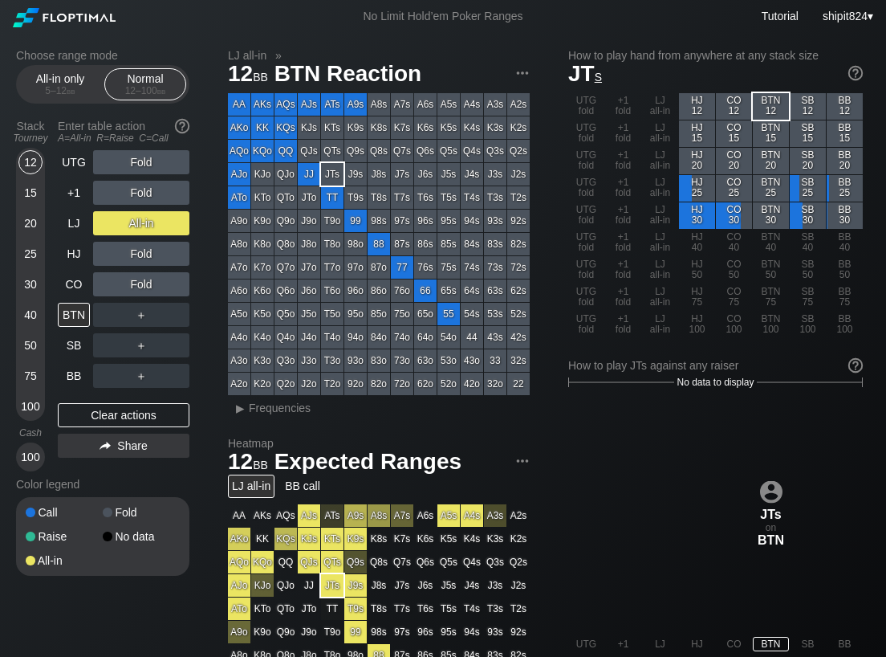
drag, startPoint x: 96, startPoint y: 411, endPoint x: 91, endPoint y: 393, distance: 18.5
click at [100, 417] on div "Clear actions" at bounding box center [124, 415] width 132 height 24
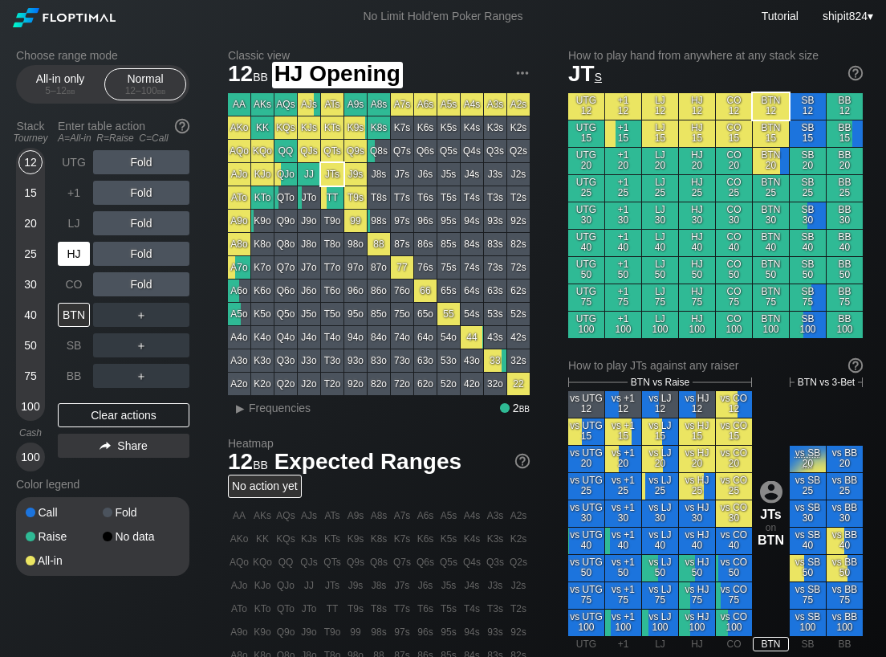
click at [69, 258] on div "HJ" at bounding box center [74, 254] width 32 height 24
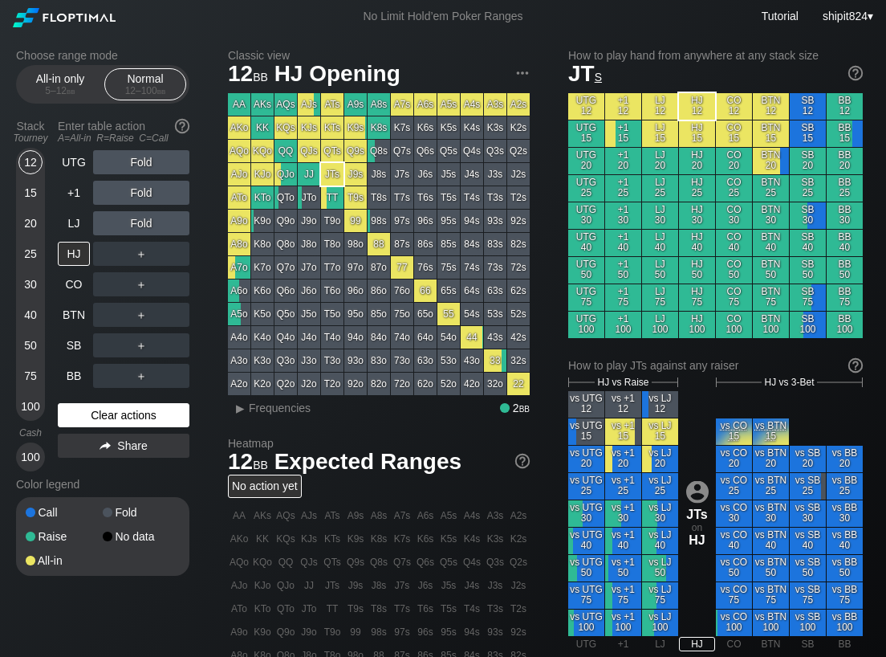
click at [121, 404] on div "Clear actions" at bounding box center [124, 415] width 132 height 24
click at [124, 402] on div "UTG Fold +1 Fold LJ Fold HJ ＋ CO ＋ BTN ＋ SB ＋ BB ＋ Clear actions Share" at bounding box center [124, 310] width 132 height 321
click at [40, 255] on div "25" at bounding box center [30, 254] width 24 height 24
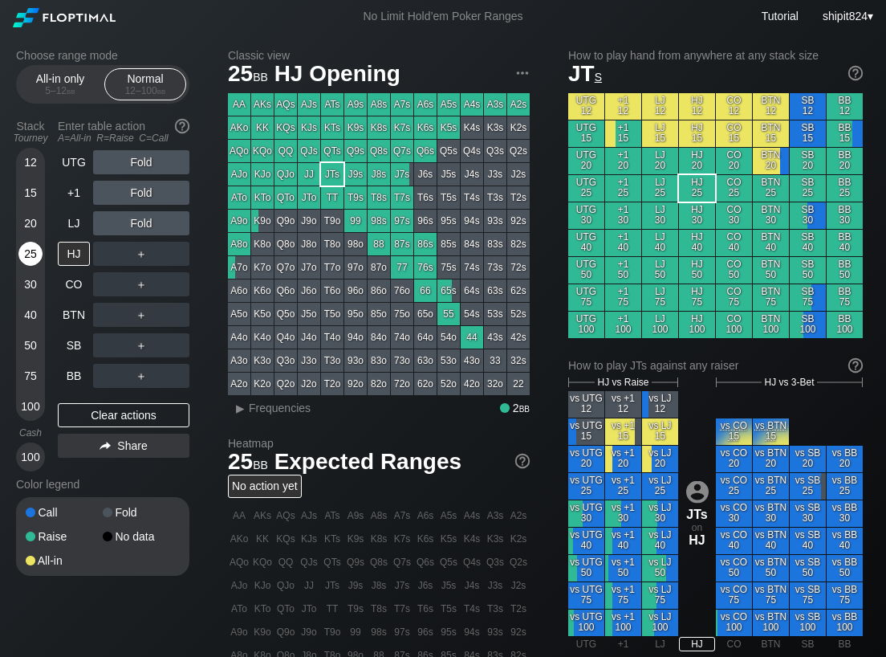
click at [40, 255] on div "25" at bounding box center [30, 254] width 24 height 24
click at [39, 254] on div "25" at bounding box center [30, 254] width 24 height 24
click at [40, 250] on div "25" at bounding box center [30, 254] width 24 height 24
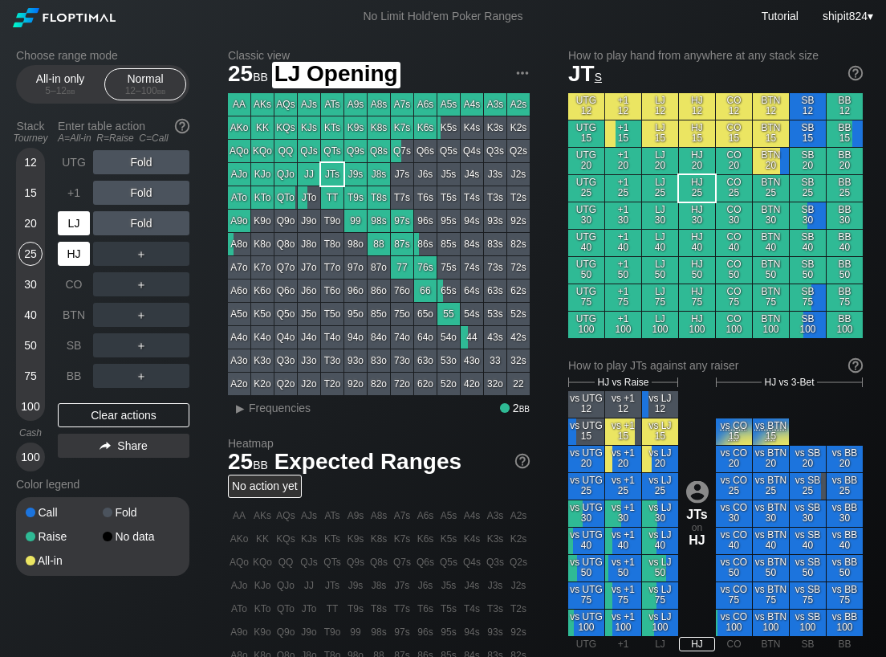
click at [74, 246] on div "HJ" at bounding box center [74, 254] width 32 height 24
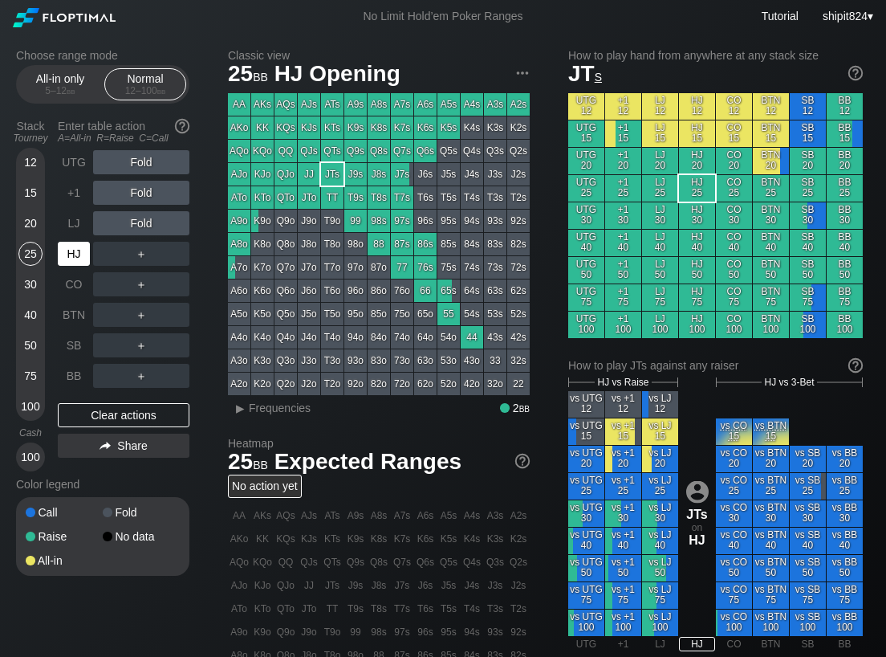
click at [73, 246] on div "HJ" at bounding box center [74, 254] width 32 height 24
click at [72, 247] on div "HJ" at bounding box center [74, 254] width 32 height 24
drag, startPoint x: 95, startPoint y: 407, endPoint x: 90, endPoint y: 391, distance: 16.8
click at [92, 408] on div "Clear actions" at bounding box center [124, 415] width 132 height 24
drag, startPoint x: 28, startPoint y: 259, endPoint x: 39, endPoint y: 276, distance: 19.8
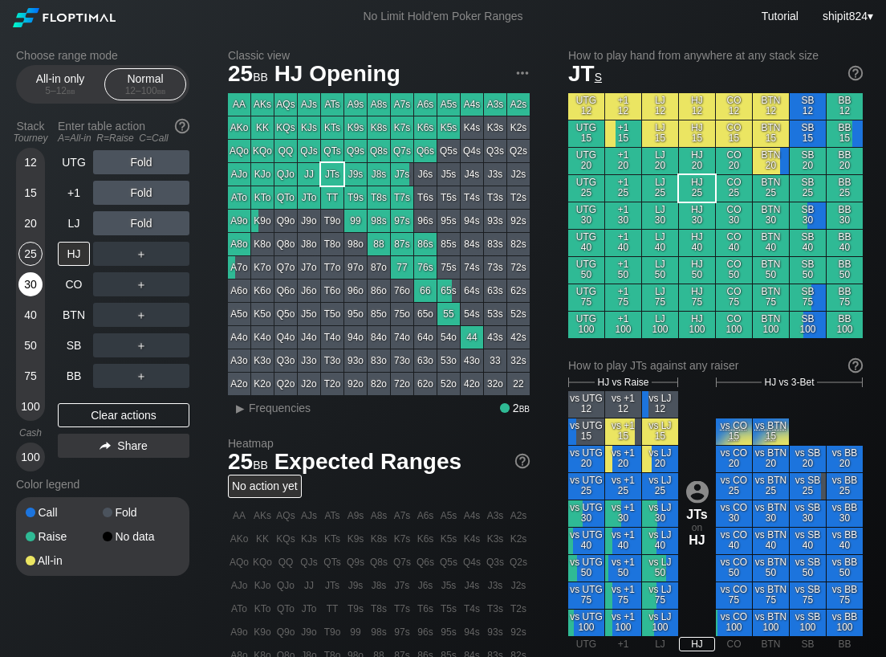
click at [30, 270] on div "25" at bounding box center [30, 257] width 24 height 30
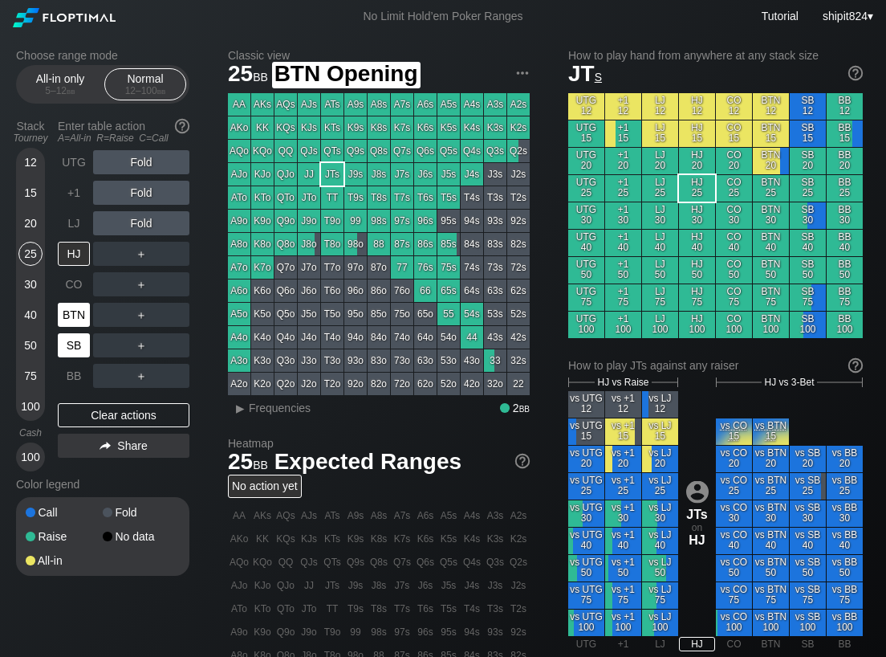
click at [64, 333] on div "SB" at bounding box center [74, 345] width 32 height 24
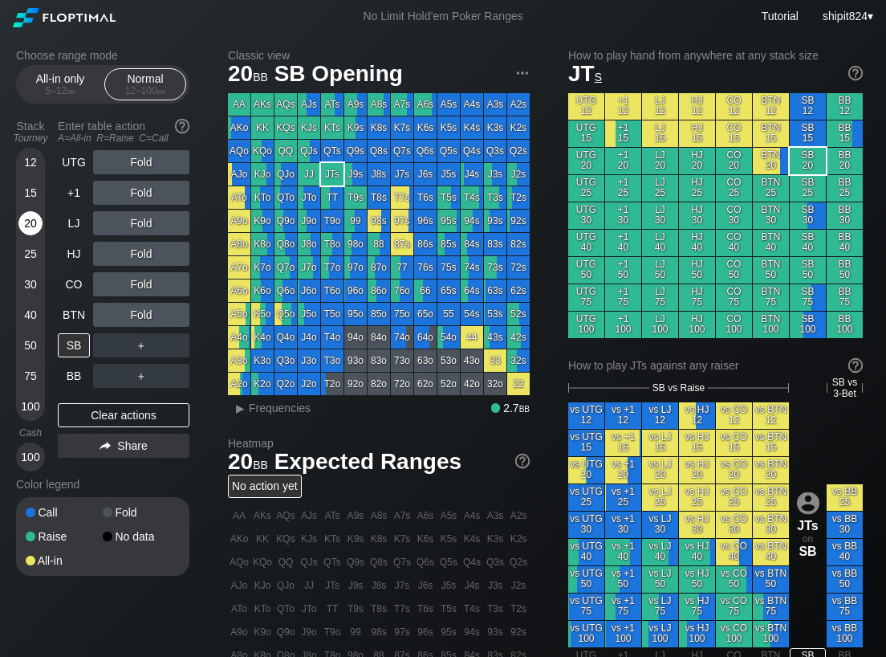
click at [28, 233] on div "20" at bounding box center [30, 223] width 24 height 24
click at [136, 409] on div "Clear actions" at bounding box center [124, 415] width 132 height 24
click at [124, 413] on div "Clear actions" at bounding box center [124, 415] width 132 height 24
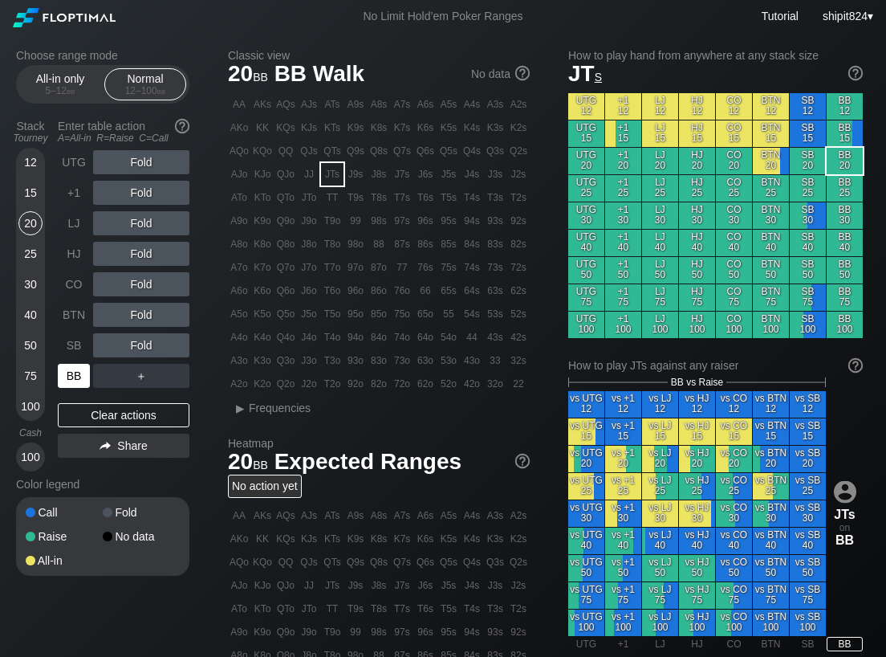
click at [82, 373] on div "BB" at bounding box center [74, 376] width 32 height 24
click at [82, 372] on div "BB" at bounding box center [74, 376] width 32 height 24
click at [32, 284] on div "30" at bounding box center [30, 284] width 24 height 24
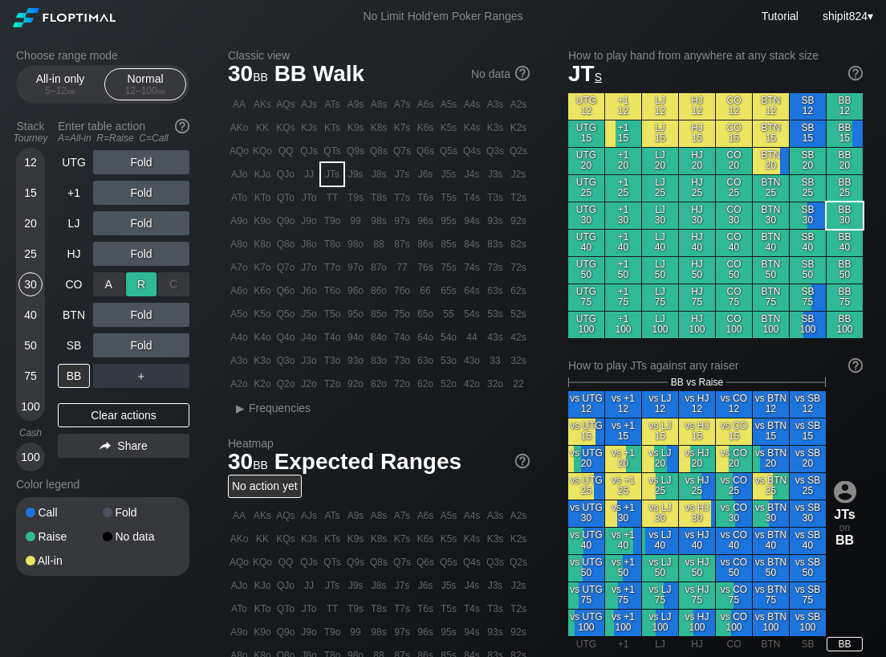
click at [140, 284] on div "R ✕" at bounding box center [141, 284] width 31 height 24
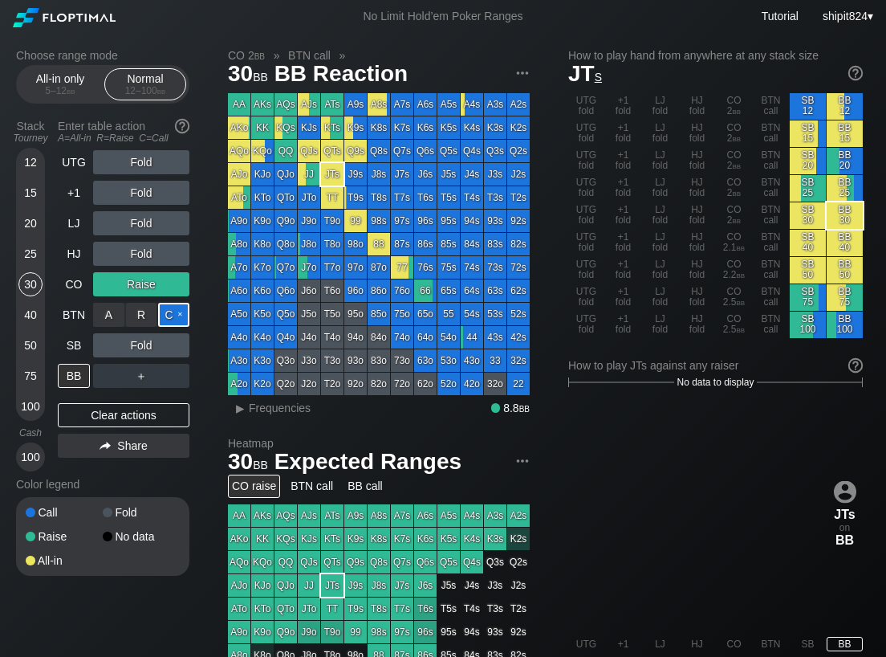
click at [175, 319] on div "C ✕" at bounding box center [173, 315] width 31 height 24
click at [122, 421] on div "Clear actions" at bounding box center [124, 415] width 132 height 24
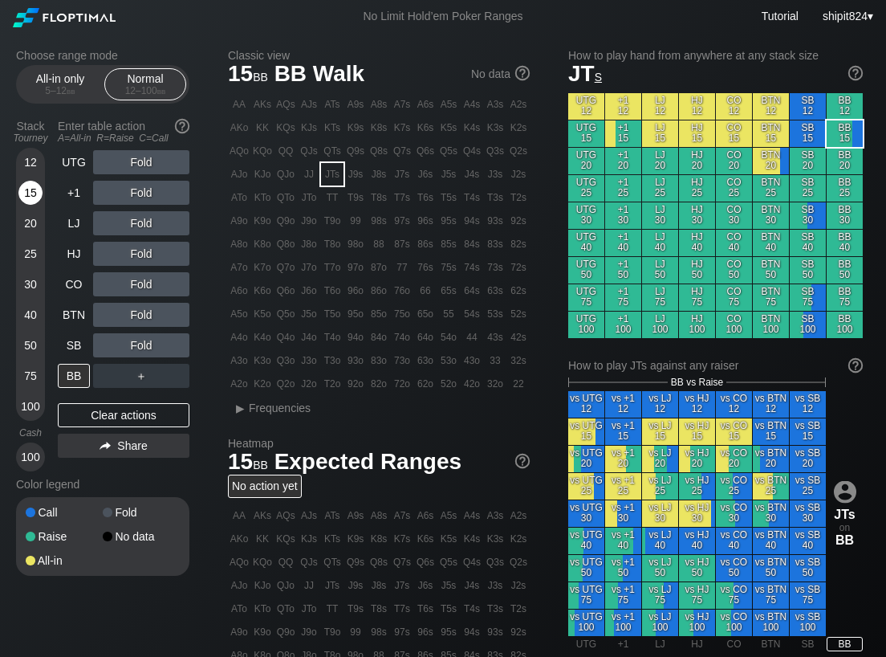
click at [30, 185] on div "15" at bounding box center [30, 193] width 24 height 24
click at [31, 185] on div "15" at bounding box center [30, 193] width 24 height 24
click at [65, 383] on div "BB" at bounding box center [74, 376] width 32 height 24
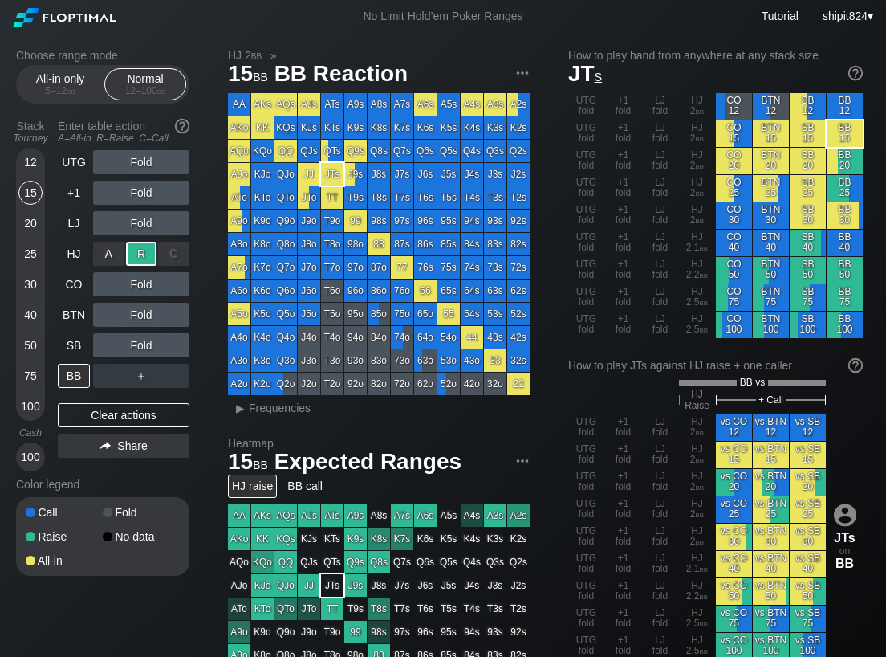
click at [146, 251] on div "R ✕" at bounding box center [141, 254] width 31 height 24
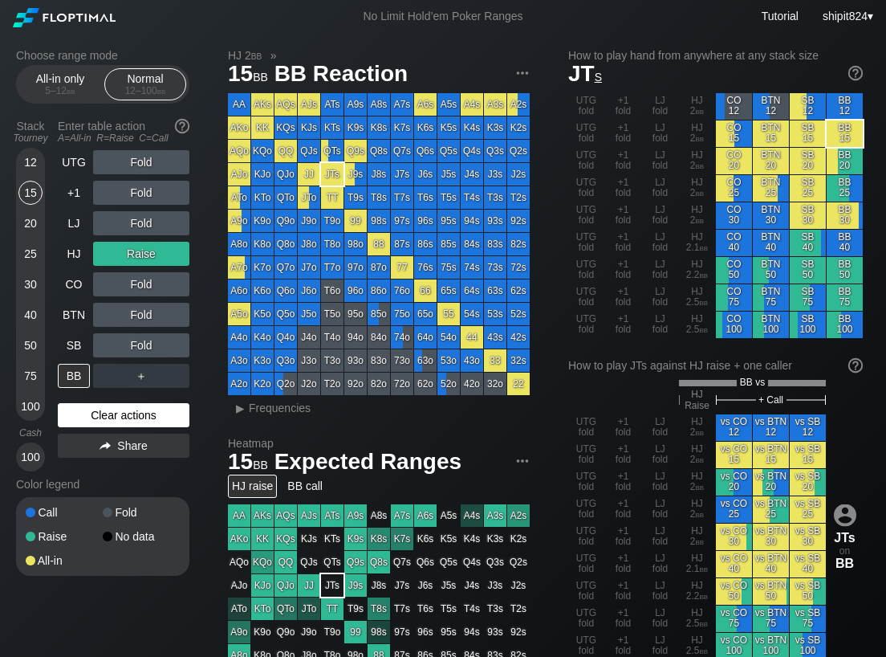
drag, startPoint x: 153, startPoint y: 422, endPoint x: 149, endPoint y: 403, distance: 19.7
click at [153, 422] on div "Clear actions" at bounding box center [124, 415] width 132 height 24
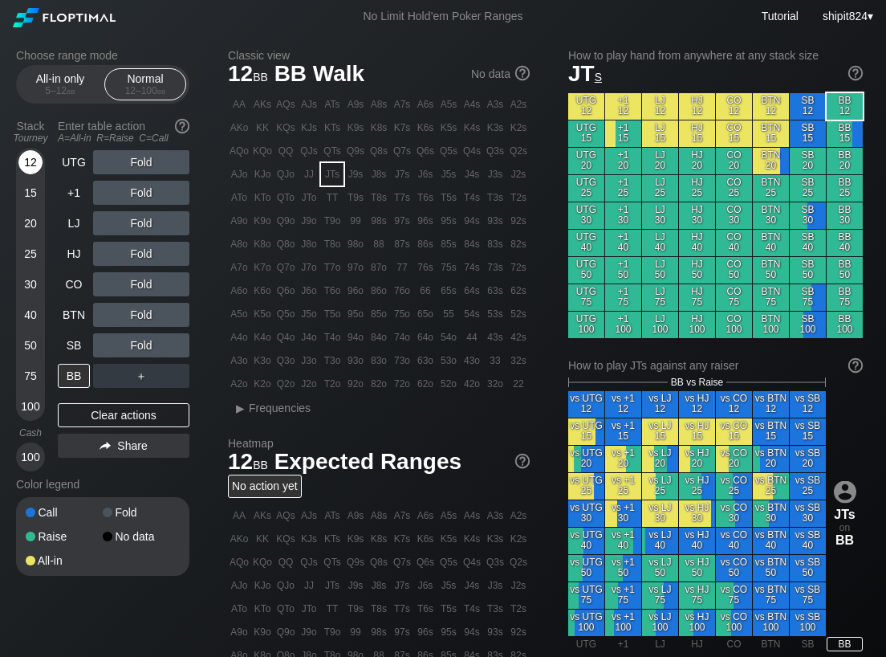
click at [35, 161] on div "12" at bounding box center [30, 162] width 24 height 24
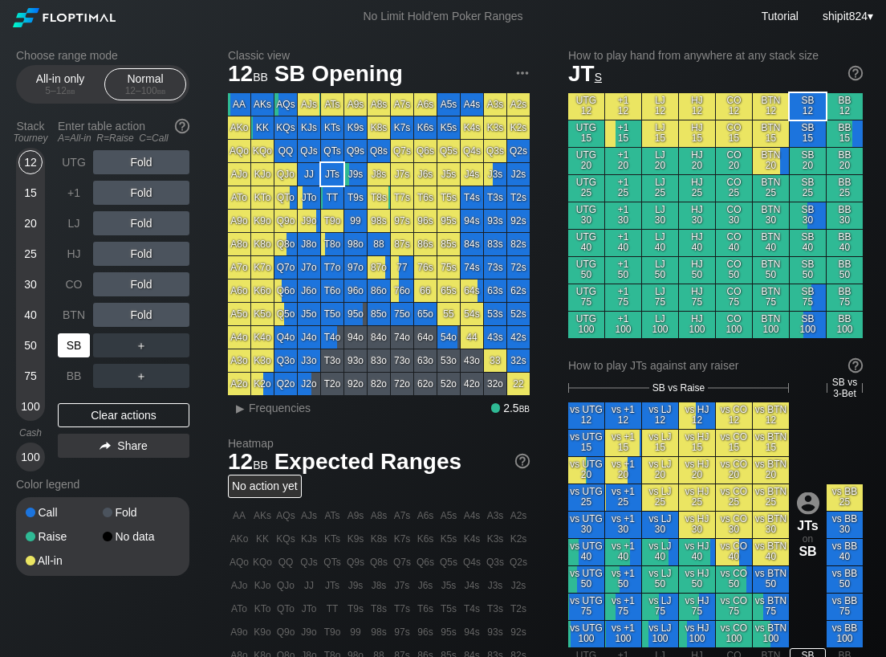
click at [67, 355] on div "SB" at bounding box center [74, 345] width 32 height 24
drag, startPoint x: 67, startPoint y: 354, endPoint x: 55, endPoint y: 319, distance: 36.6
click at [67, 353] on div "SB" at bounding box center [74, 345] width 32 height 24
click at [76, 351] on div "SB" at bounding box center [74, 345] width 32 height 24
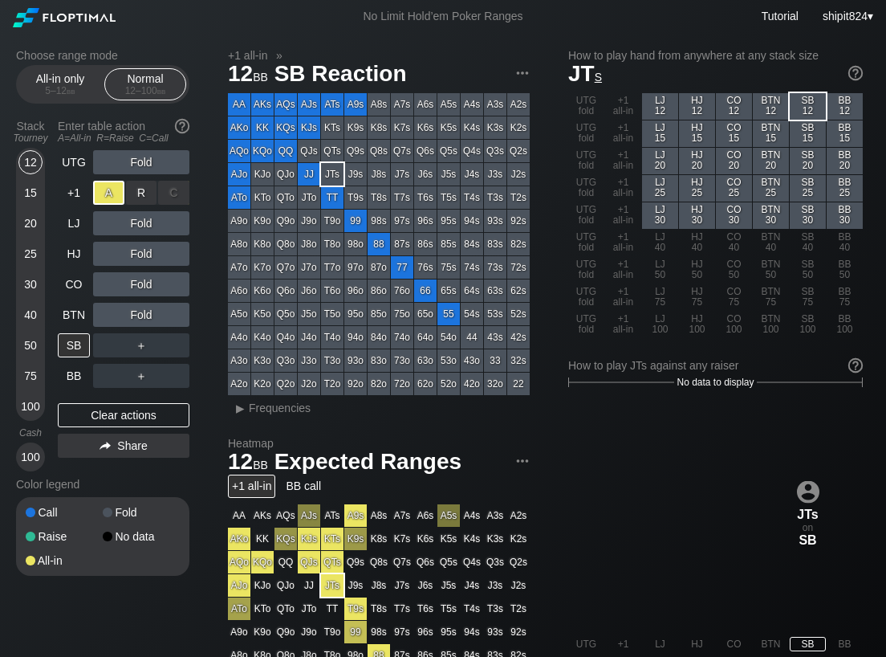
click at [100, 199] on div "A ✕" at bounding box center [108, 193] width 31 height 24
click at [30, 201] on div "15" at bounding box center [30, 193] width 24 height 24
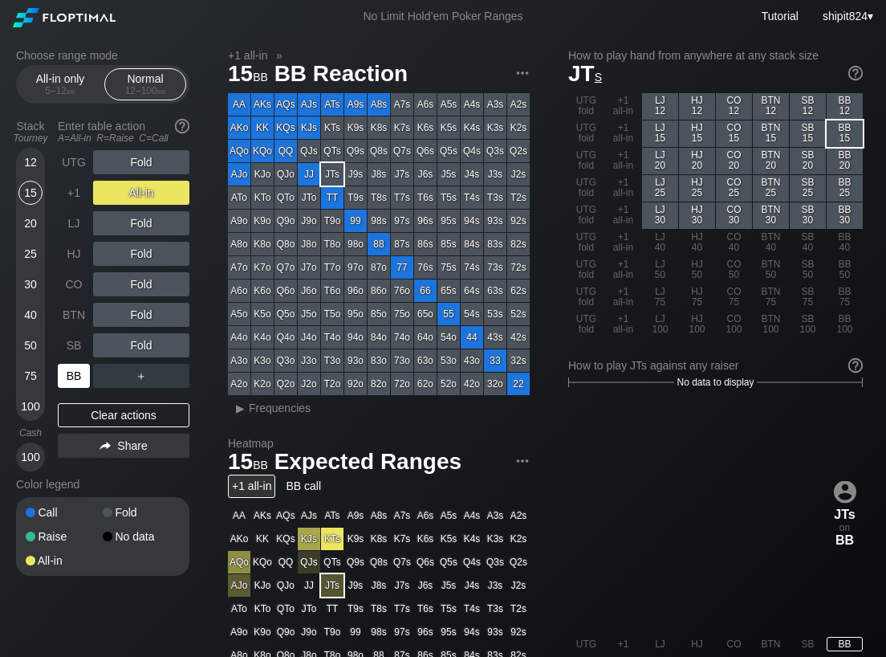
click at [76, 360] on div "BB" at bounding box center [75, 375] width 35 height 30
click at [77, 360] on div "SB" at bounding box center [75, 345] width 35 height 30
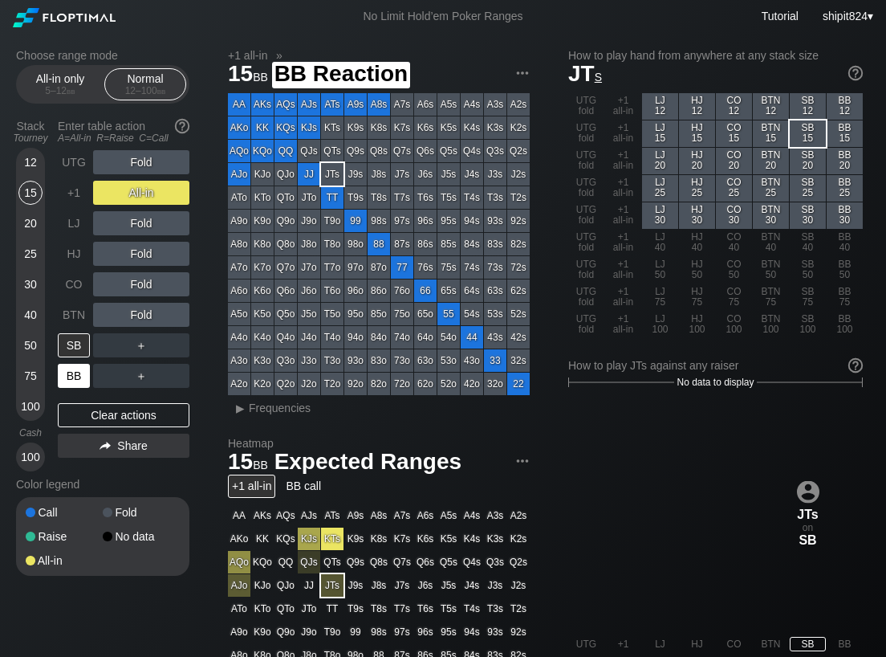
click at [81, 393] on div "UTG Fold +1 All-in LJ Fold HJ Fold CO Fold BTN Fold SB ＋ BB ＋ Clear actions Sha…" at bounding box center [124, 310] width 132 height 321
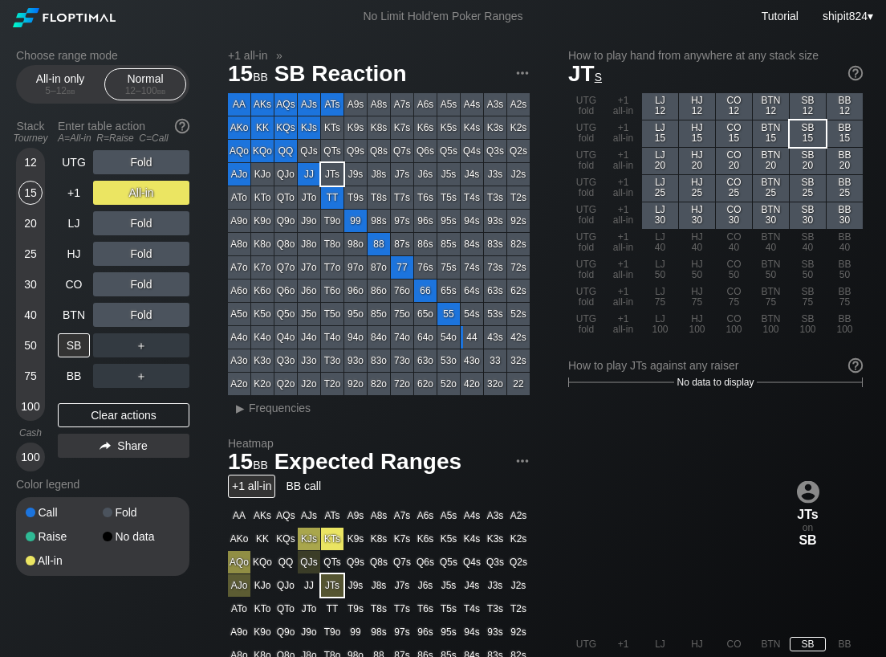
click at [85, 401] on div "UTG Fold +1 All-in LJ Fold HJ Fold CO Fold BTN Fold SB ＋ BB ＋ Clear actions Sha…" at bounding box center [124, 310] width 132 height 321
click at [87, 400] on div "UTG Fold +1 All-in LJ Fold HJ Fold CO Fold BTN Fold SB ＋ BB ＋ Clear actions Sha…" at bounding box center [124, 310] width 132 height 321
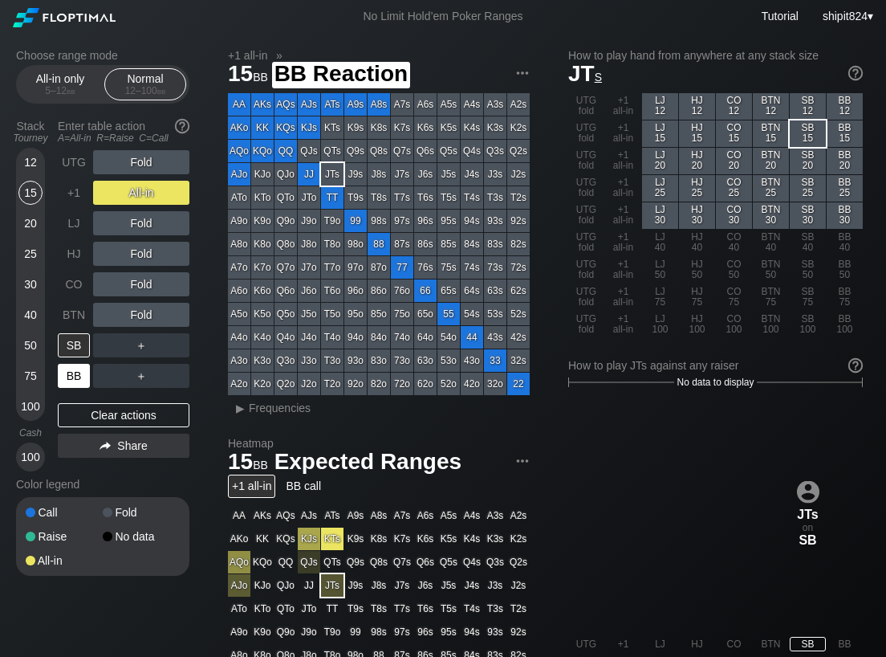
drag, startPoint x: 63, startPoint y: 372, endPoint x: 47, endPoint y: 299, distance: 75.0
click at [66, 372] on div "BB" at bounding box center [74, 376] width 32 height 24
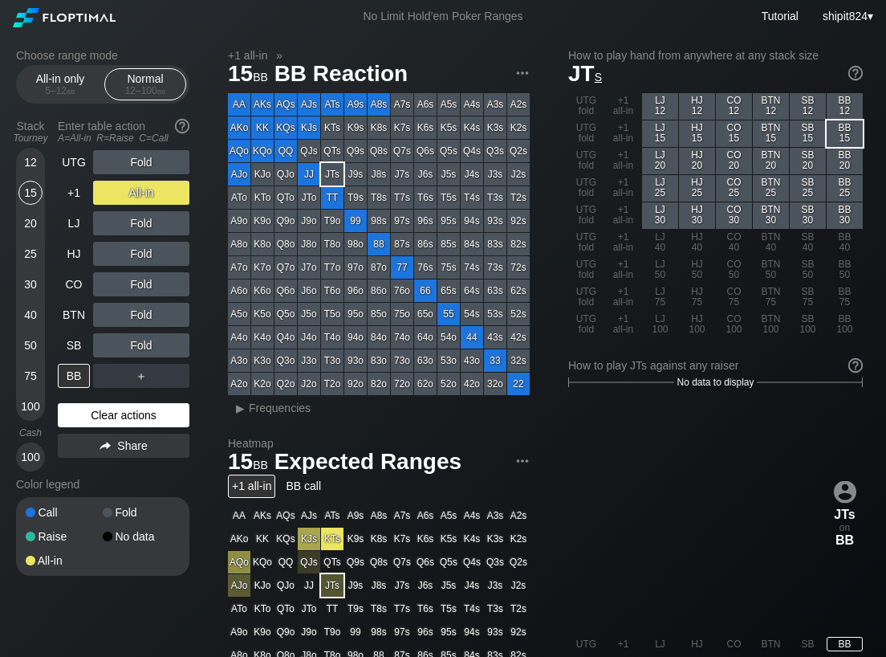
click at [96, 409] on div "Clear actions" at bounding box center [124, 415] width 132 height 24
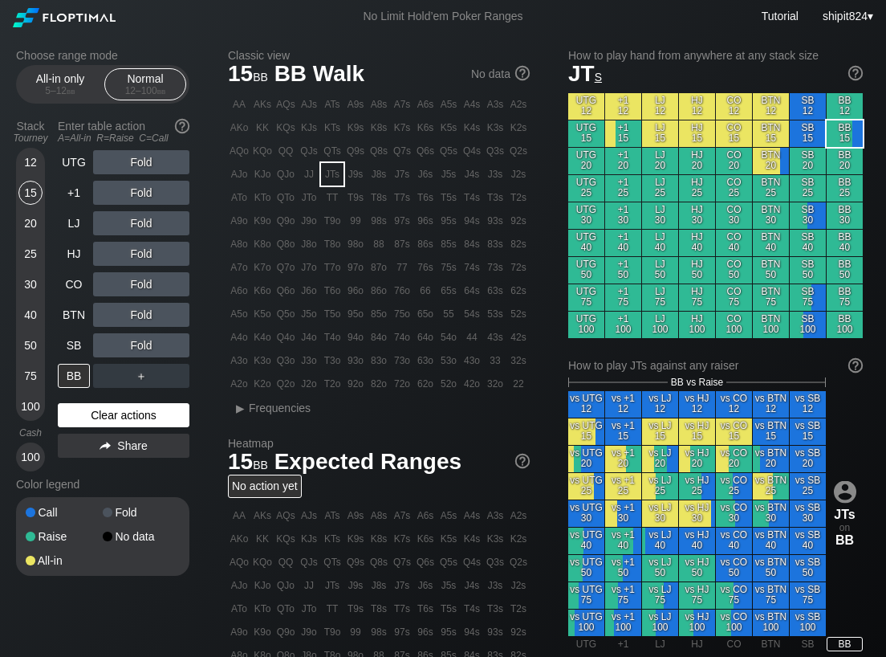
click at [96, 408] on div "Clear actions" at bounding box center [124, 415] width 132 height 24
click at [96, 407] on div "Clear actions" at bounding box center [124, 415] width 132 height 24
drag, startPoint x: 96, startPoint y: 407, endPoint x: 94, endPoint y: 390, distance: 16.9
click at [96, 406] on div "Clear actions" at bounding box center [124, 415] width 132 height 24
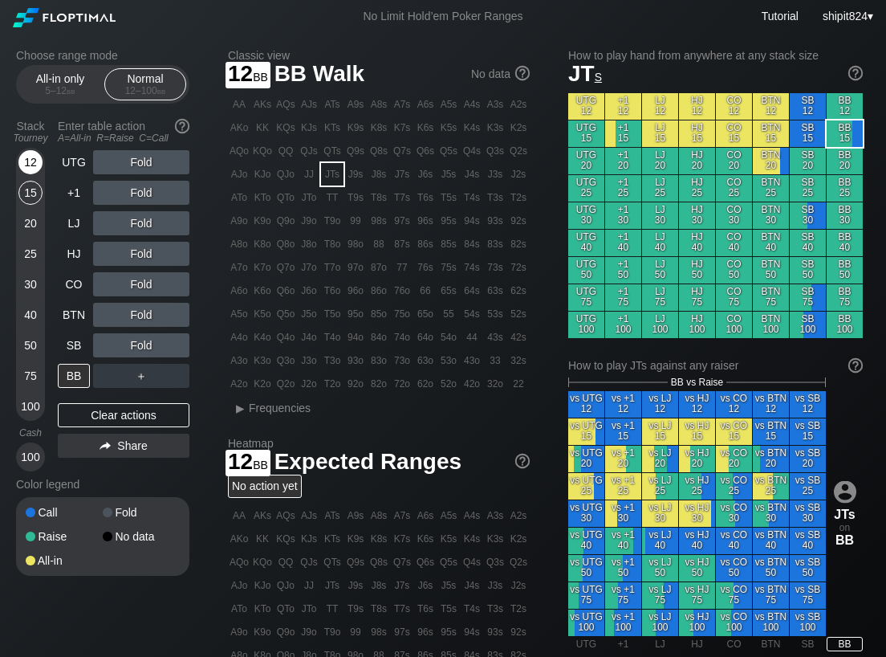
click at [31, 165] on div "12" at bounding box center [30, 162] width 24 height 24
click at [31, 164] on div "12" at bounding box center [30, 162] width 24 height 24
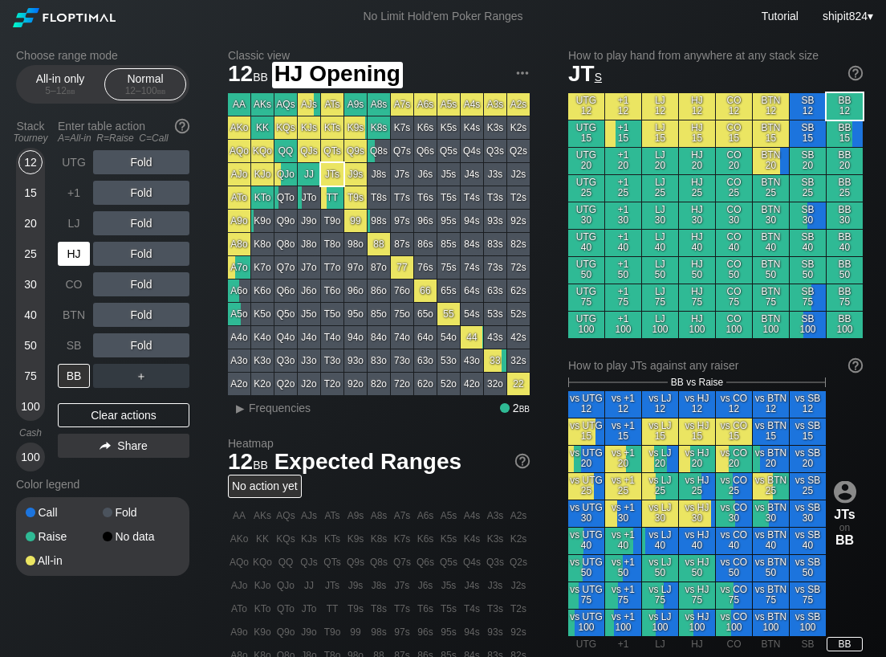
click at [71, 264] on div "HJ" at bounding box center [74, 254] width 32 height 24
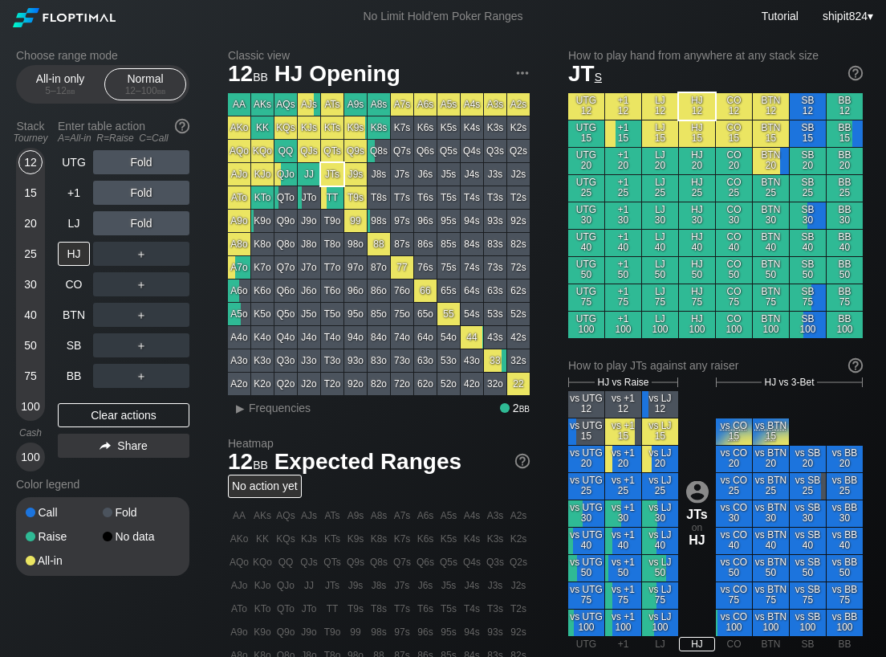
drag, startPoint x: 65, startPoint y: 413, endPoint x: 66, endPoint y: 401, distance: 12.1
click at [65, 413] on div "Clear actions" at bounding box center [124, 415] width 132 height 24
drag, startPoint x: 83, startPoint y: 473, endPoint x: 96, endPoint y: 429, distance: 45.0
click at [83, 469] on div "Stack Tourney Enter table action A=All-in R=Raise C=Call 12 15 20 25 30 40 50 7…" at bounding box center [102, 344] width 173 height 462
drag, startPoint x: 96, startPoint y: 414, endPoint x: 59, endPoint y: 323, distance: 98.4
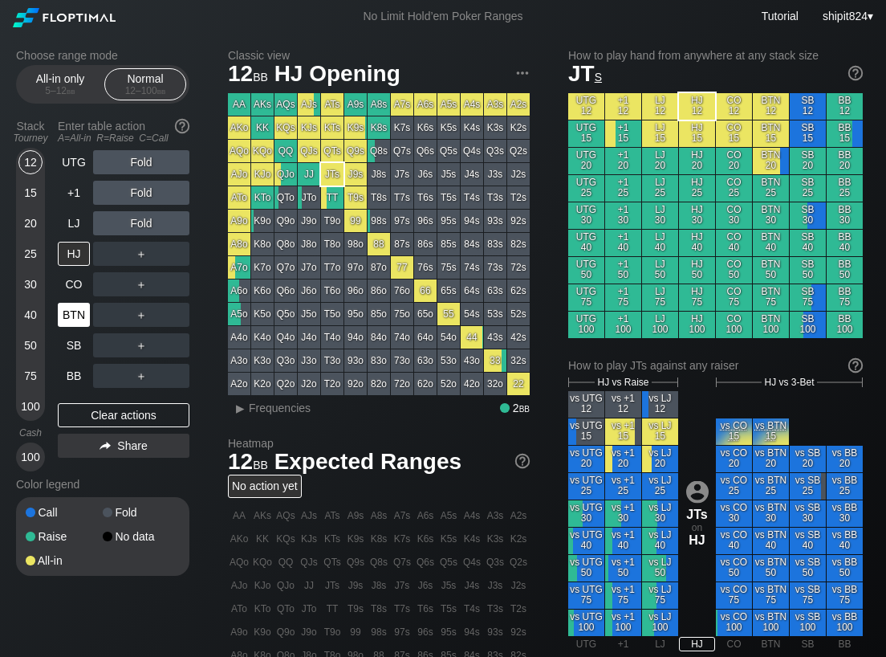
click at [96, 413] on div "Clear actions" at bounding box center [124, 415] width 132 height 24
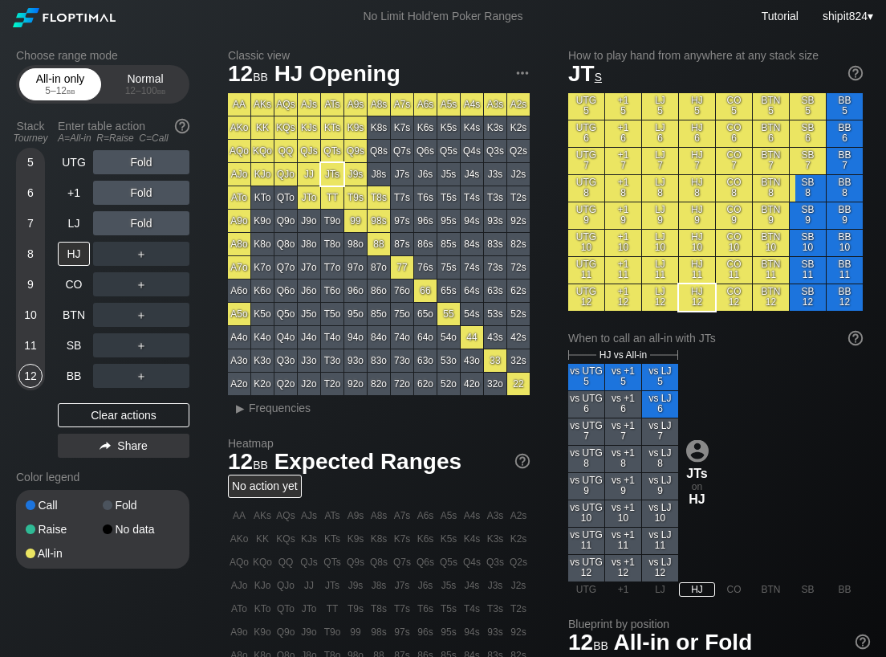
click at [51, 84] on div "All-in only 5 – 12 bb" at bounding box center [60, 84] width 74 height 30
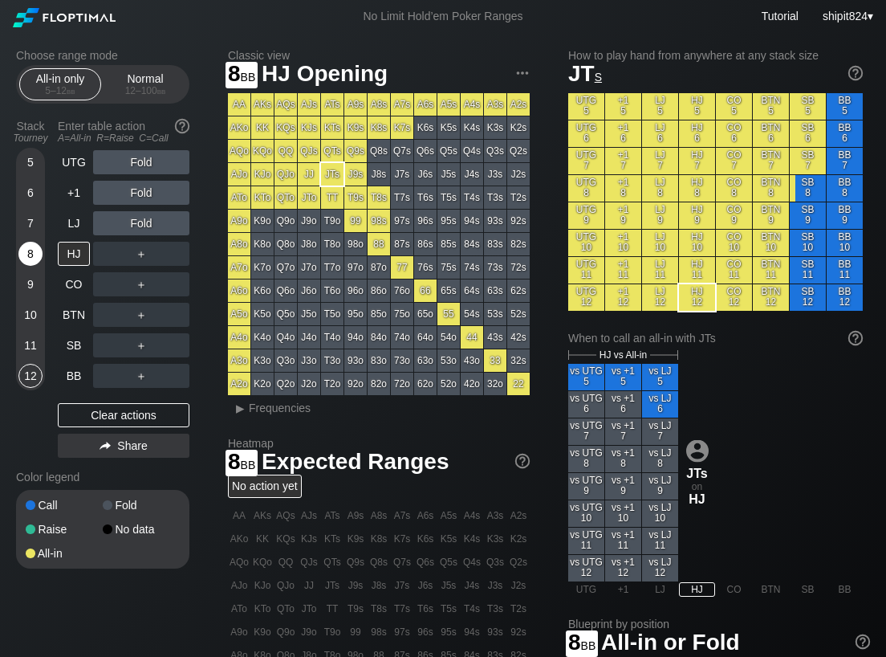
click at [33, 250] on div "8" at bounding box center [30, 254] width 24 height 24
click at [33, 249] on div "8" at bounding box center [30, 254] width 24 height 24
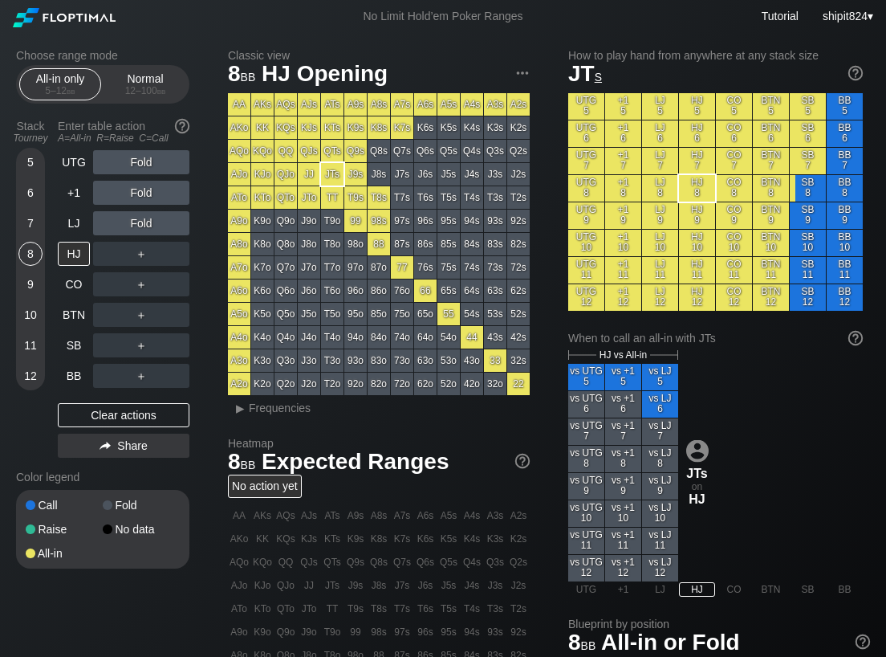
drag, startPoint x: 33, startPoint y: 247, endPoint x: 8, endPoint y: 229, distance: 31.0
click at [29, 242] on div "8" at bounding box center [30, 254] width 24 height 24
click at [75, 407] on div "Clear actions" at bounding box center [124, 415] width 132 height 24
drag, startPoint x: 75, startPoint y: 406, endPoint x: 75, endPoint y: 392, distance: 13.6
click at [75, 403] on div "Clear actions" at bounding box center [124, 415] width 132 height 24
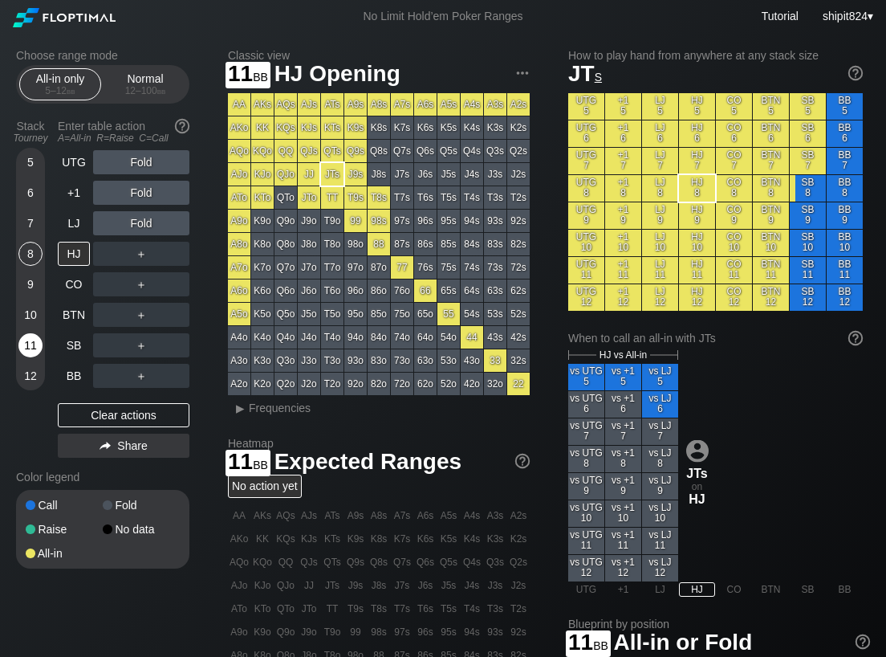
click at [35, 339] on div "11" at bounding box center [30, 345] width 24 height 24
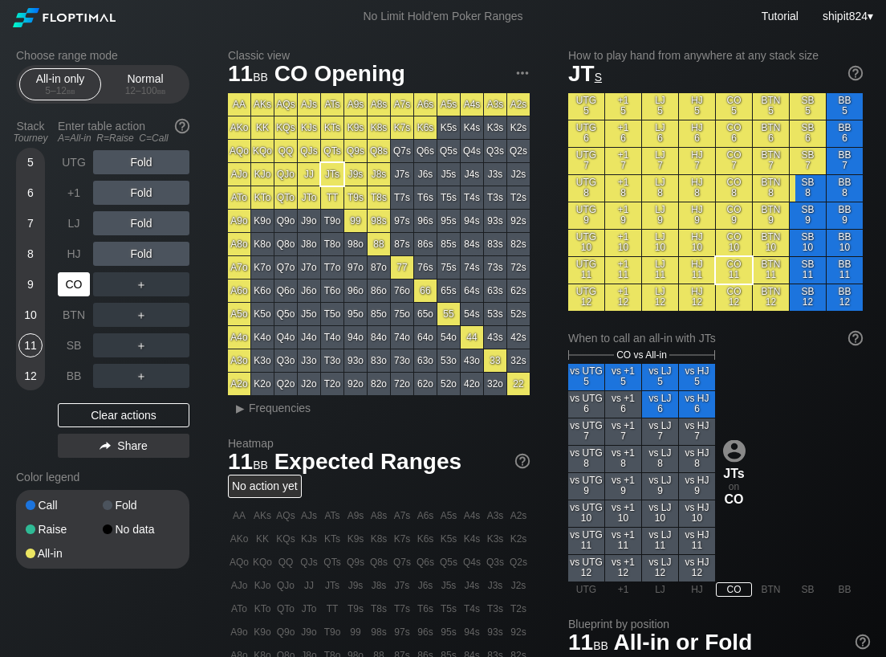
click at [83, 282] on div "CO" at bounding box center [74, 284] width 32 height 24
click at [110, 283] on div "＋" at bounding box center [141, 284] width 96 height 24
click at [104, 288] on div "A ✕" at bounding box center [108, 284] width 31 height 24
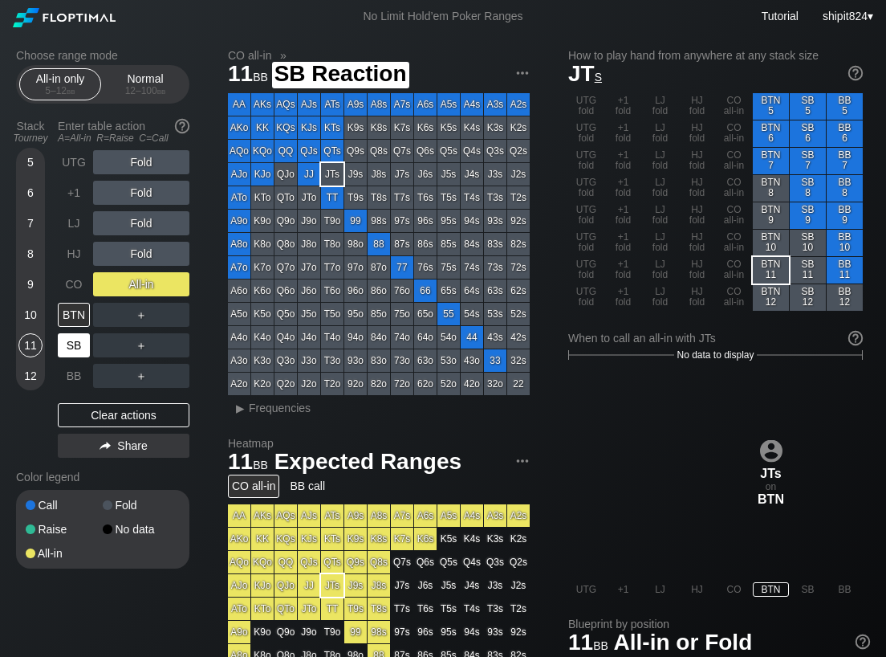
click at [82, 343] on div "SB" at bounding box center [74, 345] width 32 height 24
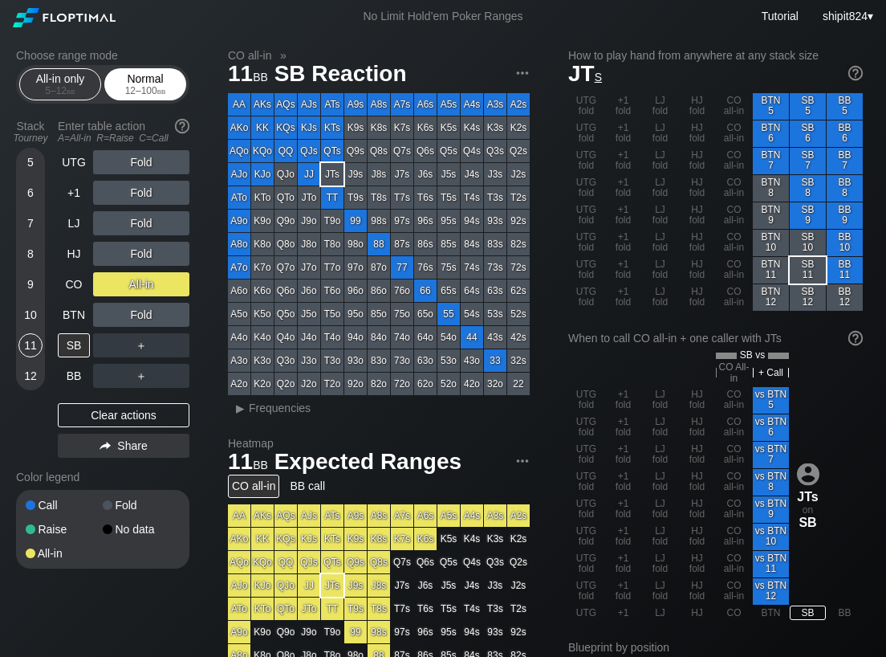
click at [149, 94] on div "12 – 100 bb" at bounding box center [145, 90] width 67 height 11
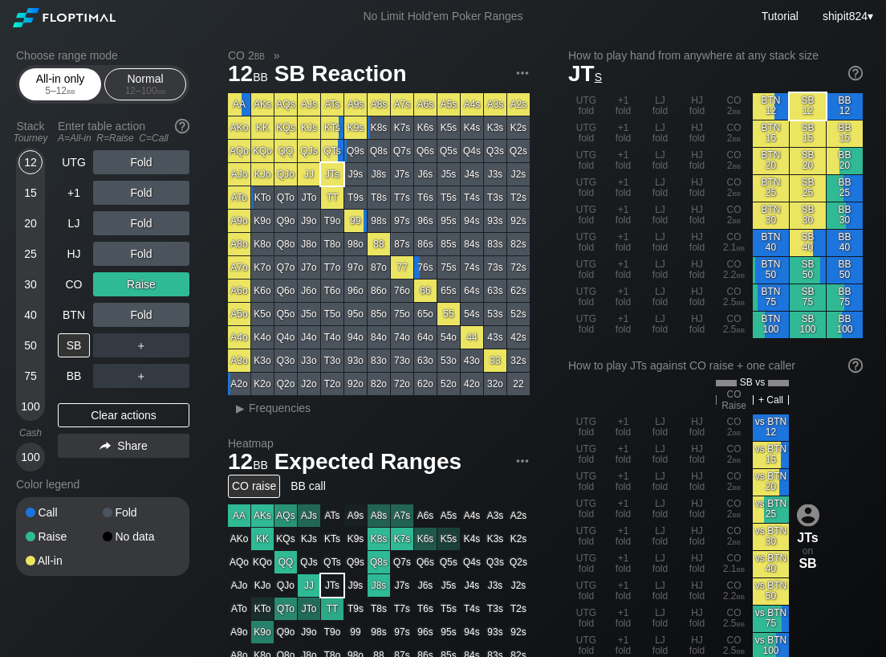
click at [82, 79] on div "All-in only 5 – 12 bb" at bounding box center [60, 84] width 74 height 30
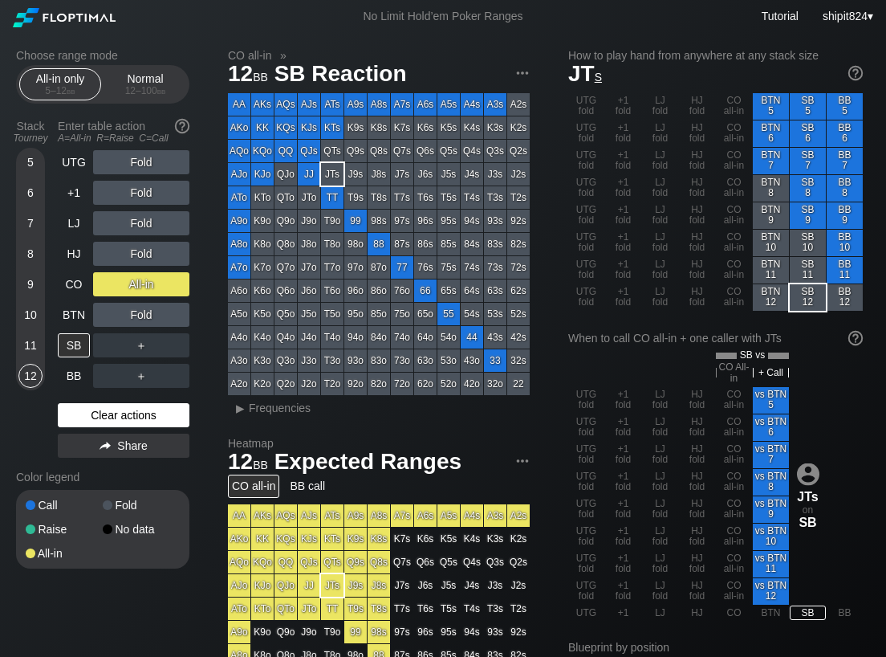
click at [97, 408] on div "Clear actions" at bounding box center [124, 415] width 132 height 24
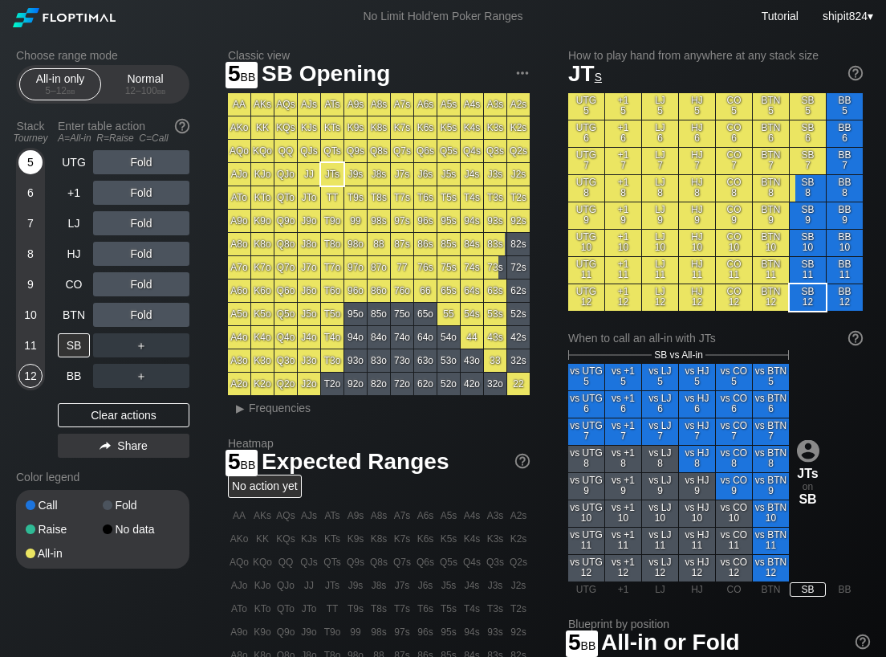
click at [36, 152] on div "5" at bounding box center [30, 162] width 24 height 24
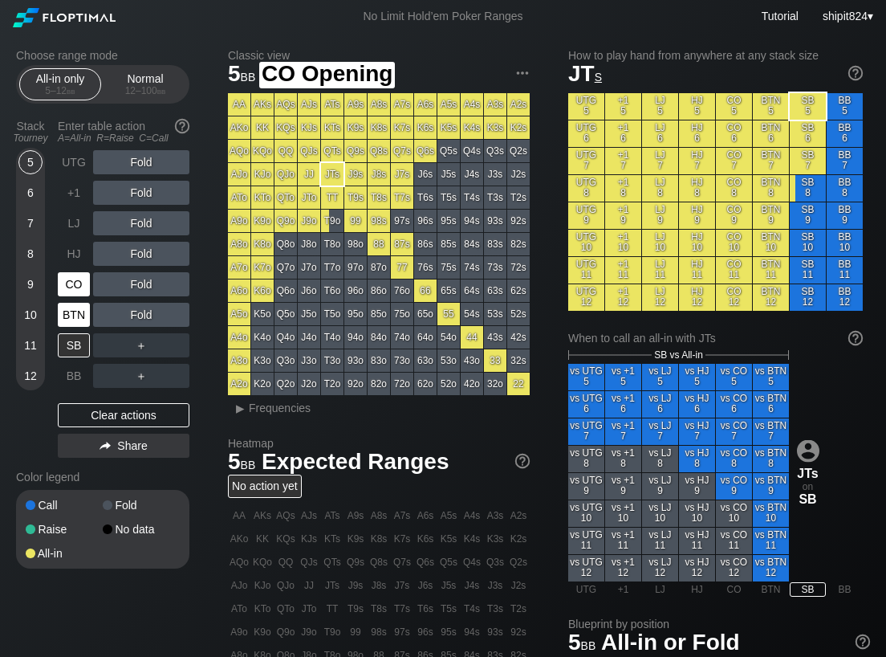
click at [68, 304] on div "BTN" at bounding box center [74, 315] width 32 height 24
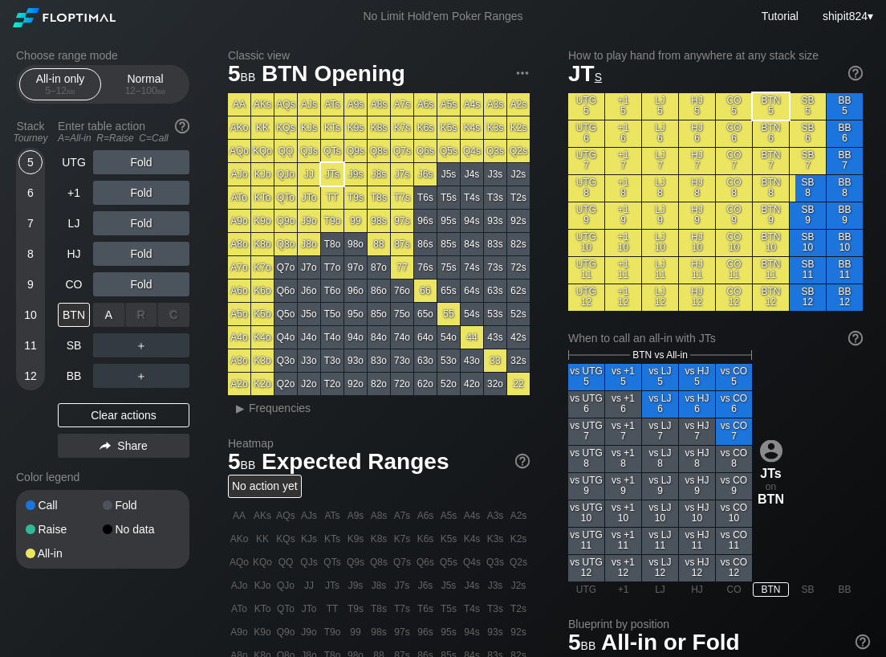
click at [112, 319] on div "A ✕" at bounding box center [108, 315] width 31 height 24
